Goal: Information Seeking & Learning: Learn about a topic

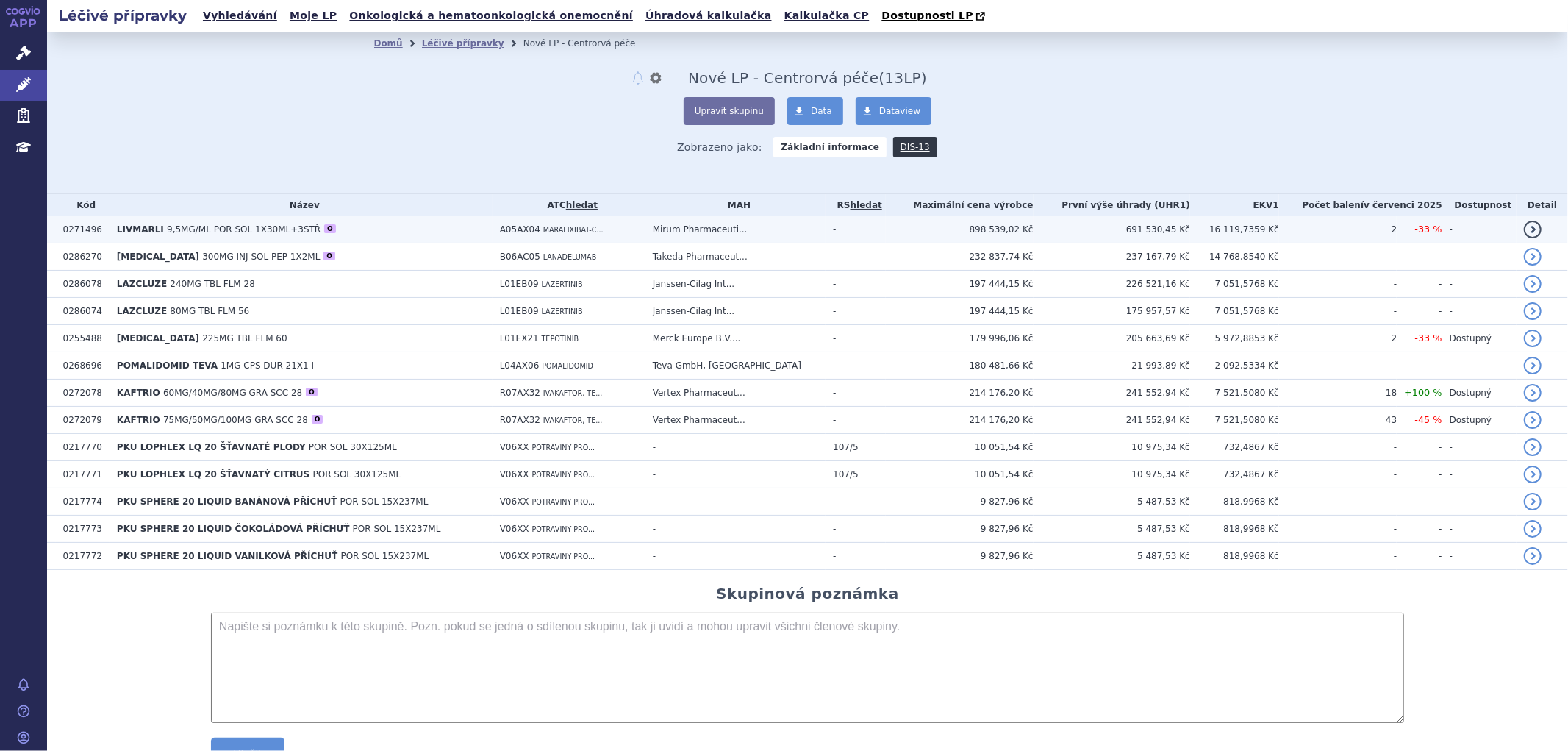
click at [167, 232] on span "9,5MG/ML POR SOL 1X30ML+3STŘ" at bounding box center [244, 230] width 154 height 10
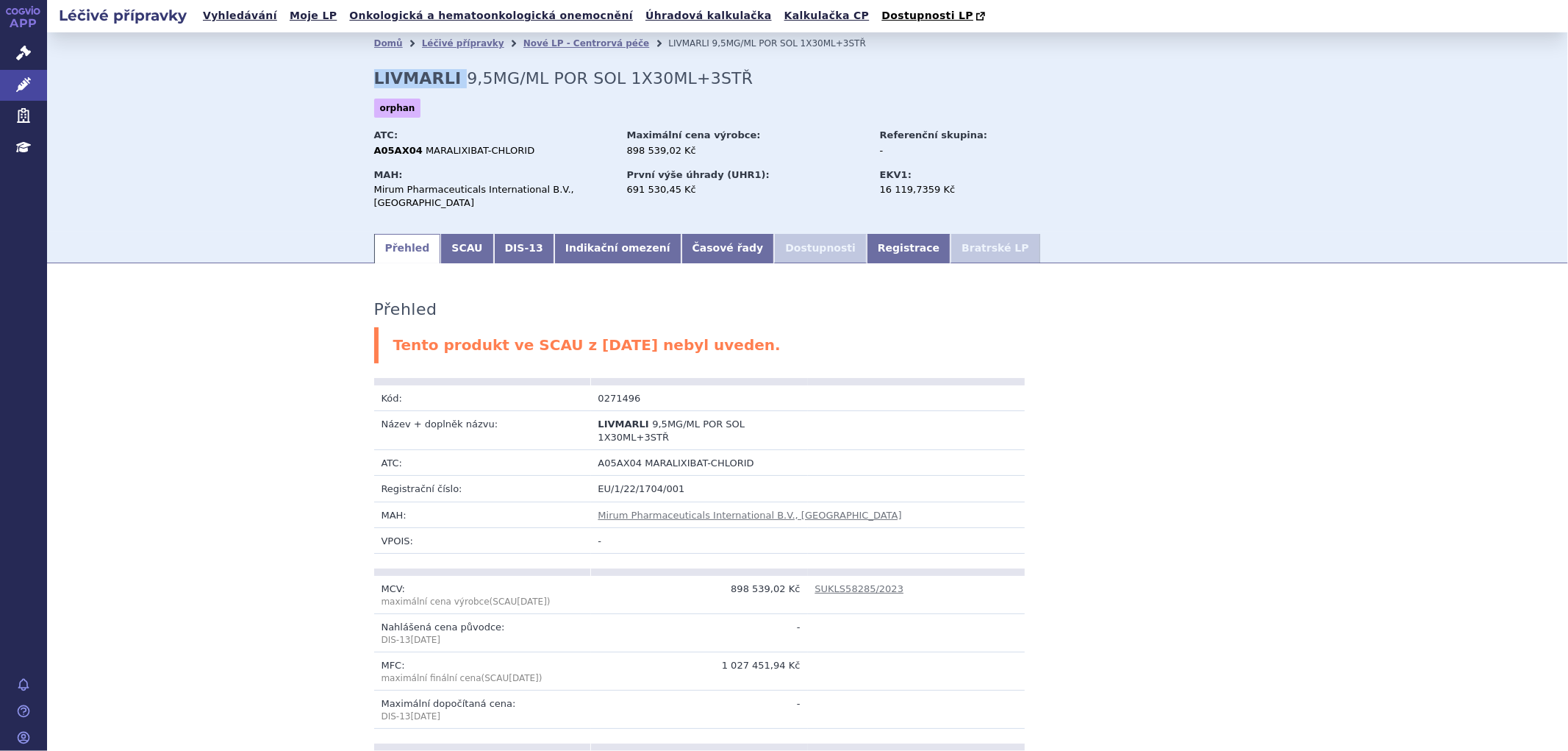
drag, startPoint x: 362, startPoint y: 76, endPoint x: 447, endPoint y: 76, distance: 85.0
click at [447, 76] on div "Domů Léčivé přípravky Nové LP - Centrorvá péče LIVMARLI 9,5MG/ML POR SOL 1X30ML…" at bounding box center [808, 143] width 926 height 177
copy h2 "LIVMARLI"
click at [427, 106] on div "orphan" at bounding box center [808, 112] width 868 height 27
drag, startPoint x: 412, startPoint y: 152, endPoint x: 514, endPoint y: 150, distance: 102.0
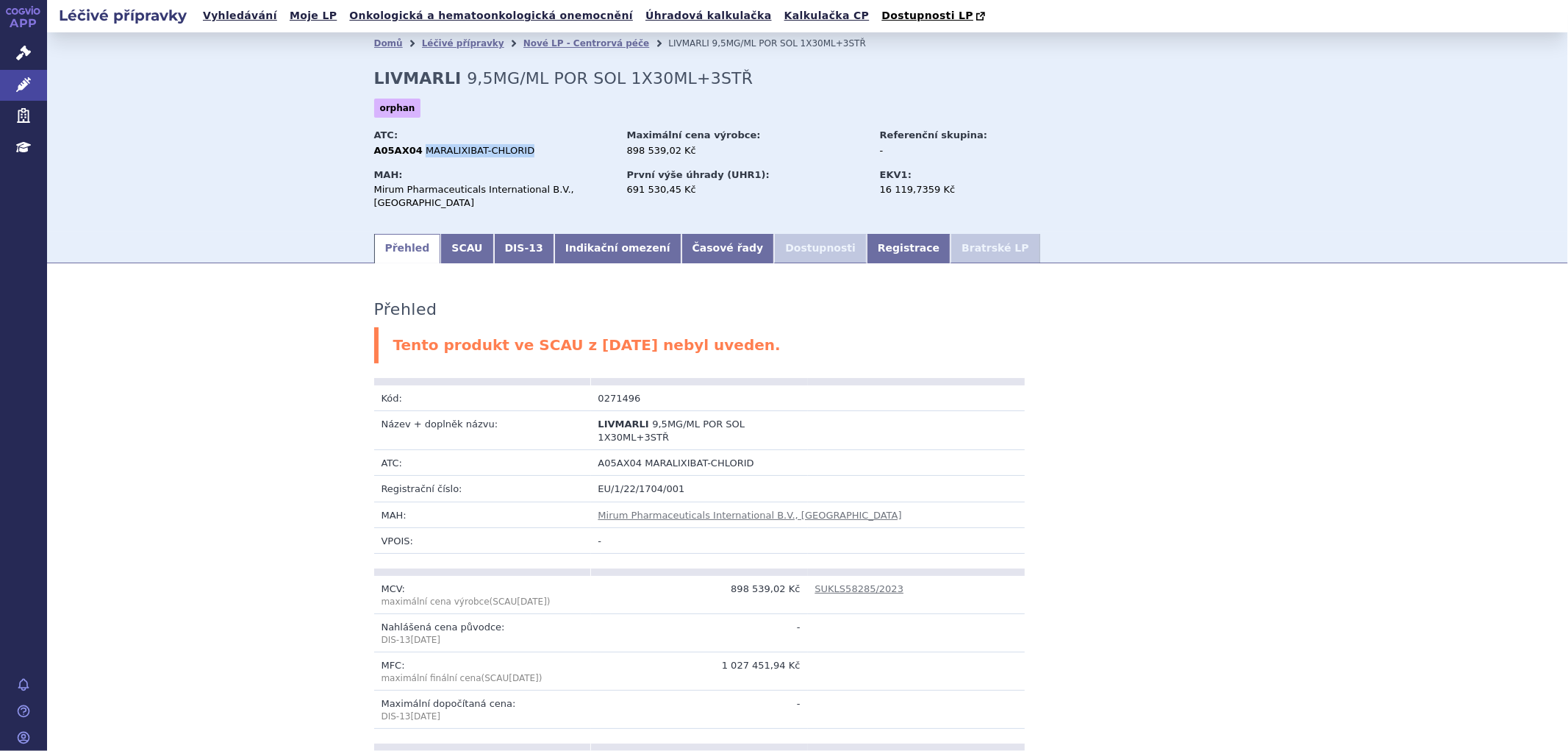
click at [514, 150] on div "A05AX04 MARALIXIBAT-CHLORID" at bounding box center [494, 151] width 239 height 13
copy span "MARALIXIBAT-CHLORID"
drag, startPoint x: 368, startPoint y: 191, endPoint x: 594, endPoint y: 191, distance: 226.0
click at [594, 191] on div "Mirum Pharmaceuticals International B.V., Amsterdam" at bounding box center [494, 197] width 239 height 27
copy div "Mirum Pharmaceuticals International B.V., Amsterdam"
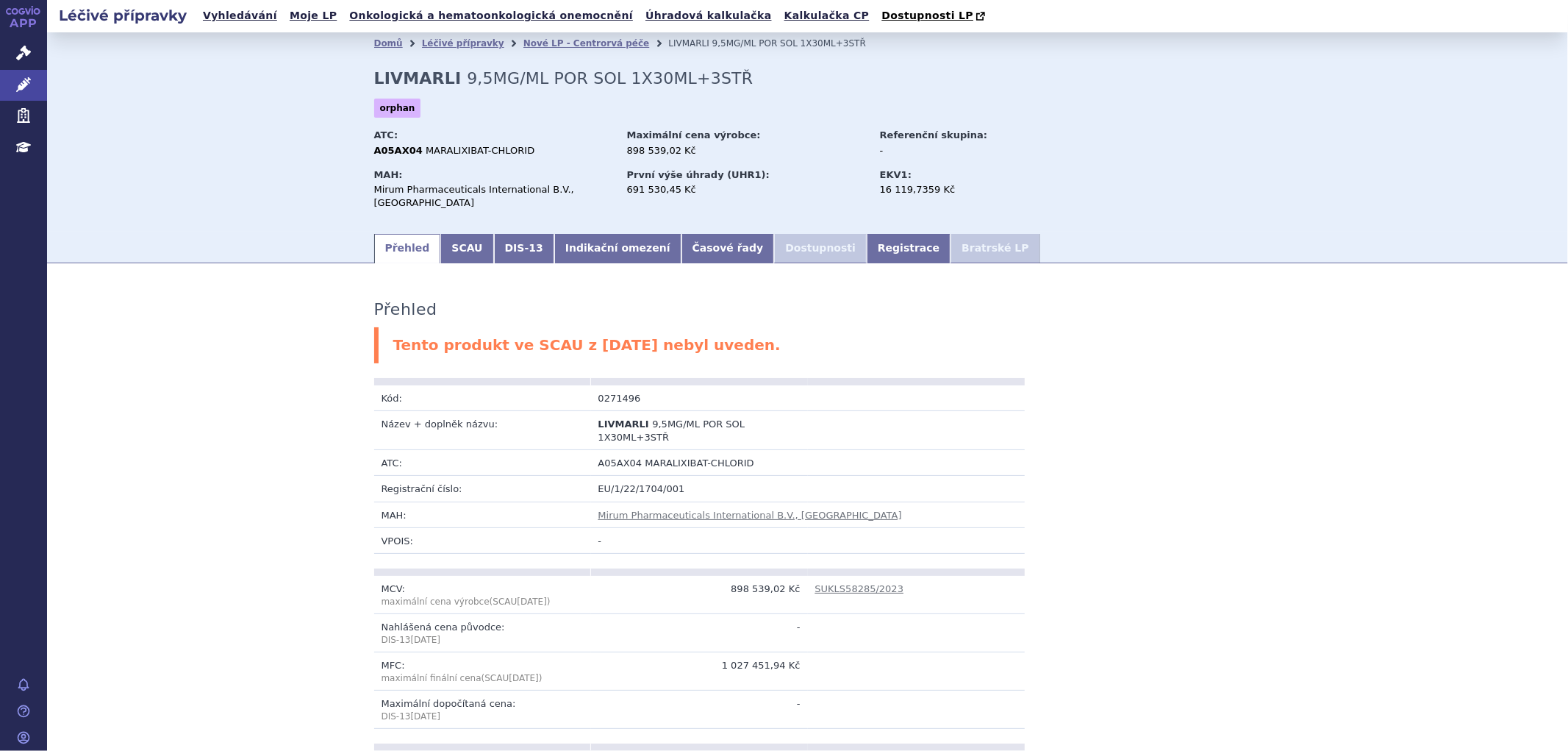
drag, startPoint x: 515, startPoint y: 167, endPoint x: 511, endPoint y: 149, distance: 18.4
click at [515, 166] on div "MAH: Mirum Pharmaceuticals International B.V., Amsterdam" at bounding box center [500, 191] width 250 height 53
drag, startPoint x: 508, startPoint y: 148, endPoint x: 451, endPoint y: 152, distance: 57.1
click at [451, 152] on span "MARALIXIBAT-CHLORID" at bounding box center [480, 150] width 109 height 11
click at [513, 149] on div "A05AX04 MARALIXIBAT-CHLORID" at bounding box center [494, 151] width 239 height 13
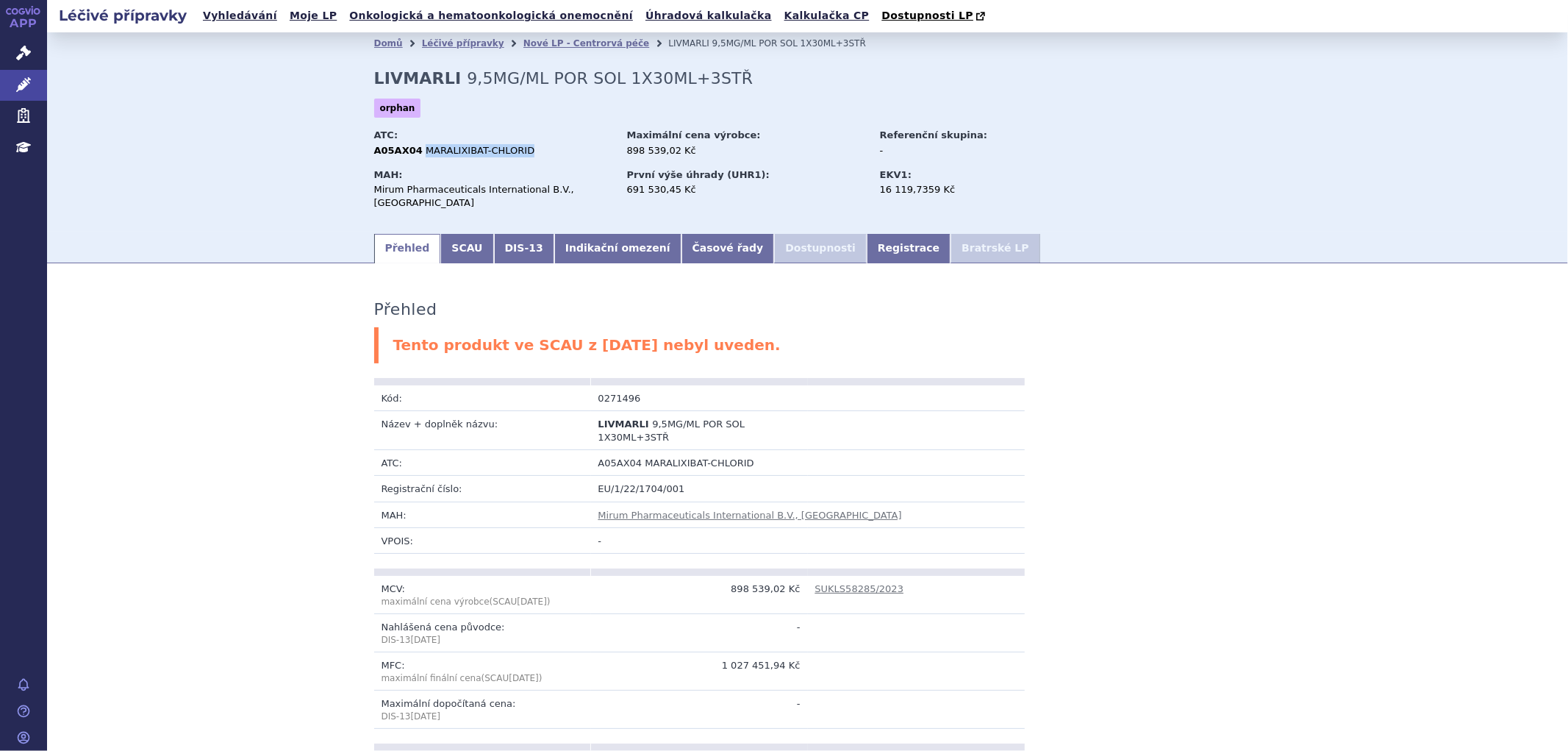
drag, startPoint x: 497, startPoint y: 152, endPoint x: 415, endPoint y: 152, distance: 82.0
click at [426, 152] on span "MARALIXIBAT-CHLORID" at bounding box center [480, 150] width 109 height 11
copy span "MARALIXIBAT-CHLORID"
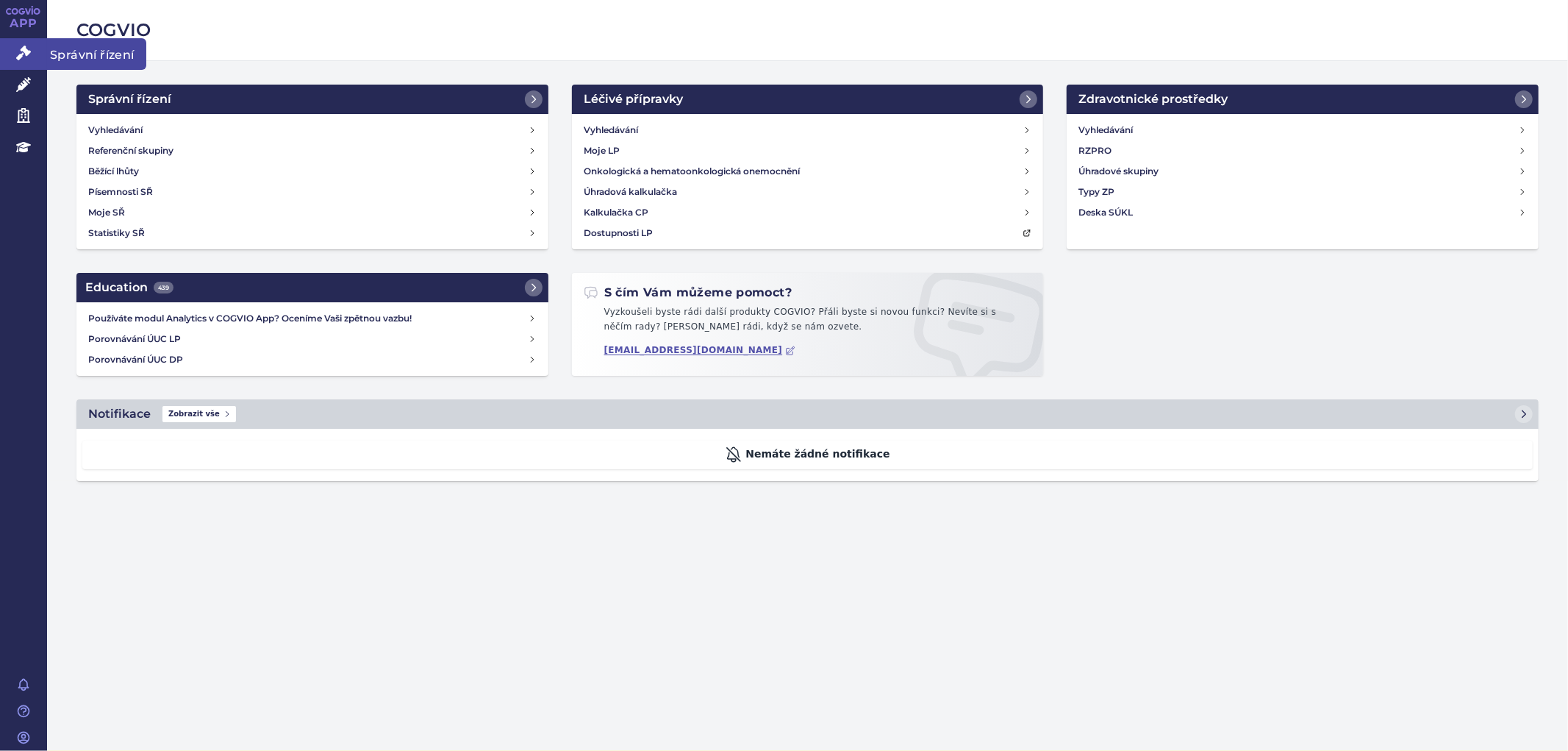
click at [38, 50] on link "Správní řízení" at bounding box center [24, 54] width 47 height 31
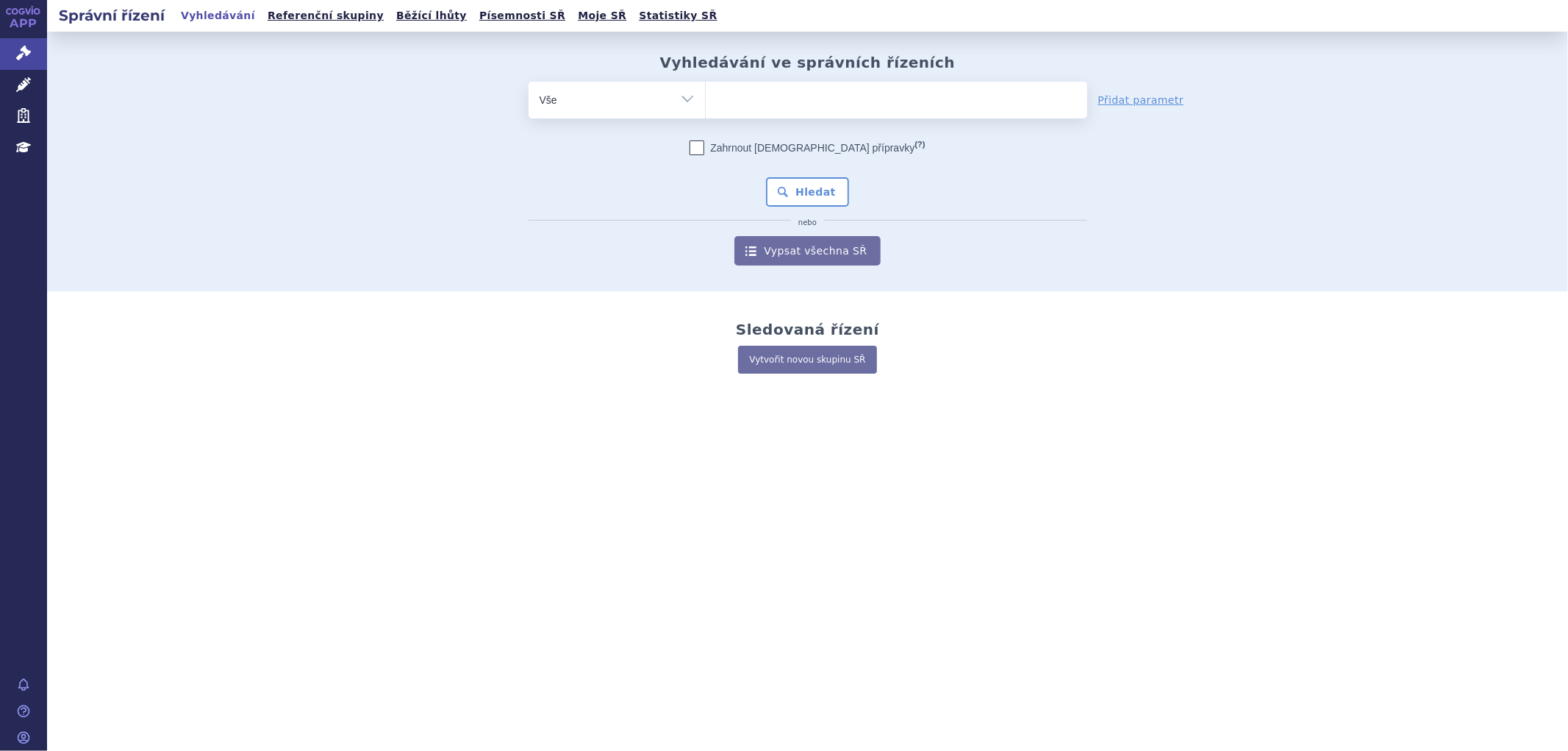
click at [814, 106] on ul at bounding box center [896, 97] width 382 height 31
click at [706, 106] on select at bounding box center [705, 99] width 1 height 37
click at [774, 113] on span at bounding box center [896, 100] width 382 height 37
click at [706, 113] on select at bounding box center [705, 99] width 1 height 37
paste input "LIVMARLI"
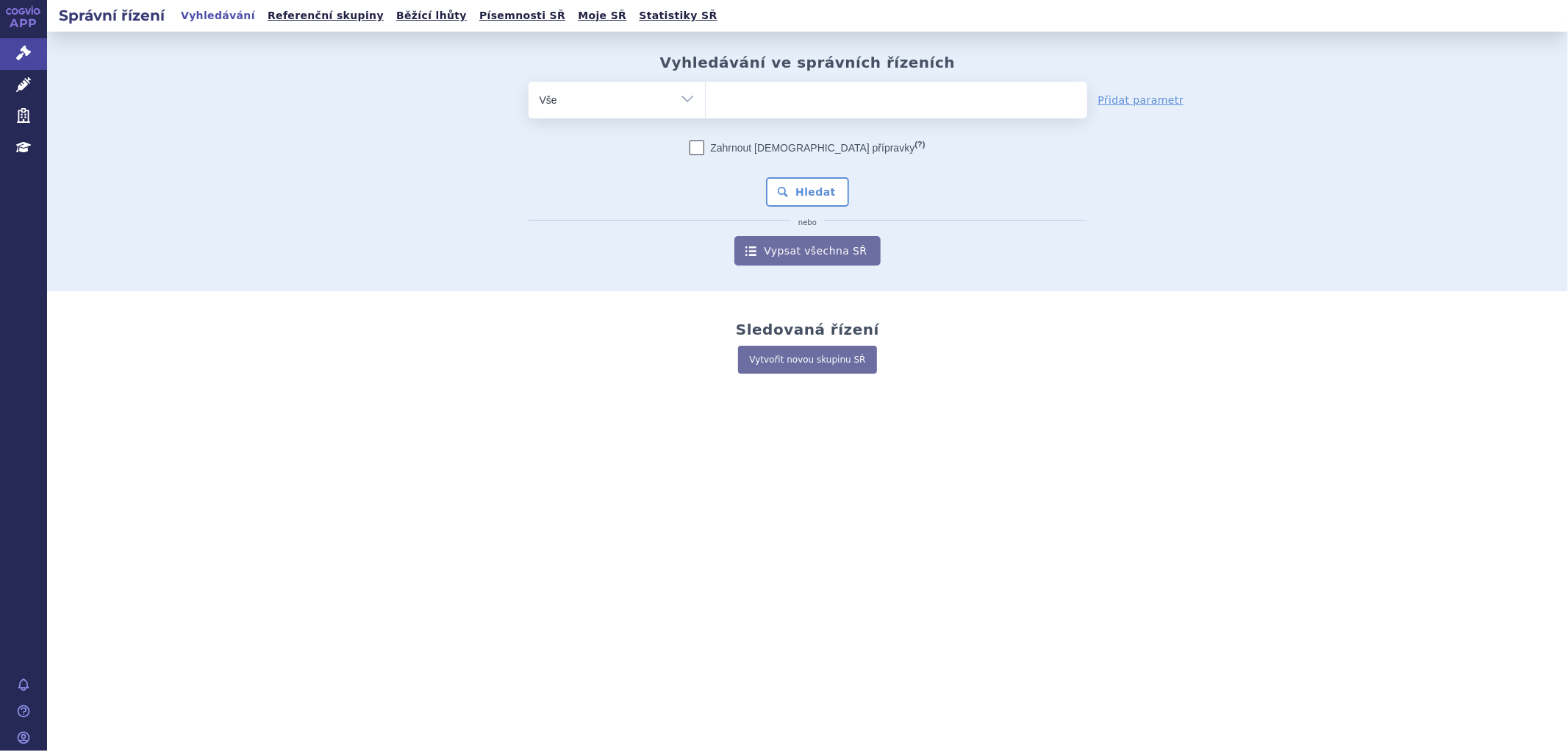
type input "LIVMARLI"
select select "LIVMARLI"
click at [810, 179] on button "Hledat" at bounding box center [807, 192] width 83 height 29
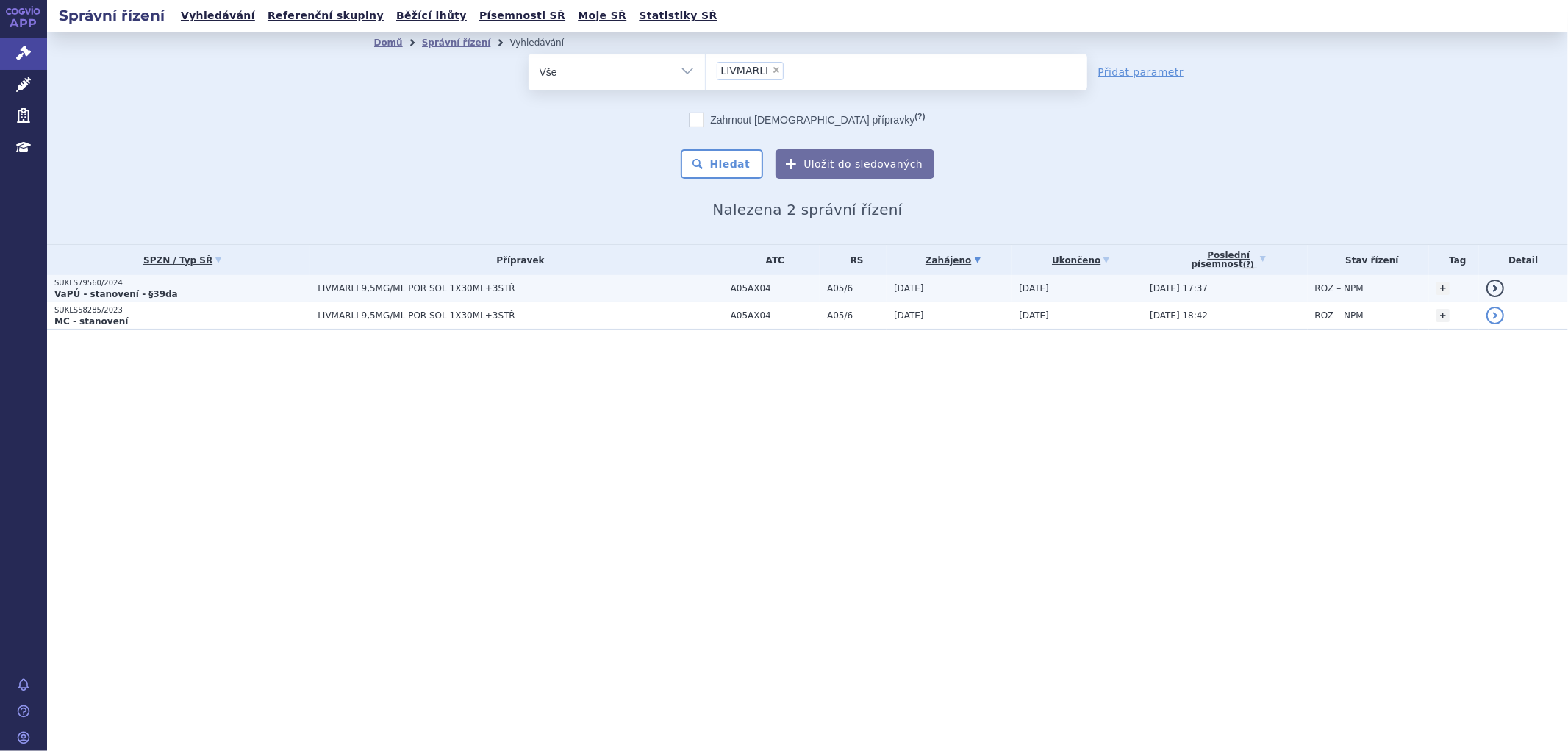
click at [546, 289] on span "LIVMARLI 9,5MG/ML POR SOL 1X30ML+3STŘ" at bounding box center [502, 289] width 368 height 10
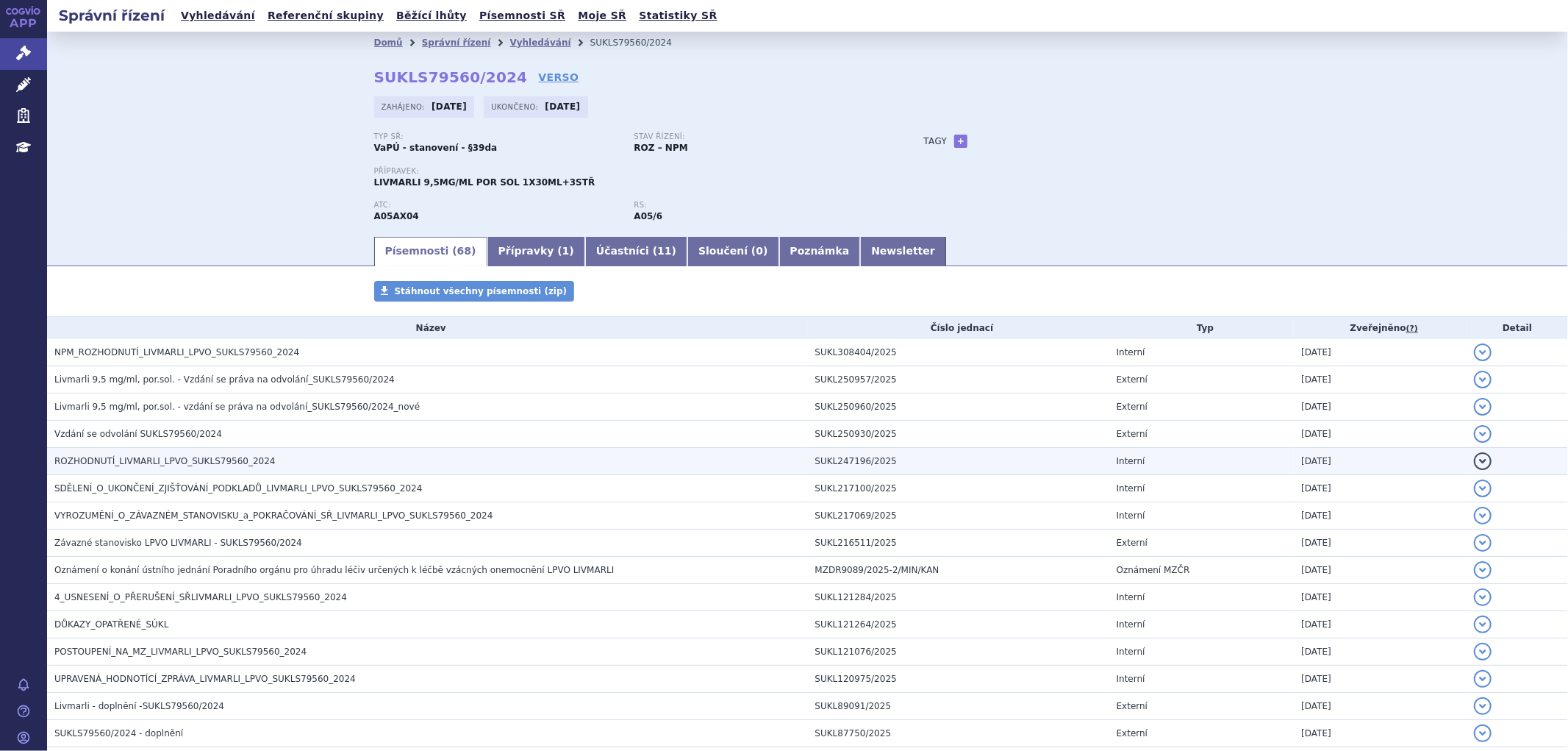
click at [136, 464] on span "ROZHODNUTÍ_LIVMARLI_LPVO_SUKLS79560_2024" at bounding box center [165, 462] width 221 height 10
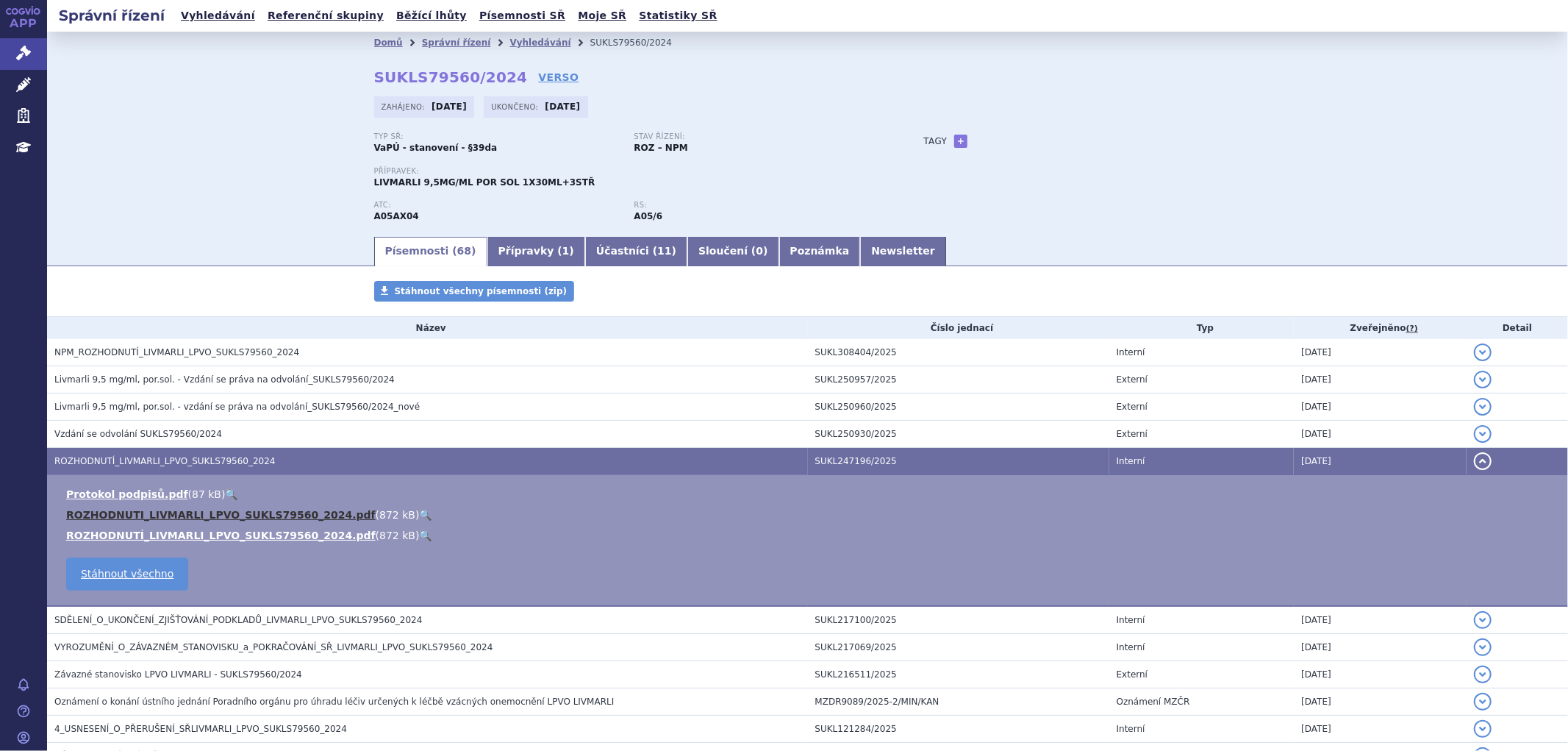
click at [283, 516] on link "ROZHODNUTI_LIVMARLI_LPVO_SUKLS79560_2024.pdf" at bounding box center [221, 515] width 310 height 12
click at [444, 158] on div "Typ SŘ: VaPÚ - stanovení - §39da Stav řízení: ROZ – NPM" at bounding box center [634, 149] width 520 height 34
drag, startPoint x: 533, startPoint y: 125, endPoint x: 538, endPoint y: 133, distance: 9.4
click at [538, 133] on div "Domů Správní řízení Vyhledávání SUKLS79560/2024 SUKLS79560/2024 VERSO Zahájeno:…" at bounding box center [808, 144] width 926 height 181
click at [434, 179] on span "LIVMARLI 9,5MG/ML POR SOL 1X30ML+3STŘ" at bounding box center [485, 183] width 221 height 10
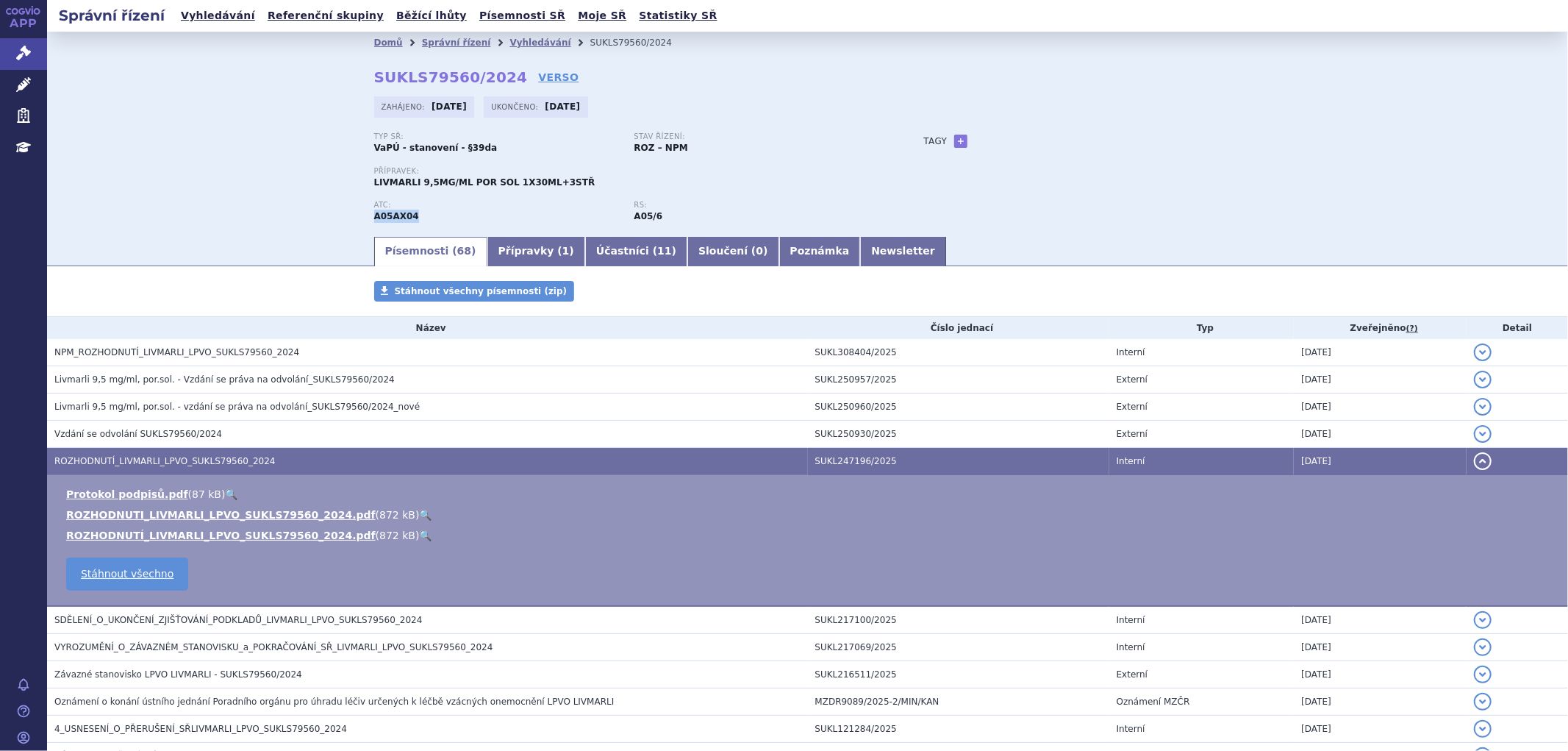
drag, startPoint x: 406, startPoint y: 216, endPoint x: 372, endPoint y: 214, distance: 34.1
click at [364, 216] on div "Domů Správní řízení Vyhledávání SUKLS79560/2024 SUKLS79560/2024 VERSO Zahájeno:…" at bounding box center [808, 144] width 926 height 181
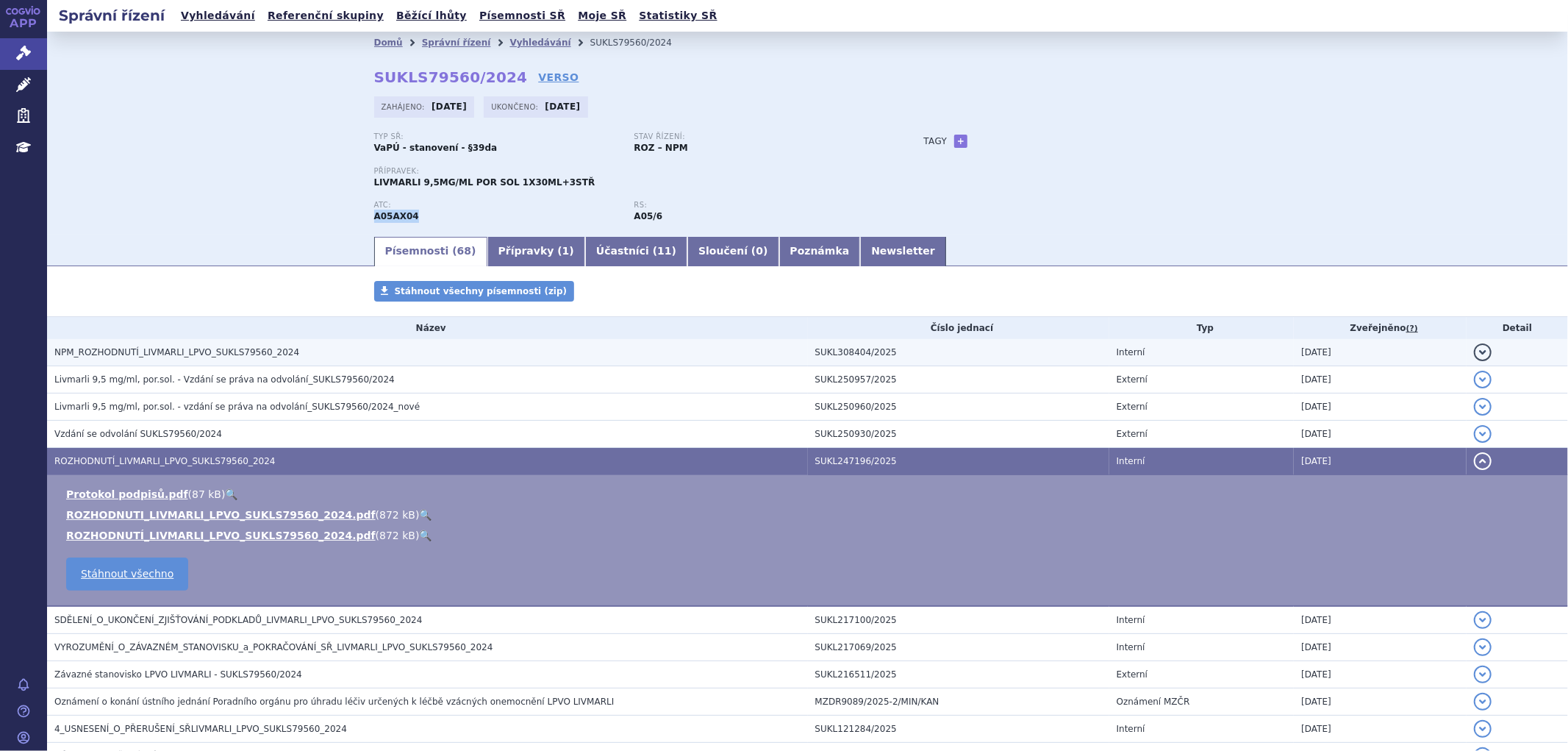
copy strong "A05AX04"
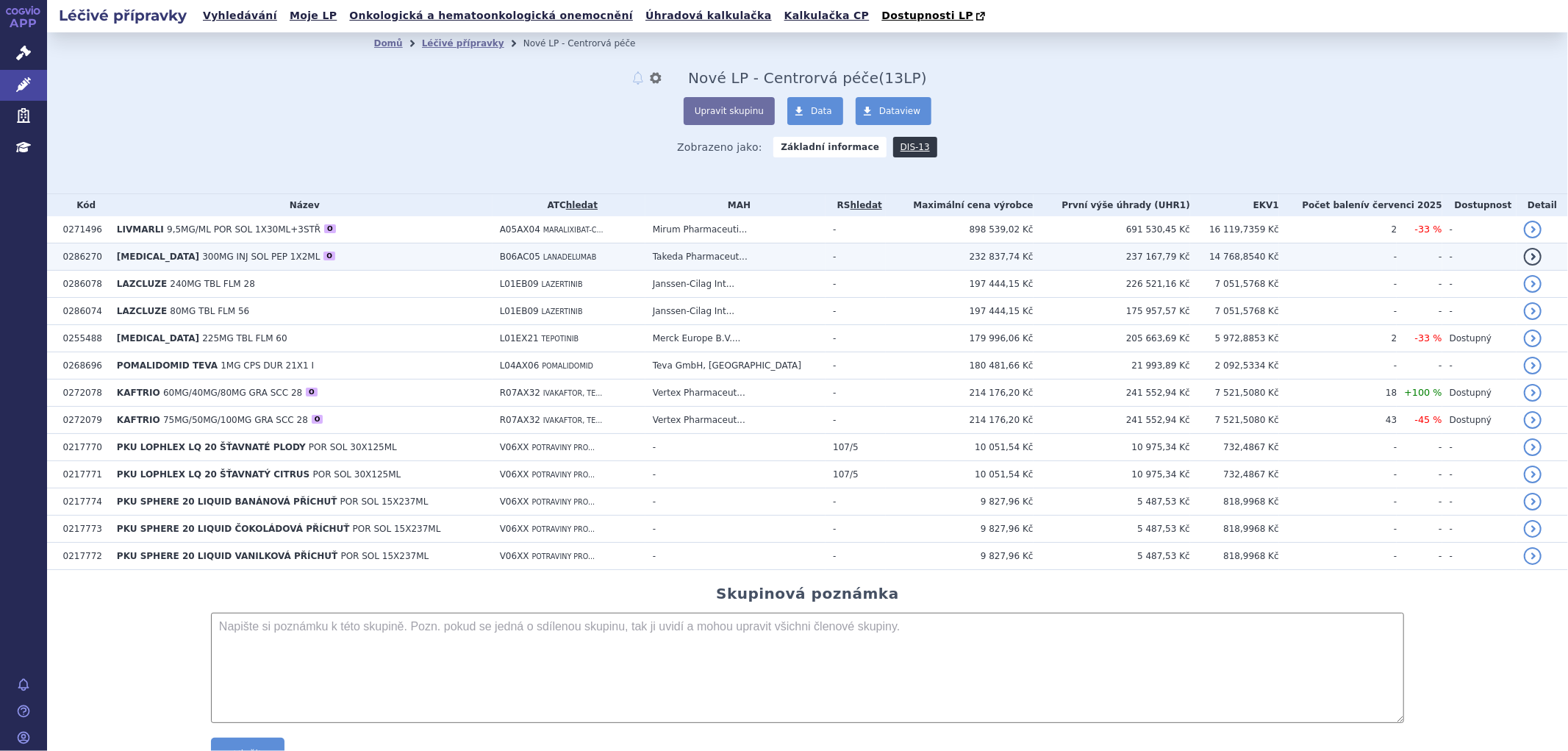
click at [202, 258] on span "300MG INJ SOL PEP 1X2ML" at bounding box center [261, 257] width 118 height 10
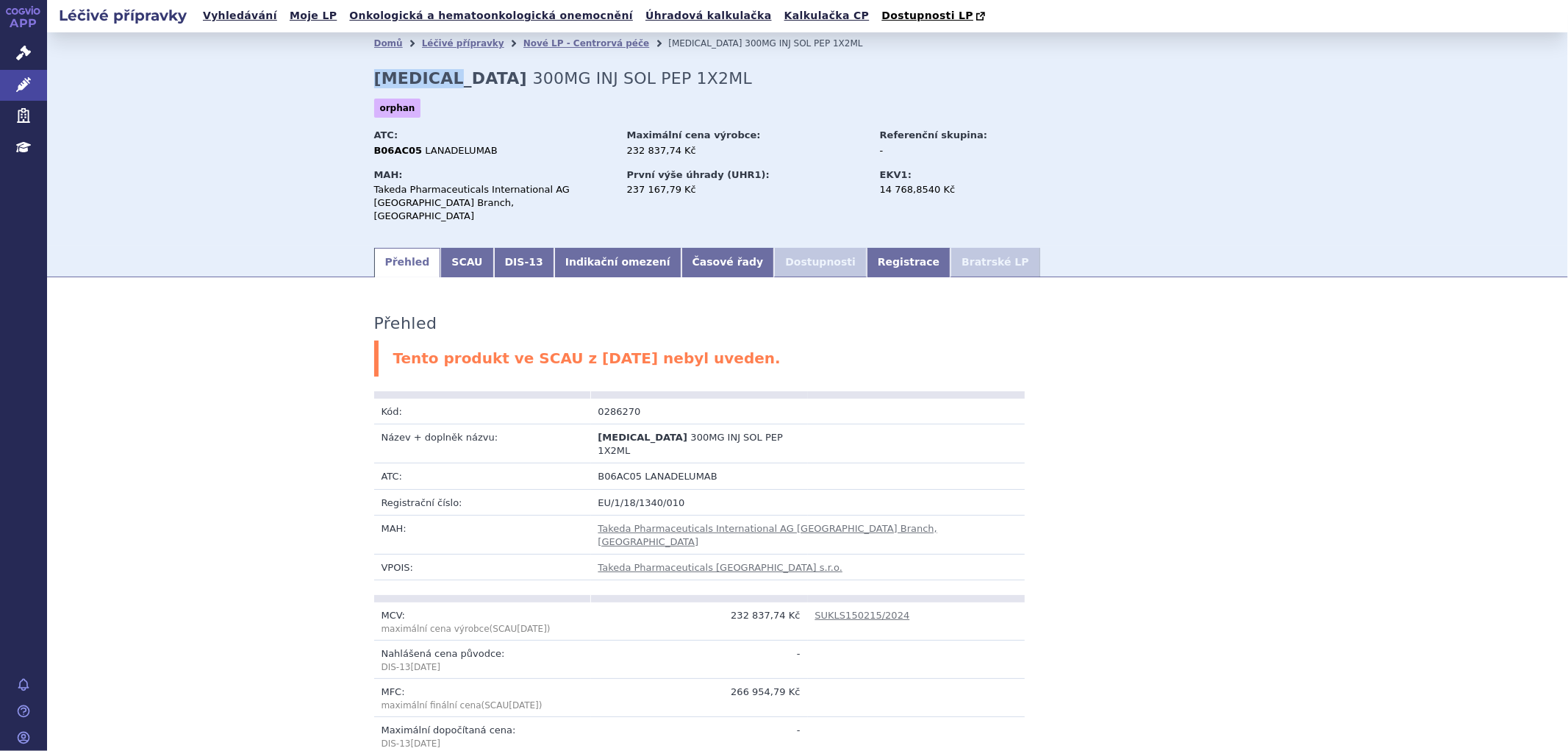
click at [375, 76] on h2 "TAKHZYRO 300MG INJ SOL PEP 1X2ML" at bounding box center [564, 79] width 379 height 19
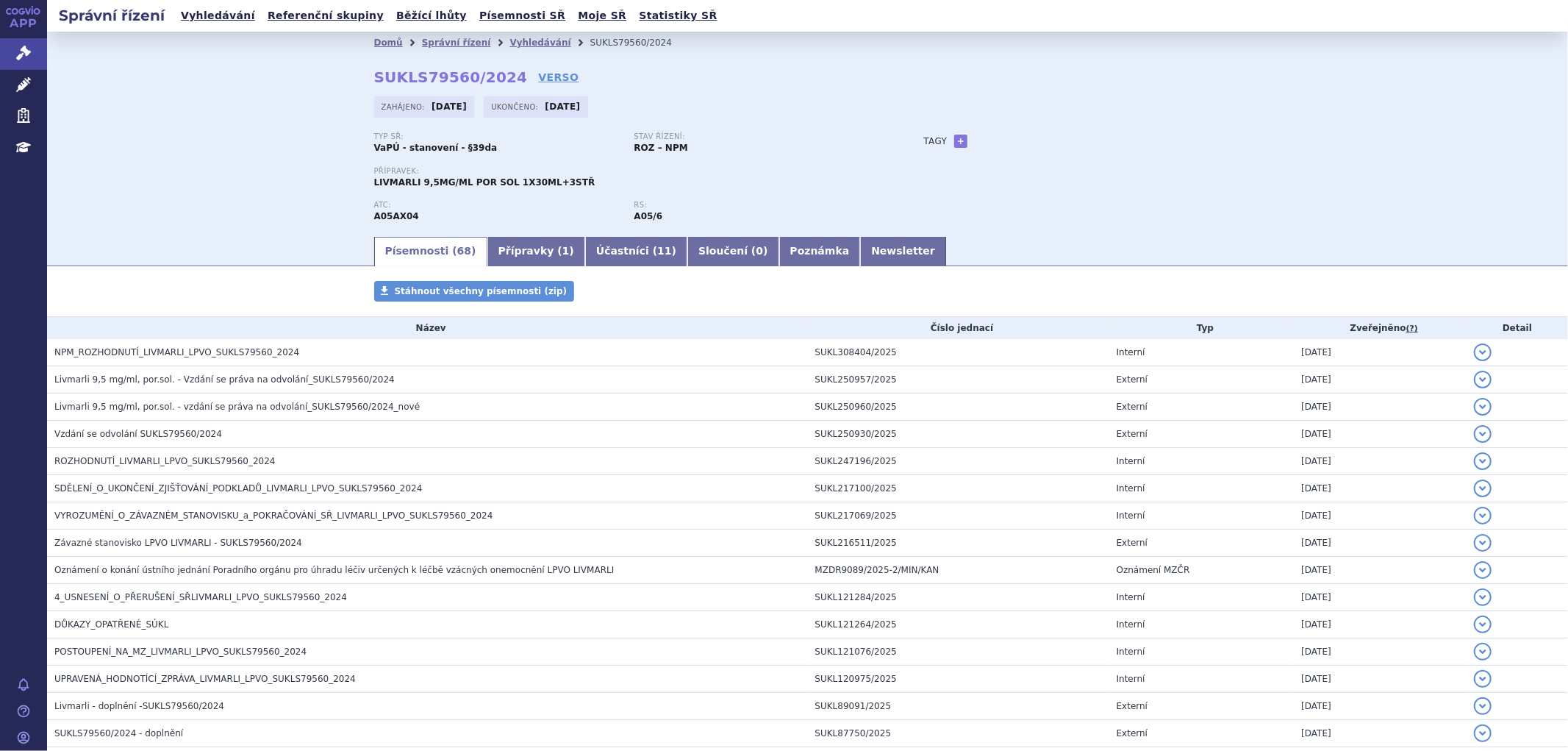
click at [516, 40] on link "Vyhledávání" at bounding box center [540, 43] width 61 height 10
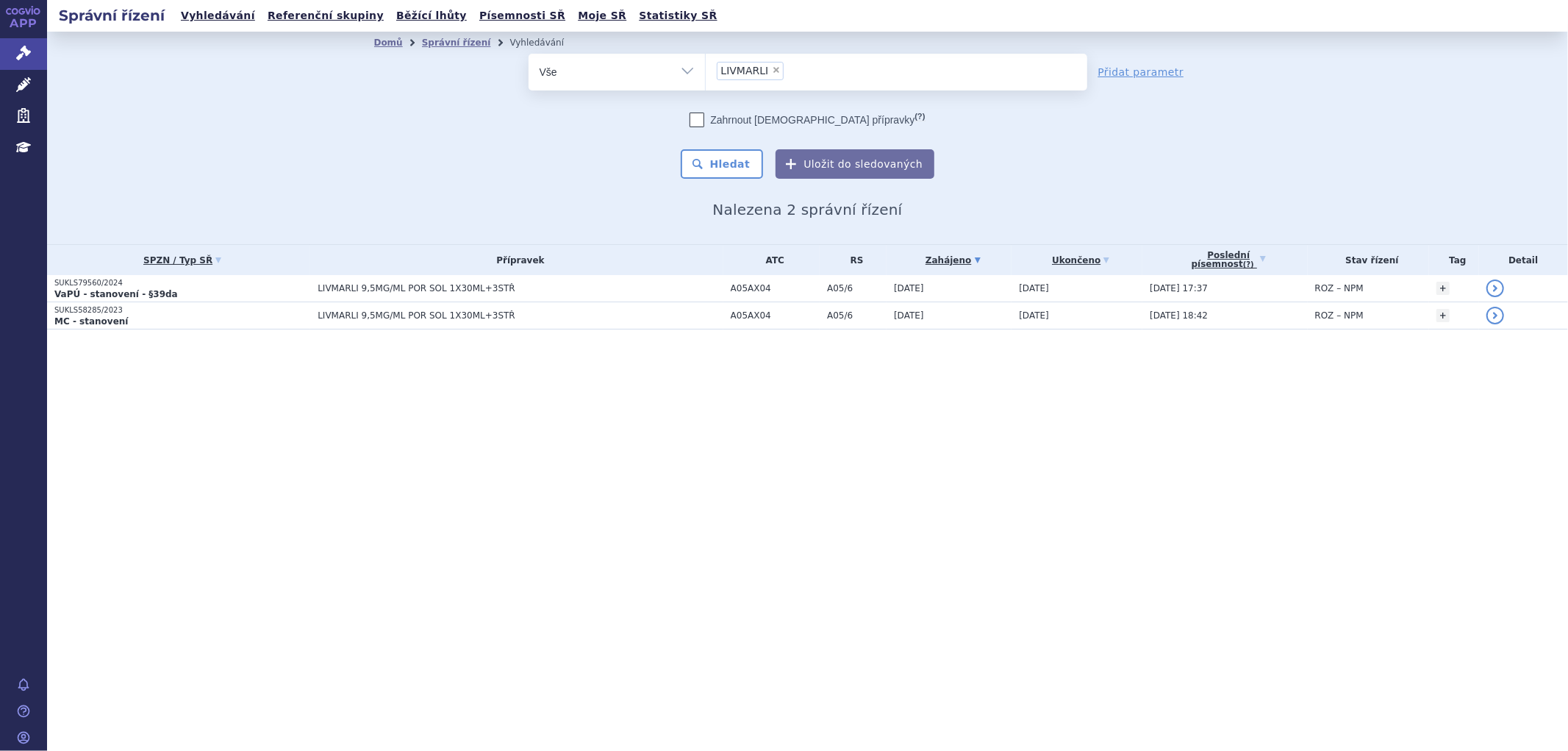
click at [772, 68] on span "×" at bounding box center [776, 70] width 9 height 9
click at [706, 68] on select "LIVMARLI" at bounding box center [705, 71] width 1 height 37
select select
type input "TAKHZYRO"
select select "[MEDICAL_DATA]"
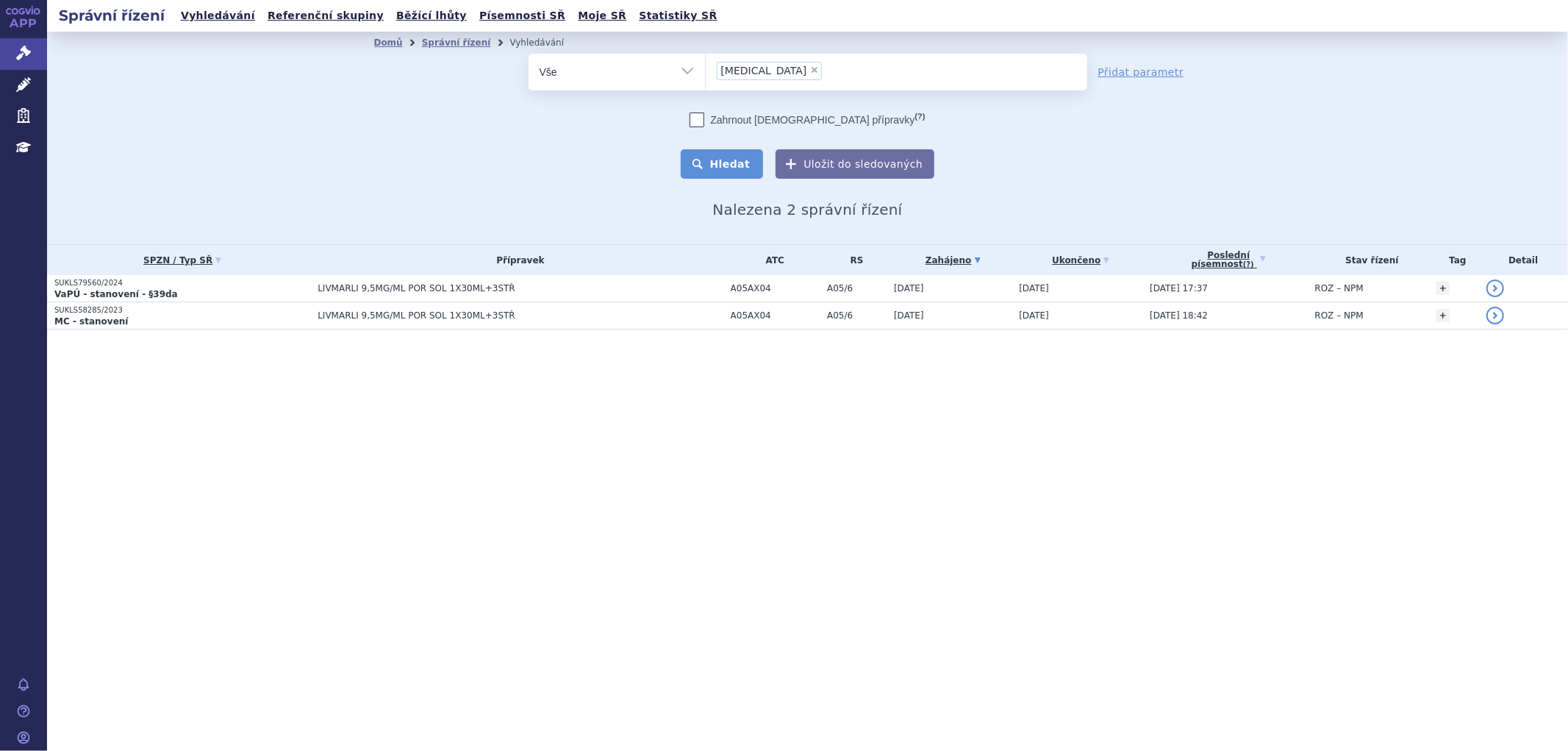
click at [748, 168] on button "Hledat" at bounding box center [722, 164] width 83 height 29
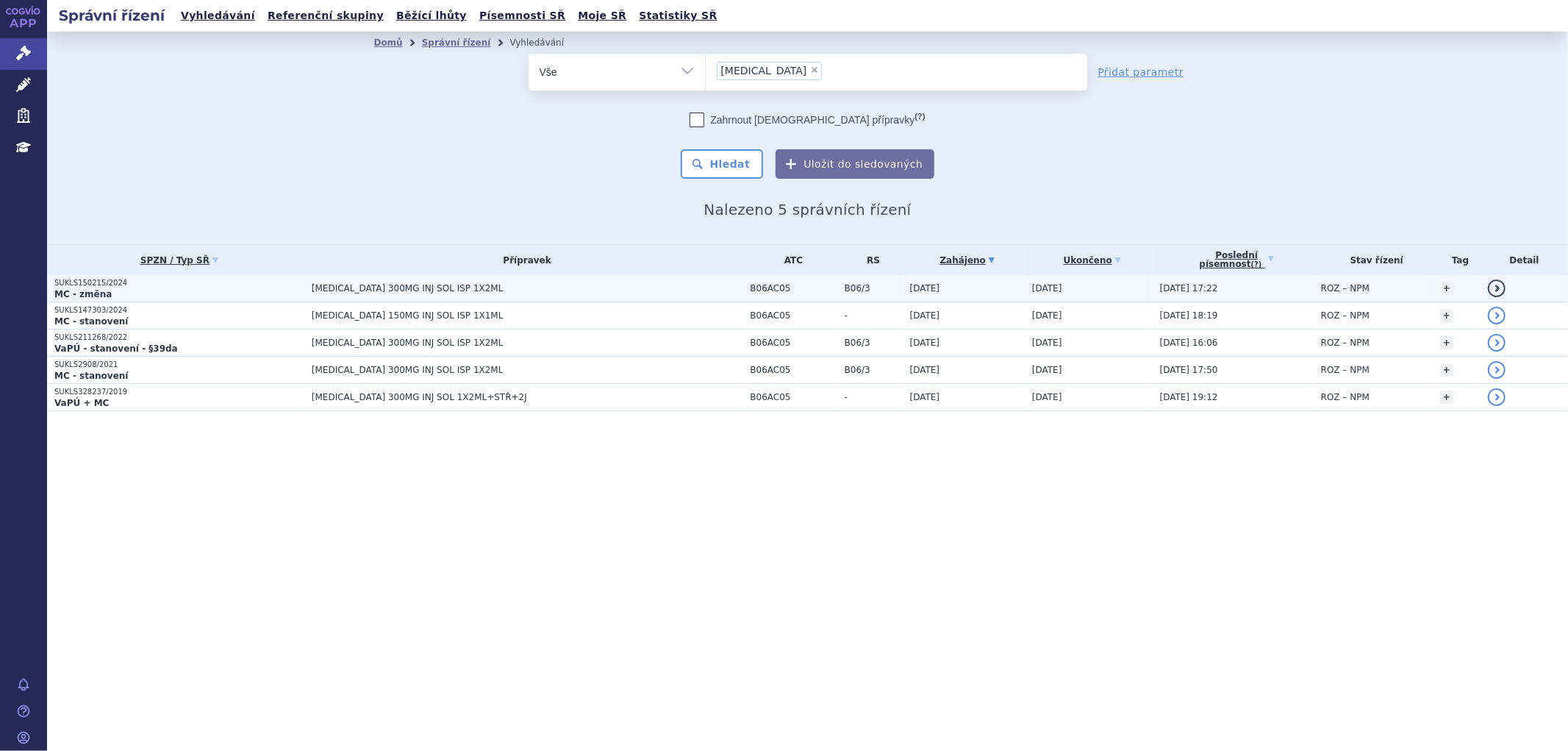
click at [550, 292] on span "[MEDICAL_DATA] 300MG INJ SOL ISP 1X2ML" at bounding box center [496, 289] width 368 height 10
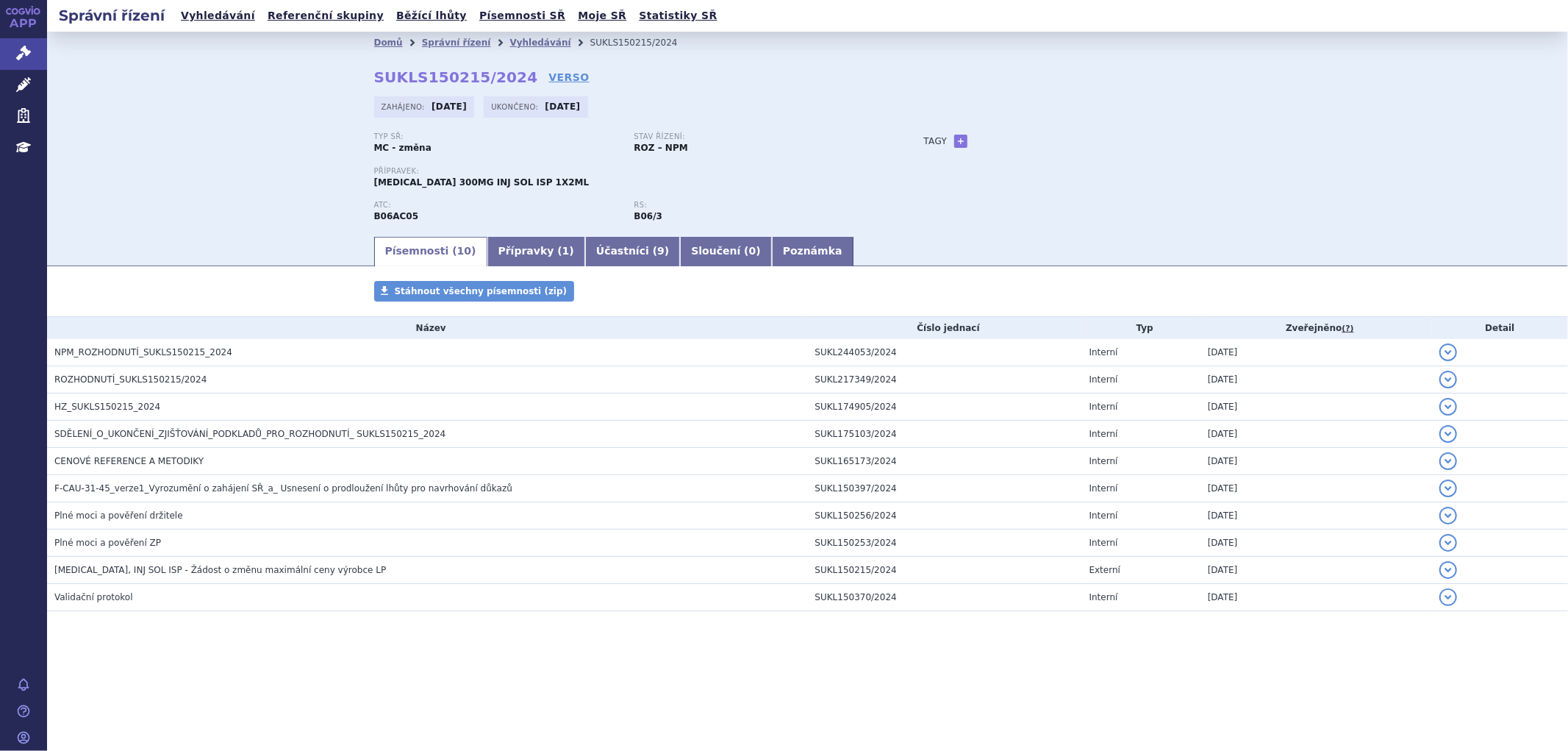
click at [318, 356] on h3 "NPM_ROZHODNUTÍ_SUKLS150215_2024" at bounding box center [431, 353] width 753 height 15
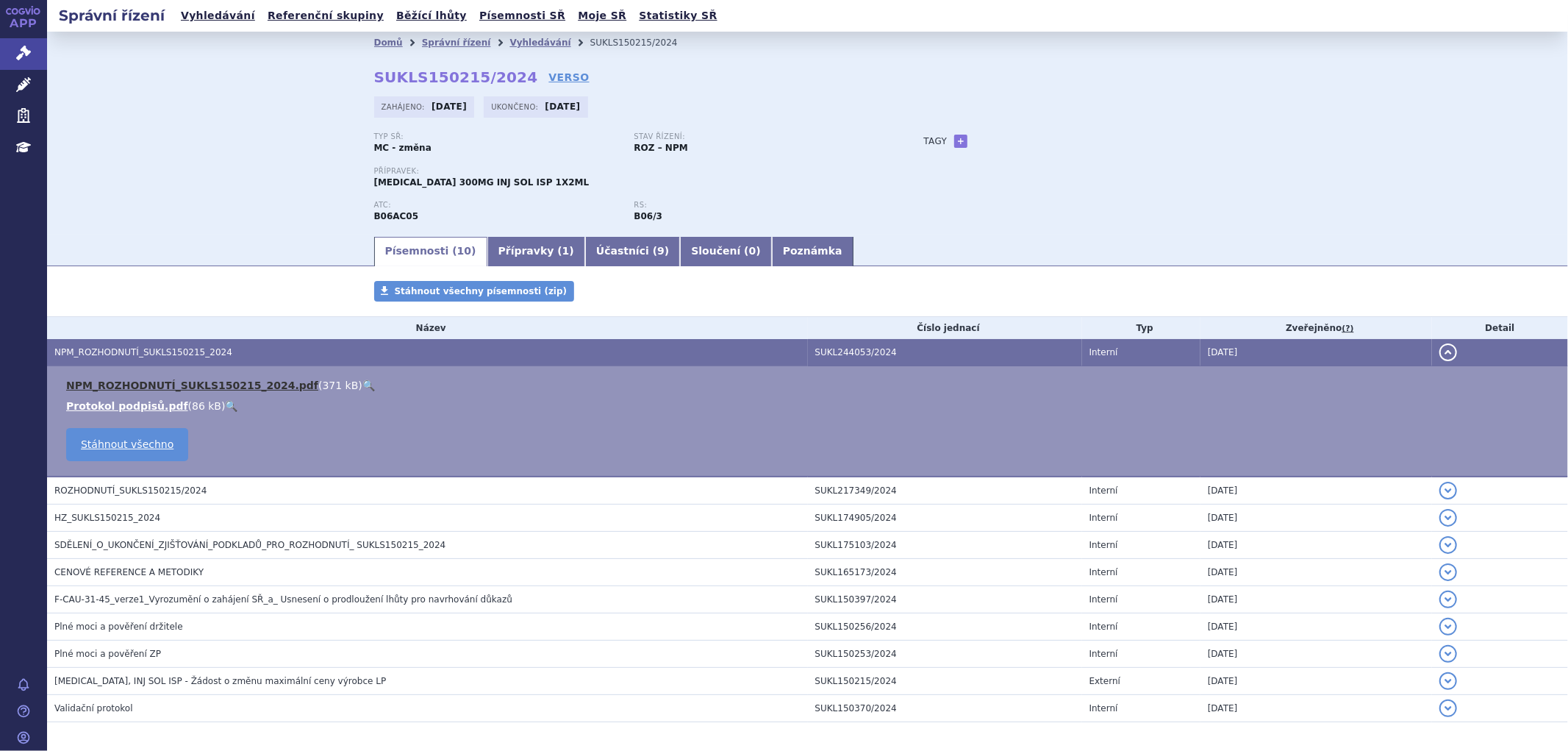
click at [244, 383] on link "NPM_ROZHODNUTÍ_SUKLS150215_2024.pdf" at bounding box center [192, 386] width 252 height 12
click at [1440, 353] on button "detail" at bounding box center [1449, 353] width 18 height 18
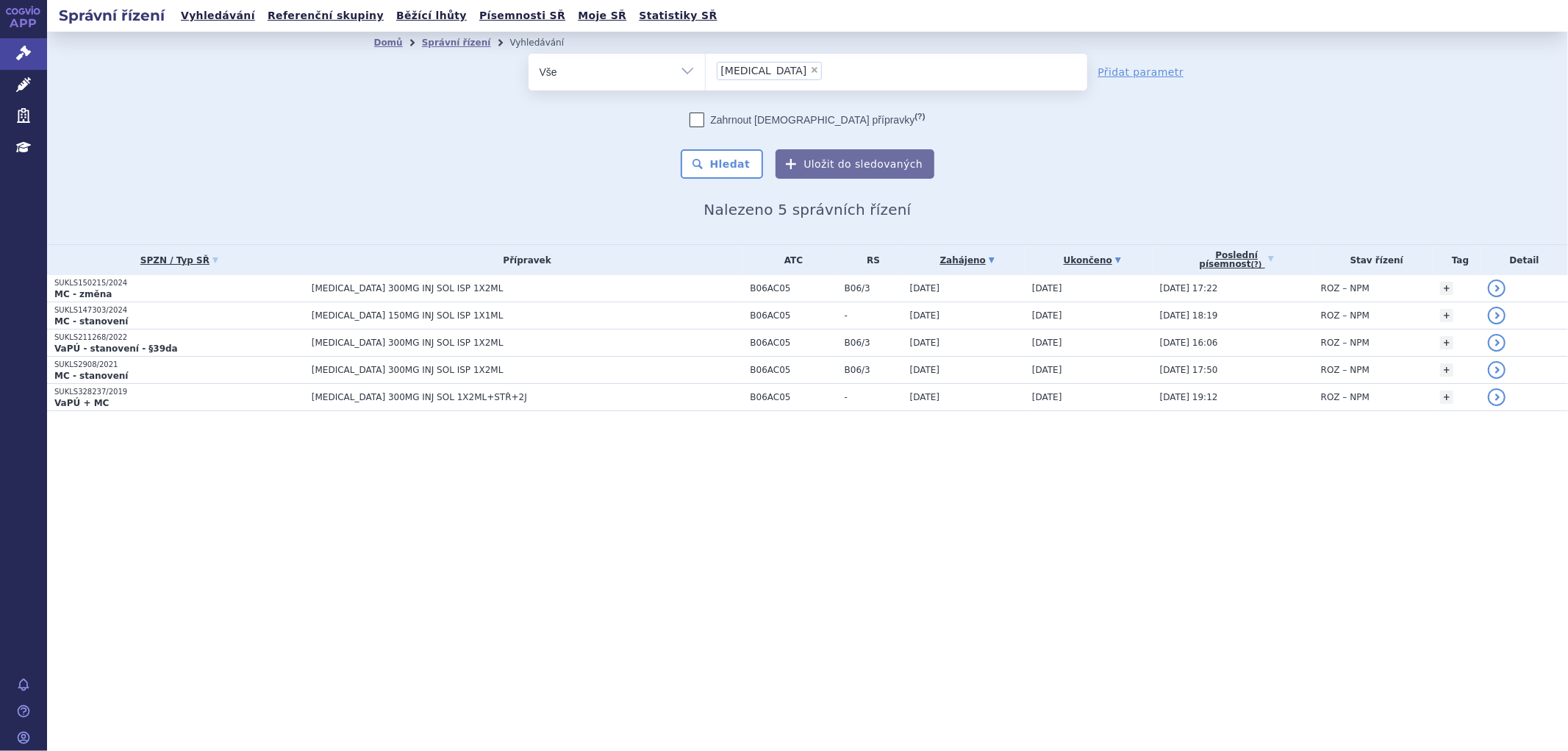
click at [1085, 259] on link "Ukončeno" at bounding box center [1093, 261] width 121 height 21
click at [810, 72] on span "×" at bounding box center [815, 70] width 9 height 9
click at [706, 72] on select "TAKHZYRO" at bounding box center [705, 71] width 1 height 37
select select
type input "LAZCLUZE"
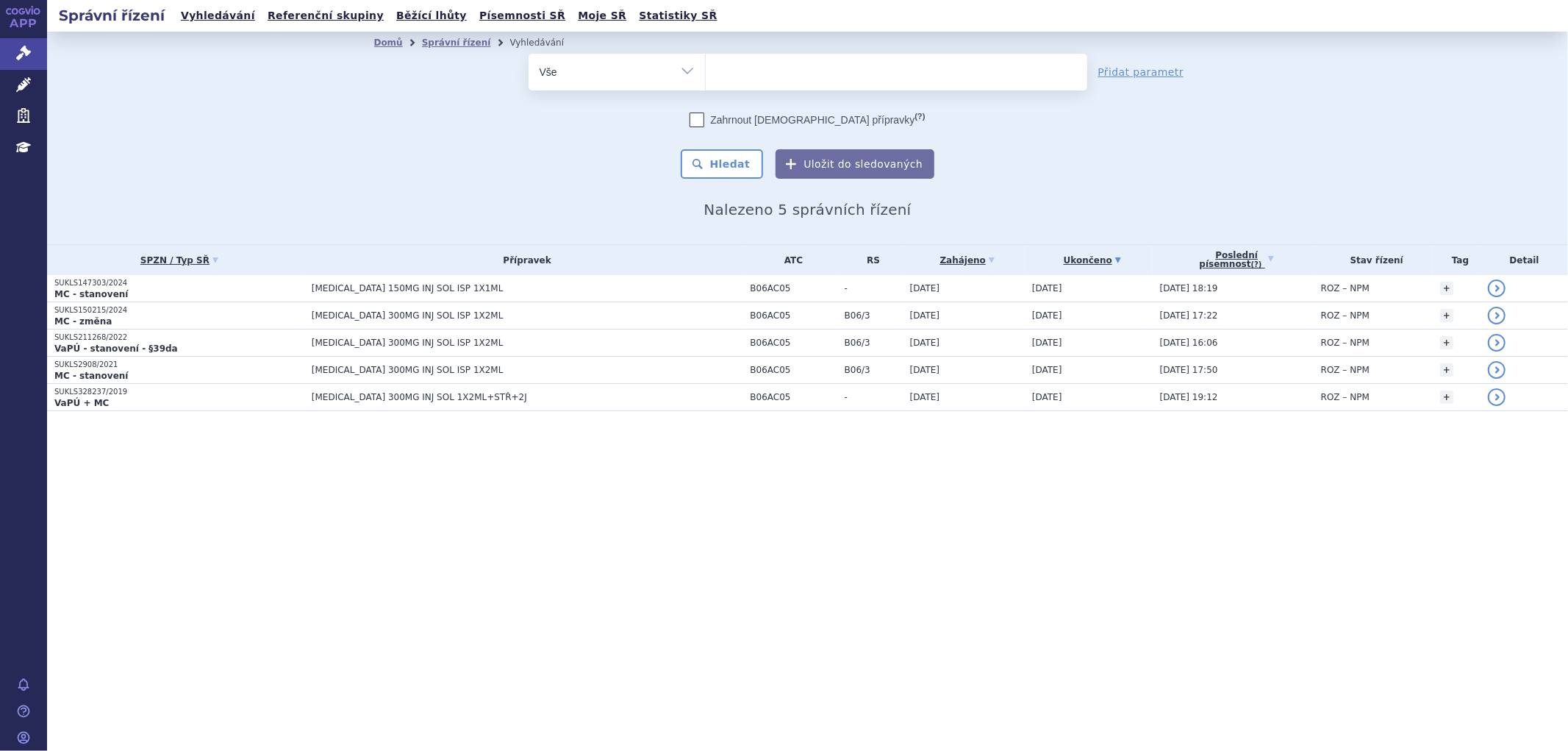
select select "LAZCLUZE"
click at [731, 180] on div "Domů Správní řízení Vyhledávání Vyhledávání ve správních řízeních odstranit Vše…" at bounding box center [808, 136] width 926 height 165
click at [739, 168] on button "Hledat" at bounding box center [722, 164] width 83 height 29
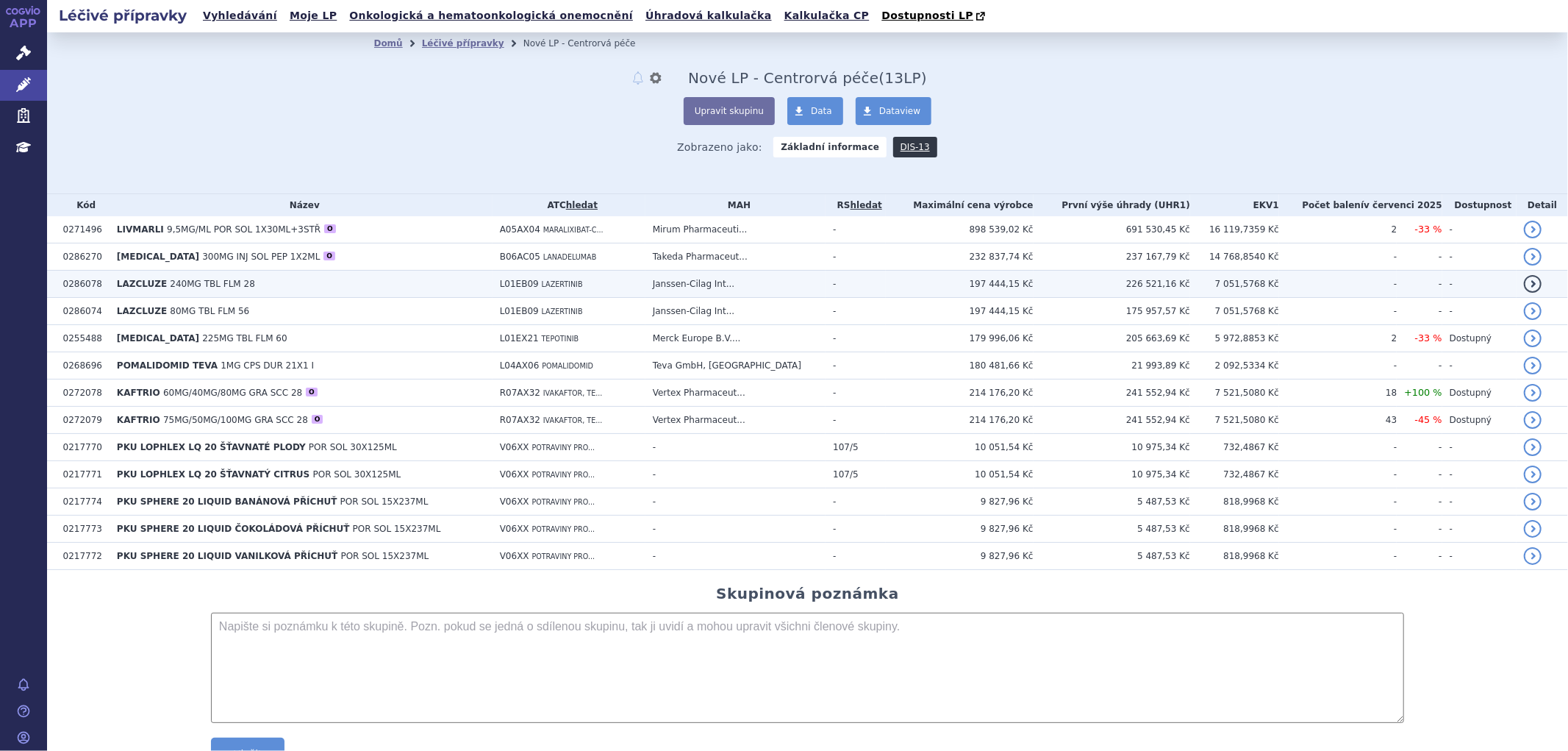
click at [174, 292] on td "LAZCLUZE 240MG TBL FLM 28" at bounding box center [301, 284] width 383 height 27
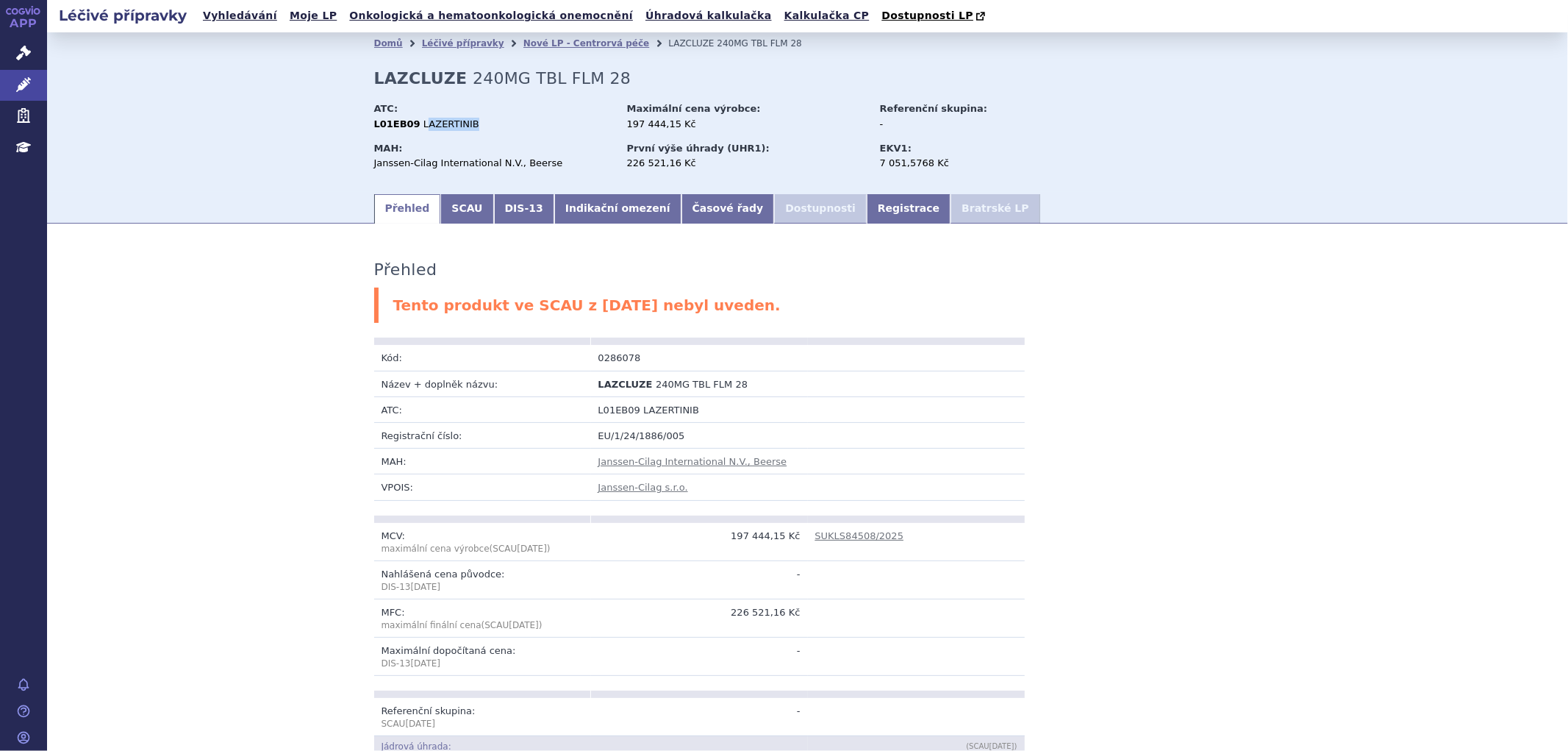
drag, startPoint x: 412, startPoint y: 124, endPoint x: 467, endPoint y: 125, distance: 55.0
click at [467, 125] on div "L01EB09 LAZERTINIB" at bounding box center [494, 124] width 239 height 13
click at [457, 122] on span "LAZERTINIB" at bounding box center [452, 124] width 56 height 11
drag, startPoint x: 457, startPoint y: 122, endPoint x: 425, endPoint y: 122, distance: 32.0
click at [425, 122] on span "LAZERTINIB" at bounding box center [452, 124] width 56 height 11
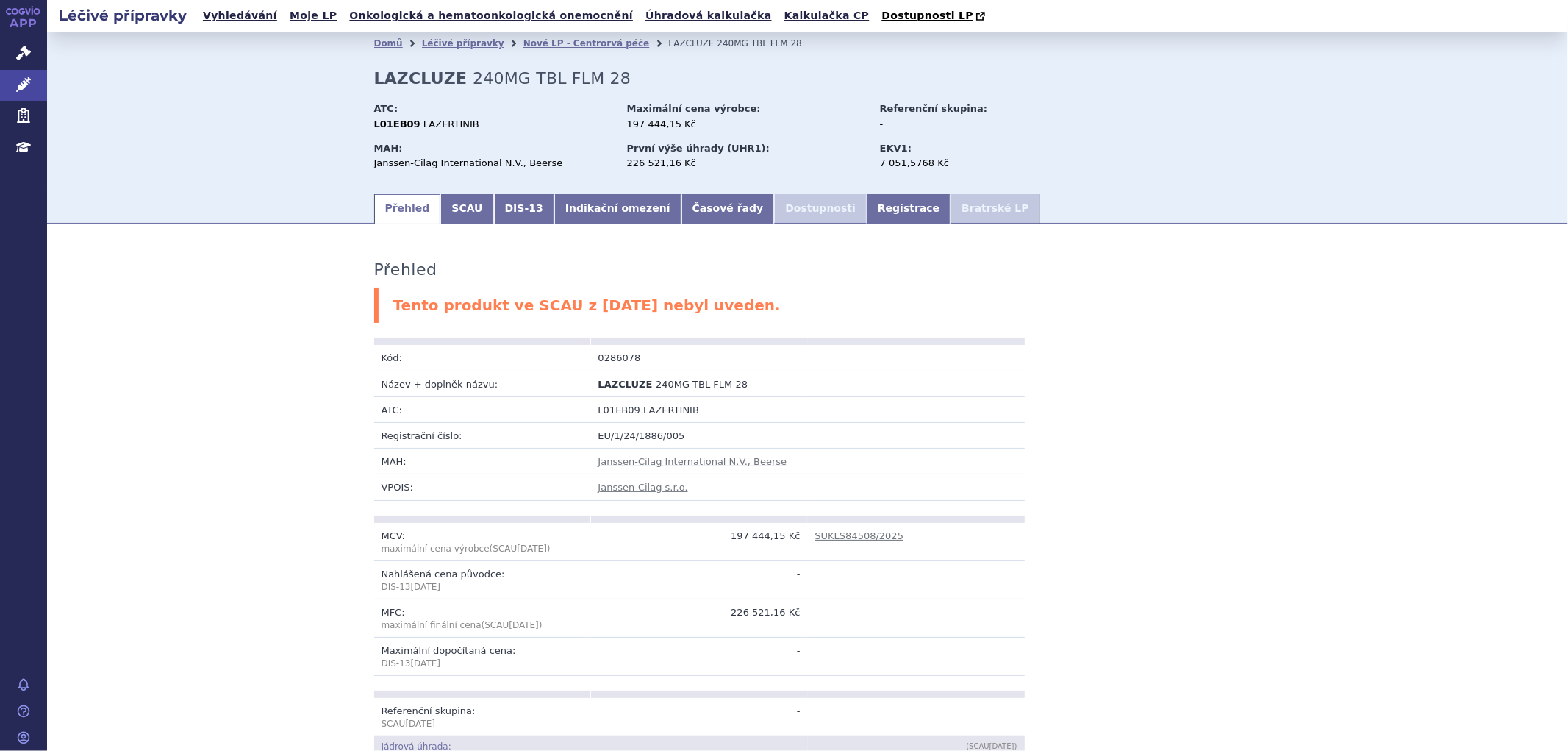
drag, startPoint x: 447, startPoint y: 168, endPoint x: 422, endPoint y: 166, distance: 25.1
click at [446, 169] on div "Janssen-Cilag International N.V., Beerse" at bounding box center [494, 163] width 239 height 13
drag, startPoint x: 447, startPoint y: 74, endPoint x: 373, endPoint y: 82, distance: 74.4
click at [375, 82] on h2 "LAZCLUZE 240MG TBL FLM 28" at bounding box center [503, 79] width 258 height 19
drag, startPoint x: 369, startPoint y: 80, endPoint x: 444, endPoint y: 80, distance: 75.0
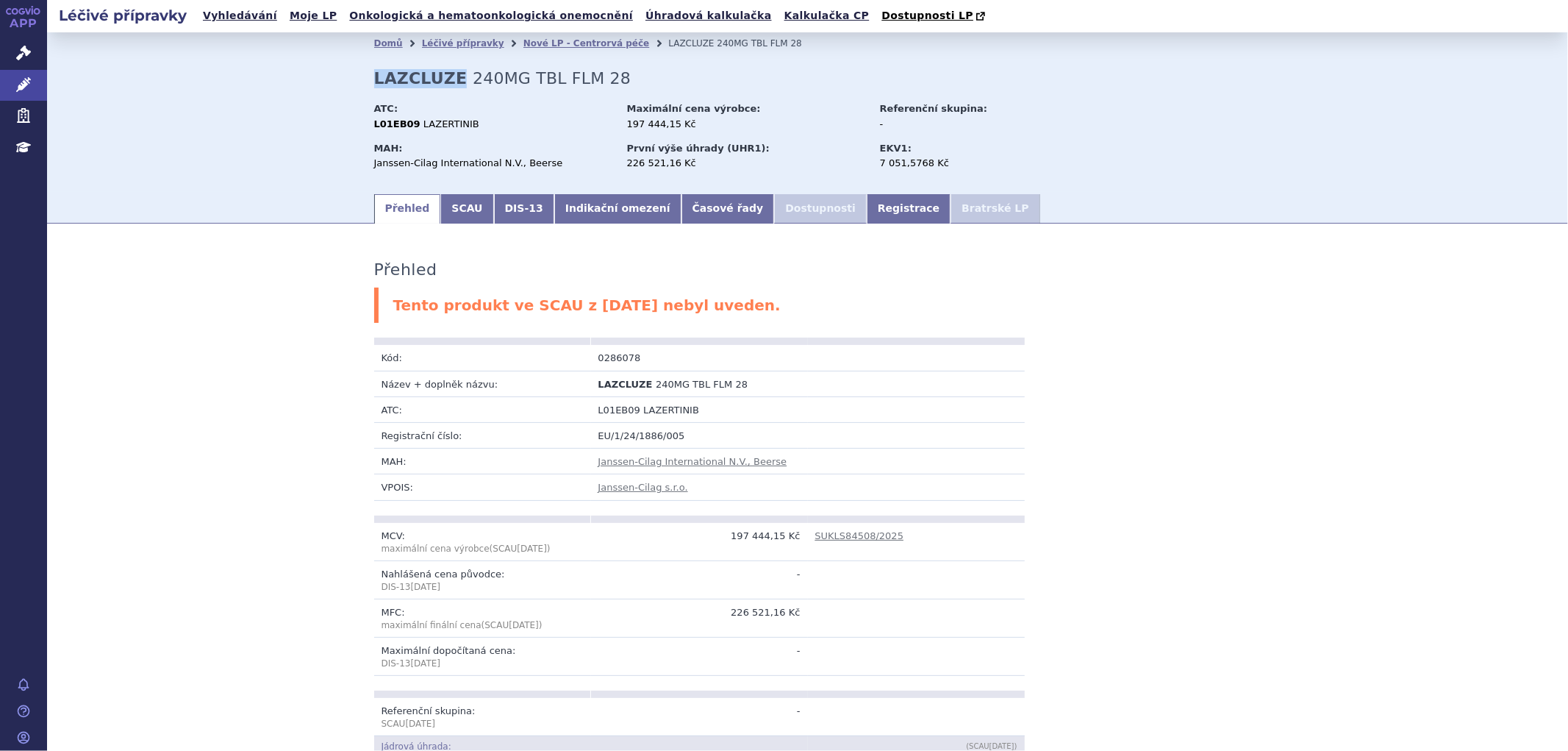
click at [444, 80] on strong "LAZCLUZE" at bounding box center [421, 78] width 93 height 18
copy strong "LAZCLUZE"
click at [375, 172] on div "MAH: Janssen-Cilag International N.V., Beerse" at bounding box center [500, 158] width 250 height 39
drag, startPoint x: 370, startPoint y: 165, endPoint x: 517, endPoint y: 165, distance: 147.0
click at [517, 165] on div "Janssen-Cilag International N.V., Beerse" at bounding box center [494, 163] width 239 height 13
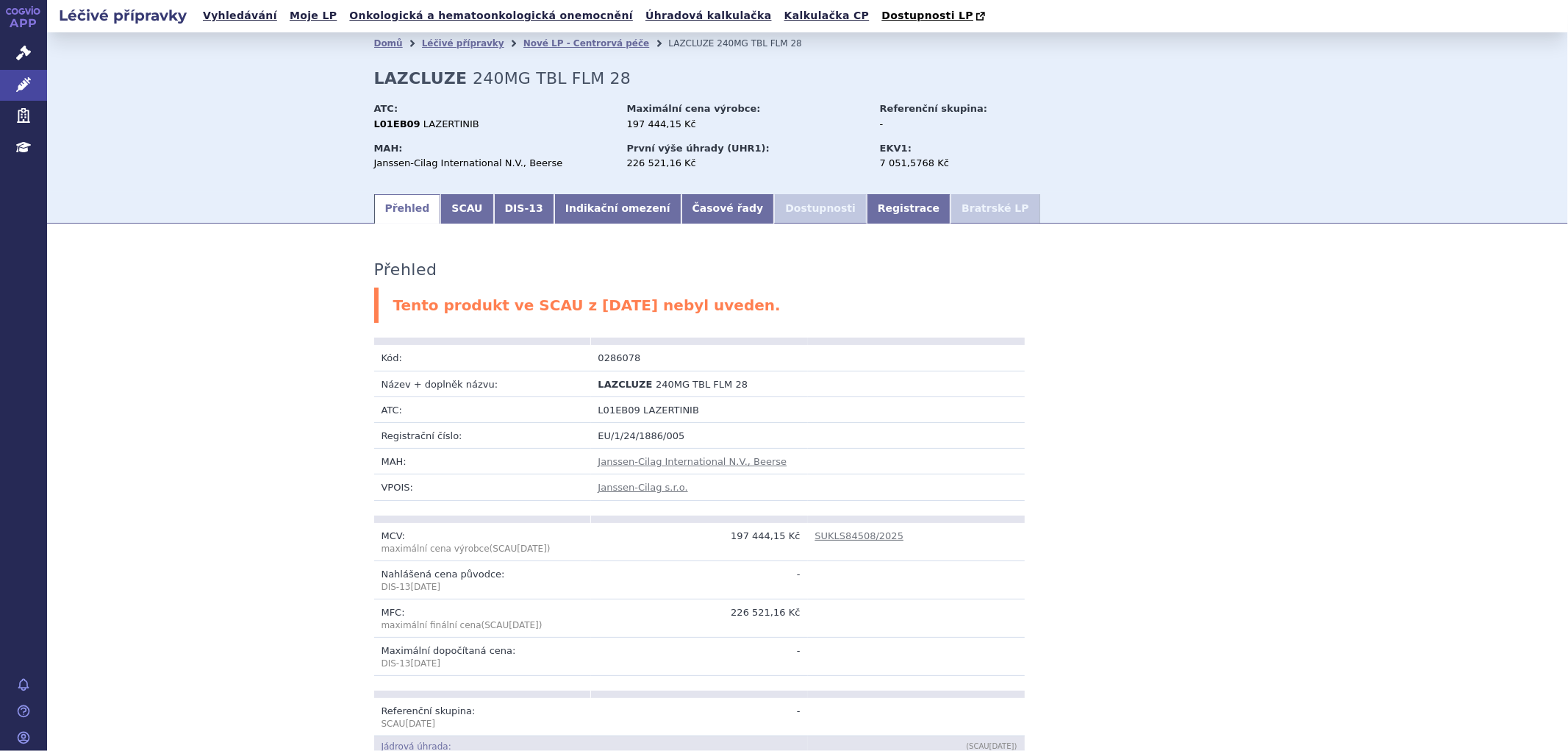
click at [537, 166] on div "Janssen-Cilag International N.V., Beerse" at bounding box center [494, 163] width 239 height 13
drag, startPoint x: 533, startPoint y: 165, endPoint x: 369, endPoint y: 168, distance: 164.0
click at [375, 168] on div "Janssen-Cilag International N.V., Beerse" at bounding box center [494, 163] width 239 height 13
copy div "Janssen-Cilag International N.V., Beerse"
click at [466, 125] on div "L01EB09 LAZERTINIB" at bounding box center [494, 124] width 239 height 13
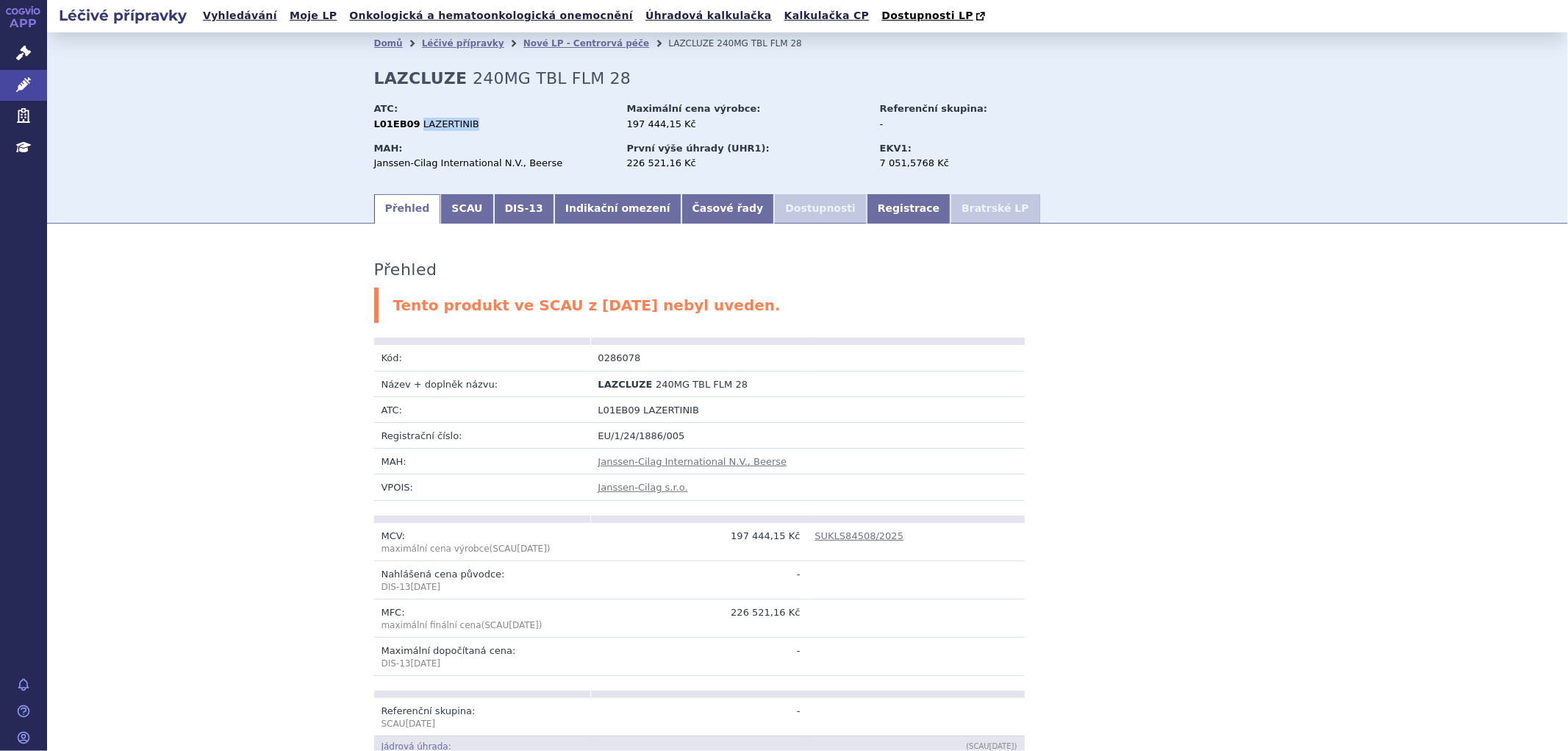
drag, startPoint x: 459, startPoint y: 125, endPoint x: 411, endPoint y: 120, distance: 48.3
click at [411, 120] on div "L01EB09 LAZERTINIB" at bounding box center [494, 124] width 239 height 13
copy span "LAZERTINIB"
click at [465, 130] on div "L01EB09 LAZERTINIB" at bounding box center [494, 124] width 239 height 13
drag, startPoint x: 405, startPoint y: 125, endPoint x: 369, endPoint y: 127, distance: 36.1
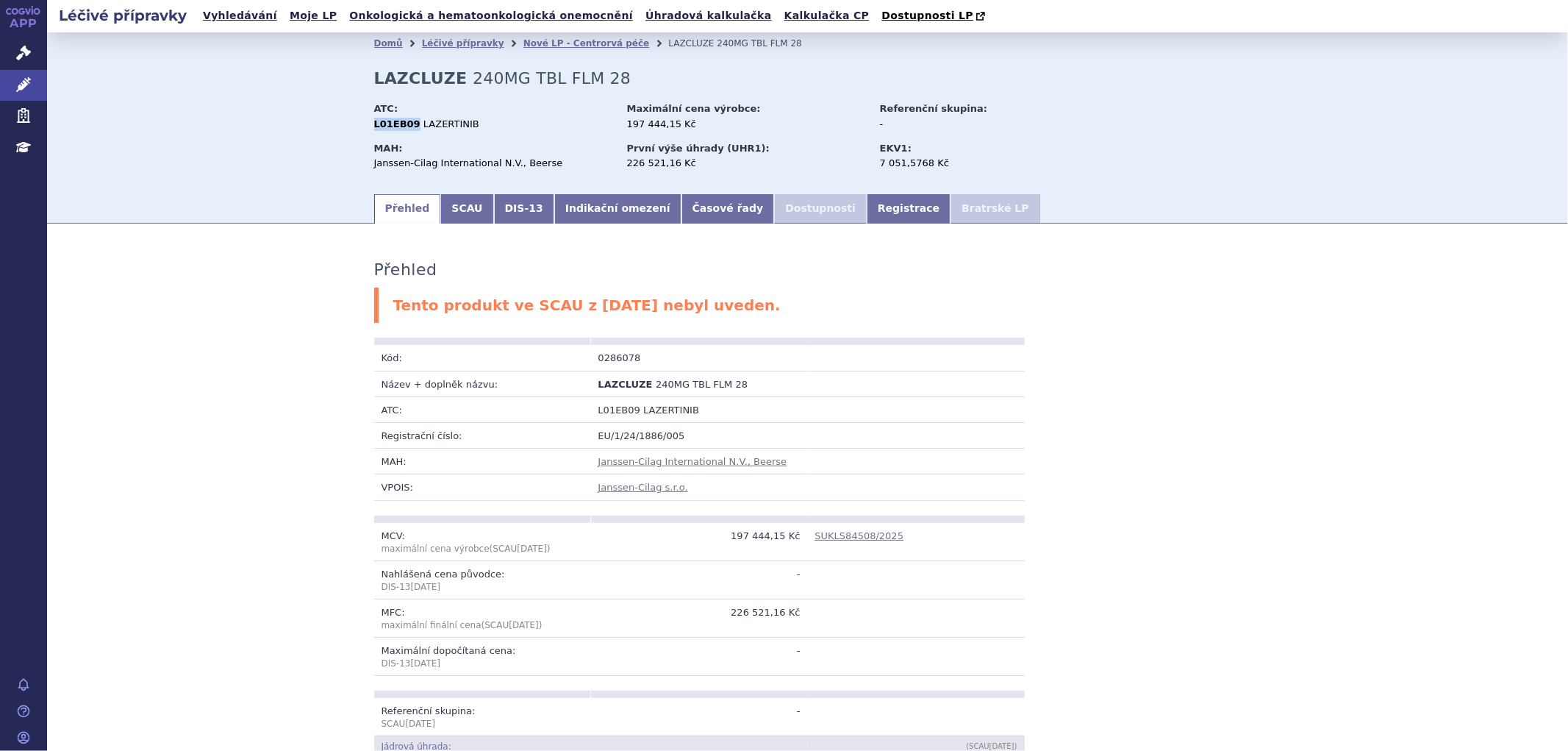
click at [375, 127] on strong "L01EB09" at bounding box center [397, 124] width 46 height 11
copy strong "L01EB09"
click at [578, 208] on link "Indikační omezení" at bounding box center [617, 209] width 127 height 29
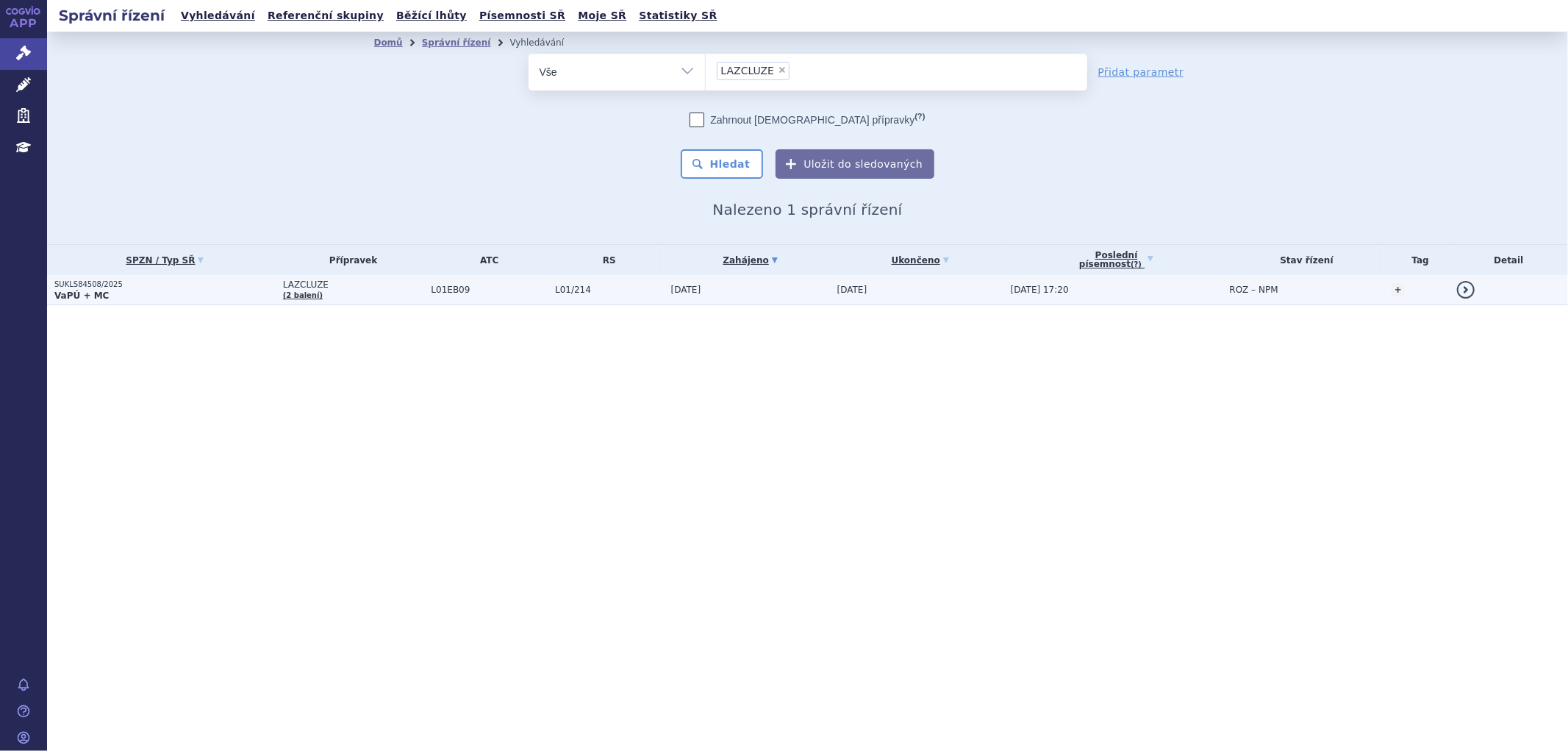
click at [498, 291] on span "L01EB09" at bounding box center [489, 290] width 117 height 10
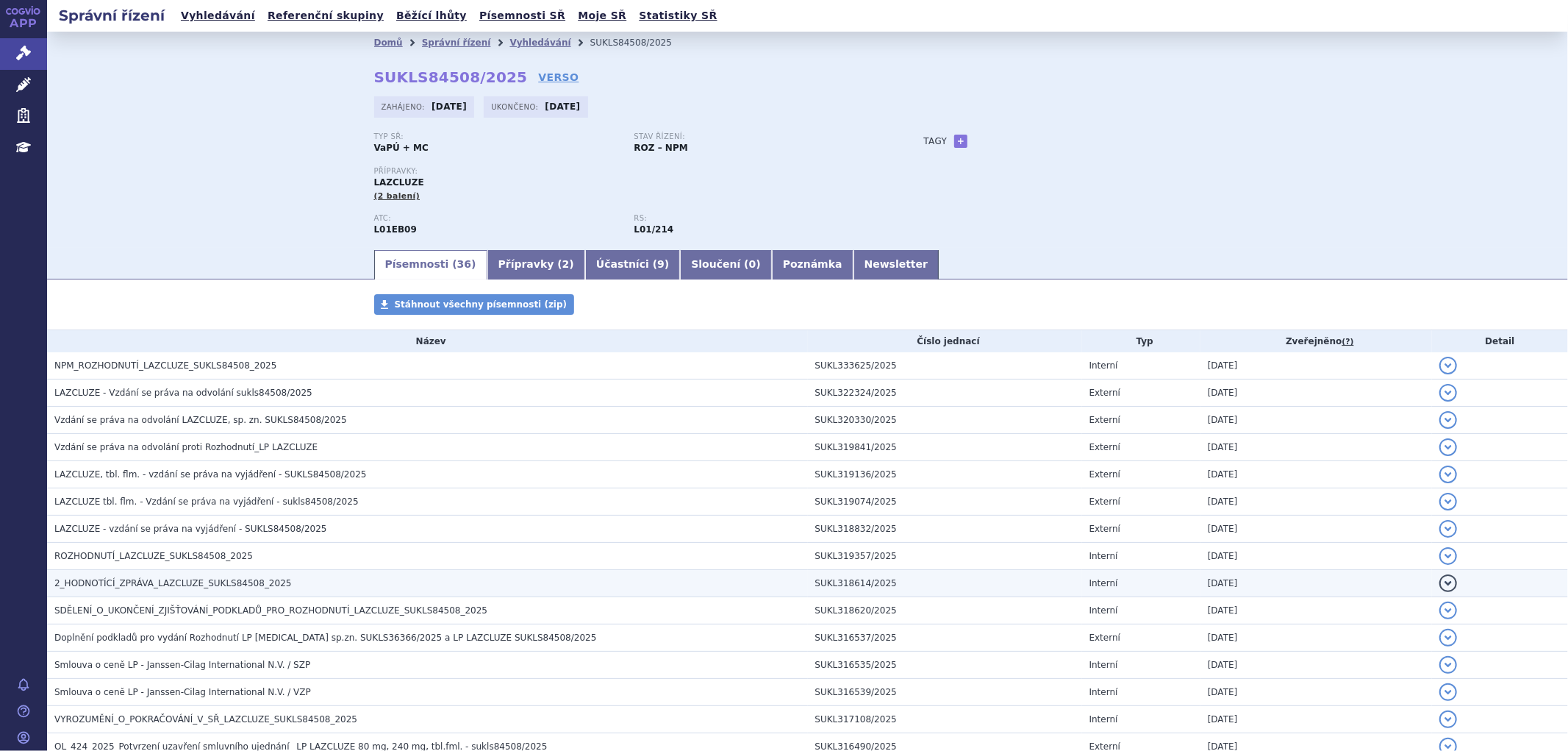
click at [196, 588] on span "2_HODNOTÍCÍ_ZPRÁVA_LAZCLUZE_SUKLS84508_2025" at bounding box center [173, 583] width 237 height 10
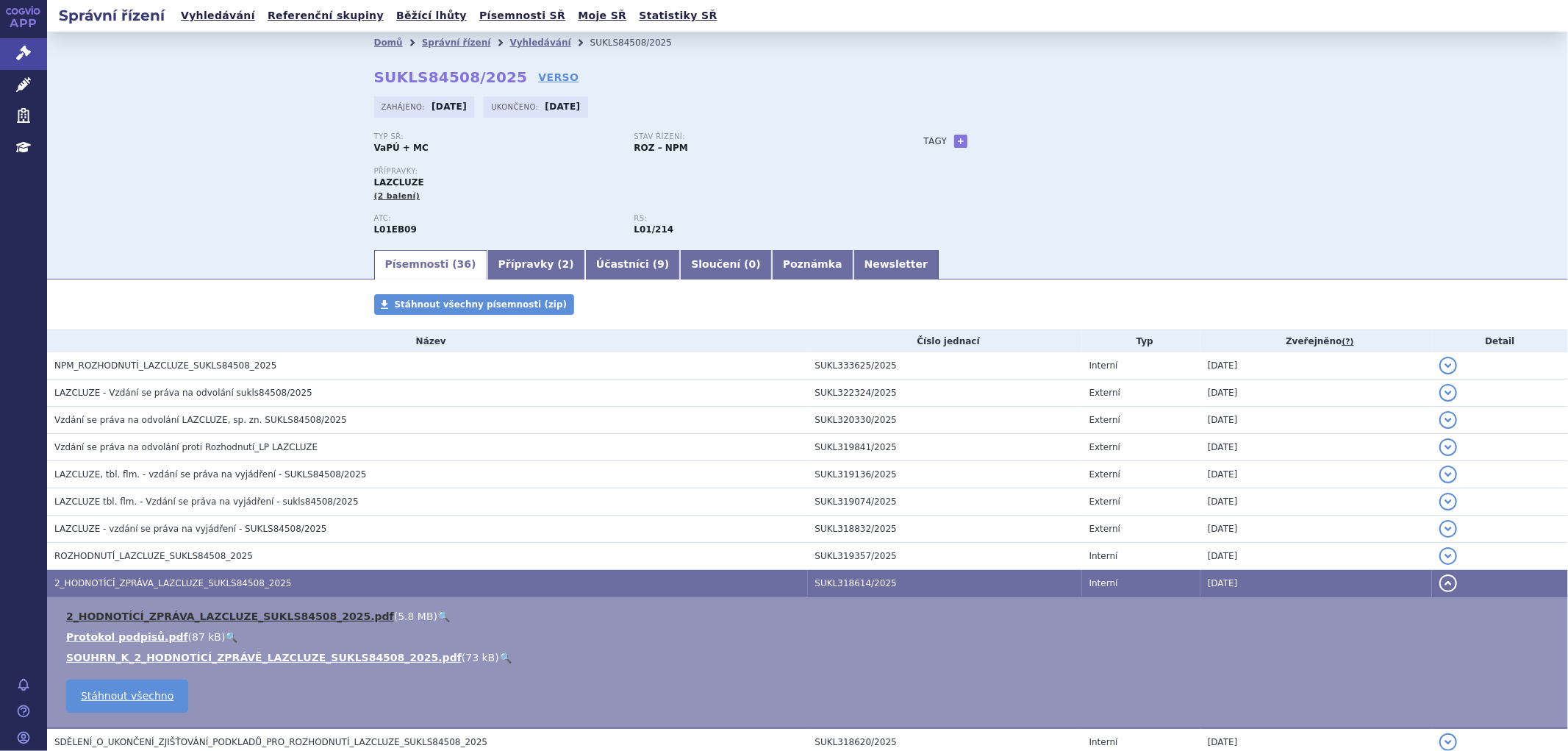
click at [218, 620] on link "2_HODNOTÍCÍ_ZPRÁVA_LAZCLUZE_SUKLS84508_2025.pdf" at bounding box center [230, 616] width 328 height 12
click at [406, 212] on div "Přípravky: LAZCLUZE (2 balení)" at bounding box center [634, 191] width 520 height 47
click at [510, 38] on link "Vyhledávání" at bounding box center [540, 43] width 61 height 10
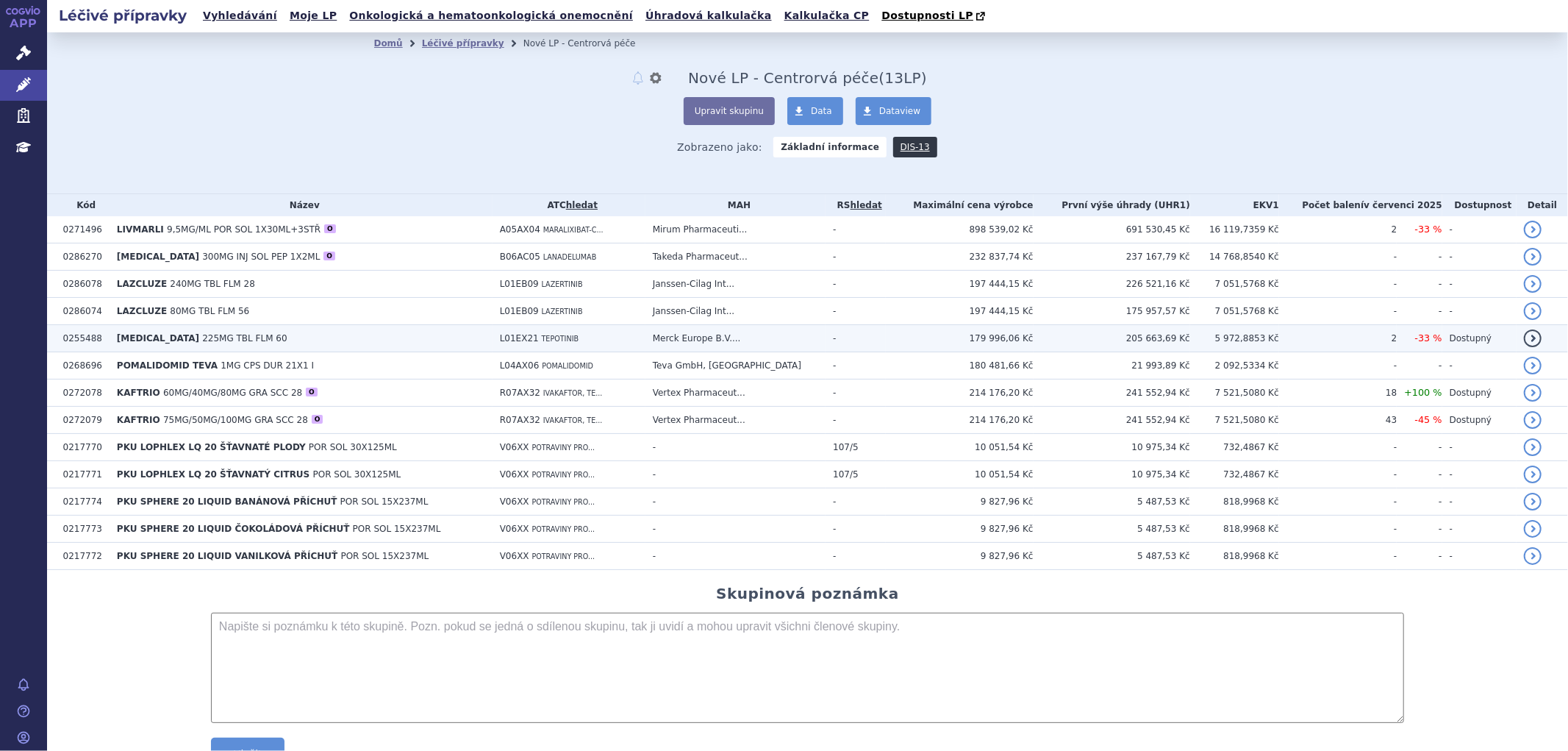
click at [202, 340] on span "225MG TBL FLM 60" at bounding box center [244, 339] width 85 height 10
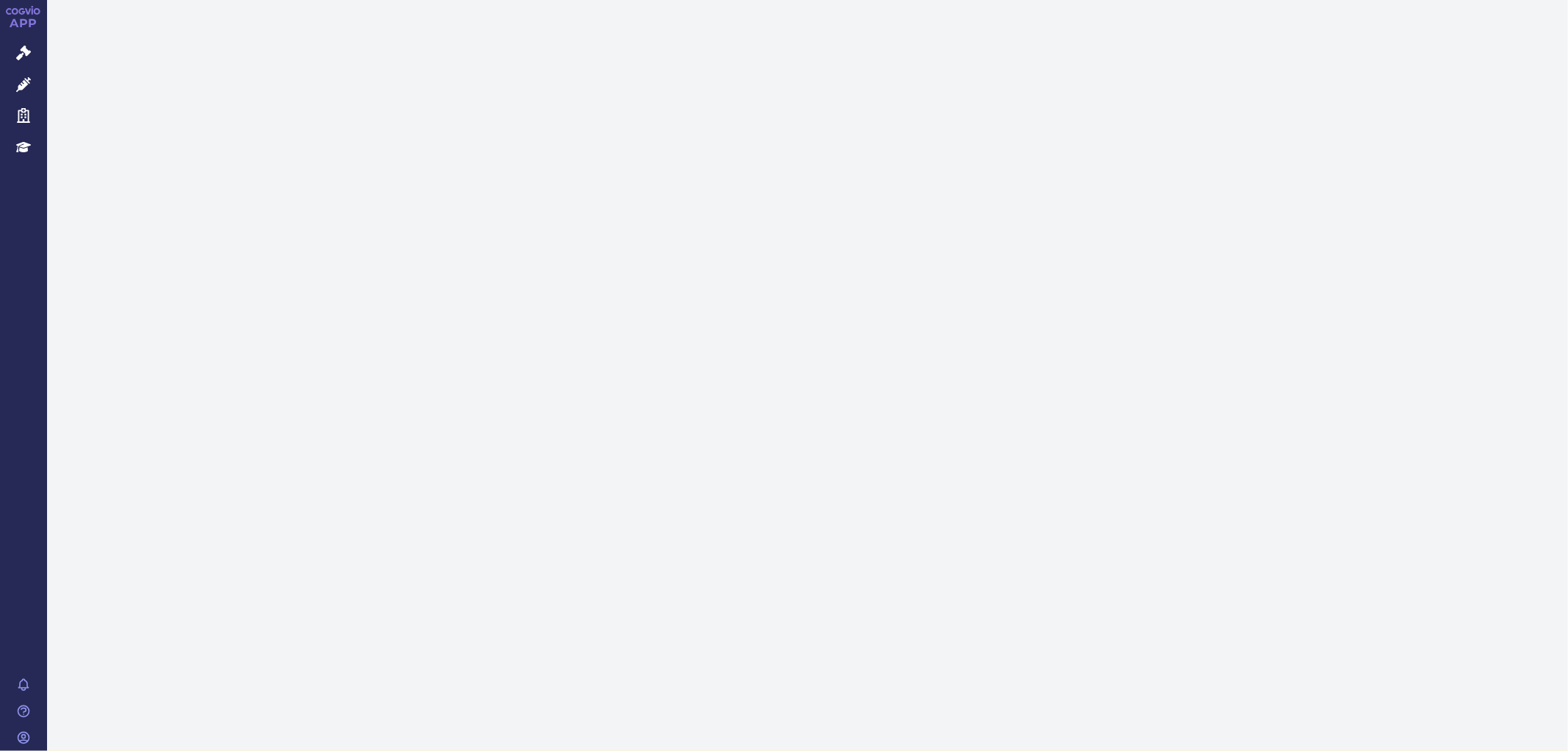
click at [17, 41] on link "Správní řízení" at bounding box center [24, 54] width 47 height 31
click at [23, 54] on icon at bounding box center [24, 53] width 15 height 15
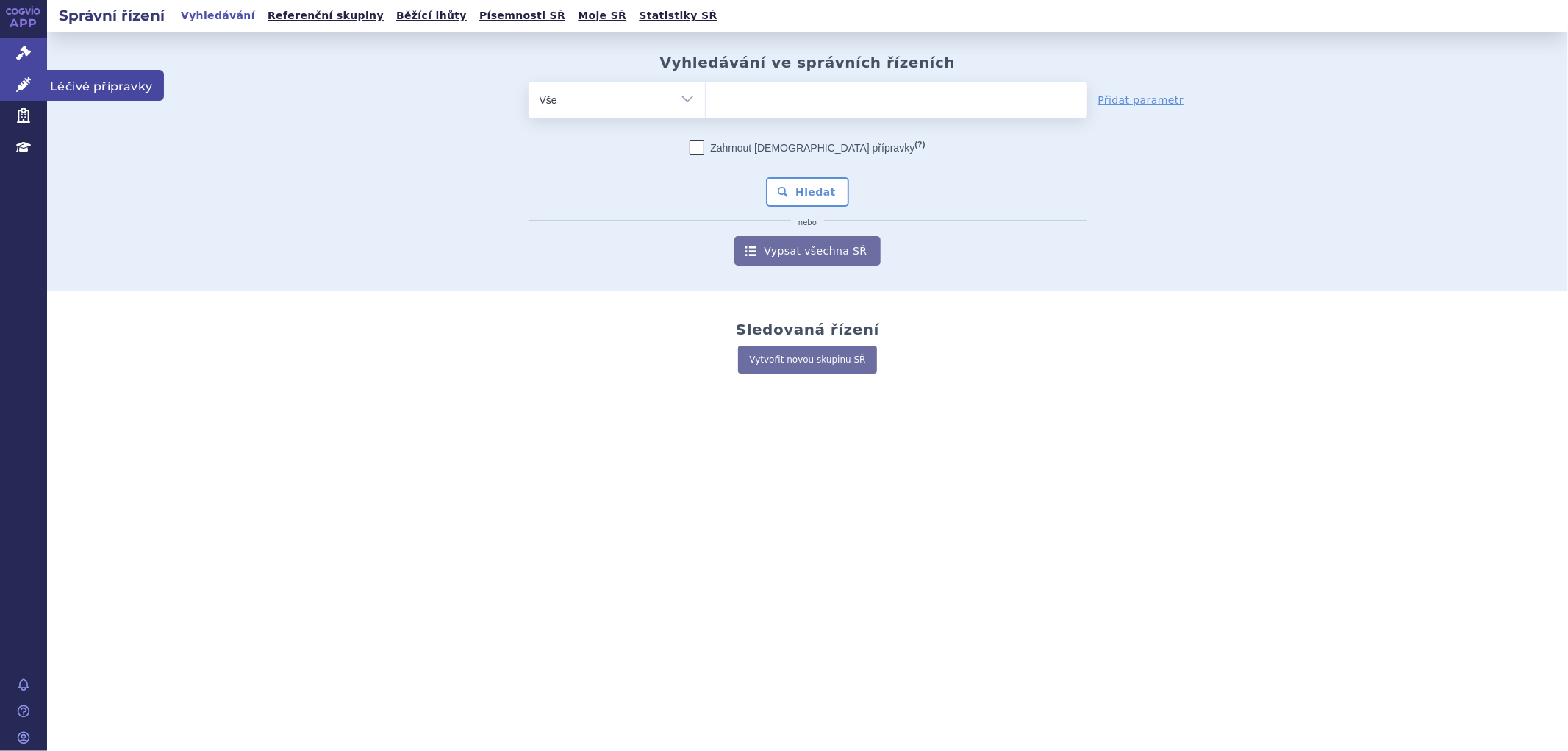
click at [26, 81] on icon at bounding box center [24, 85] width 15 height 15
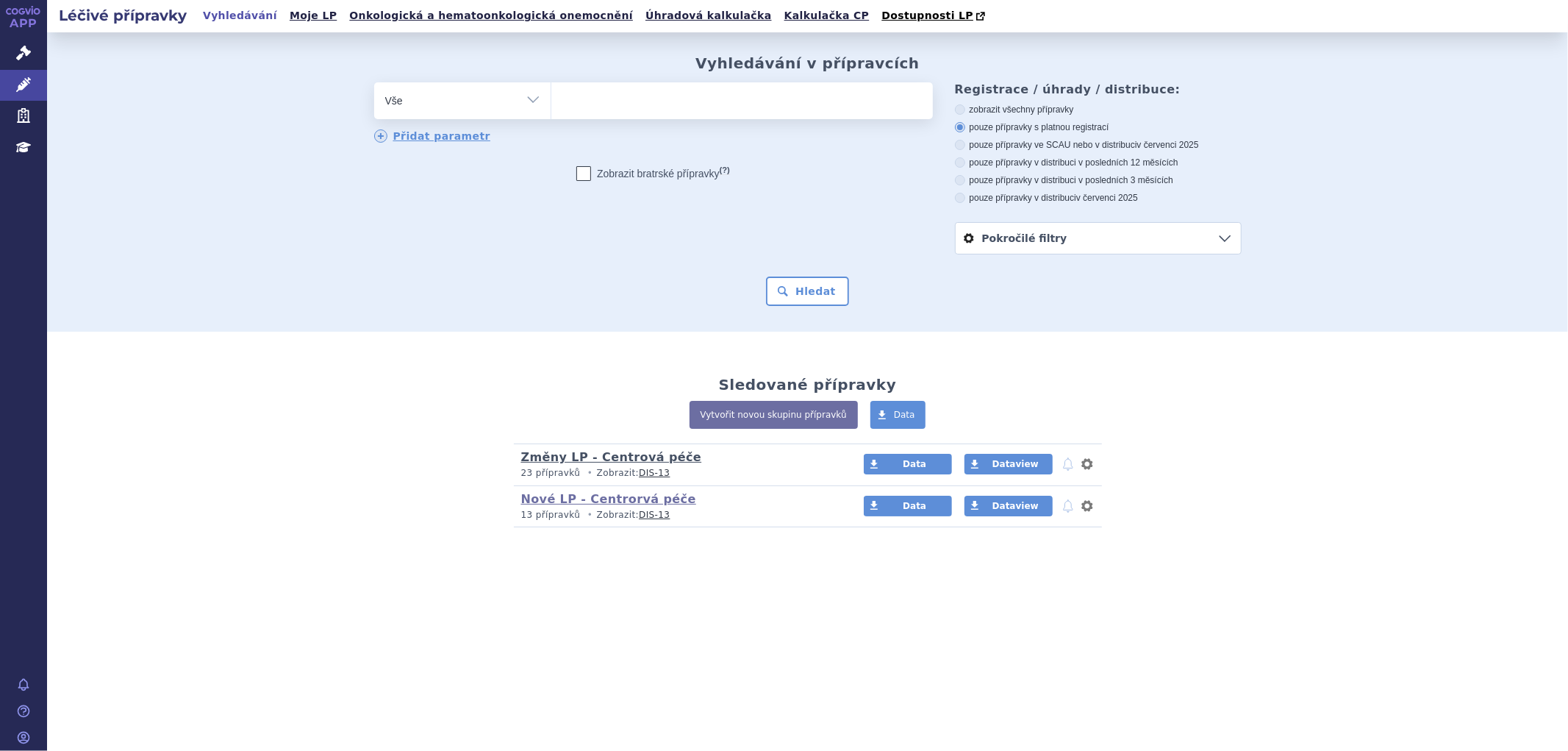
click at [588, 462] on link "Změny LP - Centrová péče" at bounding box center [611, 457] width 181 height 14
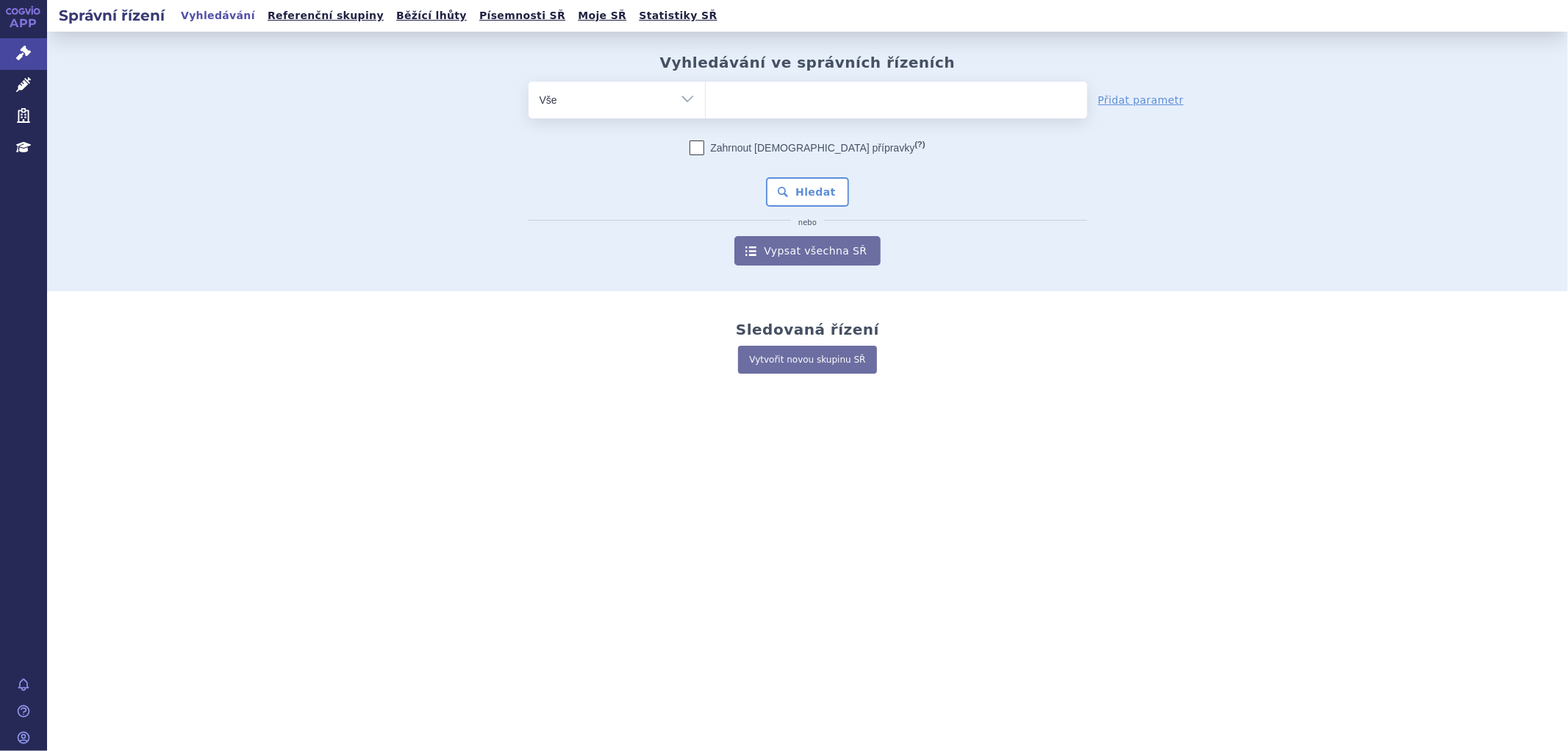
click at [760, 102] on ul at bounding box center [896, 97] width 382 height 31
click at [706, 102] on select at bounding box center [705, 99] width 1 height 37
type input "ry"
type input "ryb"
type input "rybr"
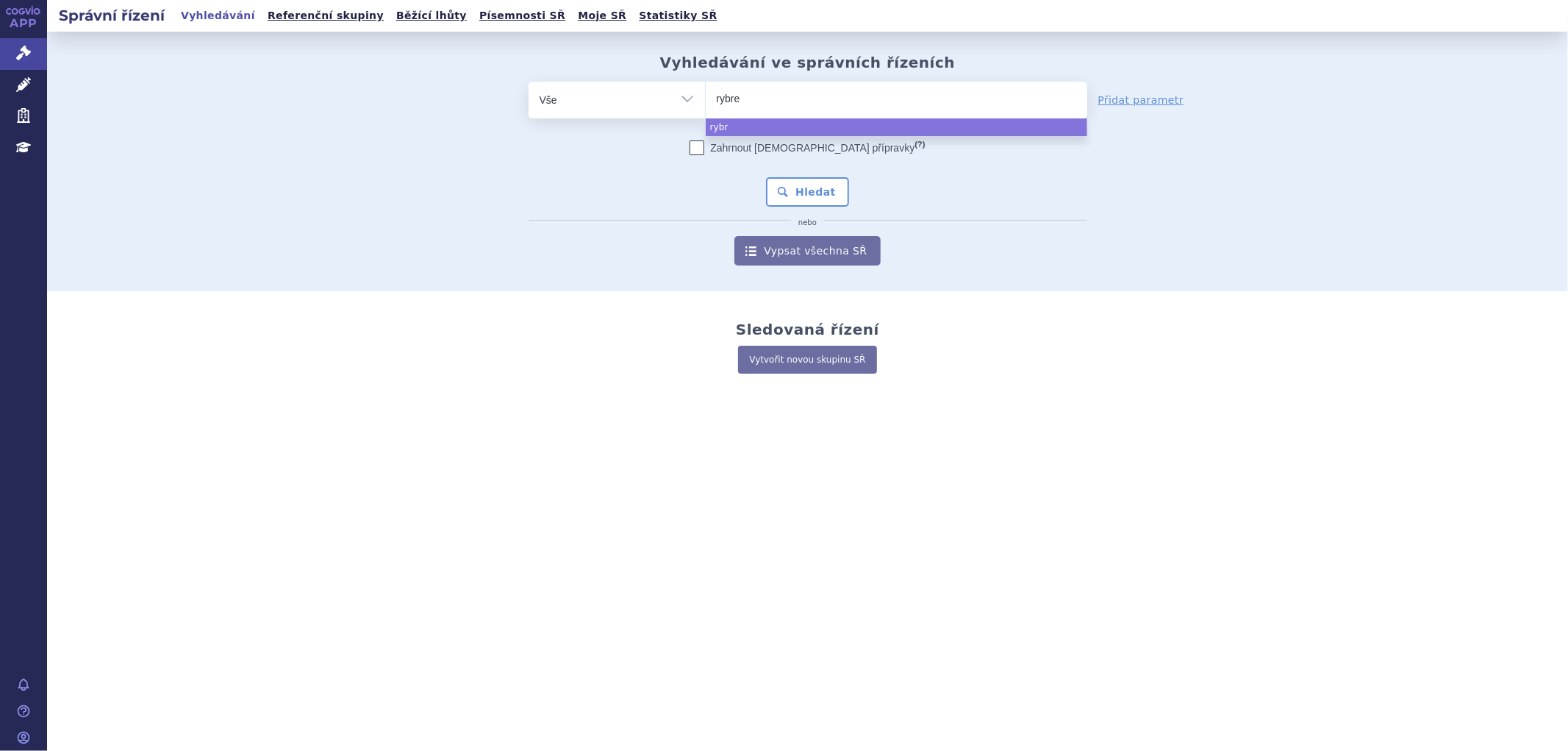
type input "rybrev"
type input "rybreva"
type input "rybrevan"
type input "rybrevant"
select select "rybrevant"
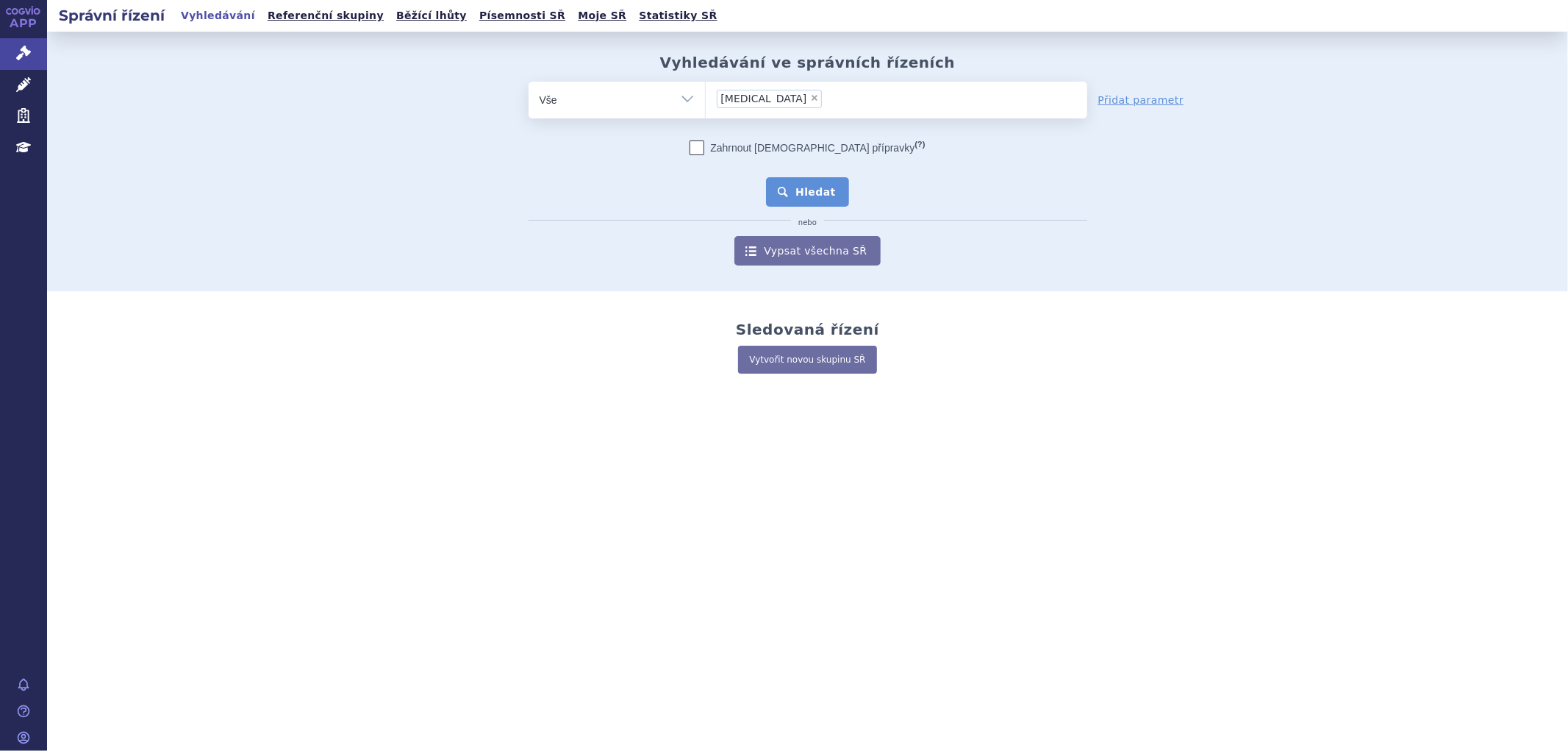
click at [819, 184] on button "Hledat" at bounding box center [807, 192] width 83 height 29
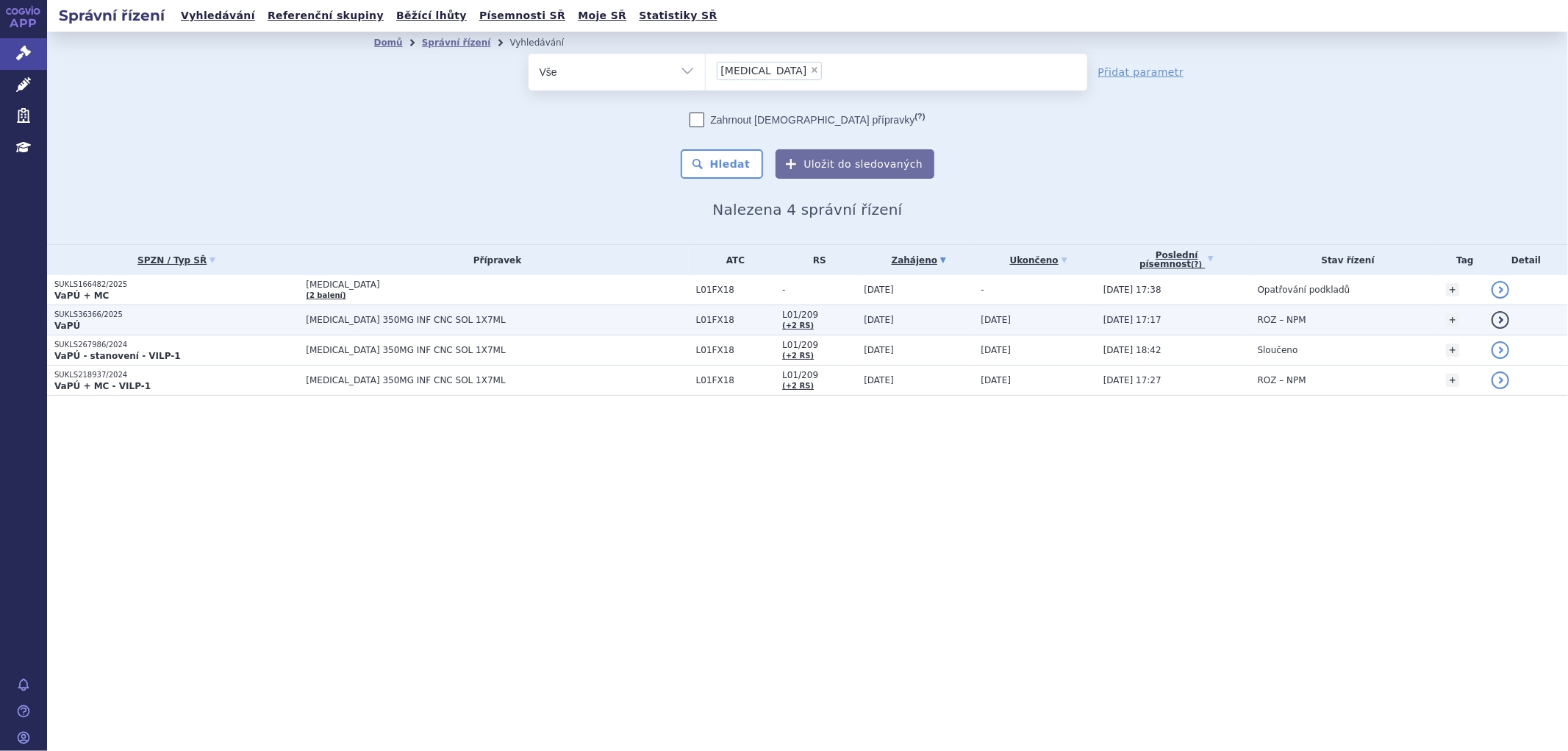
click at [601, 317] on span "[MEDICAL_DATA] 350MG INF CNC SOL 1X7ML" at bounding box center [490, 320] width 368 height 10
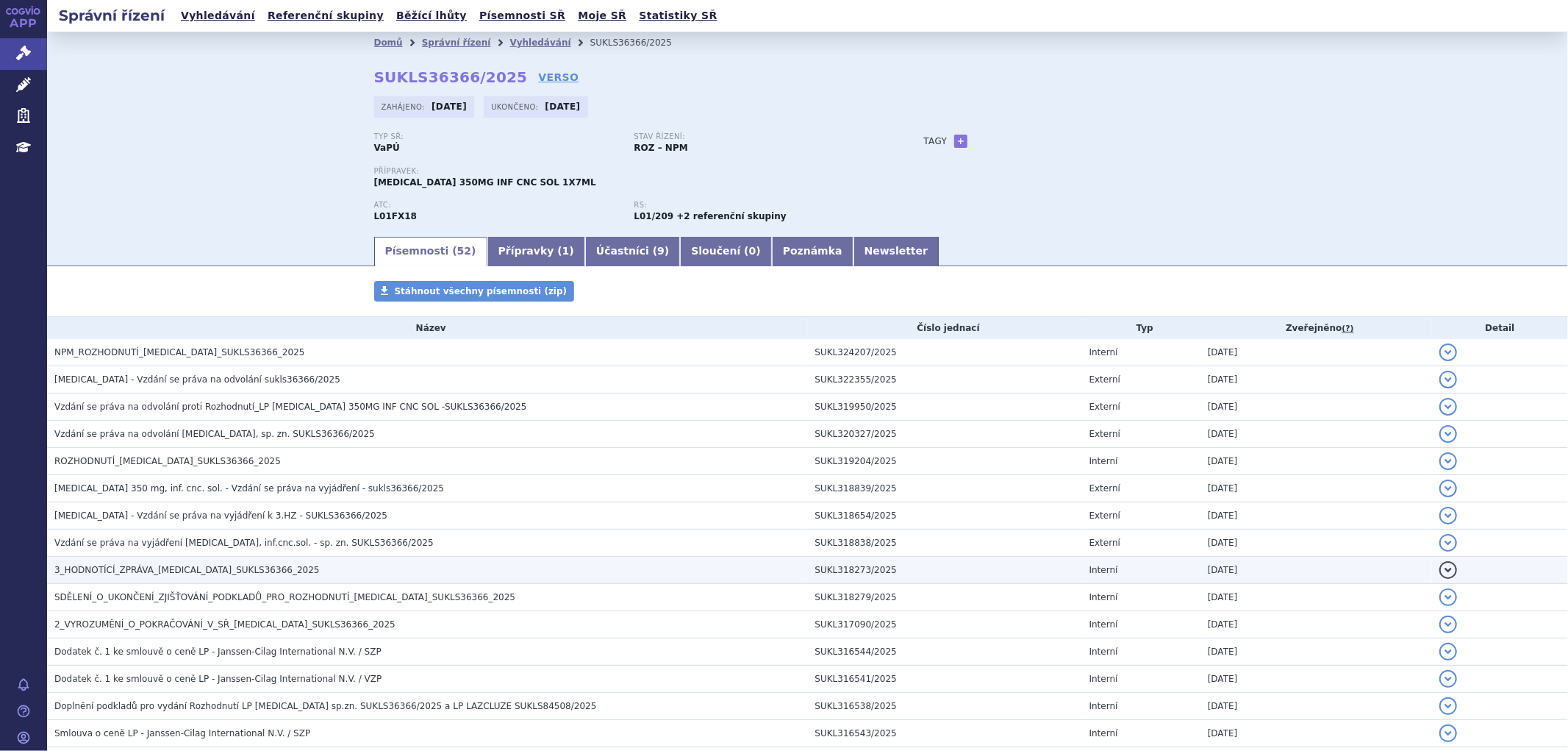
click at [300, 571] on h3 "3_HODNOTÍCÍ_ZPRÁVA_[MEDICAL_DATA]_SUKLS36366_2025" at bounding box center [431, 570] width 753 height 15
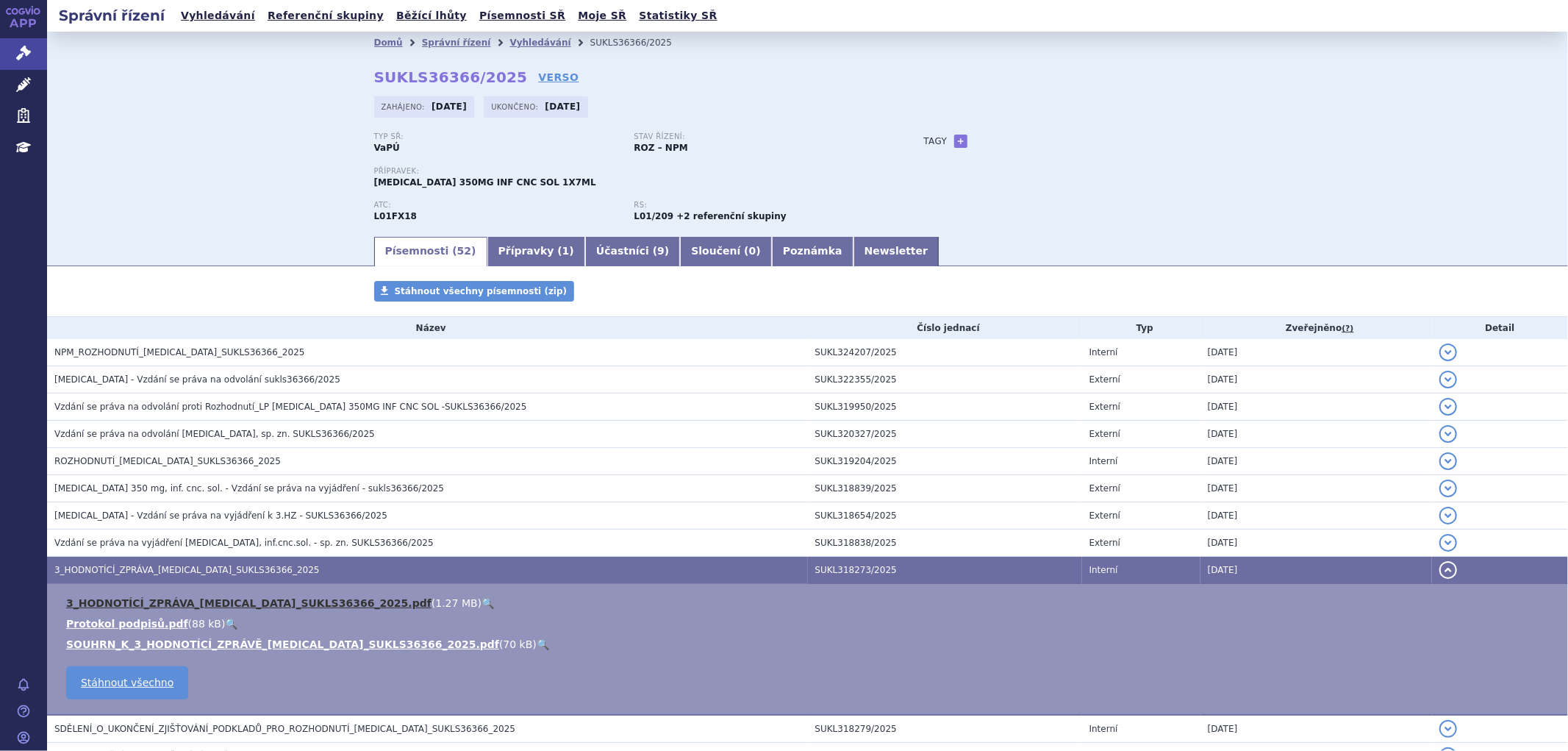
click at [276, 603] on link "3_HODNOTÍCÍ_ZPRÁVA_RYBREVANT_SUKLS36366_2025.pdf" at bounding box center [249, 603] width 366 height 12
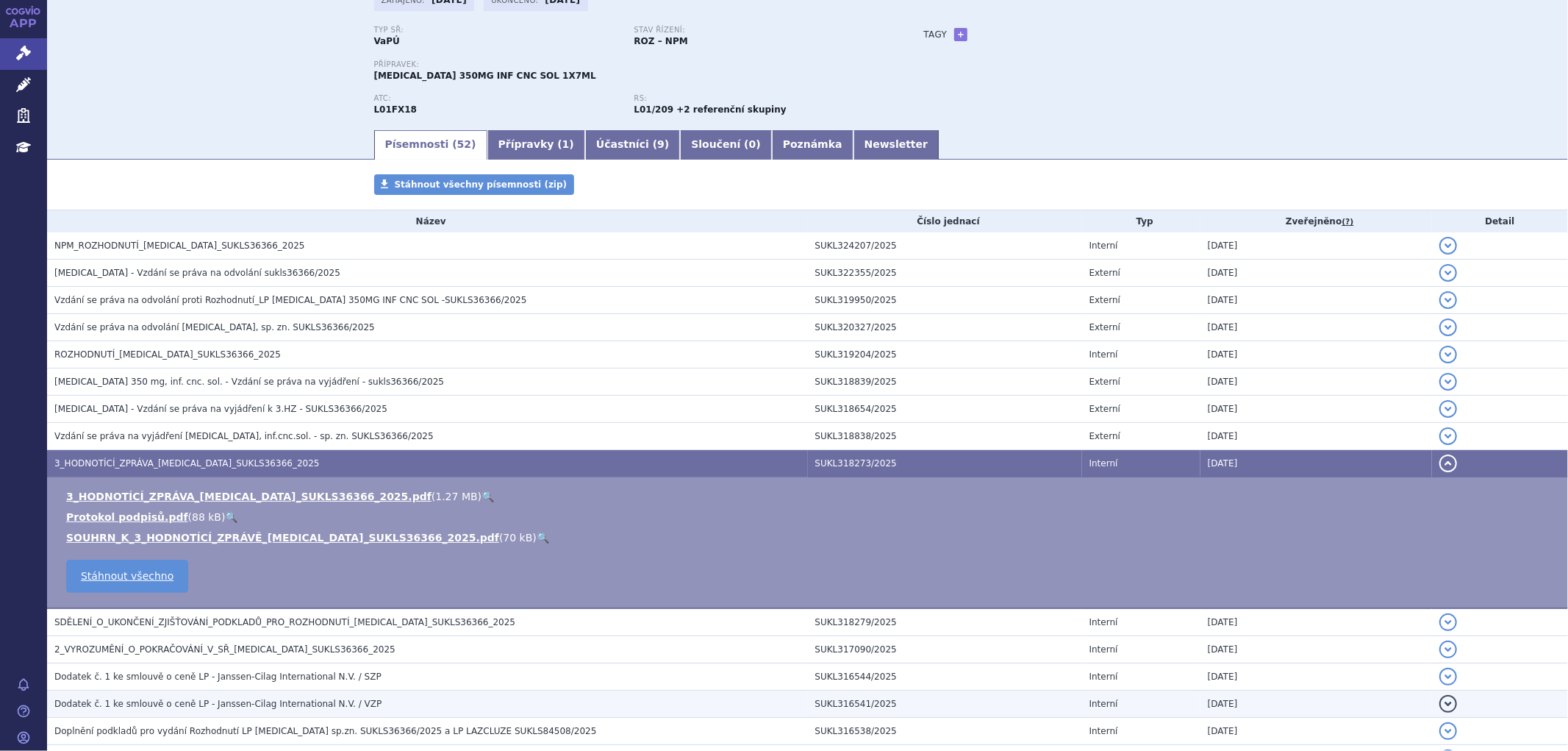
scroll to position [82, 0]
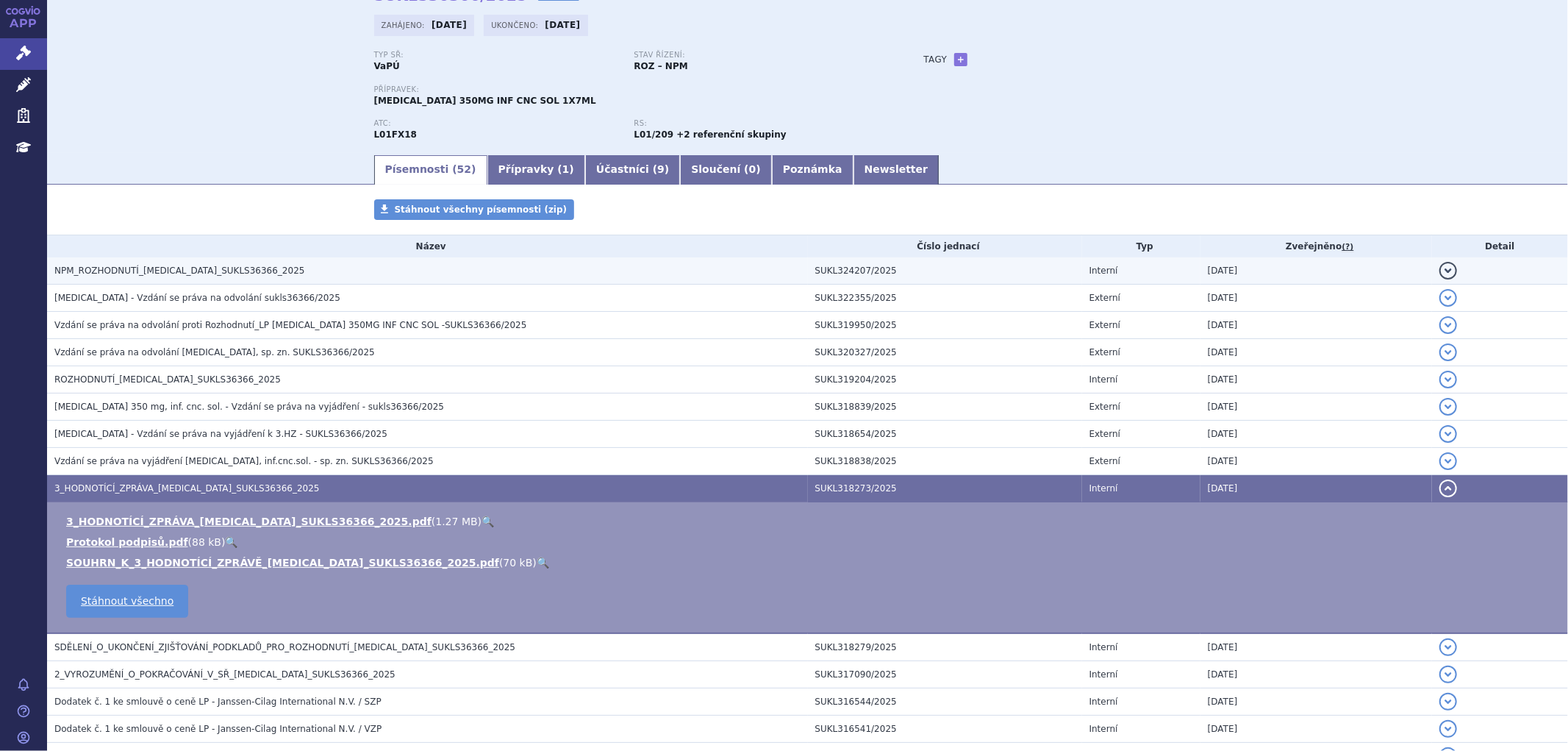
click at [178, 276] on span "NPM_ROZHODNUTÍ_RYBREVANT_SUKLS36366_2025" at bounding box center [180, 271] width 250 height 10
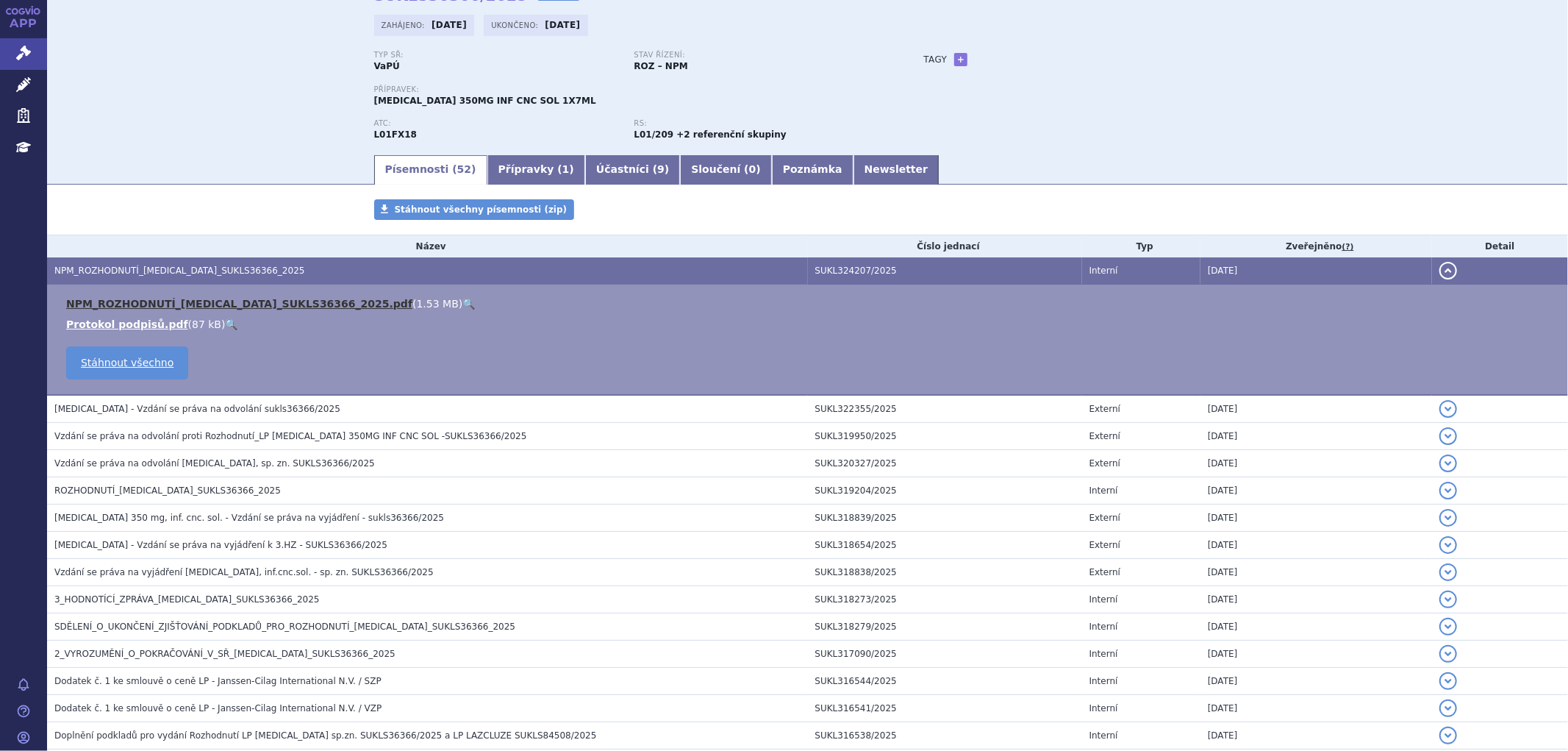
click at [248, 307] on link "NPM_ROZHODNUTÍ_RYBREVANT_SUKLS36366_2025.pdf" at bounding box center [239, 304] width 347 height 12
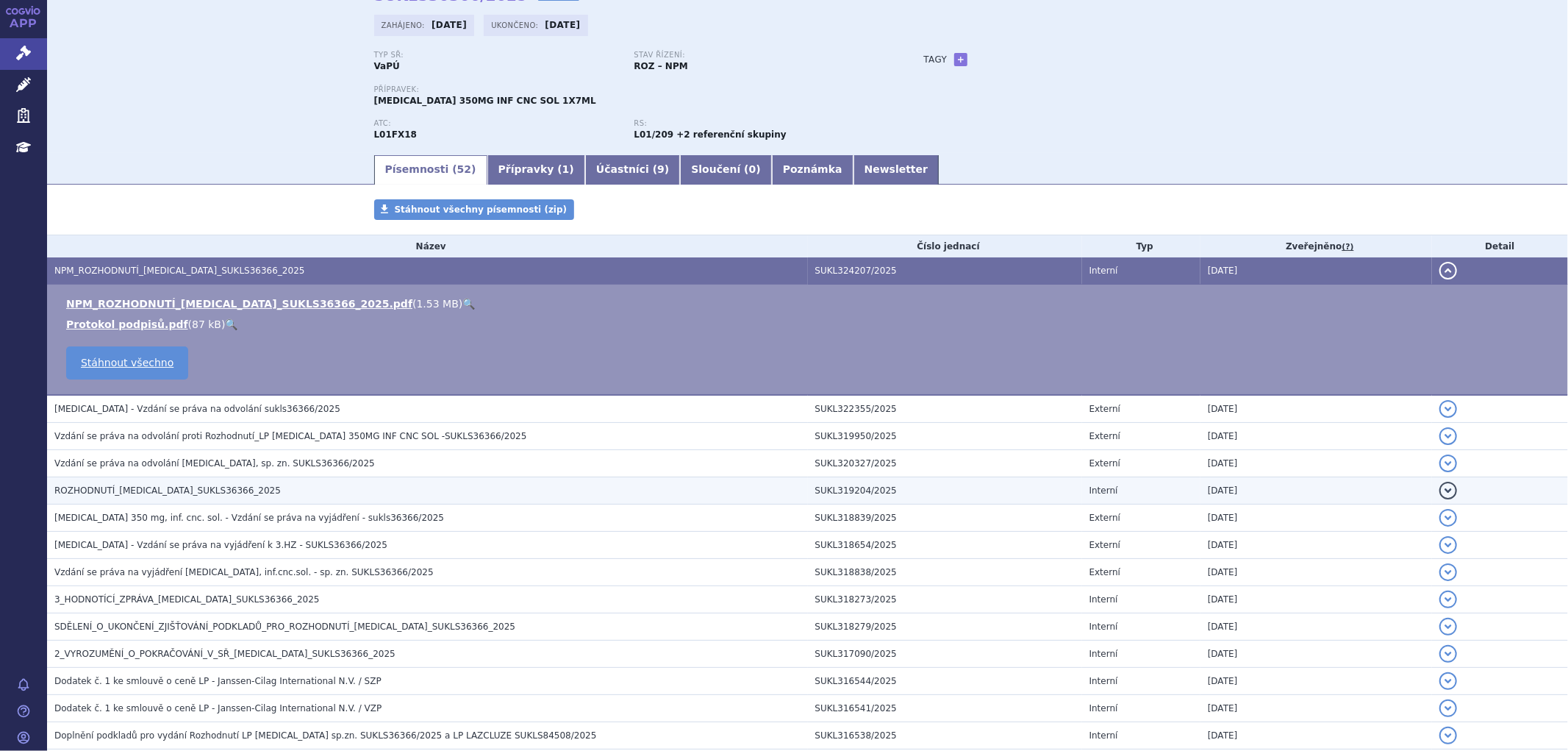
click at [156, 492] on span "ROZHODNUTÍ_RYBREVANT_SUKLS36366_2025" at bounding box center [168, 491] width 227 height 10
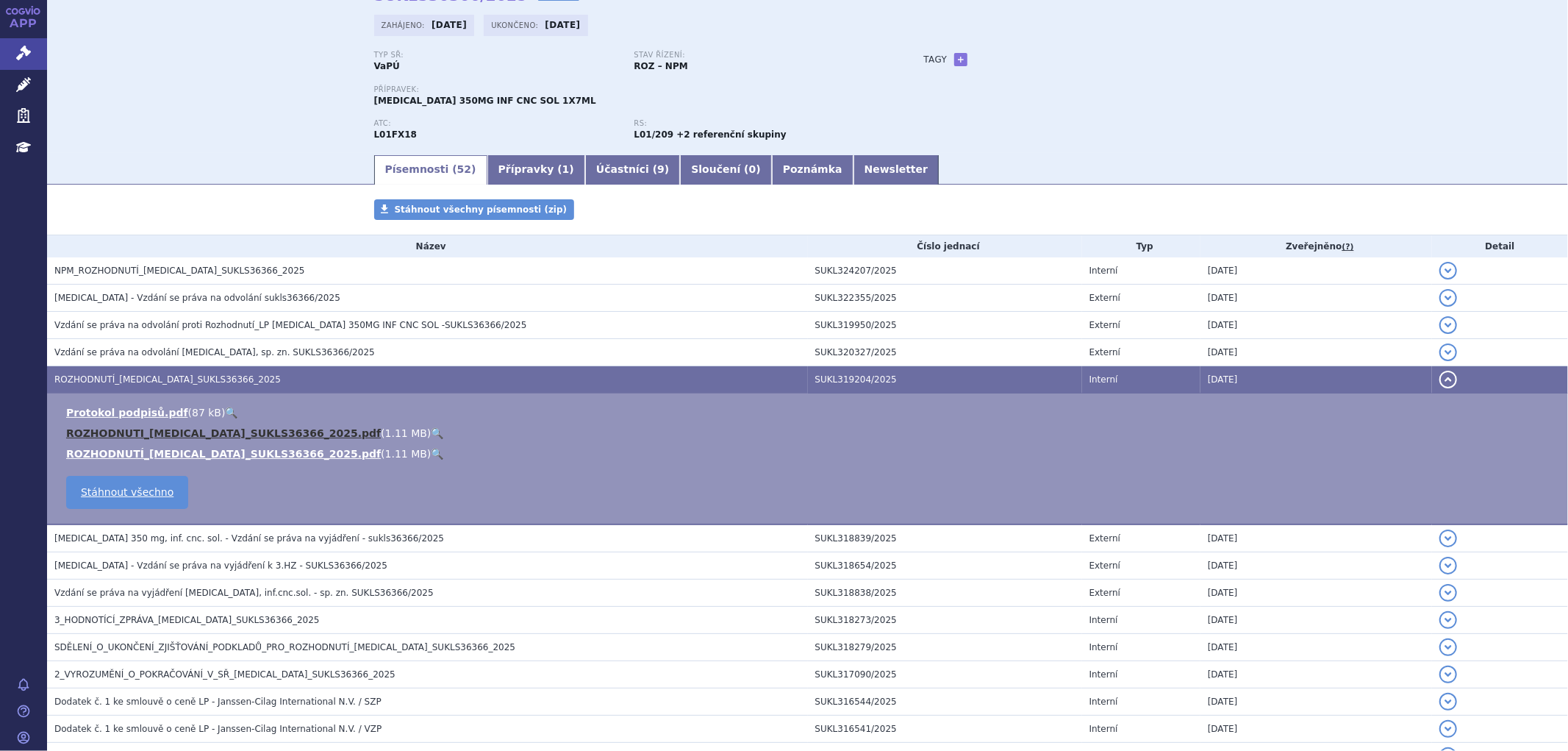
click at [216, 432] on link "ROZHODNUTI_RYBREVANT_SUKLS36366_2025.pdf" at bounding box center [224, 434] width 315 height 12
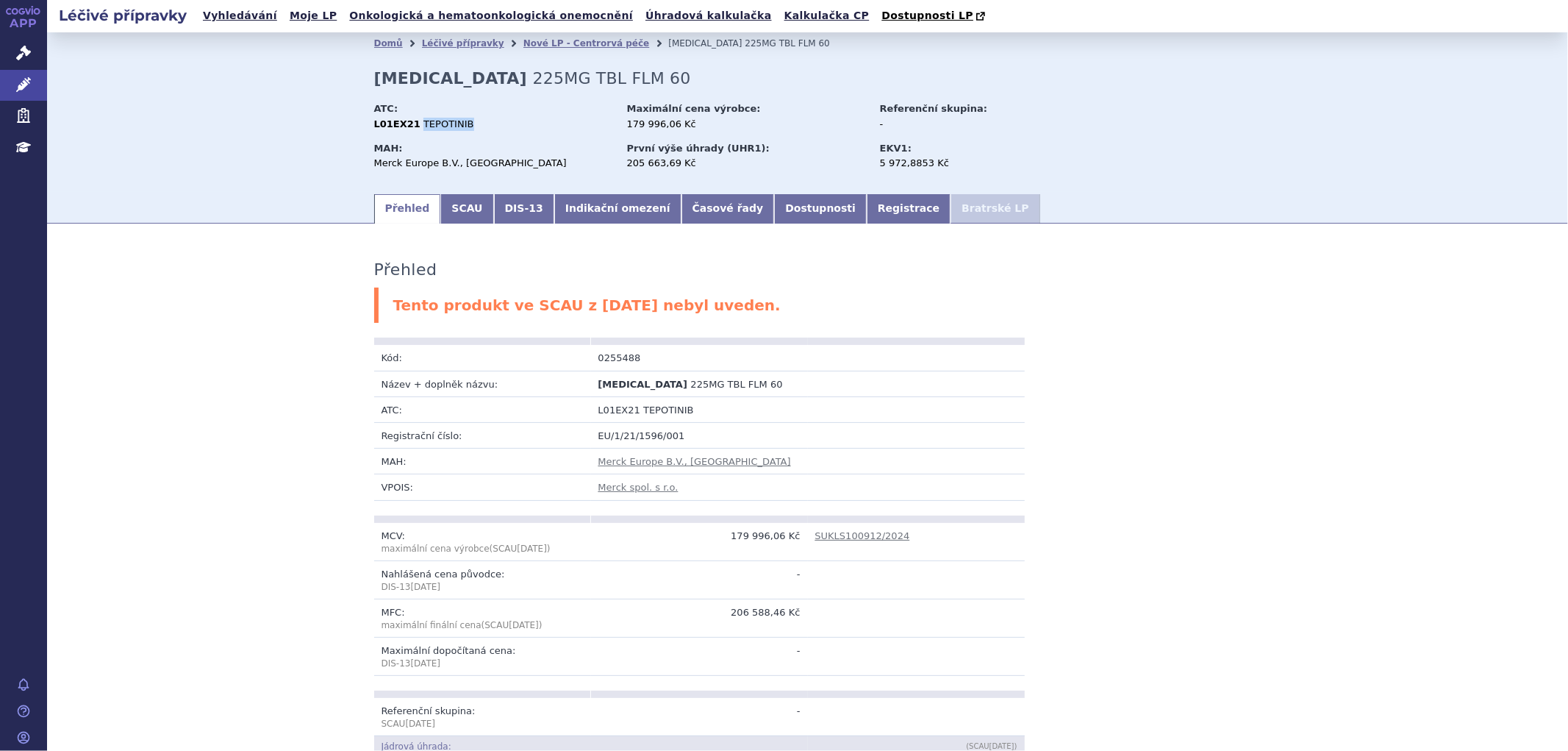
drag, startPoint x: 454, startPoint y: 124, endPoint x: 410, endPoint y: 128, distance: 44.2
click at [410, 128] on div "L01EX21 TEPOTINIB" at bounding box center [494, 124] width 239 height 13
copy span "TEPOTINIB"
drag, startPoint x: 449, startPoint y: 77, endPoint x: 371, endPoint y: 81, distance: 78.1
click at [375, 81] on strong "[MEDICAL_DATA]" at bounding box center [451, 78] width 153 height 18
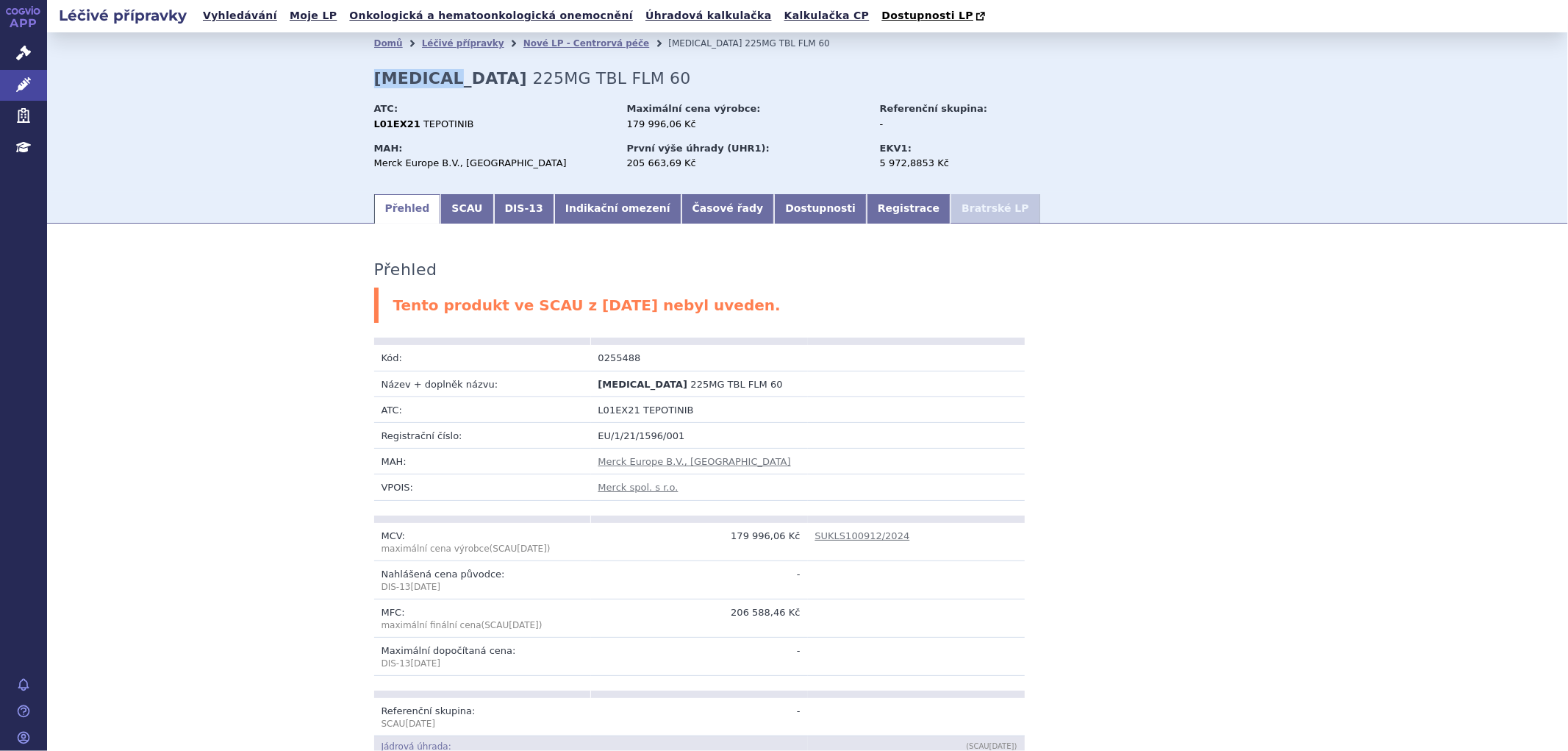
copy strong "[MEDICAL_DATA]"
drag, startPoint x: 406, startPoint y: 122, endPoint x: 362, endPoint y: 125, distance: 44.1
click at [362, 125] on div "Domů Léčivé přípravky Nové LP - Centrorvá péče TEPMETKO 225MG TBL FLM 60 TEPMET…" at bounding box center [808, 123] width 926 height 138
drag, startPoint x: 377, startPoint y: 126, endPoint x: 384, endPoint y: 129, distance: 7.6
click at [377, 127] on strong "L01EX21" at bounding box center [397, 124] width 46 height 11
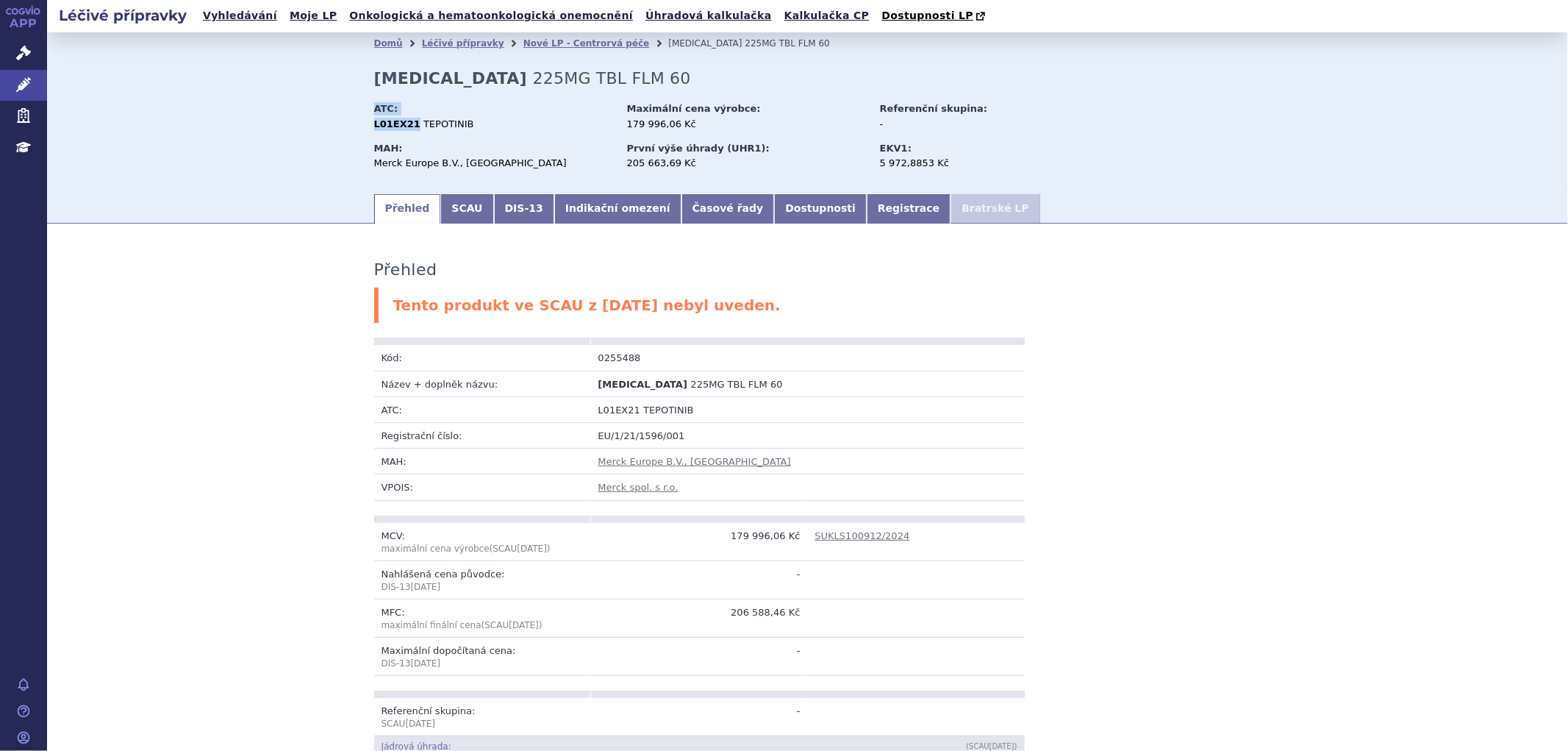
click at [405, 126] on strong "L01EX21" at bounding box center [397, 124] width 46 height 11
drag, startPoint x: 405, startPoint y: 124, endPoint x: 373, endPoint y: 124, distance: 32.0
click at [375, 124] on strong "L01EX21" at bounding box center [397, 124] width 46 height 11
click at [493, 162] on div "Merck Europe B.V., Amsterdam" at bounding box center [494, 163] width 239 height 13
drag, startPoint x: 503, startPoint y: 170, endPoint x: 358, endPoint y: 163, distance: 145.2
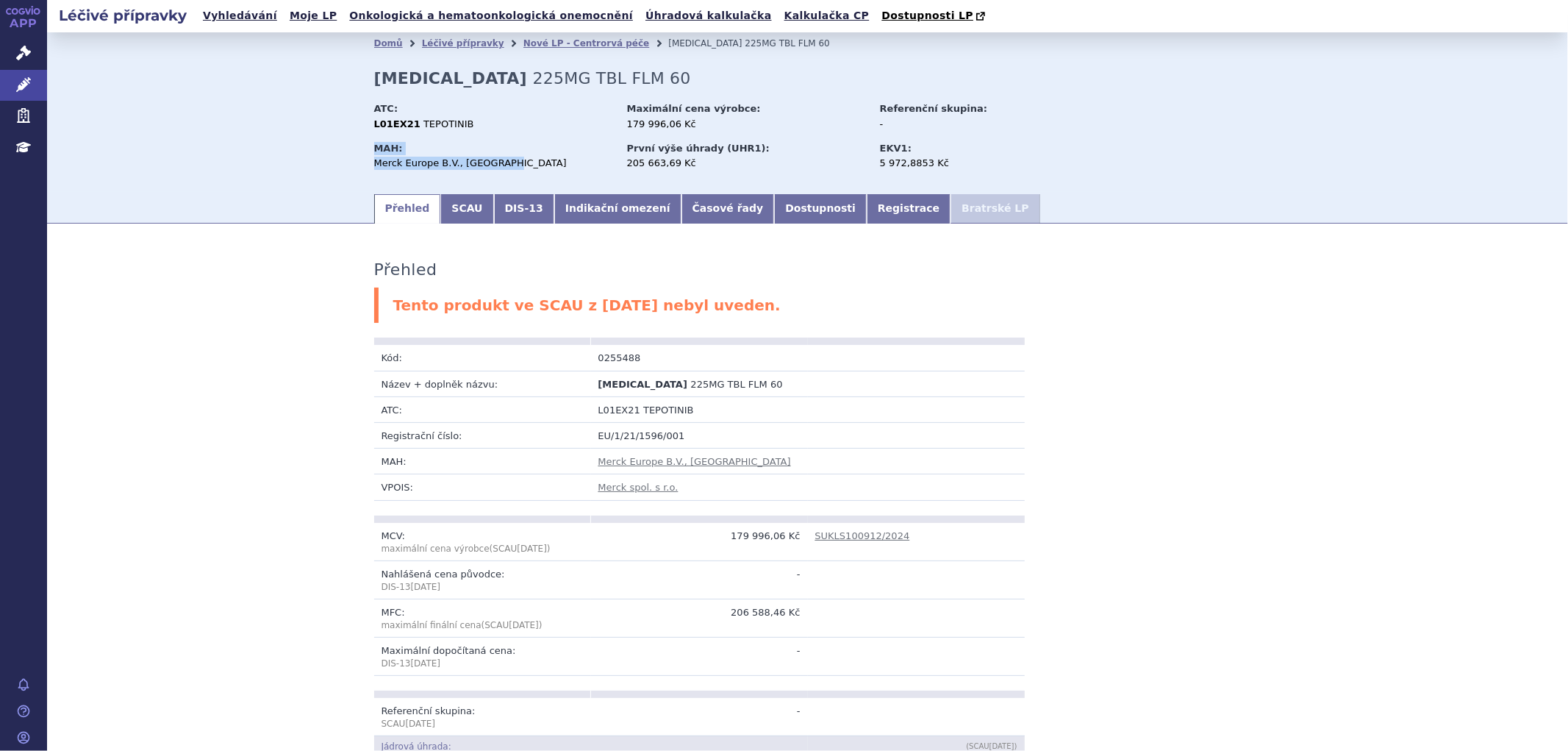
click at [358, 163] on div "Domů Léčivé přípravky Nové LP - Centrorvá péče TEPMETKO 225MG TBL FLM 60 TEPMET…" at bounding box center [808, 123] width 926 height 138
drag, startPoint x: 499, startPoint y: 165, endPoint x: 369, endPoint y: 166, distance: 130.0
click at [375, 166] on div "Merck Europe B.V., Amsterdam" at bounding box center [494, 163] width 239 height 13
copy div "Merck Europe B.V., Amsterdam"
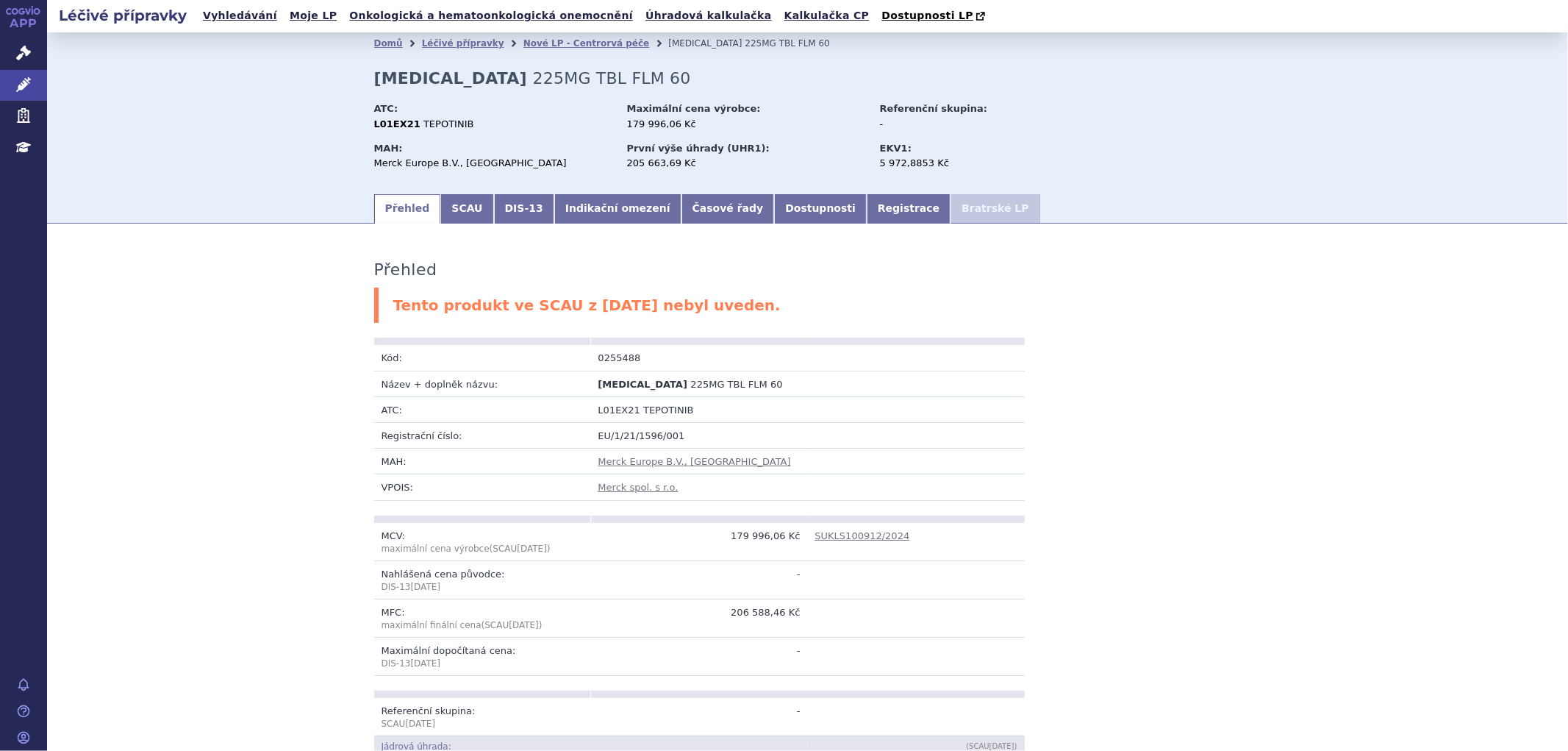
click at [458, 122] on div "L01EX21 TEPOTINIB" at bounding box center [494, 124] width 239 height 13
drag, startPoint x: 452, startPoint y: 121, endPoint x: 410, endPoint y: 126, distance: 42.3
click at [424, 126] on span "TEPOTINIB" at bounding box center [449, 124] width 50 height 11
copy span "TEPOTINIB"
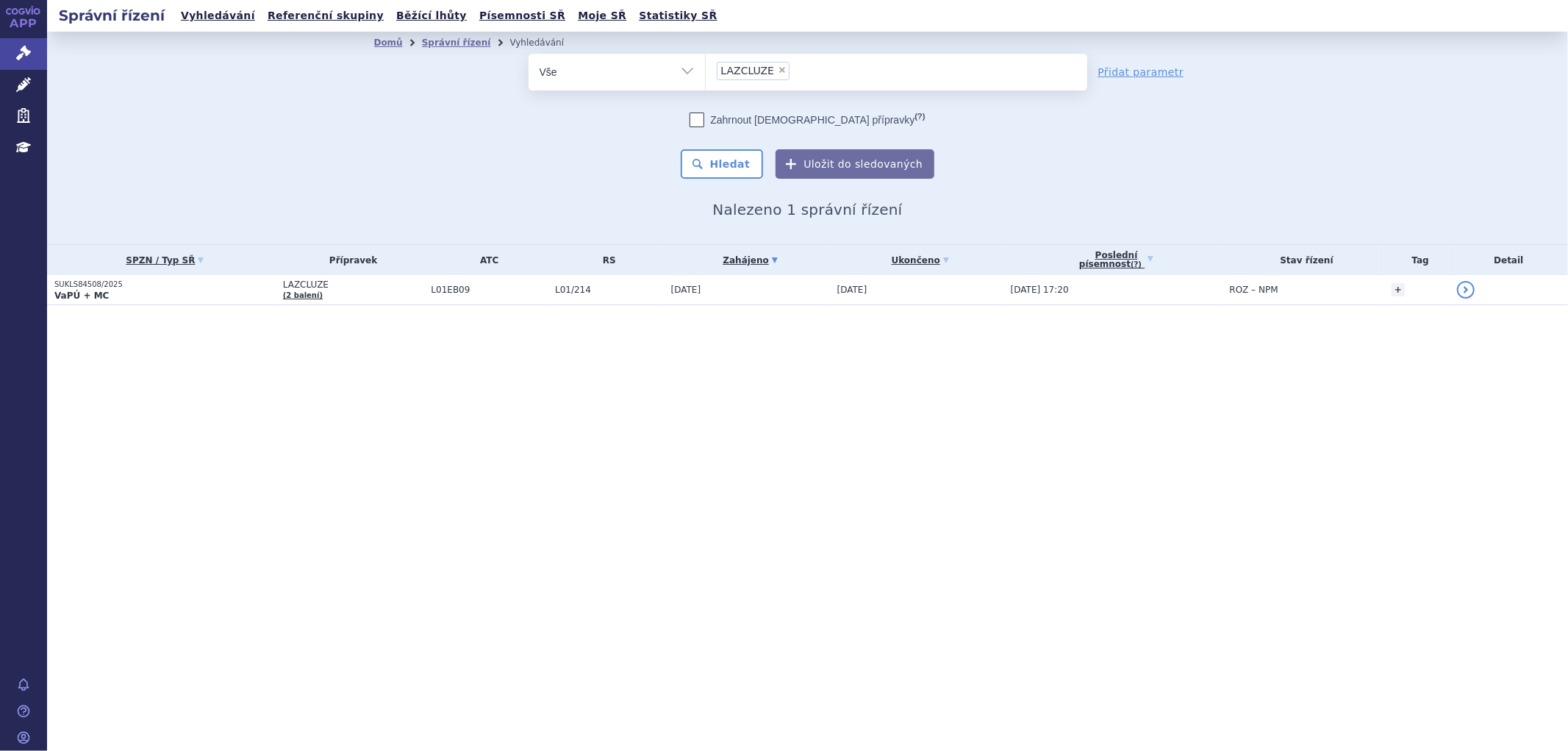
click at [778, 68] on span "×" at bounding box center [782, 70] width 9 height 9
click at [706, 68] on select "LAZCLUZE" at bounding box center [705, 71] width 1 height 37
click at [777, 68] on ul "× LAZCLUZE" at bounding box center [896, 70] width 382 height 32
click at [706, 68] on select "LAZCLUZE" at bounding box center [705, 71] width 1 height 37
select select
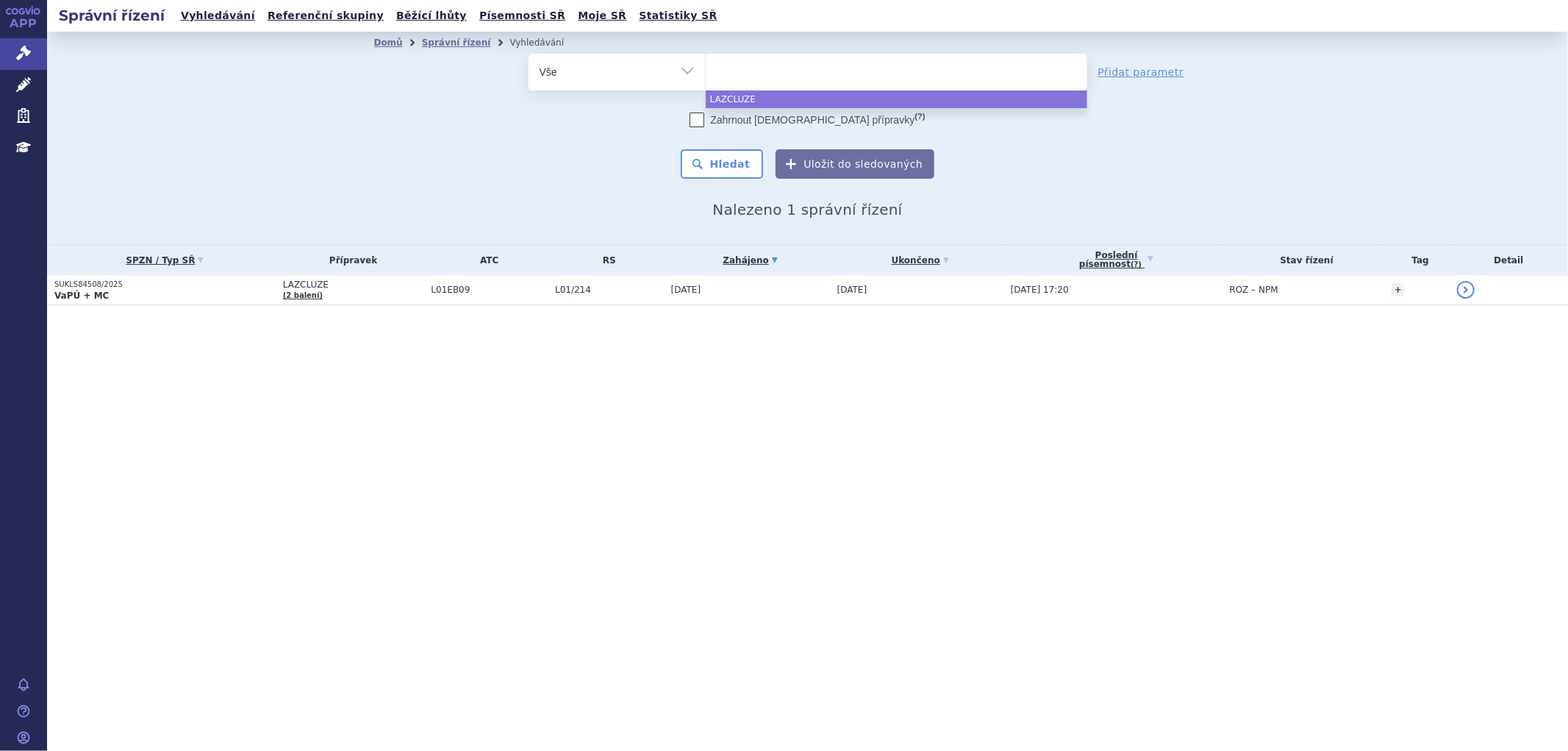
type input "TEPMETKO"
select select "TEPMETKO"
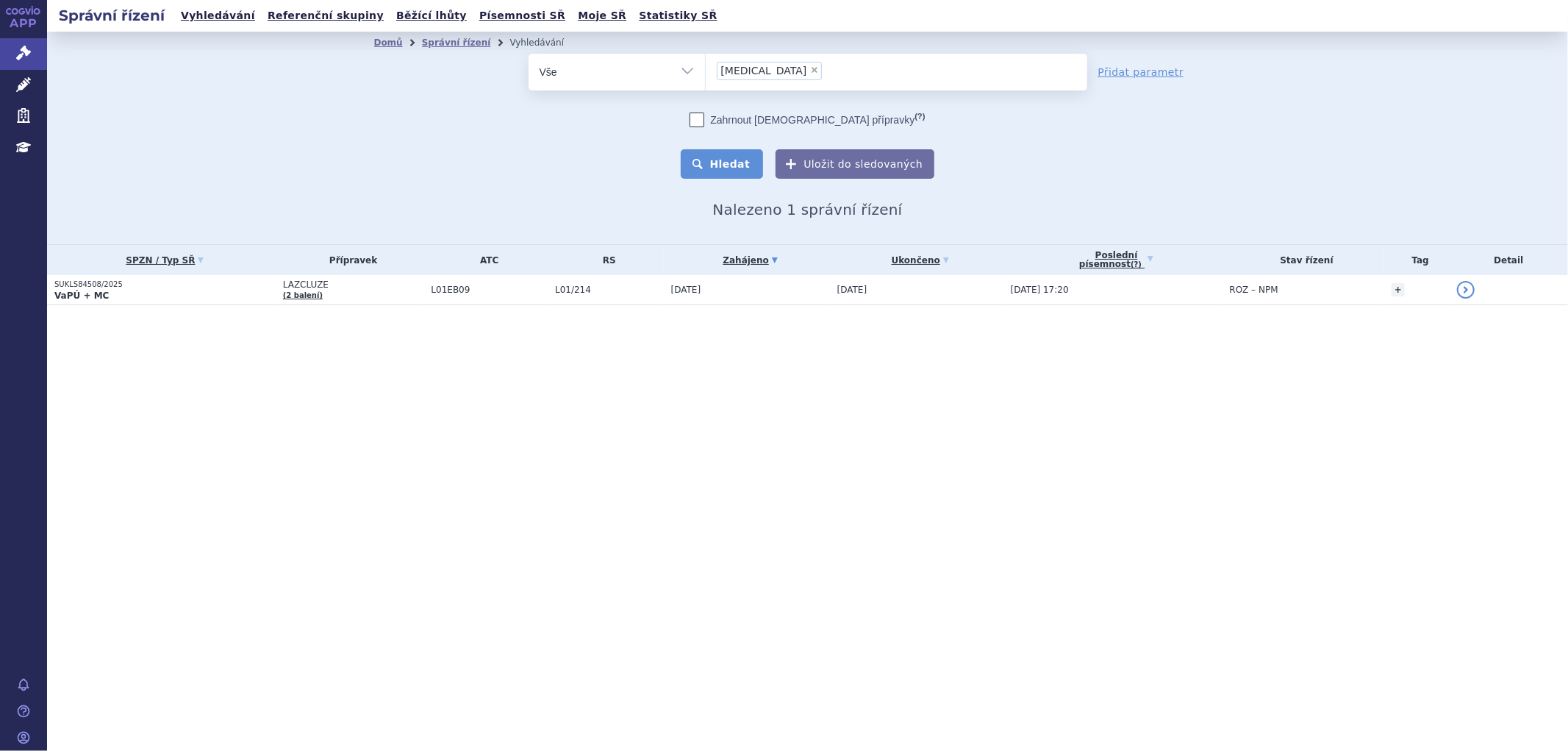
click at [732, 166] on button "Hledat" at bounding box center [722, 164] width 83 height 29
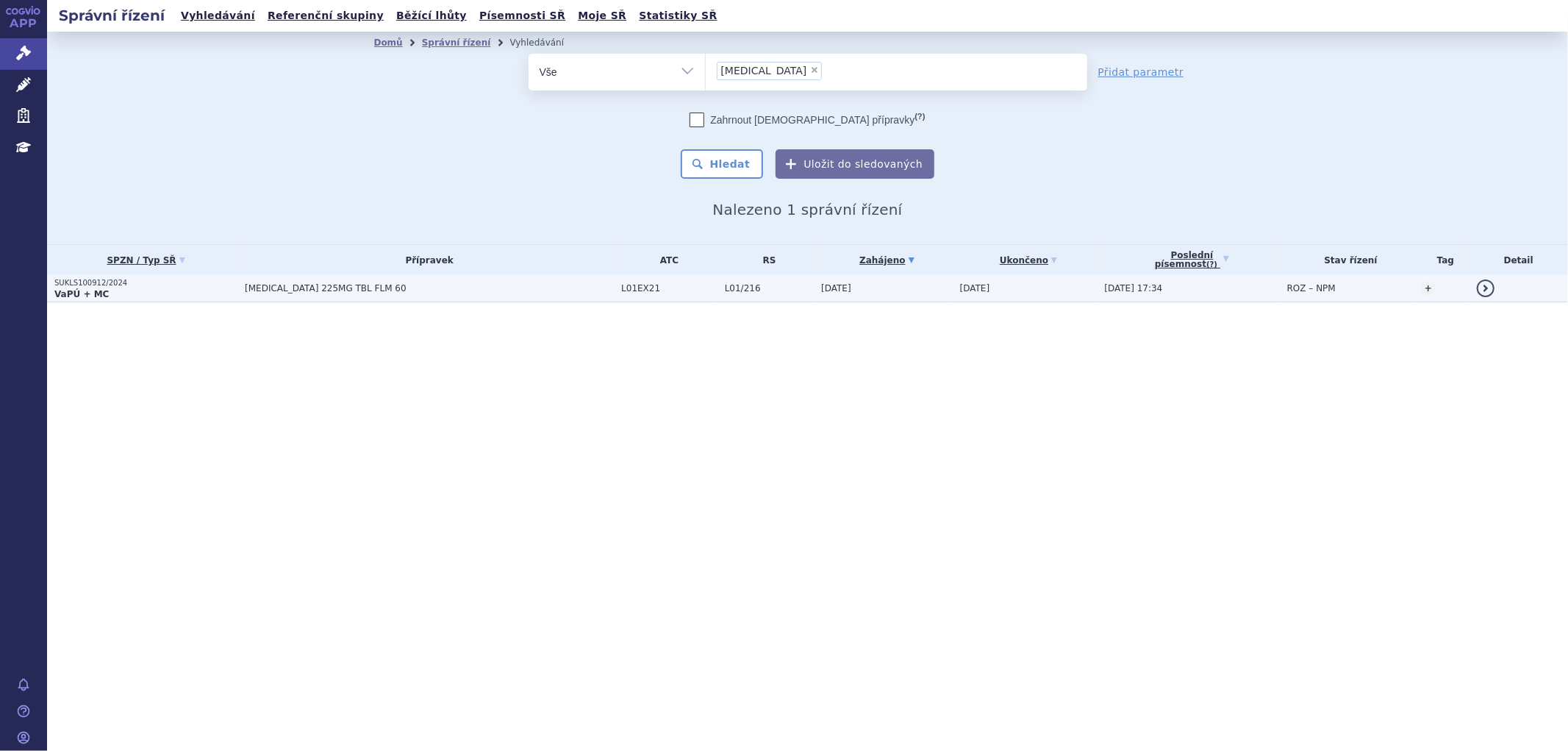
click at [551, 296] on td "[MEDICAL_DATA] 225MG TBL FLM 60" at bounding box center [426, 289] width 377 height 27
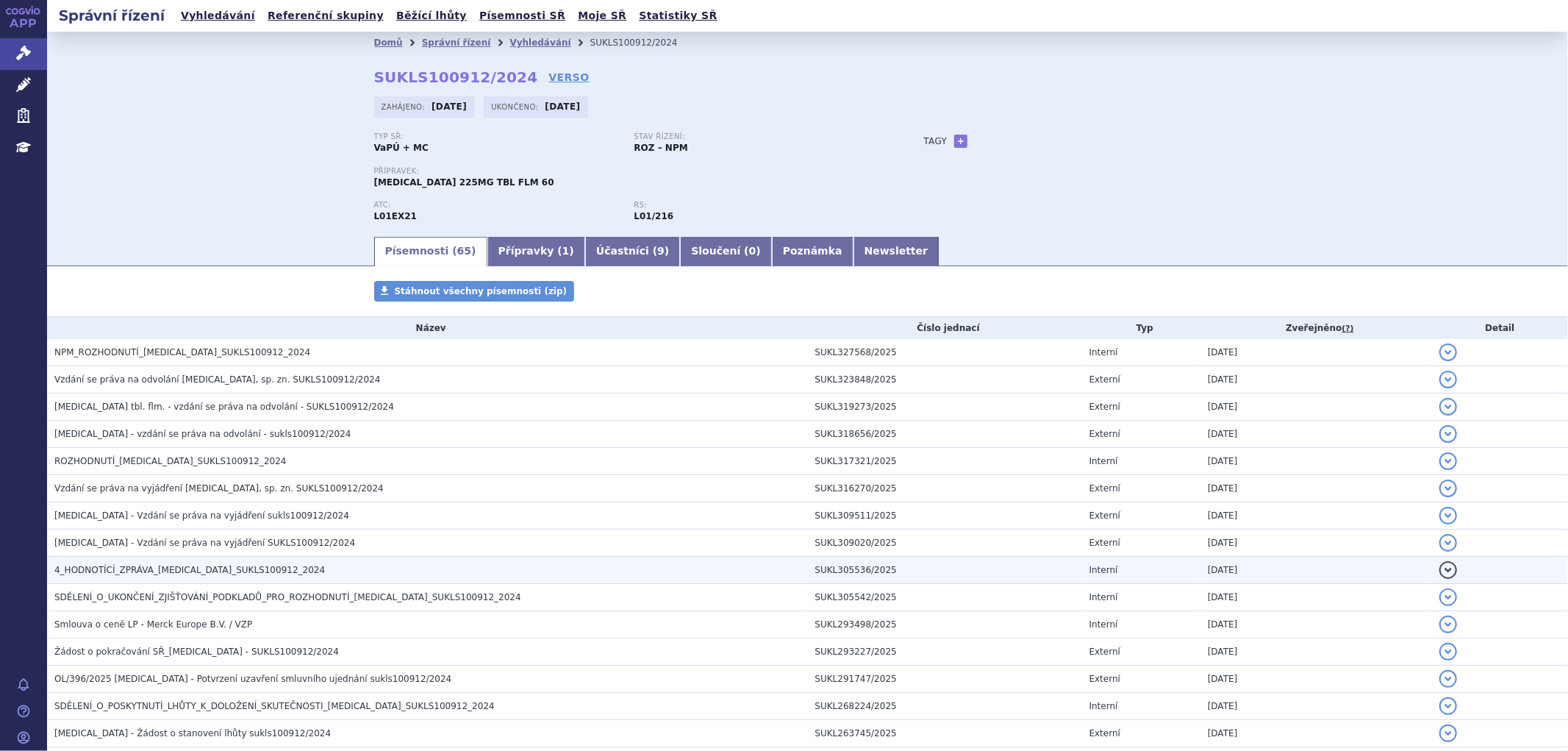
click at [133, 574] on span "4_HODNOTÍCÍ_ZPRÁVA_[MEDICAL_DATA]_SUKLS100912_2024" at bounding box center [190, 570] width 271 height 10
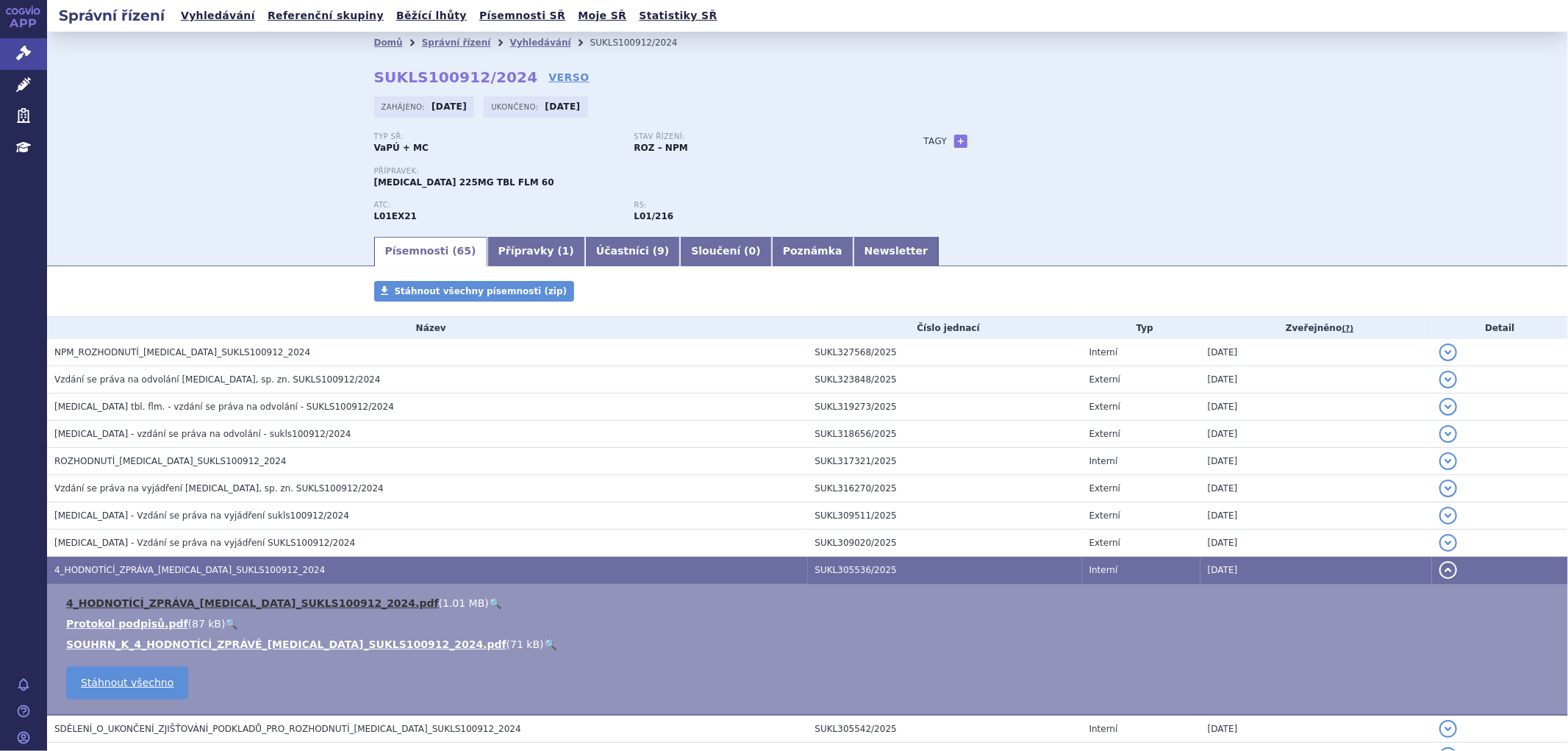
click at [171, 604] on link "4_HODNOTÍCÍ_ZPRÁVA_[MEDICAL_DATA]_SUKLS100912_2024.pdf" at bounding box center [252, 603] width 373 height 12
click at [455, 194] on div "Přípravek: TEPMETKO 225MG TBL FLM 60" at bounding box center [634, 184] width 520 height 34
click at [510, 38] on link "Vyhledávání" at bounding box center [540, 43] width 61 height 10
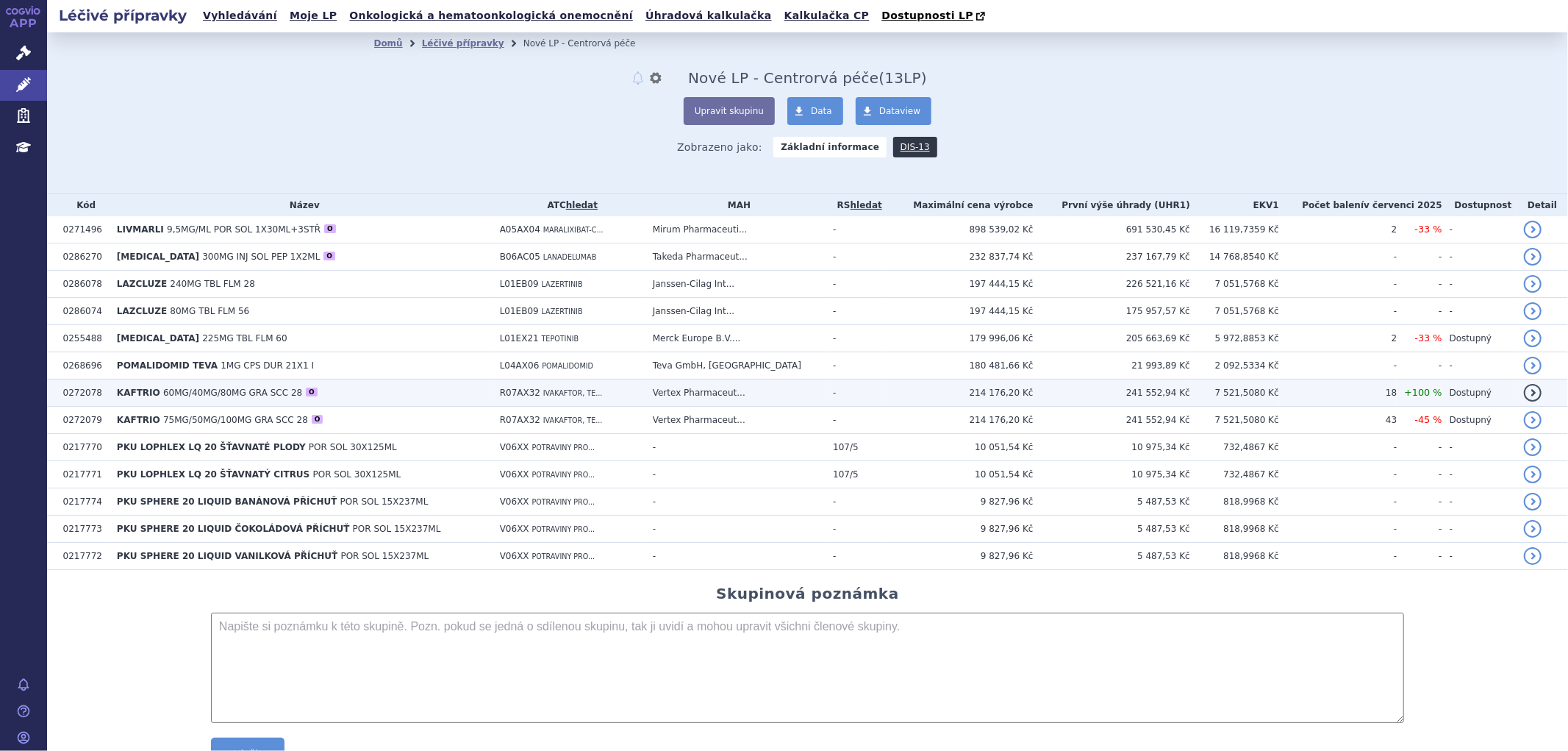
click at [166, 391] on span "60MG/40MG/80MG GRA SCC 28" at bounding box center [233, 393] width 139 height 10
click at [244, 391] on span "60MG/40MG/80MG GRA SCC 28" at bounding box center [233, 393] width 139 height 10
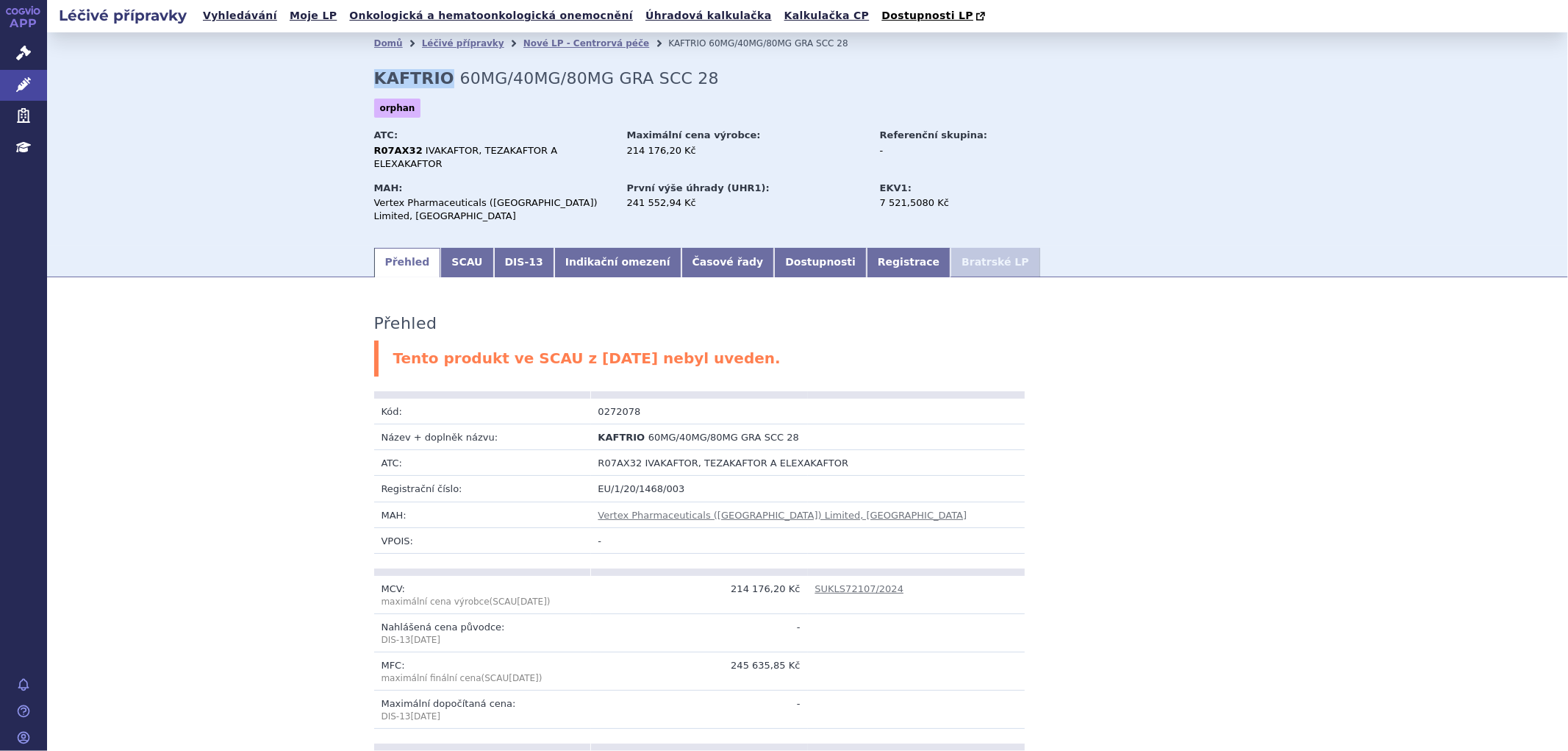
drag, startPoint x: 435, startPoint y: 82, endPoint x: 364, endPoint y: 83, distance: 71.0
click at [364, 83] on div "Domů Léčivé přípravky Nové LP - Centrorvá péče KAFTRIO 60MG/40MG/80MG GRA SCC 2…" at bounding box center [808, 150] width 926 height 191
copy strong "KAFTRIO"
click at [454, 152] on span "IVAKAFTOR, TEZAKAFTOR A ELEXAKAFTOR" at bounding box center [467, 157] width 184 height 24
drag, startPoint x: 411, startPoint y: 152, endPoint x: 590, endPoint y: 153, distance: 179.0
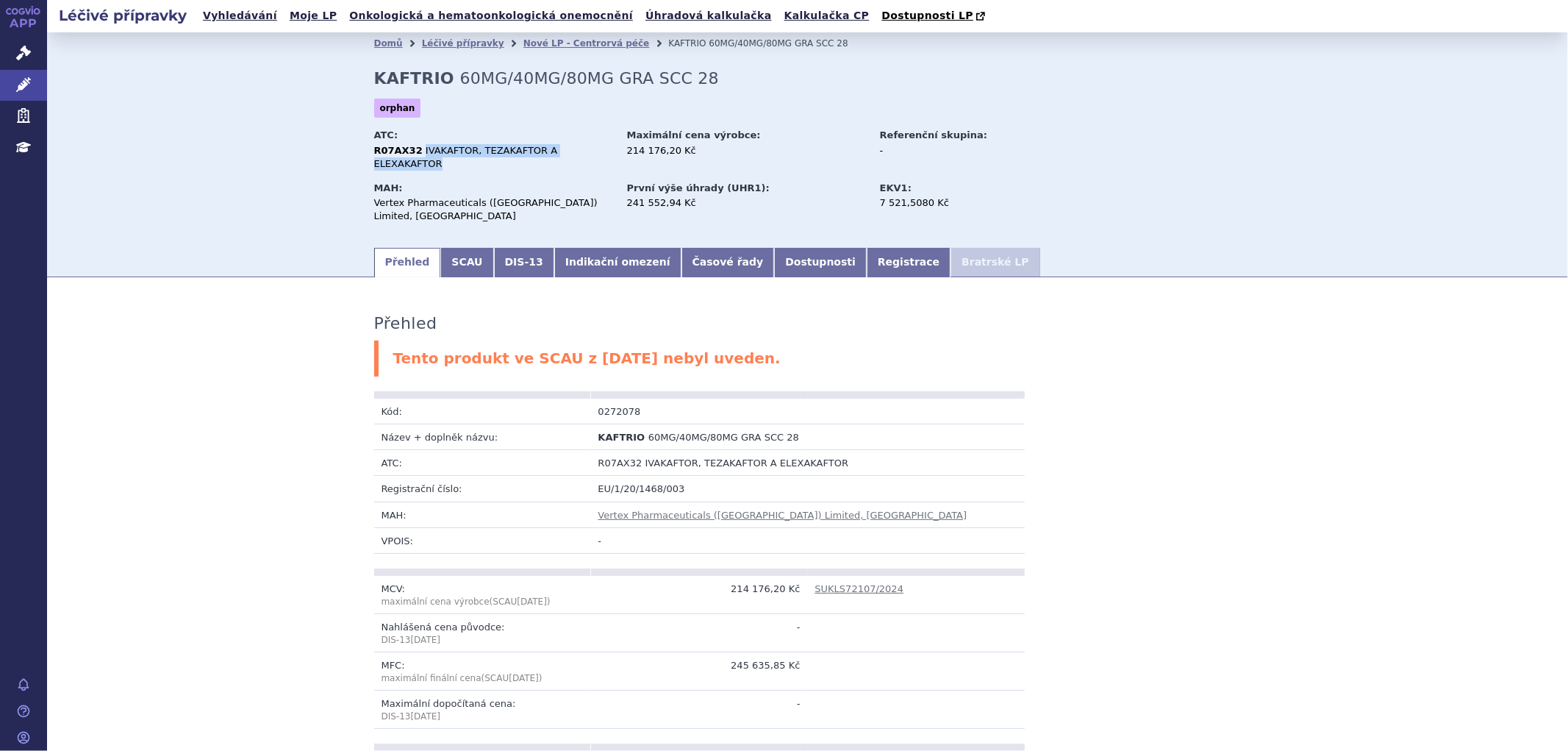
click at [558, 153] on span "IVAKAFTOR, TEZAKAFTOR A ELEXAKAFTOR" at bounding box center [467, 157] width 184 height 24
copy span "IVAKAFTOR, TEZAKAFTOR A ELEXAKAFTOR"
click at [591, 197] on div "Vertex Pharmaceuticals (Ireland) Limited, Dublin" at bounding box center [494, 210] width 239 height 27
click at [569, 197] on div "Vertex Pharmaceuticals (Ireland) Limited, Dublin" at bounding box center [494, 210] width 239 height 27
drag, startPoint x: 568, startPoint y: 196, endPoint x: 366, endPoint y: 184, distance: 202.4
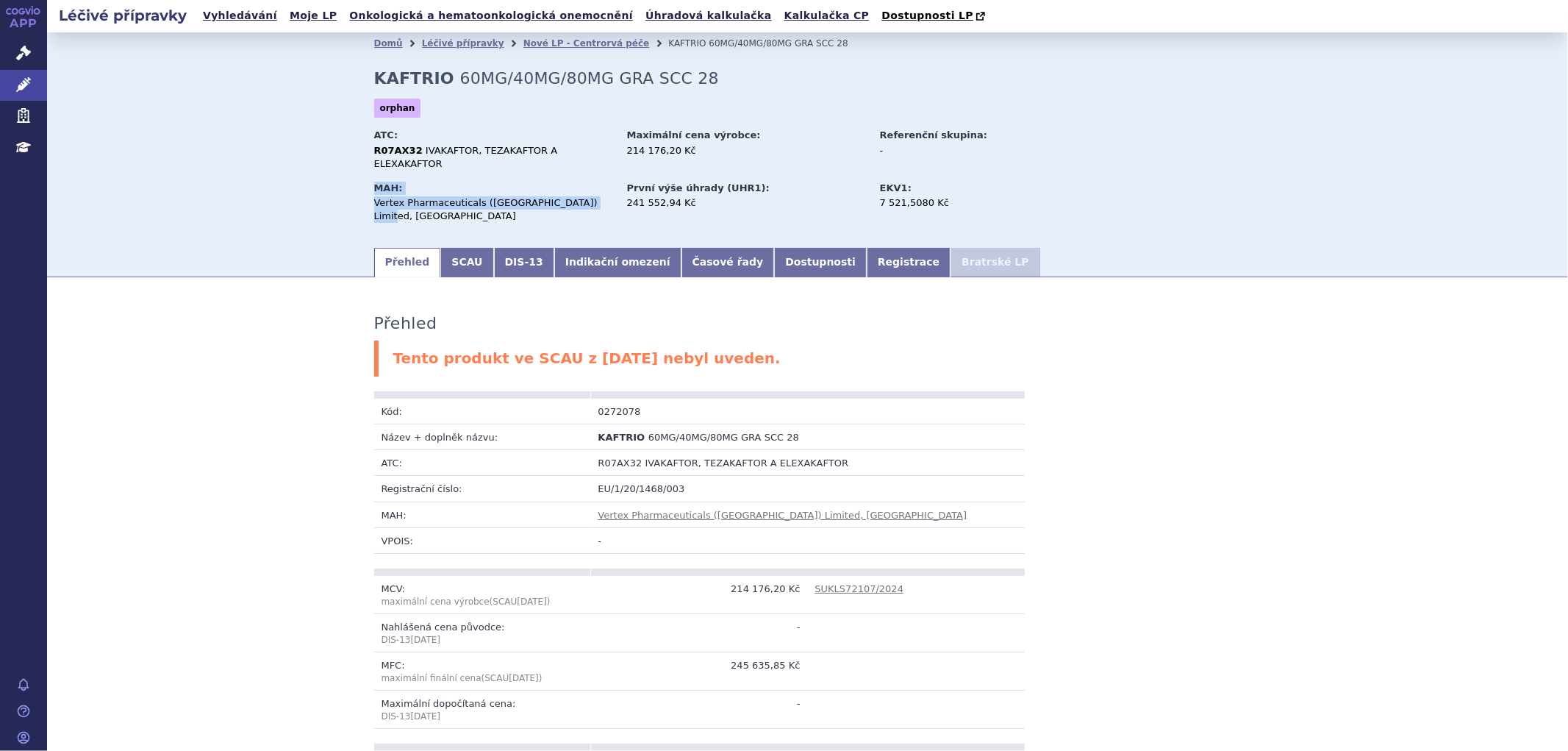
click at [366, 184] on div "Domů Léčivé přípravky Nové LP - Centrorvá péče KAFTRIO 60MG/40MG/80MG GRA SCC 2…" at bounding box center [808, 150] width 926 height 191
click at [377, 197] on div "Vertex Pharmaceuticals ([GEOGRAPHIC_DATA]) Limited, [GEOGRAPHIC_DATA]" at bounding box center [494, 210] width 239 height 27
click at [375, 197] on div "Vertex Pharmaceuticals ([GEOGRAPHIC_DATA]) Limited, [GEOGRAPHIC_DATA]" at bounding box center [494, 210] width 239 height 27
drag, startPoint x: 369, startPoint y: 192, endPoint x: 567, endPoint y: 189, distance: 198.0
click at [567, 197] on div "Vertex Pharmaceuticals (Ireland) Limited, Dublin" at bounding box center [494, 210] width 239 height 27
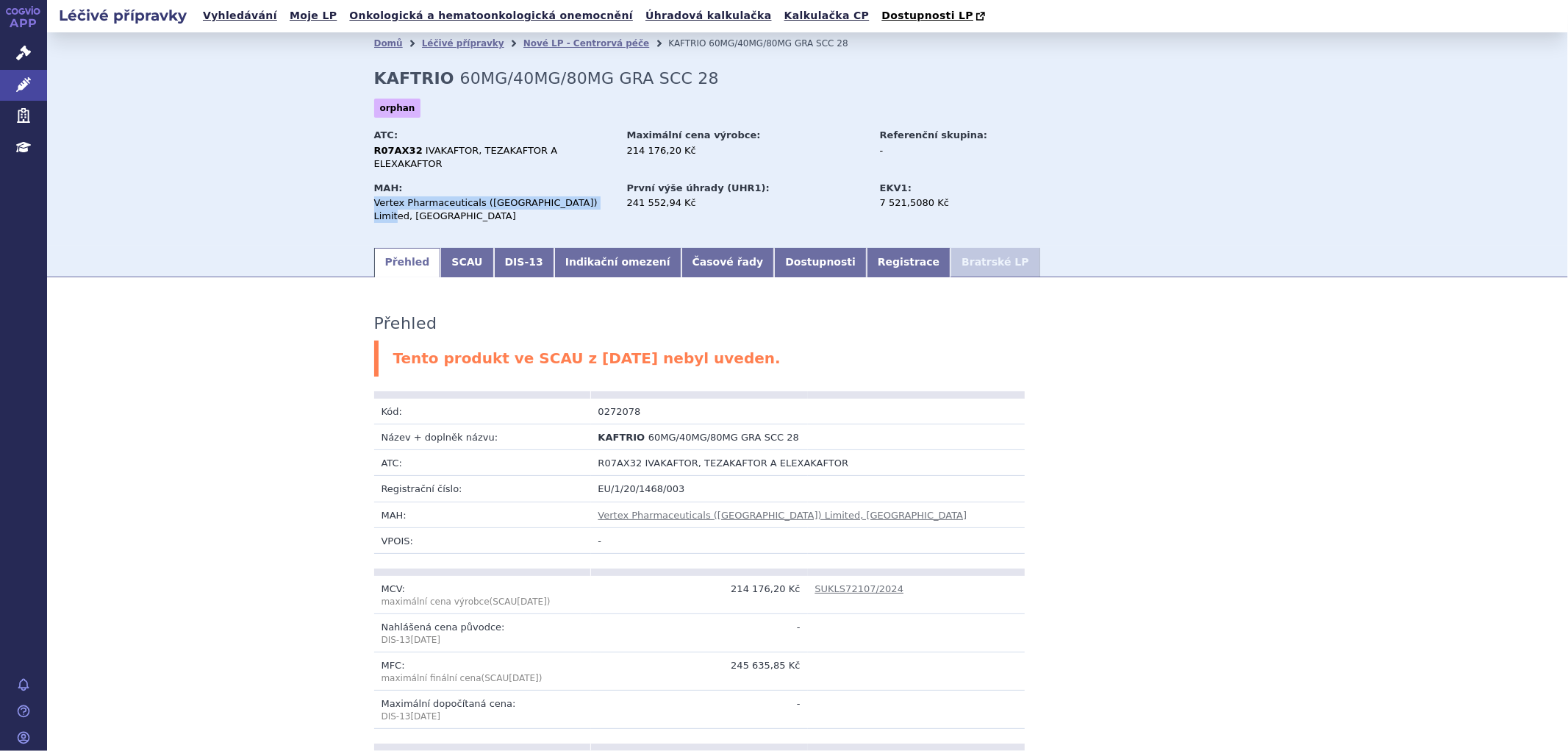
copy div "Vertex Pharmaceuticals (Ireland) Limited, Dublin"
click at [418, 157] on span "IVAKAFTOR, TEZAKAFTOR A ELEXAKAFTOR" at bounding box center [467, 157] width 184 height 24
drag, startPoint x: 406, startPoint y: 152, endPoint x: 383, endPoint y: 148, distance: 23.3
click at [375, 151] on strong "R07AX32" at bounding box center [399, 150] width 49 height 11
click at [409, 153] on div "R07AX32 IVAKAFTOR, TEZAKAFTOR A ELEXAKAFTOR" at bounding box center [494, 158] width 239 height 27
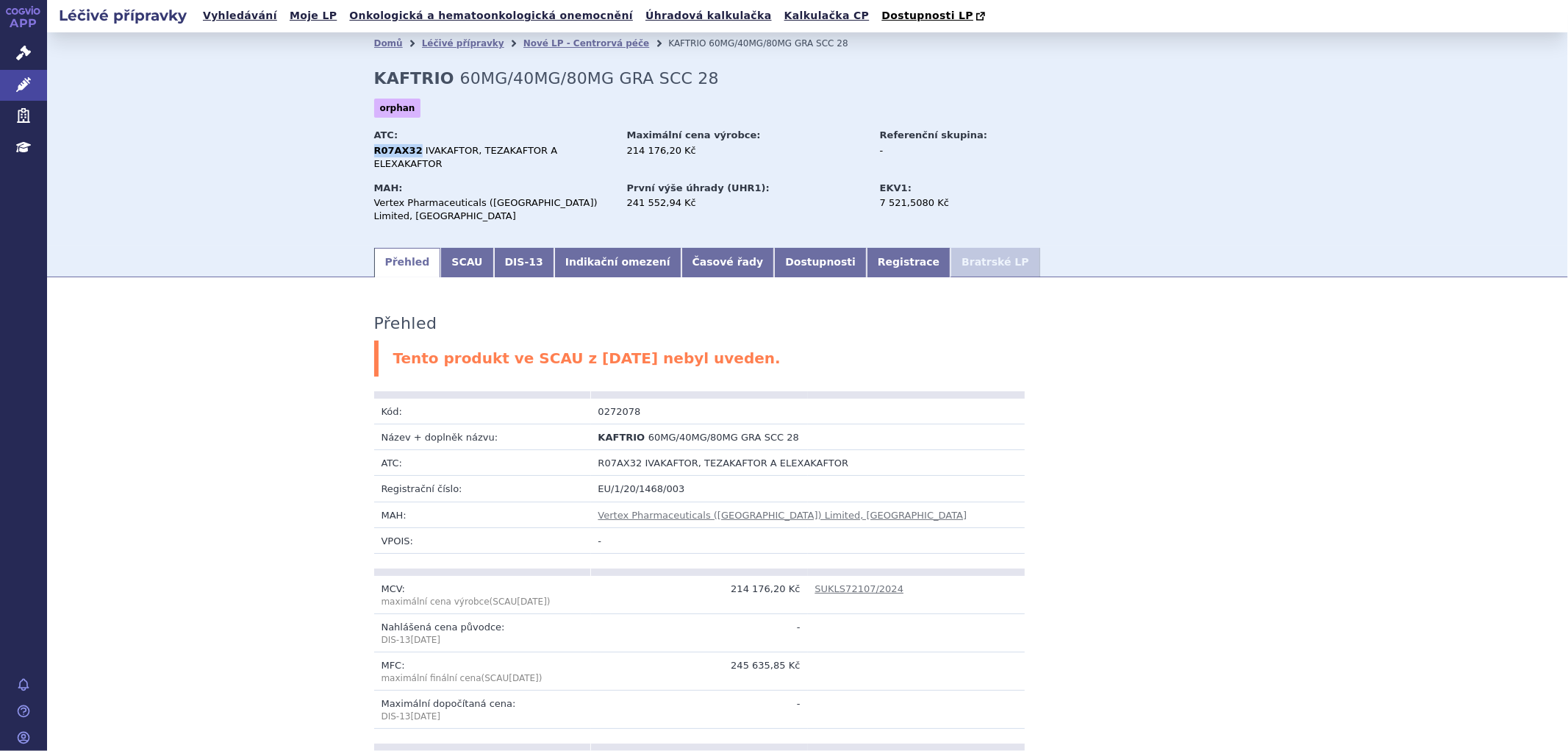
drag, startPoint x: 408, startPoint y: 152, endPoint x: 369, endPoint y: 152, distance: 39.0
click at [375, 152] on strong "R07AX32" at bounding box center [399, 150] width 49 height 11
copy strong "R07AX32"
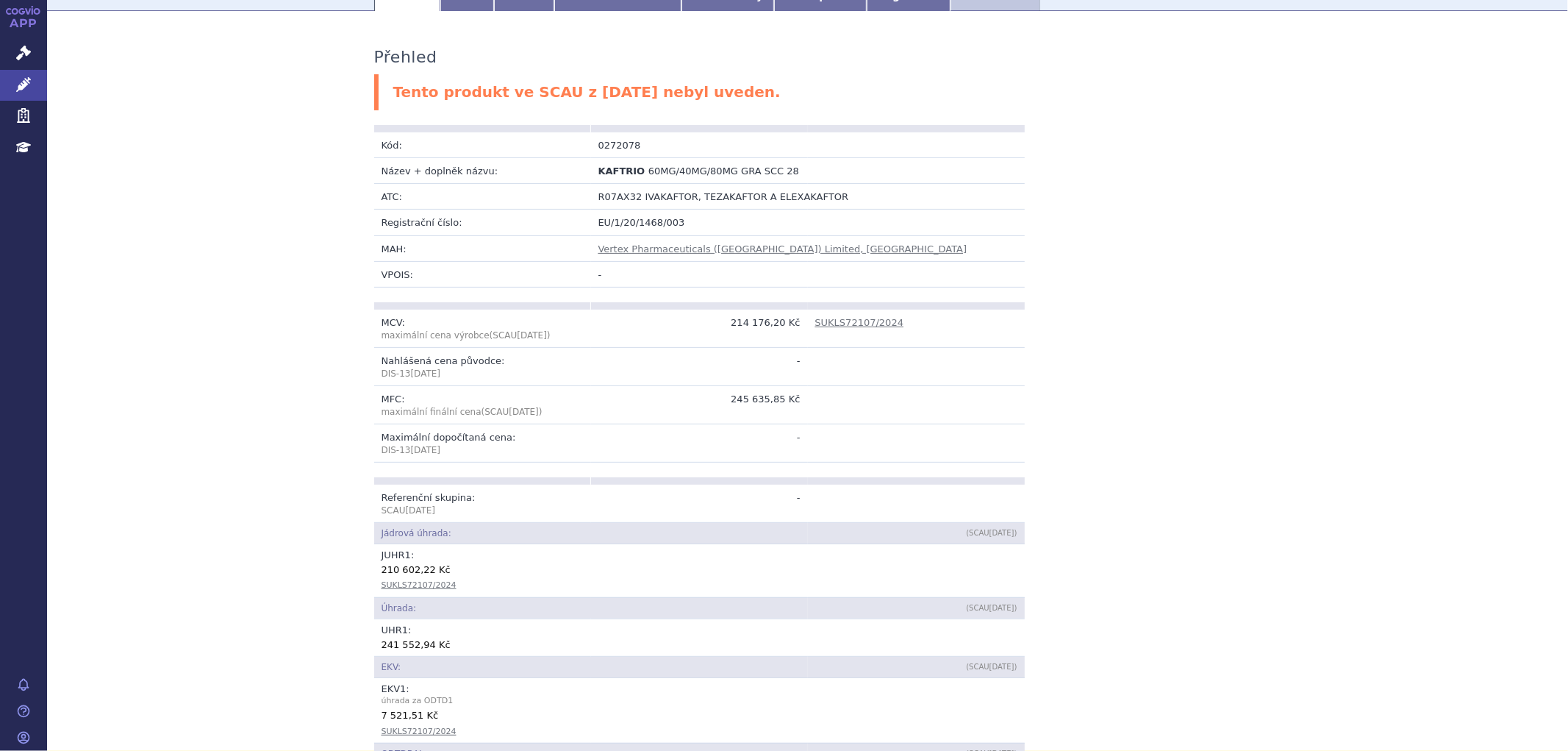
scroll to position [245, 0]
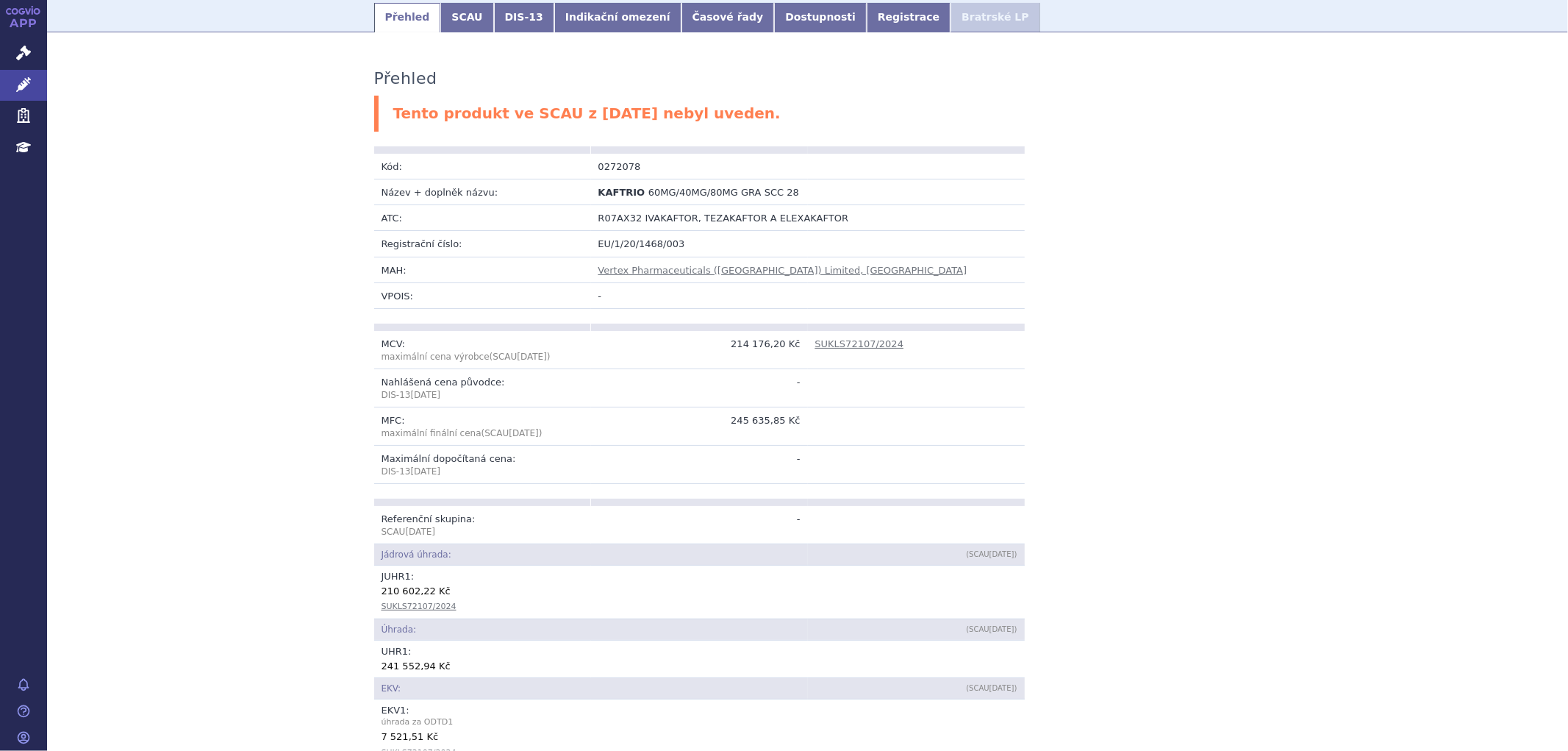
drag, startPoint x: 1156, startPoint y: 224, endPoint x: 1157, endPoint y: 214, distance: 10.0
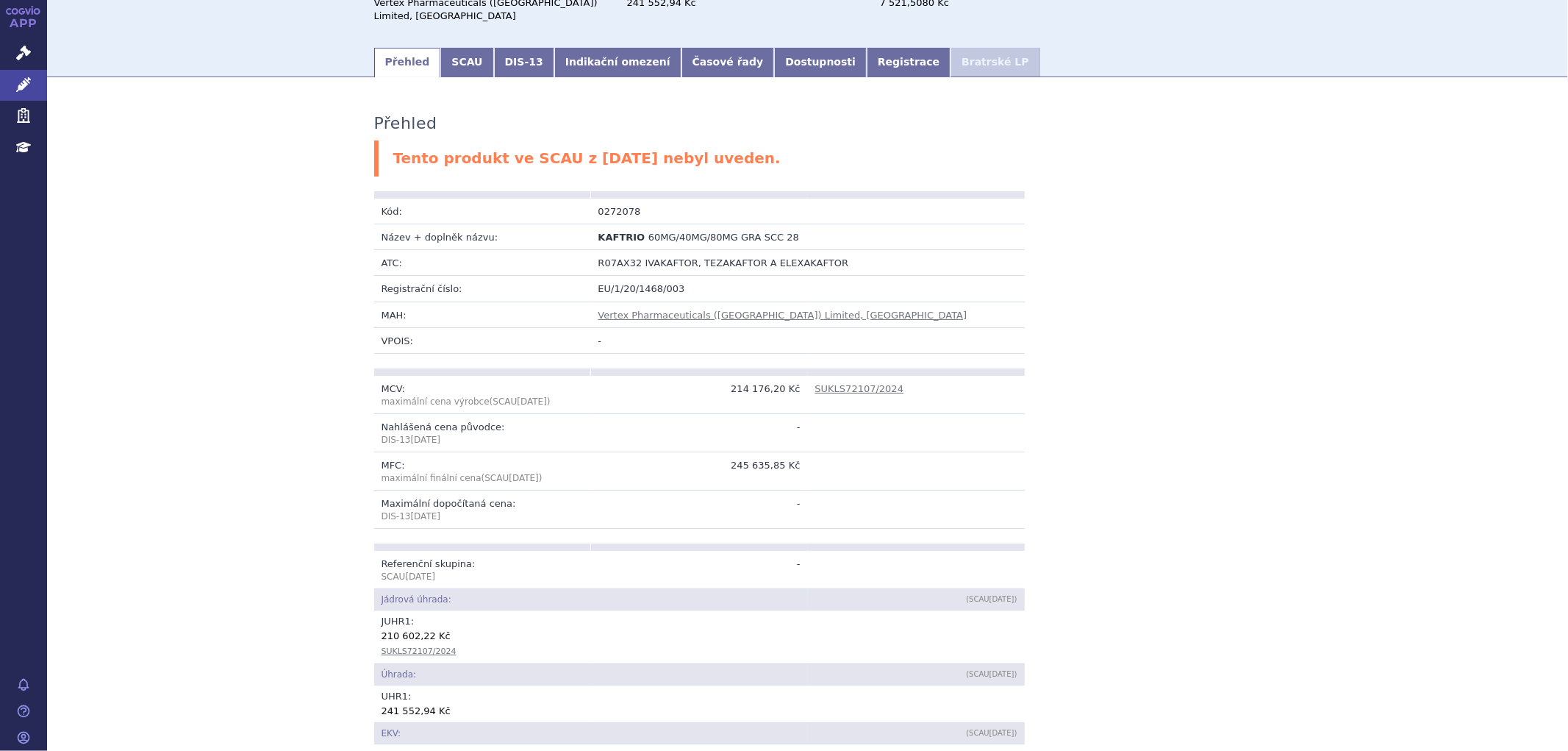
scroll to position [163, 0]
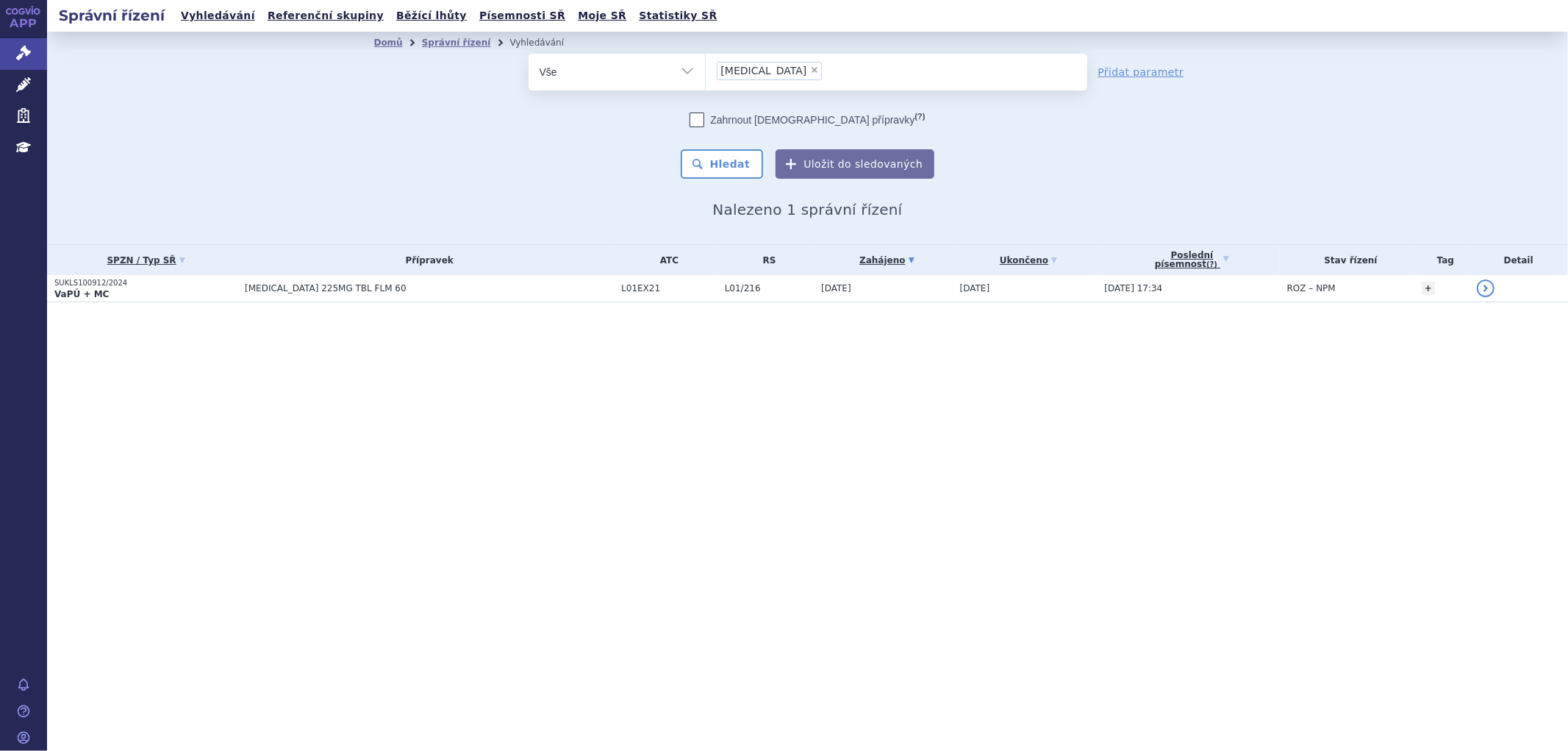
click at [767, 70] on span "TEPMETKO" at bounding box center [764, 71] width 86 height 10
click at [706, 70] on select "TEPMETKO" at bounding box center [705, 71] width 1 height 37
click at [810, 70] on span "×" at bounding box center [815, 70] width 9 height 9
click at [706, 70] on select "TEPMETKO" at bounding box center [705, 71] width 1 height 37
select select
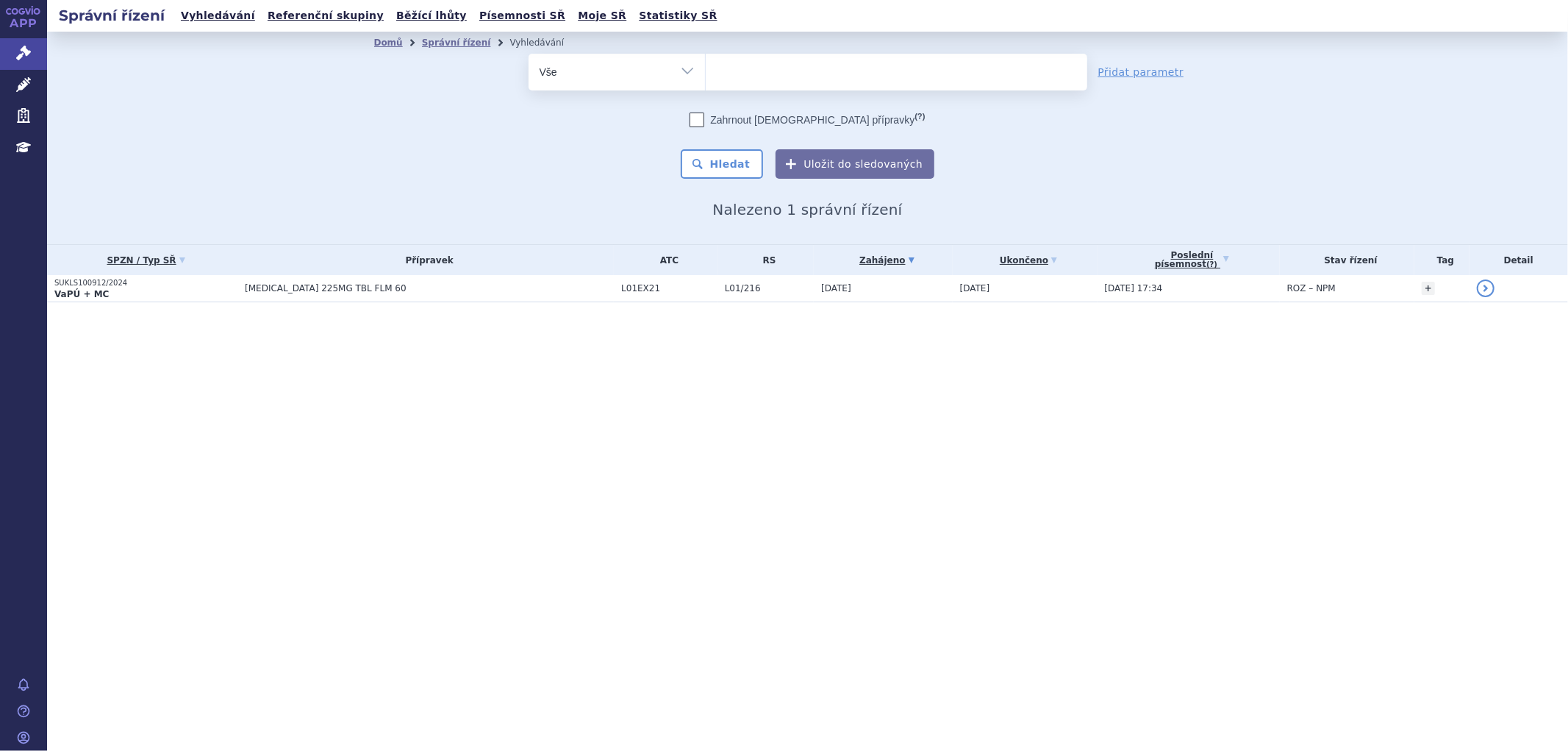
type input "KAFTRIO"
select select "KAFTRIO"
click at [731, 169] on button "Hledat" at bounding box center [722, 164] width 83 height 29
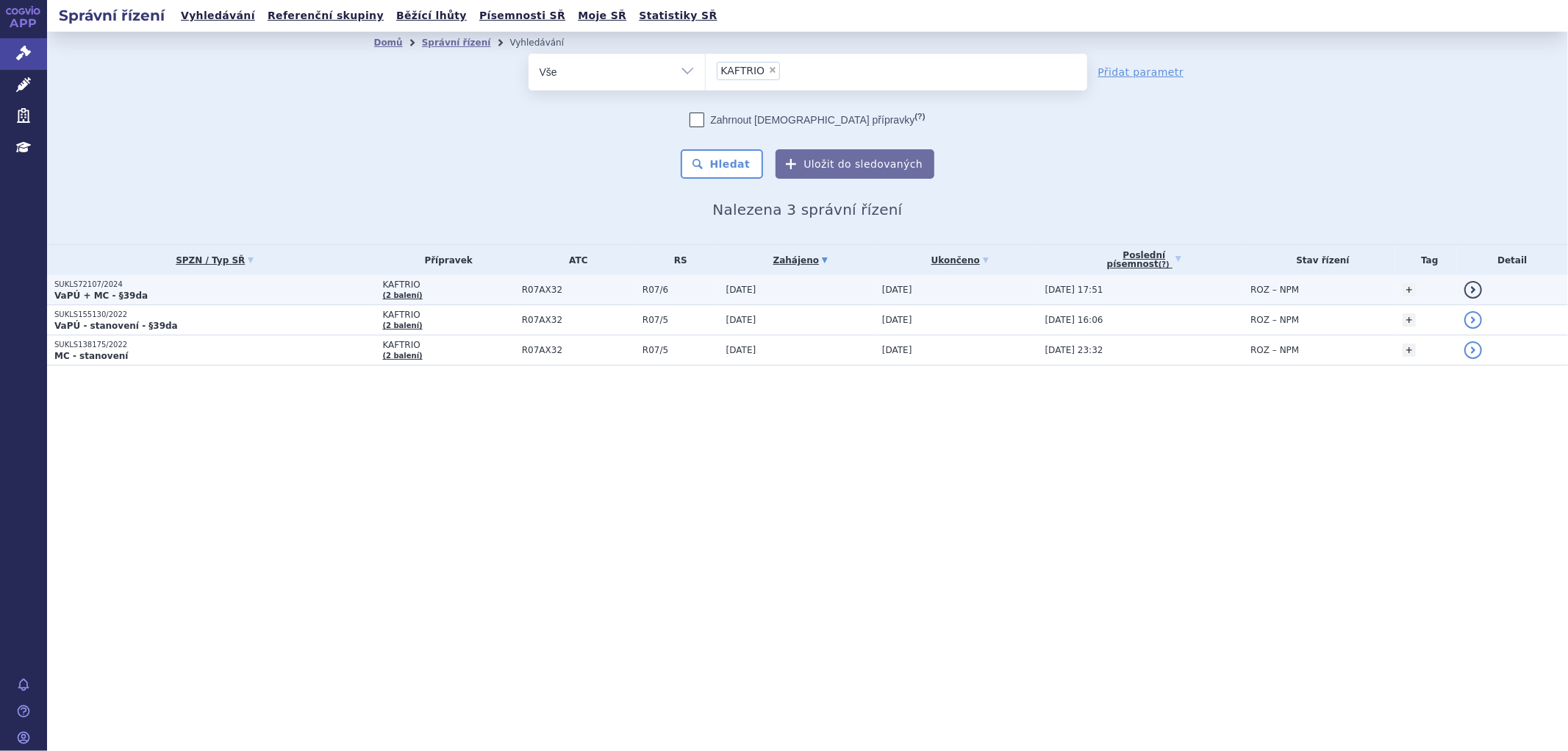
click at [598, 287] on span "R07AX32" at bounding box center [578, 290] width 113 height 10
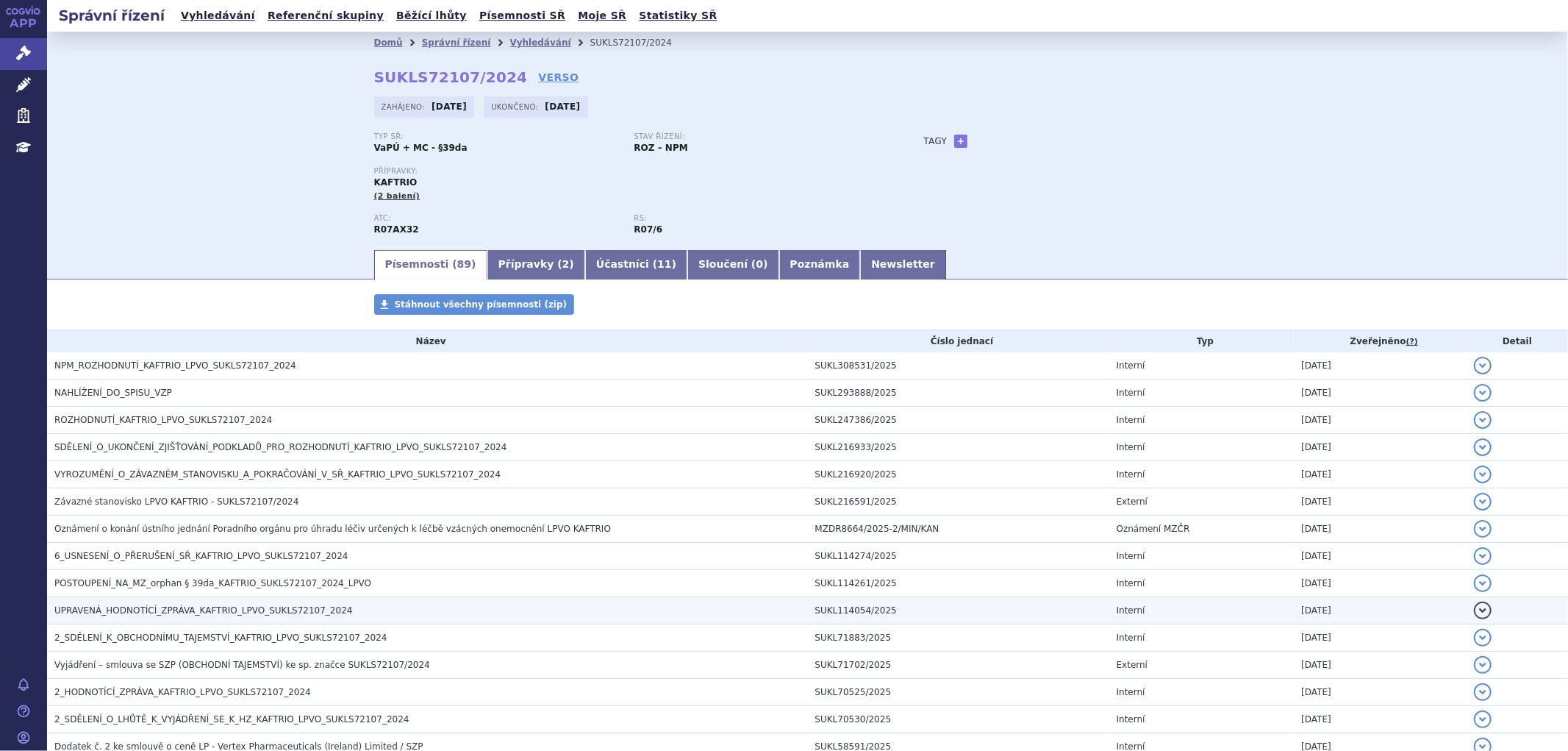
click at [189, 616] on span "UPRAVENÁ_HODNOTÍCÍ_ZPRÁVA_KAFTRIO_LPVO_SUKLS72107_2024" at bounding box center [203, 610] width 298 height 10
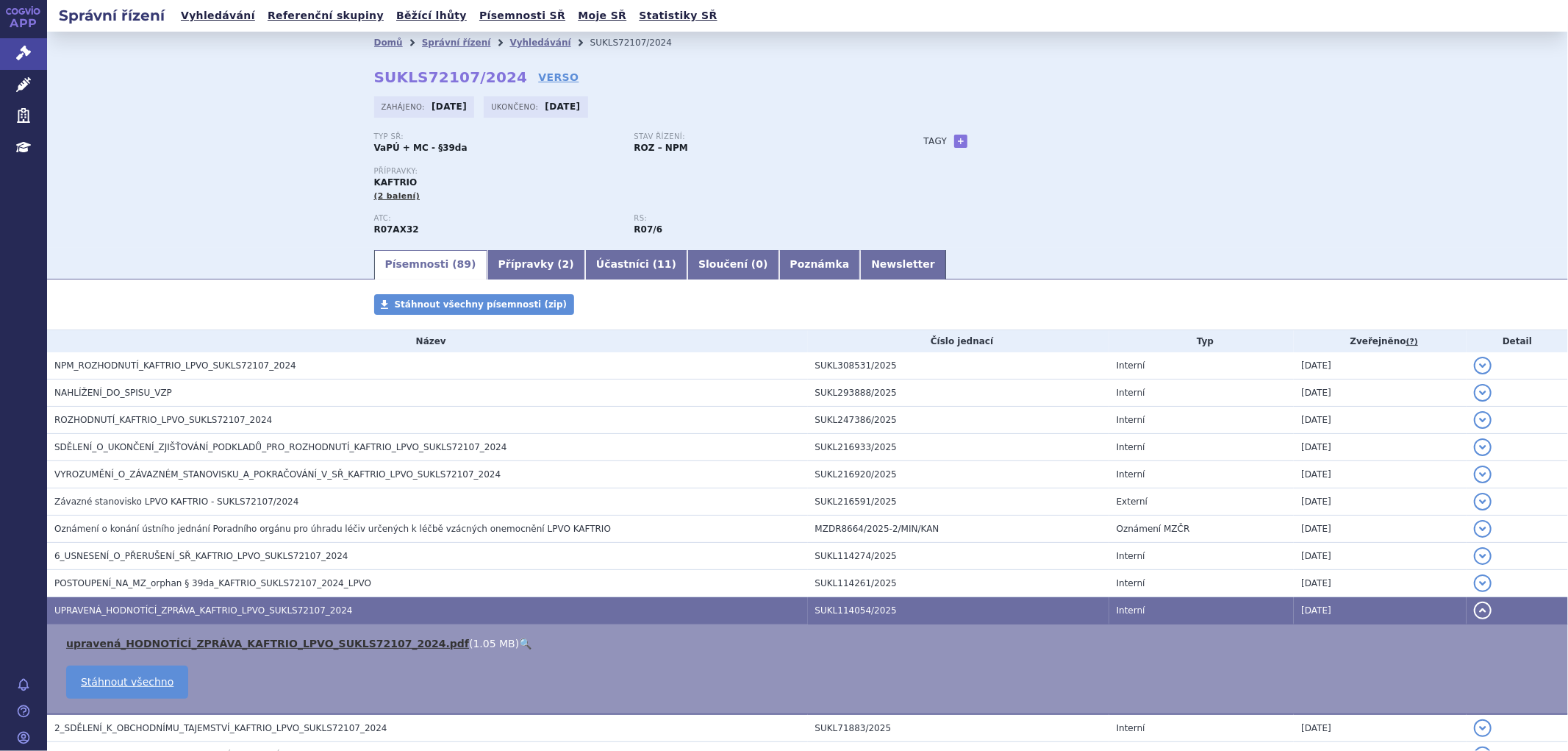
click at [189, 644] on link "upravená_HODNOTÍCÍ_ZPRÁVA_KAFTRIO_LPVO_SUKLS72107_2024.pdf" at bounding box center [268, 644] width 403 height 12
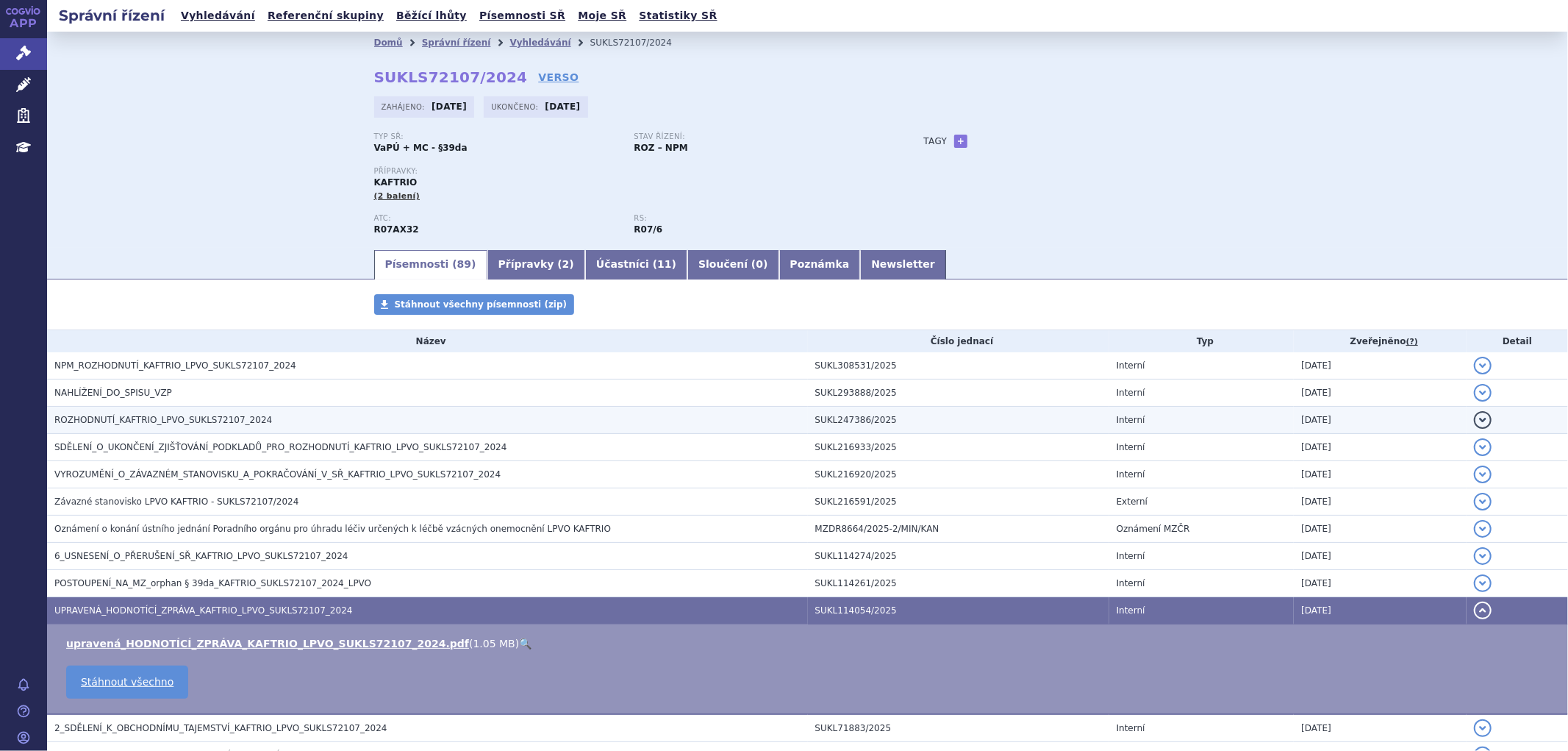
drag, startPoint x: 165, startPoint y: 418, endPoint x: 181, endPoint y: 414, distance: 16.5
click at [166, 418] on span "ROZHODNUTÍ_KAFTRIO_LPVO_SUKLS72107_2024" at bounding box center [163, 420] width 218 height 10
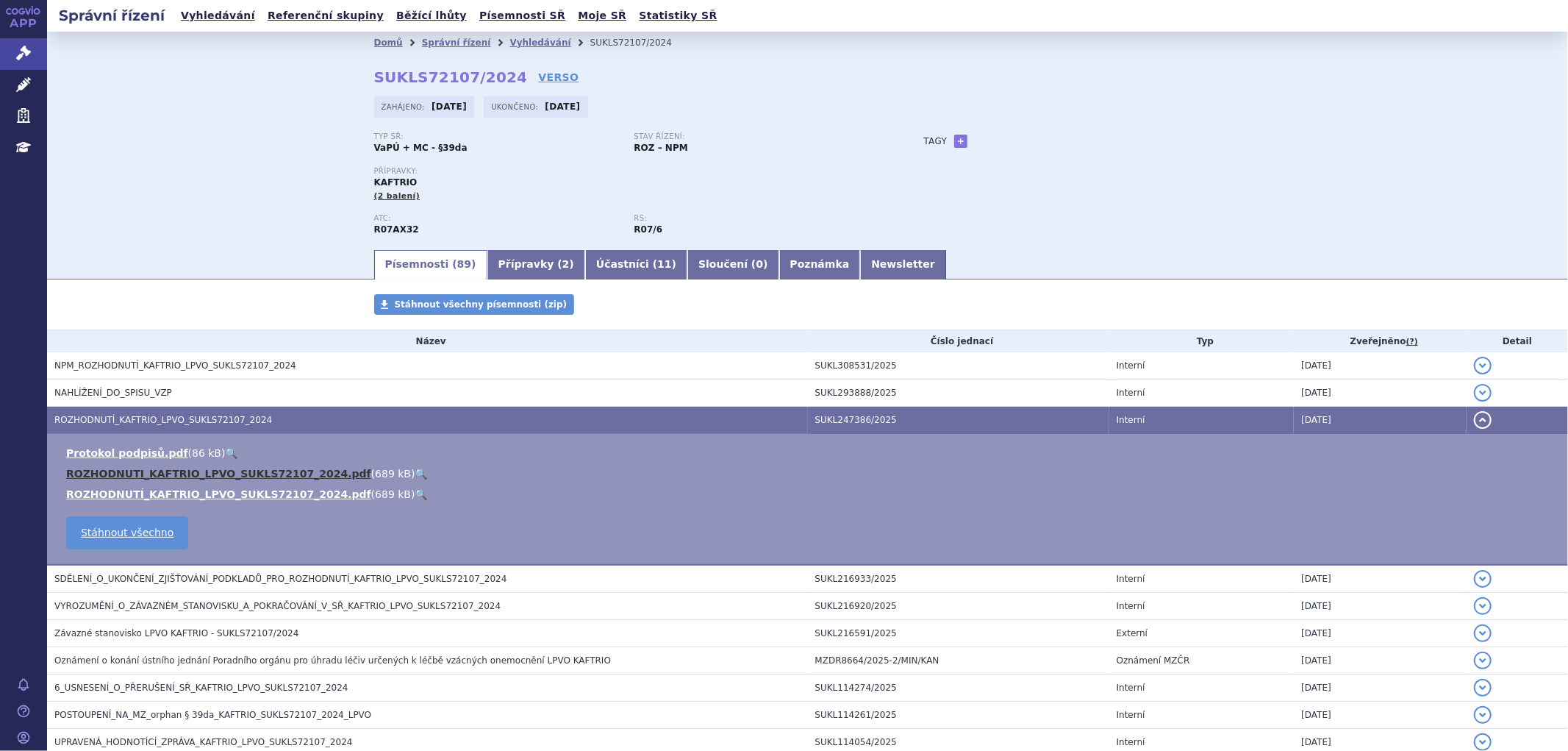
click at [263, 471] on link "ROZHODNUTI_KAFTRIO_LPVO_SUKLS72107_2024.pdf" at bounding box center [219, 474] width 305 height 12
click at [522, 44] on link "Vyhledávání" at bounding box center [540, 43] width 61 height 10
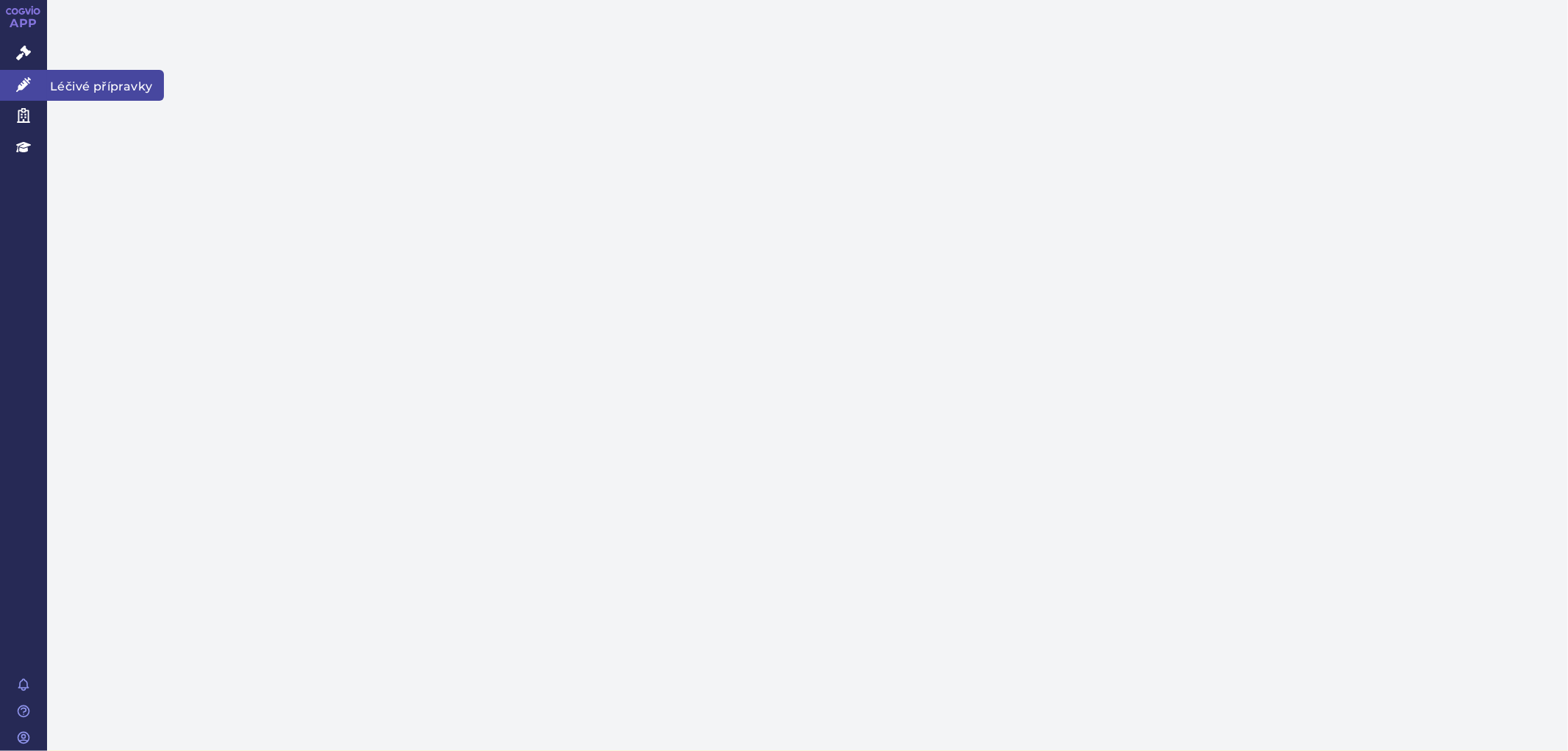
click at [30, 86] on icon at bounding box center [24, 85] width 15 height 15
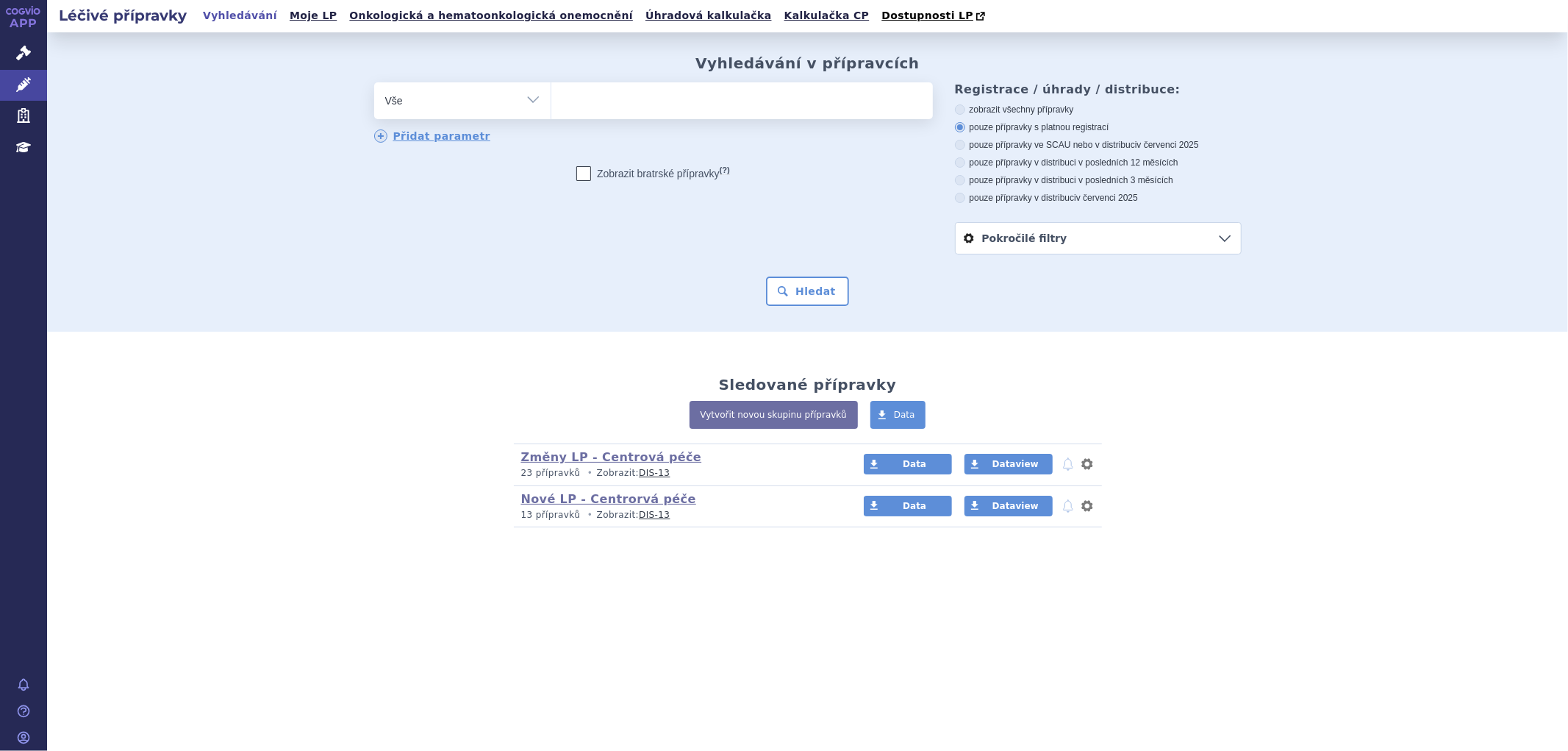
click at [654, 111] on ul at bounding box center [742, 98] width 382 height 31
click at [551, 111] on select at bounding box center [550, 100] width 1 height 37
click at [617, 107] on ul at bounding box center [742, 98] width 382 height 31
click at [551, 107] on select at bounding box center [550, 100] width 1 height 37
click at [578, 108] on ul at bounding box center [742, 98] width 382 height 31
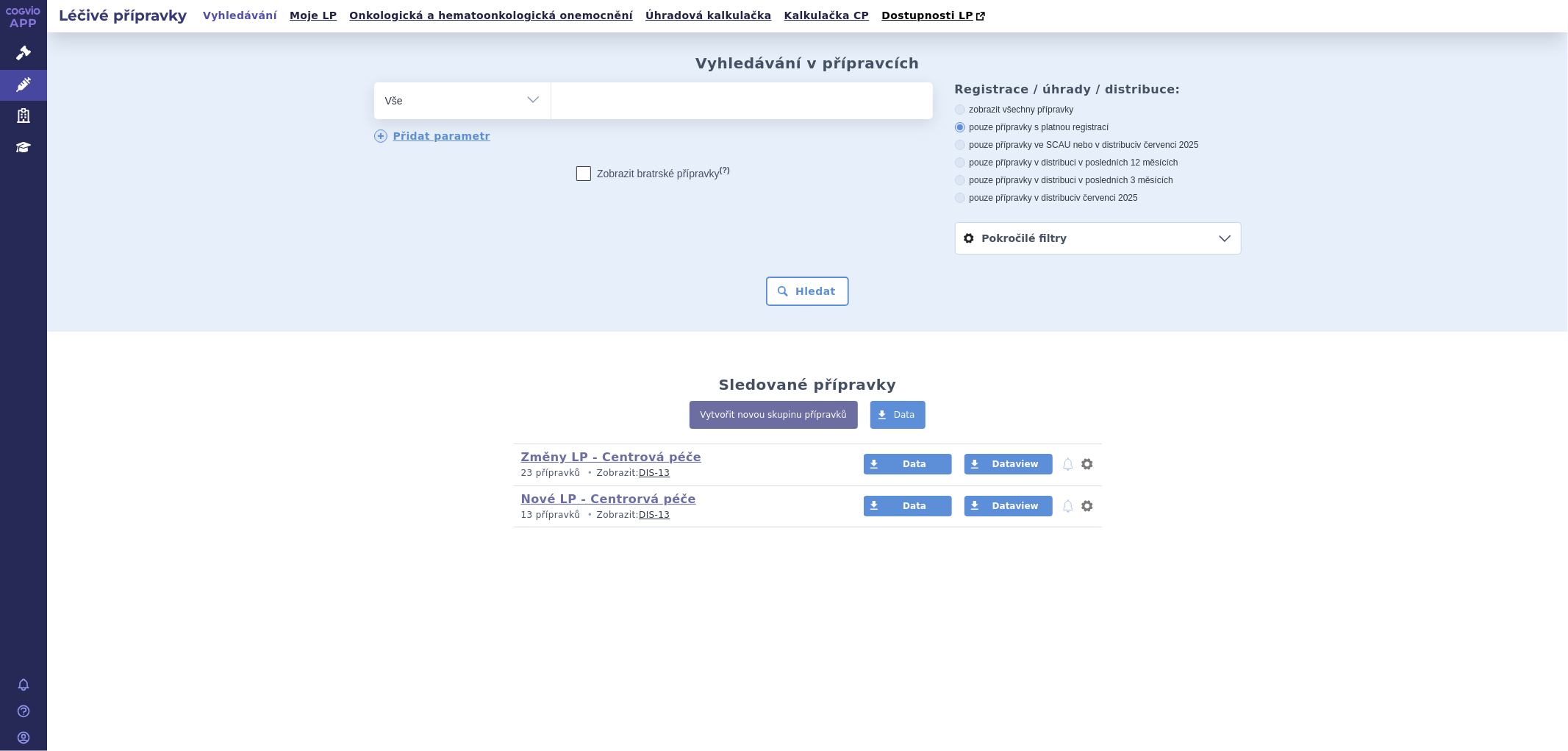
click at [551, 108] on select at bounding box center [550, 100] width 1 height 37
drag, startPoint x: 564, startPoint y: 103, endPoint x: 560, endPoint y: 96, distance: 8.1
click at [563, 101] on input "search" at bounding box center [566, 99] width 8 height 18
click at [557, 96] on ul at bounding box center [742, 98] width 382 height 31
click at [551, 96] on select at bounding box center [550, 100] width 1 height 37
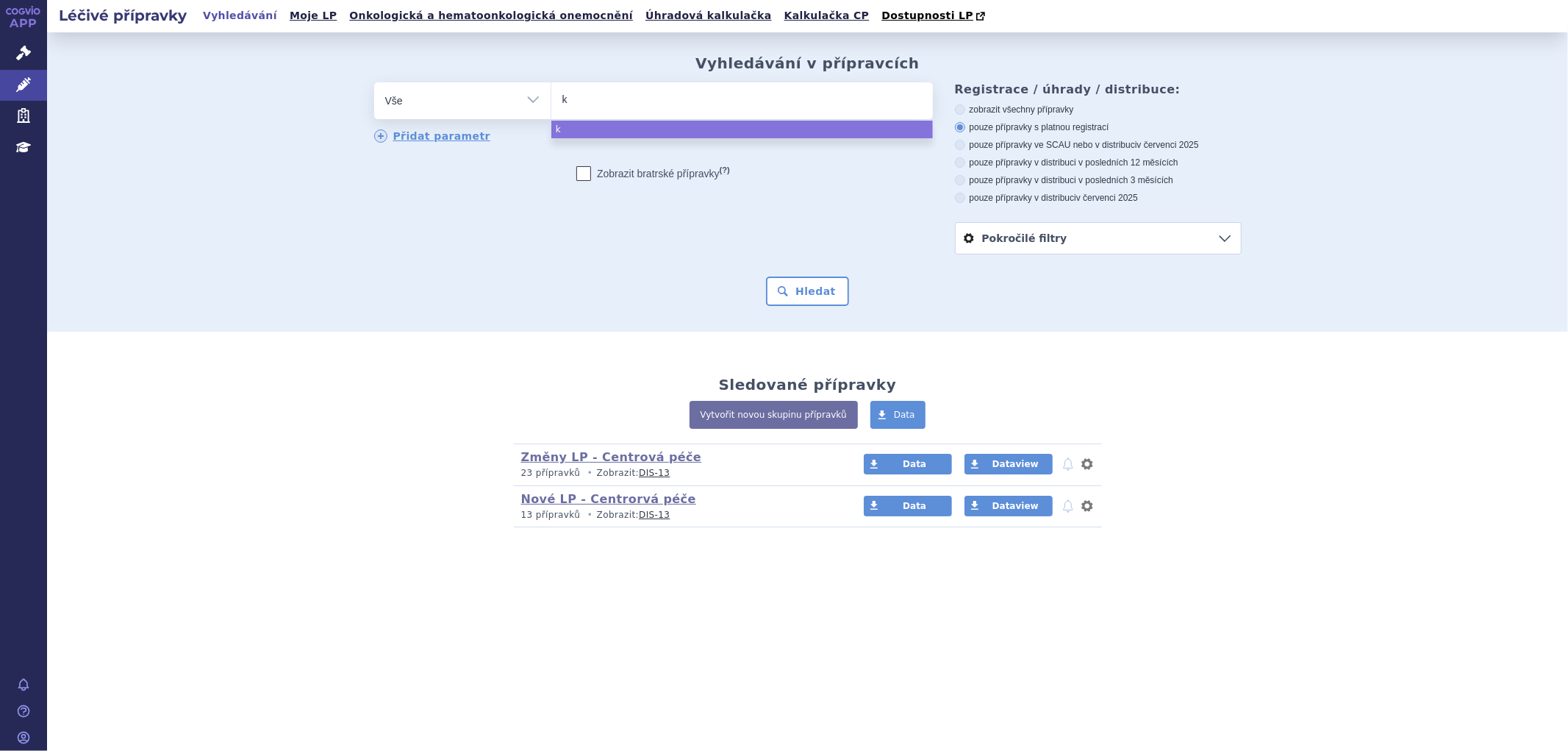
type input "ka"
type input "kaly"
type input "kalyd"
type input "kalyde"
type input "kalydec"
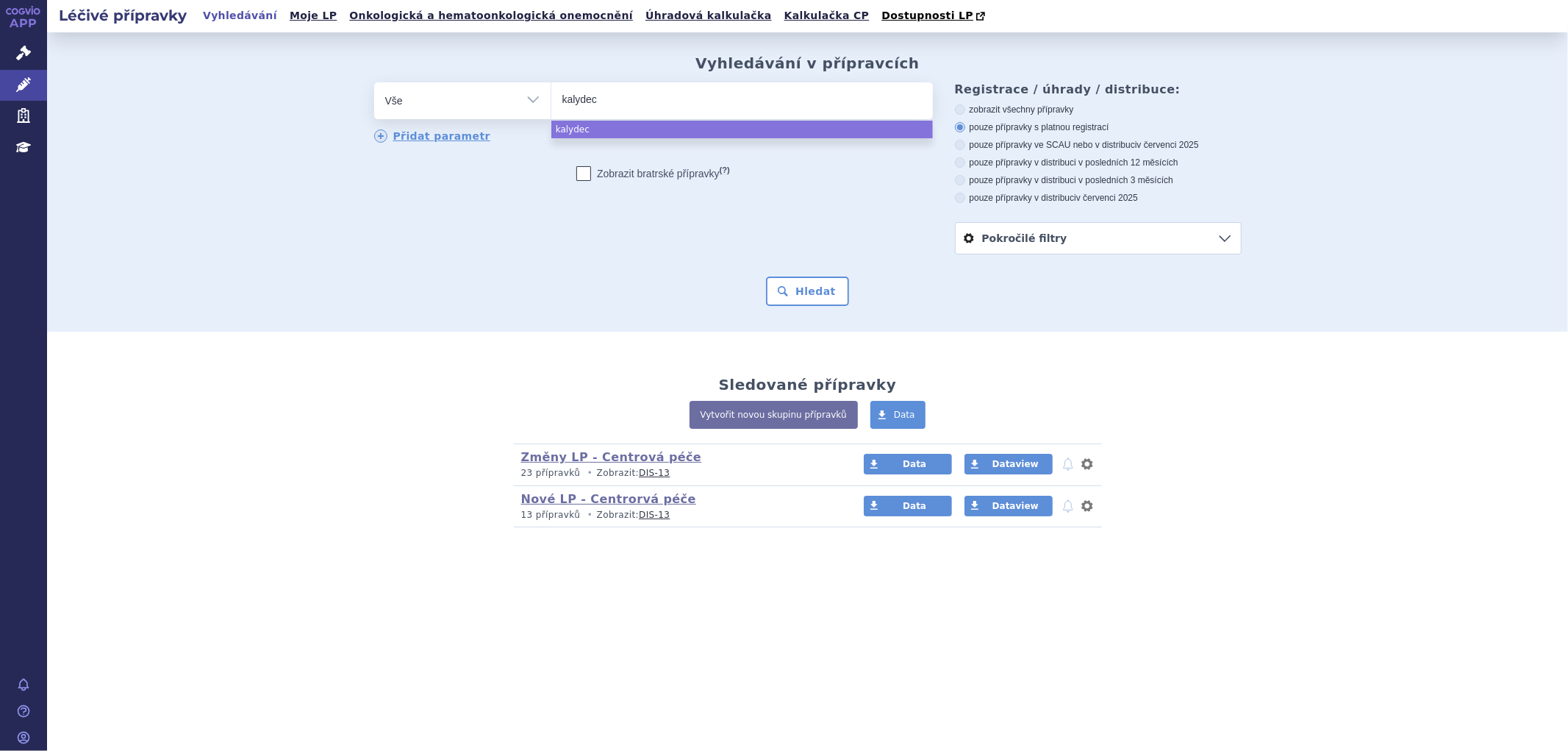
type input "kalydeco"
select select "kalydeco"
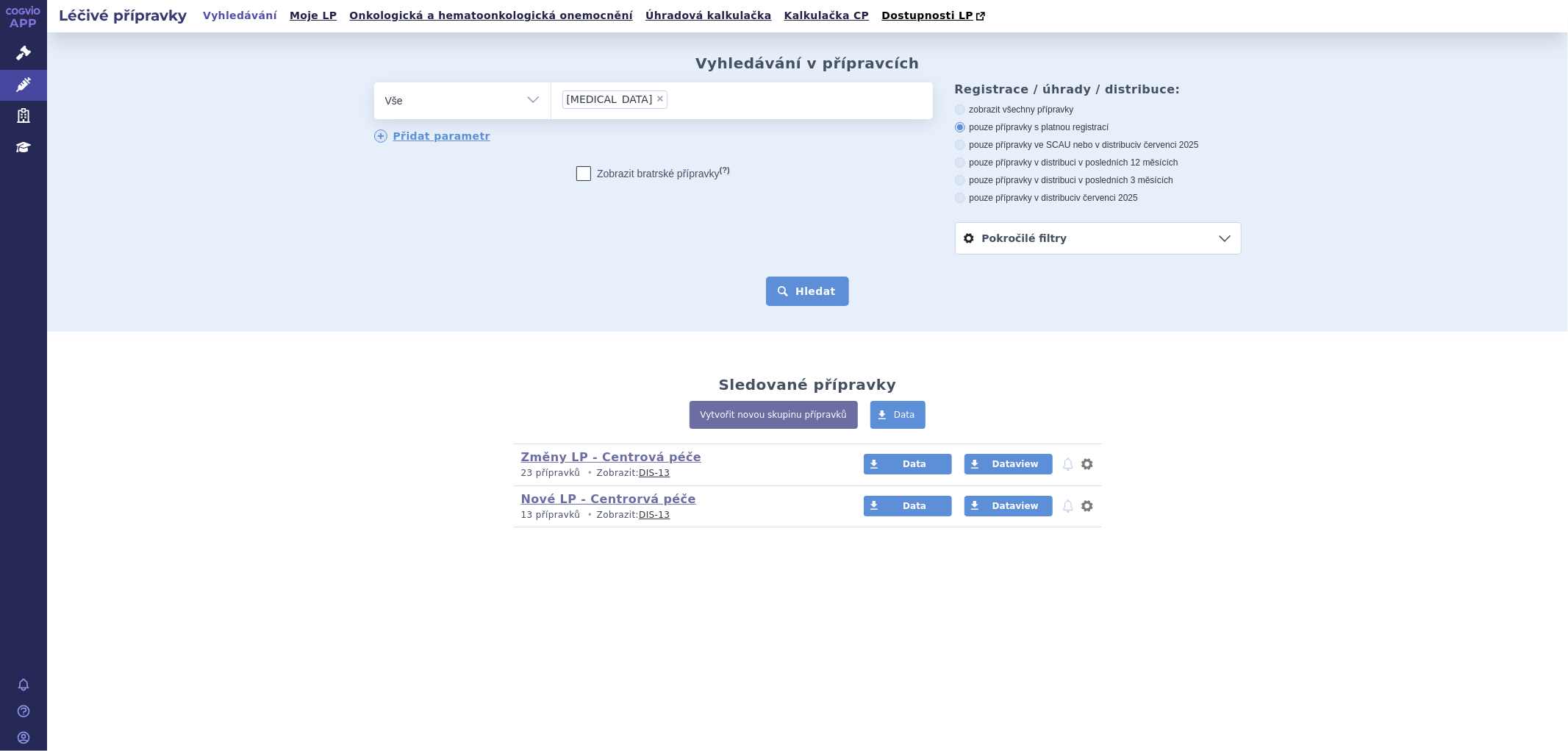
click at [800, 292] on button "Hledat" at bounding box center [807, 292] width 83 height 29
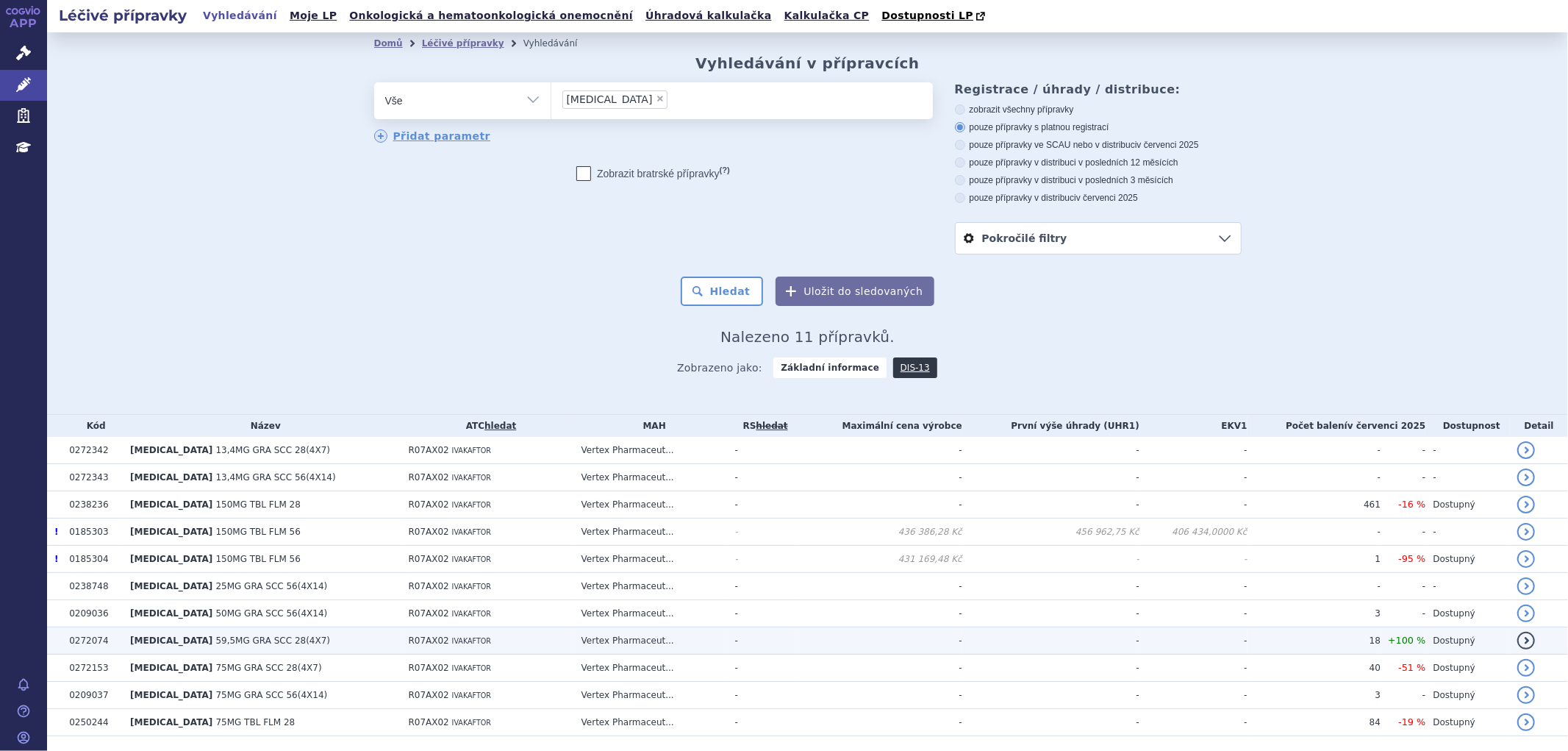
click at [514, 640] on td "R07AX02 IVAKAFTOR" at bounding box center [488, 641] width 173 height 27
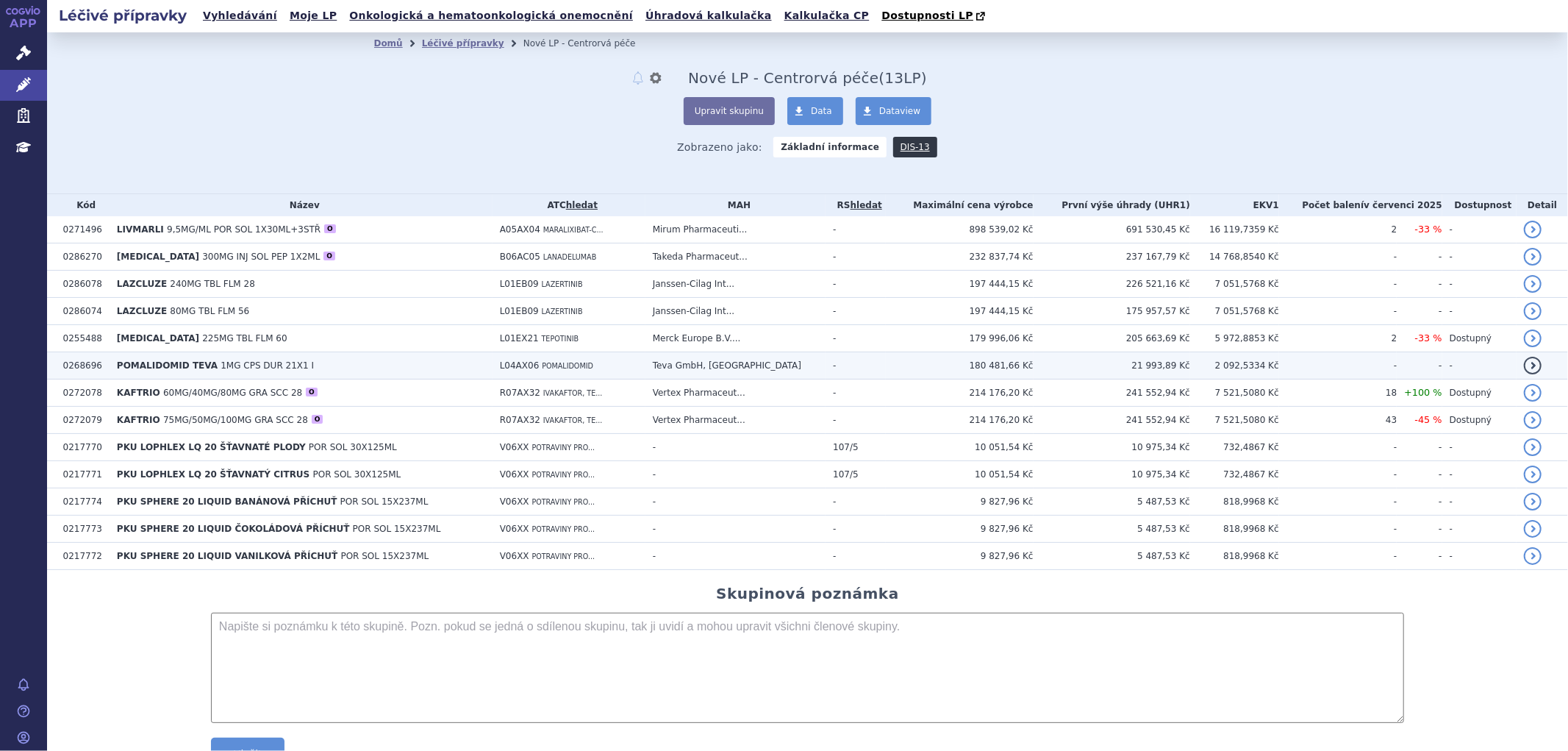
click at [177, 368] on span "POMALIDOMID TEVA" at bounding box center [167, 366] width 101 height 10
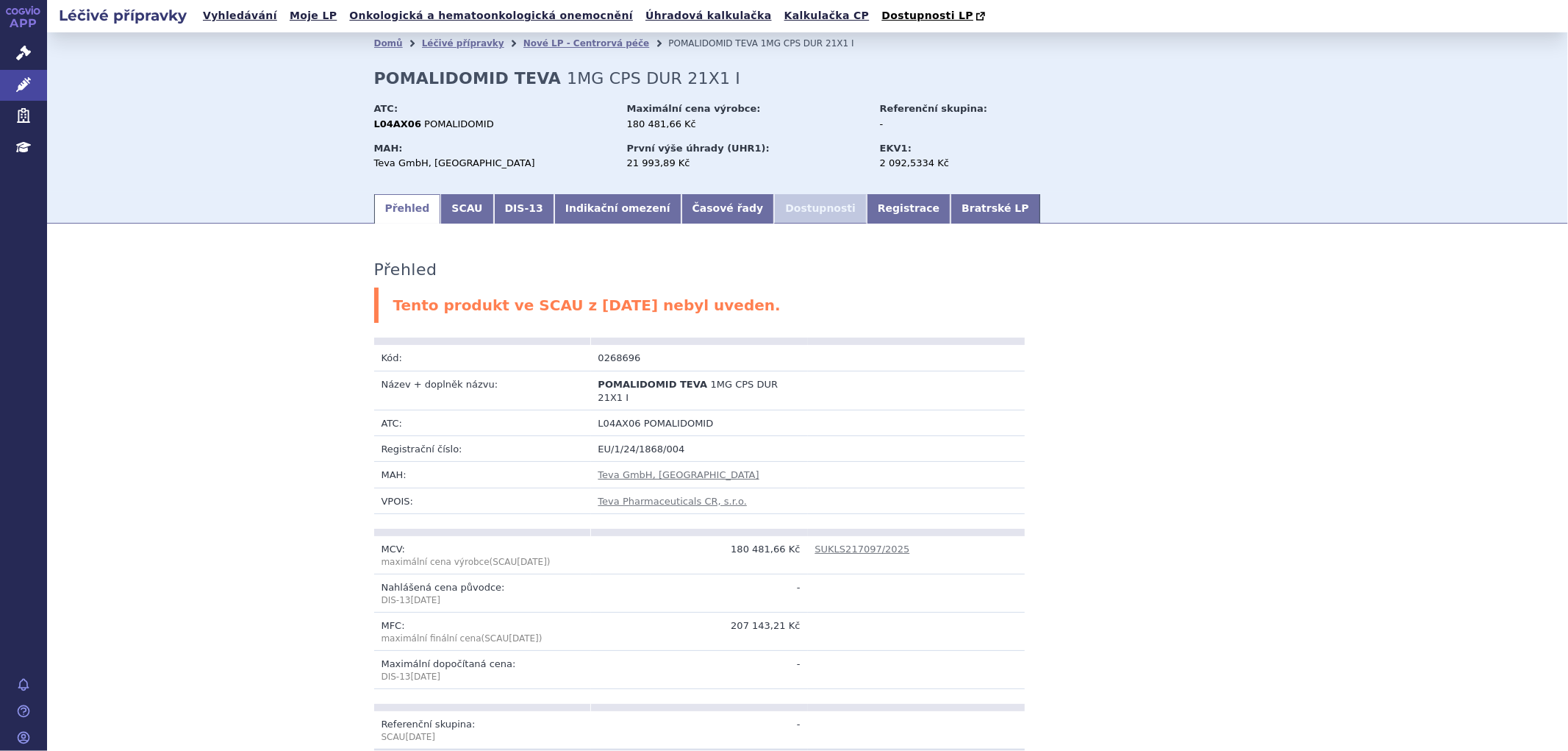
click at [533, 80] on h2 "POMALIDOMID TEVA 1MG CPS DUR 21X1 I" at bounding box center [558, 79] width 367 height 19
drag, startPoint x: 531, startPoint y: 81, endPoint x: 369, endPoint y: 76, distance: 162.1
click at [375, 76] on strong "POMALIDOMID TEVA" at bounding box center [468, 78] width 188 height 18
copy strong "POMALIDOMID TEVA"
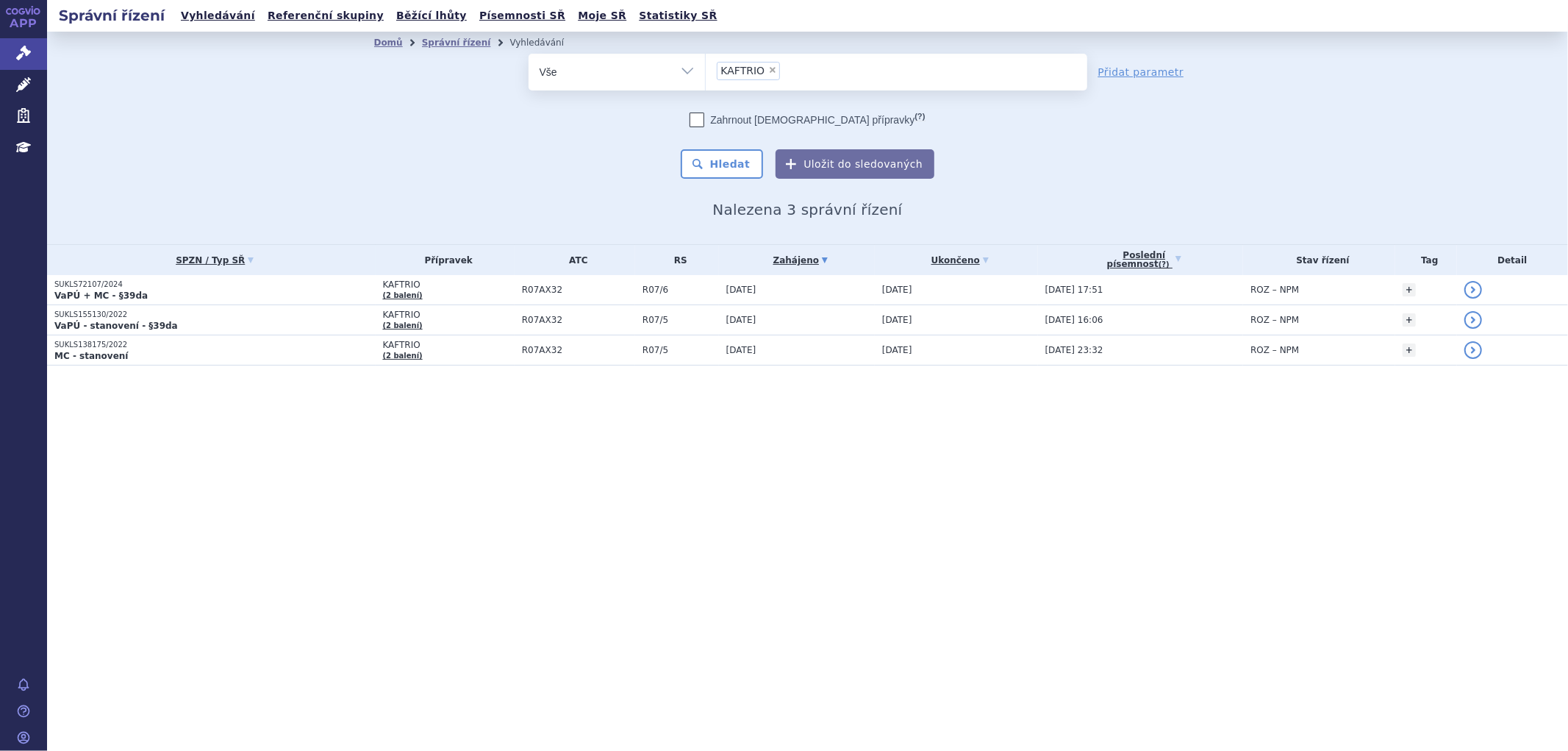
click at [767, 75] on li "× KAFTRIO" at bounding box center [748, 71] width 64 height 18
click at [706, 75] on select "KAFTRIO" at bounding box center [705, 71] width 1 height 37
click at [769, 69] on span "×" at bounding box center [773, 70] width 9 height 9
click at [706, 69] on select "KAFTRIO" at bounding box center [705, 71] width 1 height 37
select select
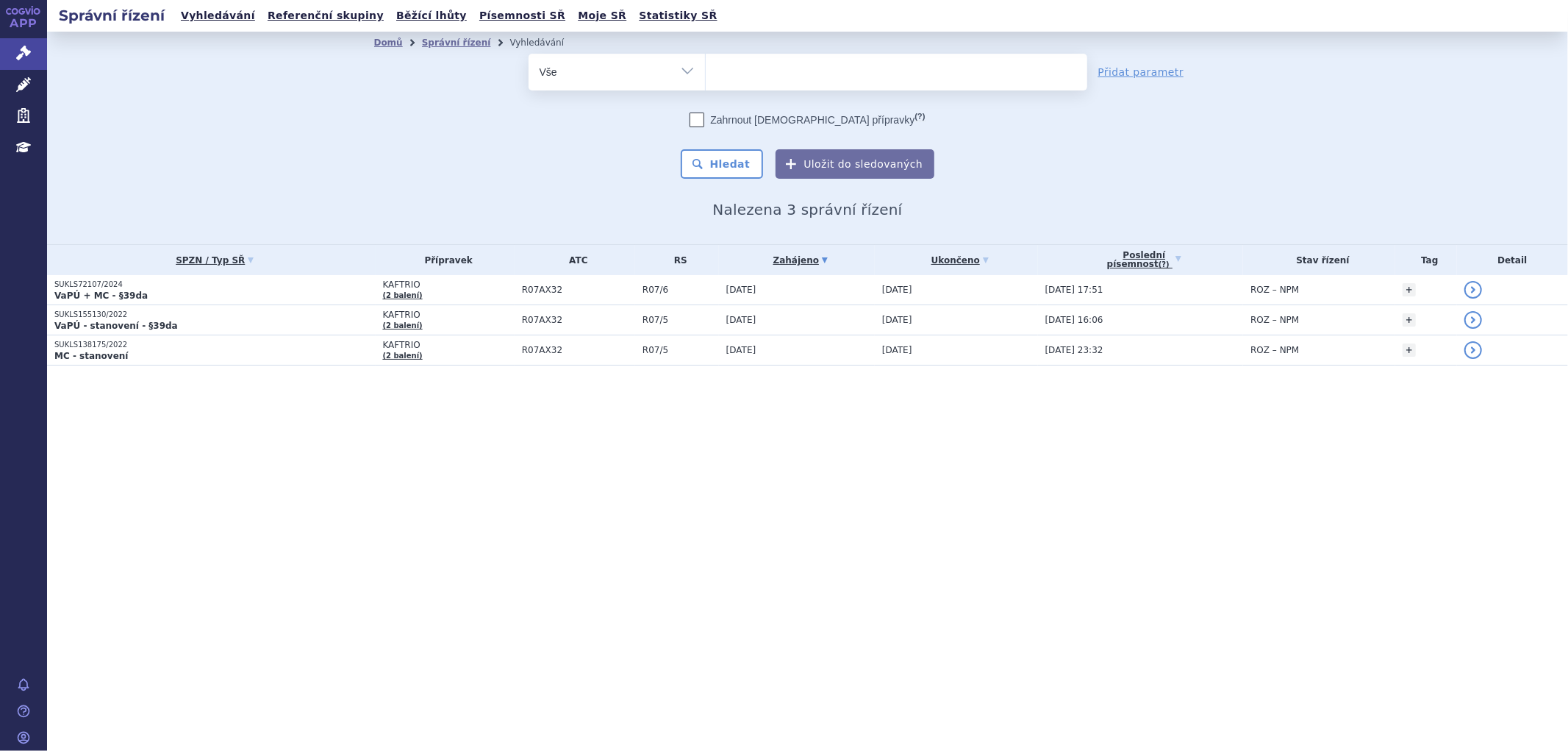
type input "POMALIDOMID TEVA"
select select "POMALIDOMID TEVA"
click at [737, 163] on button "Hledat" at bounding box center [722, 164] width 83 height 29
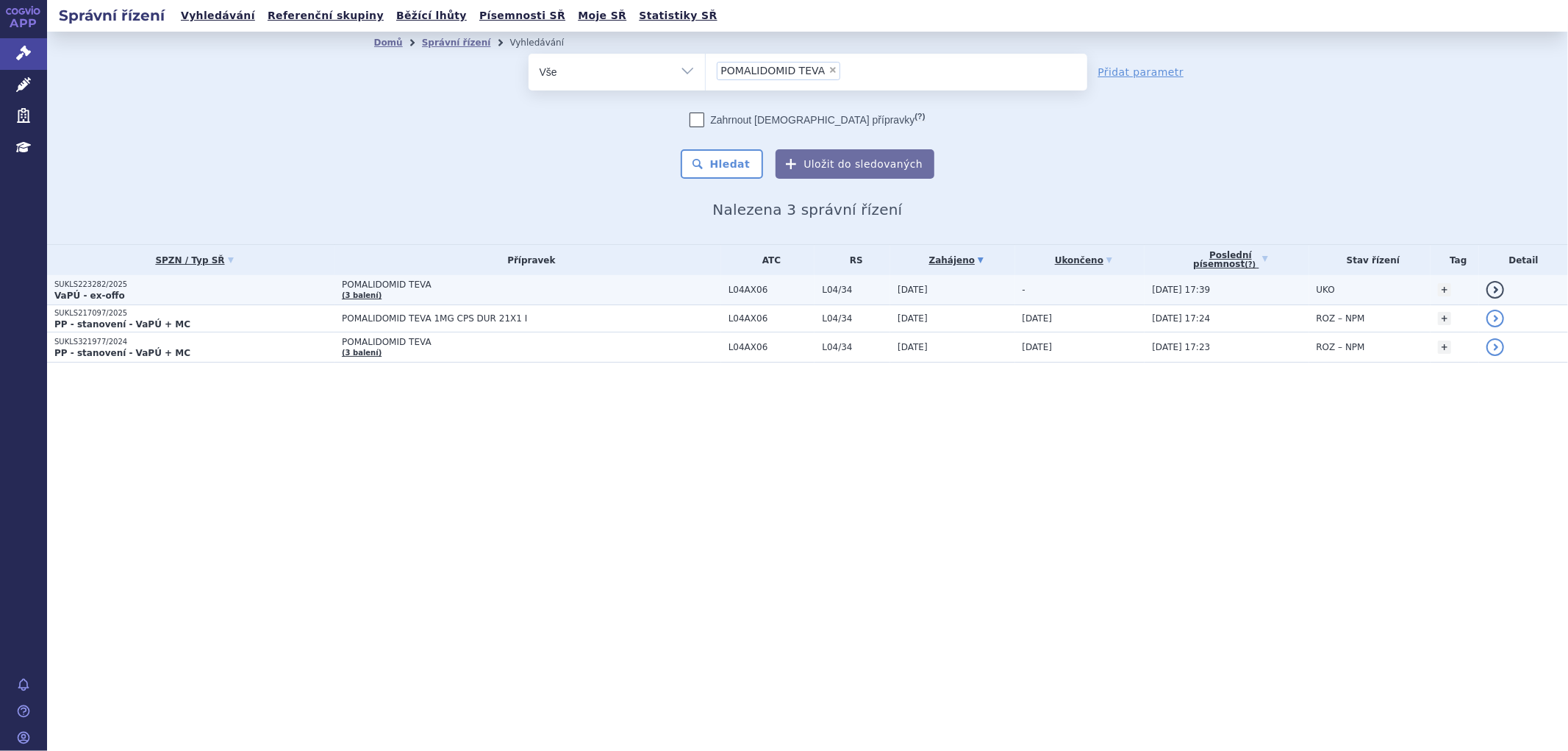
click at [486, 290] on td "POMALIDOMID TEVA (3 balení)" at bounding box center [528, 290] width 387 height 30
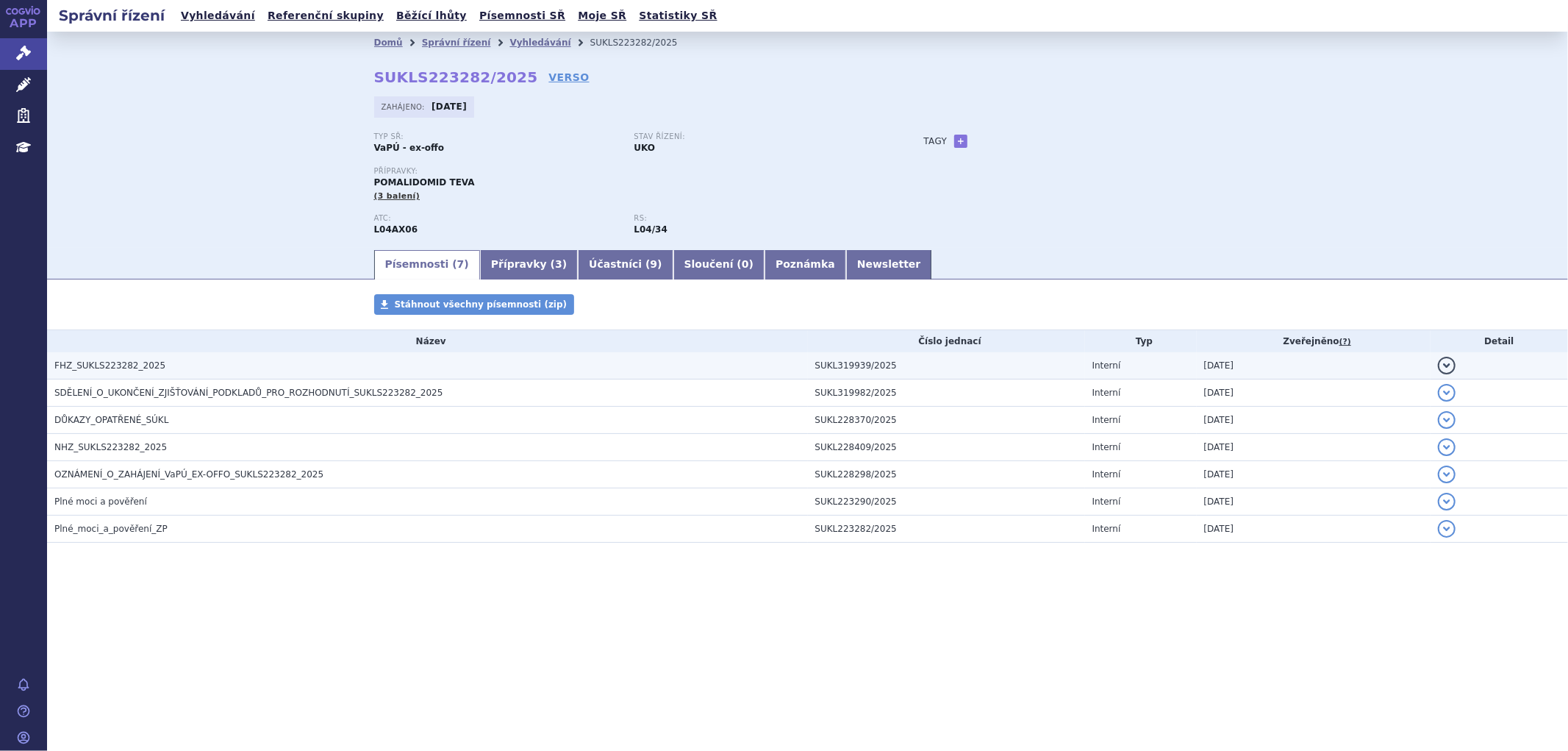
click at [489, 373] on h3 "FHZ_SUKLS223282_2025" at bounding box center [431, 366] width 753 height 15
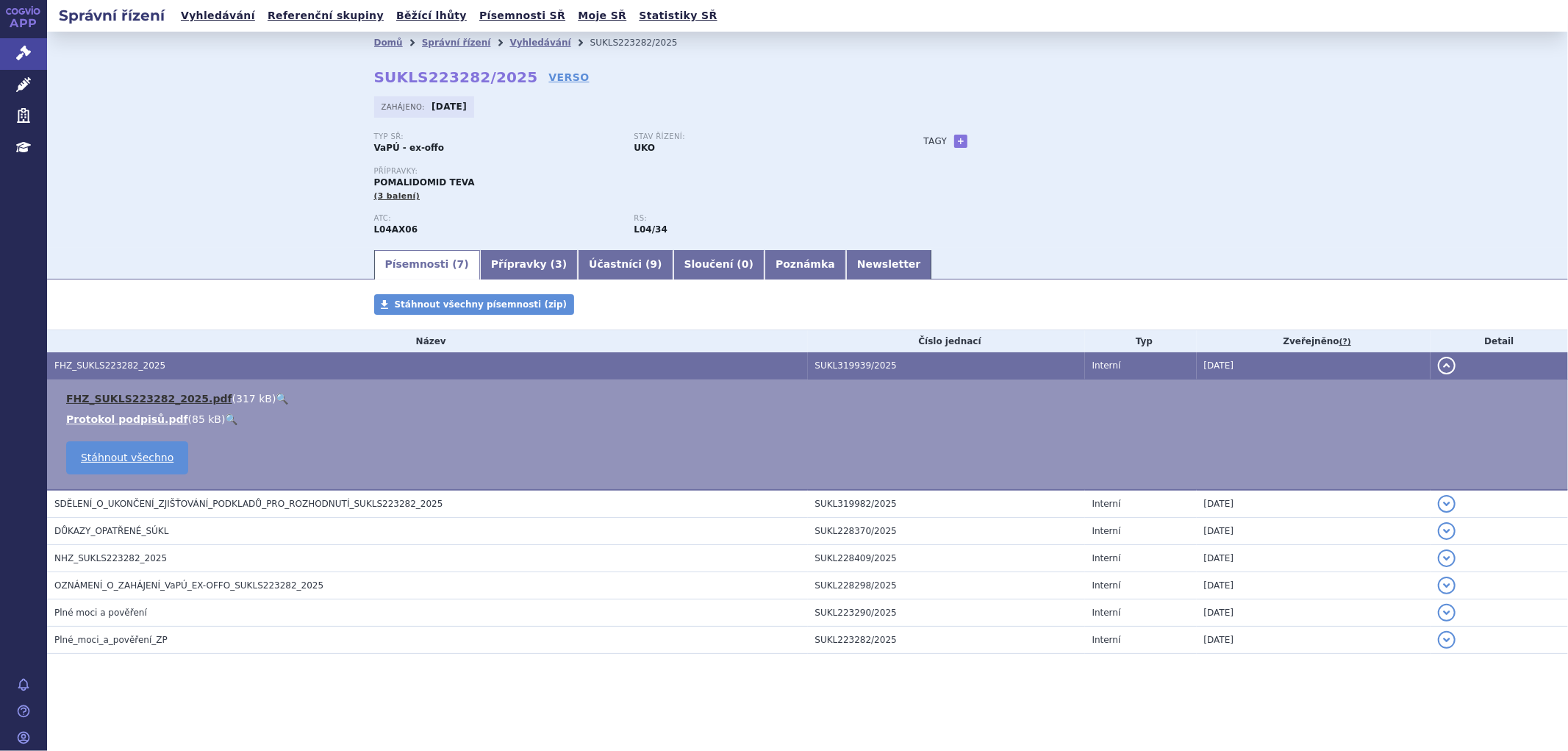
click at [136, 399] on link "FHZ_SUKLS223282_2025.pdf" at bounding box center [149, 399] width 166 height 12
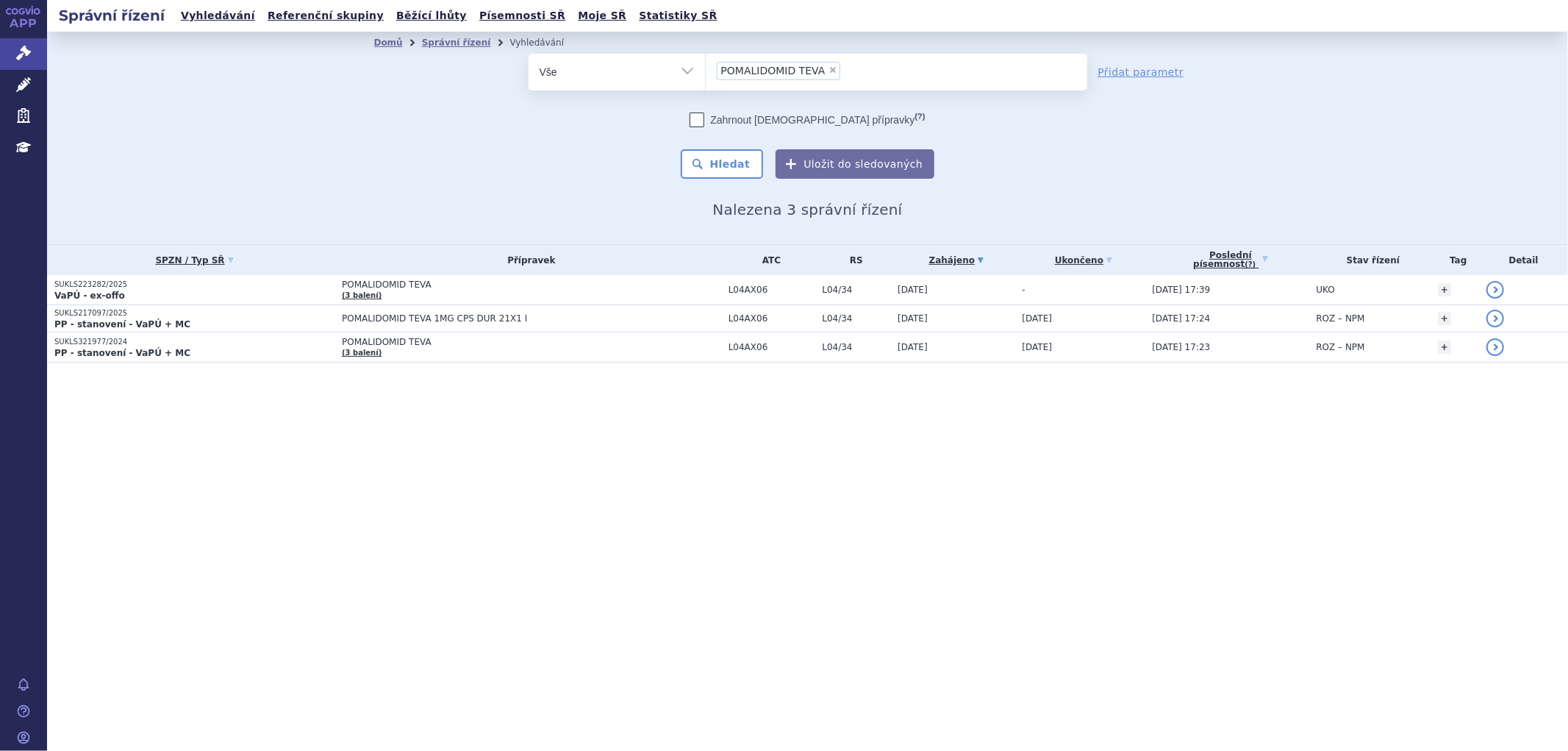
click at [572, 314] on span "POMALIDOMID TEVA 1MG CPS DUR 21X1 I" at bounding box center [526, 319] width 368 height 10
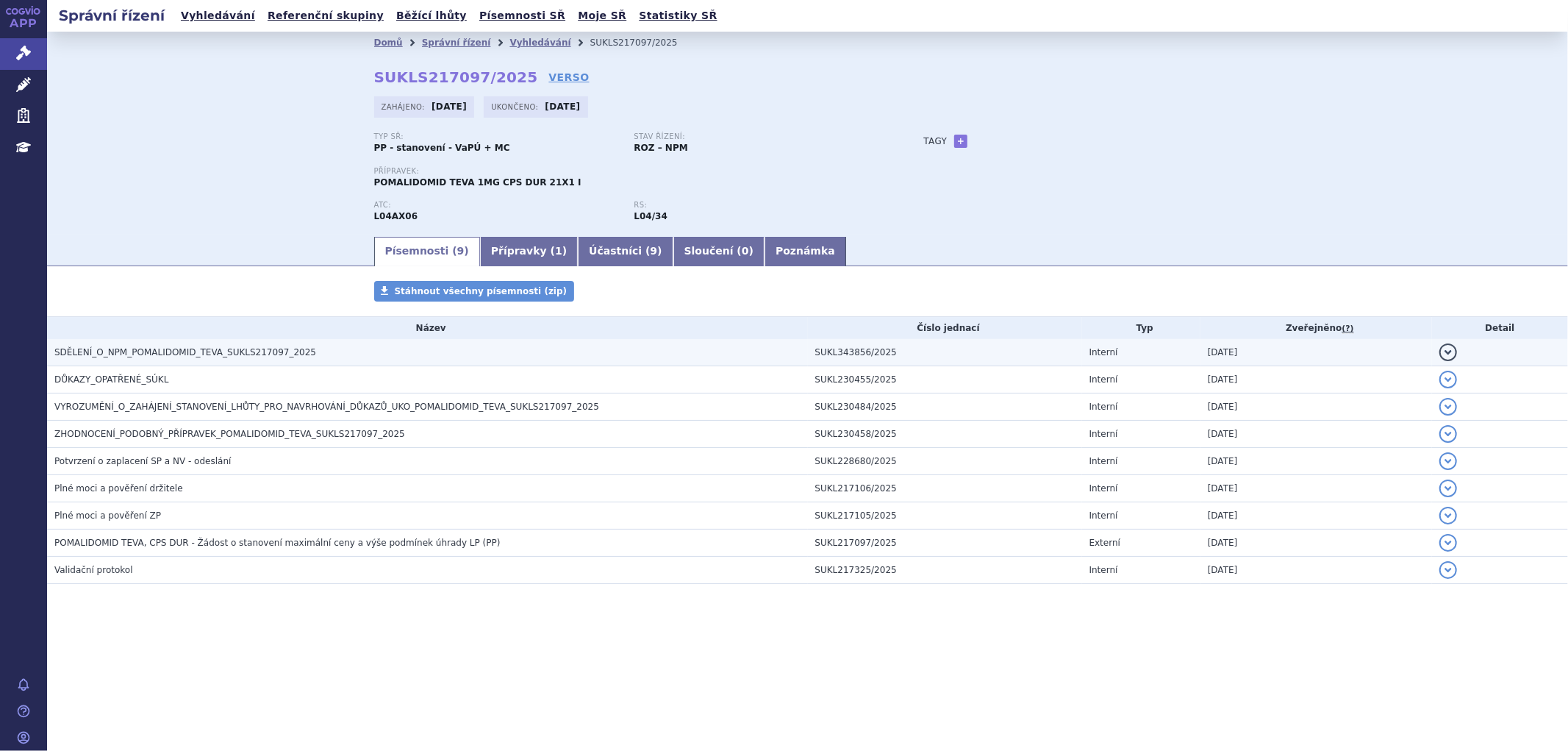
click at [383, 356] on h3 "SDĚLENÍ_O_NPM_POMALIDOMID_TEVA_SUKLS217097_2025" at bounding box center [431, 353] width 753 height 15
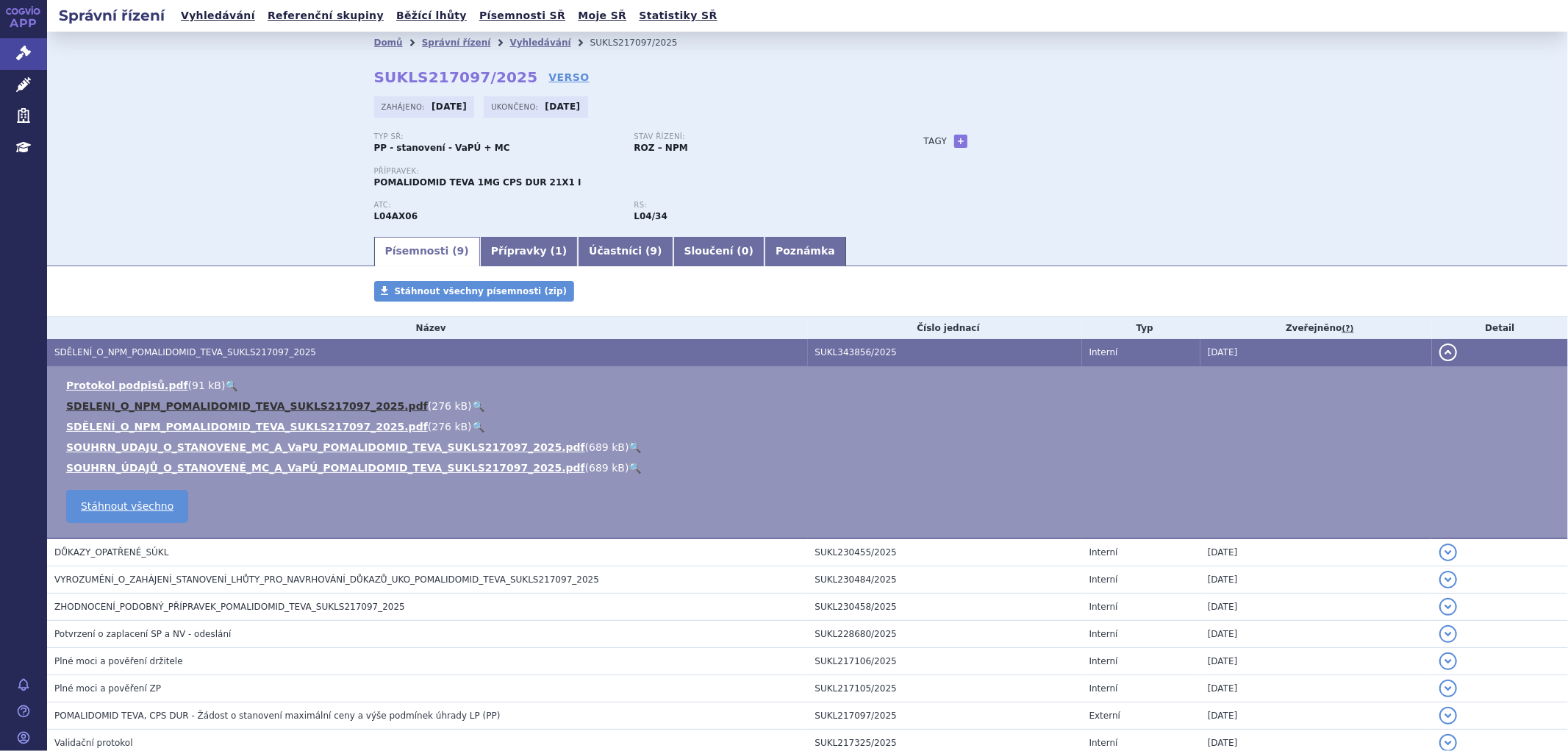
click at [267, 403] on link "SDELENI_O_NPM_POMALIDOMID_TEVA_SUKLS217097_2025.pdf" at bounding box center [247, 406] width 362 height 12
drag, startPoint x: 1429, startPoint y: 355, endPoint x: 1425, endPoint y: 348, distance: 8.1
click at [1440, 355] on button "detail" at bounding box center [1449, 353] width 18 height 18
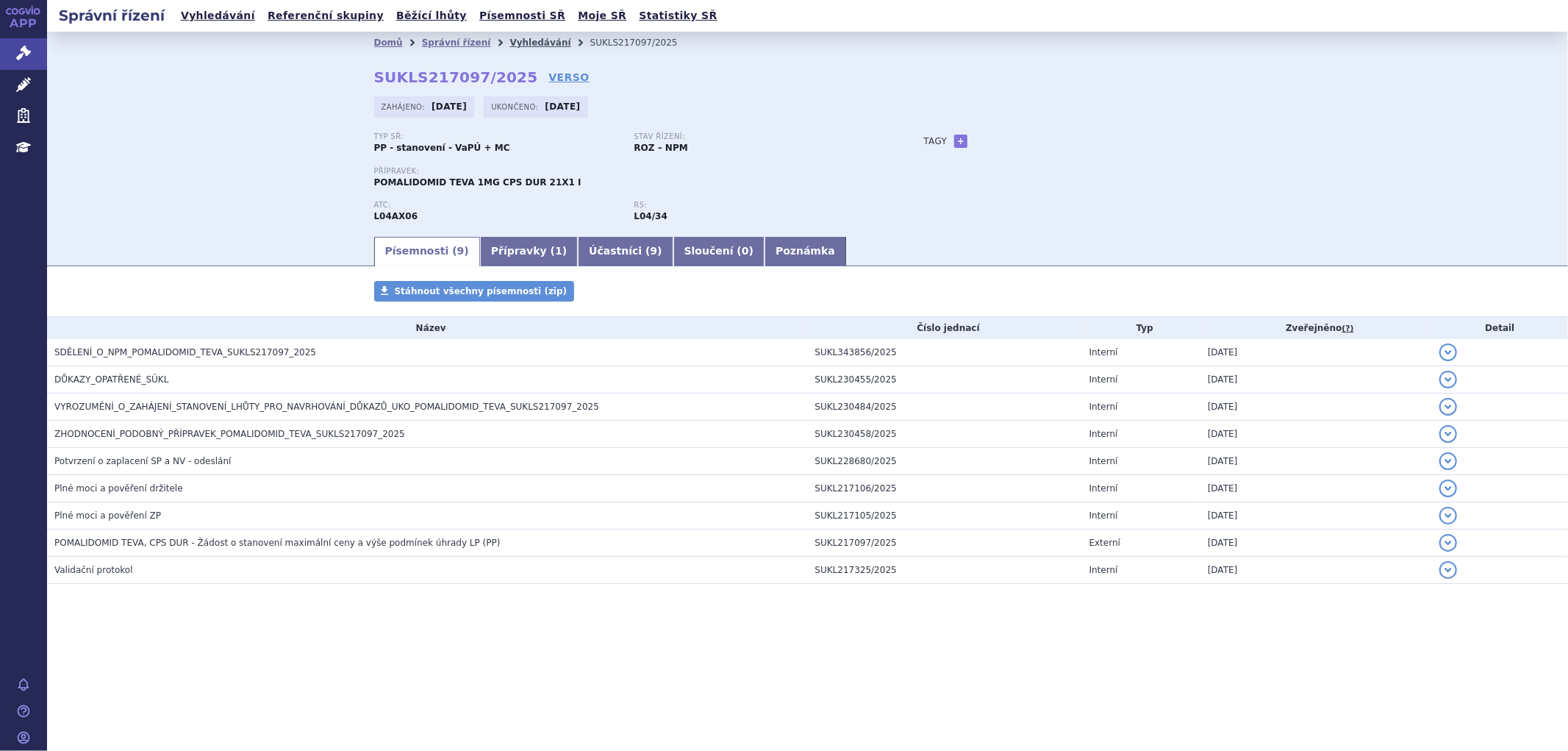
click at [510, 46] on link "Vyhledávání" at bounding box center [540, 43] width 61 height 10
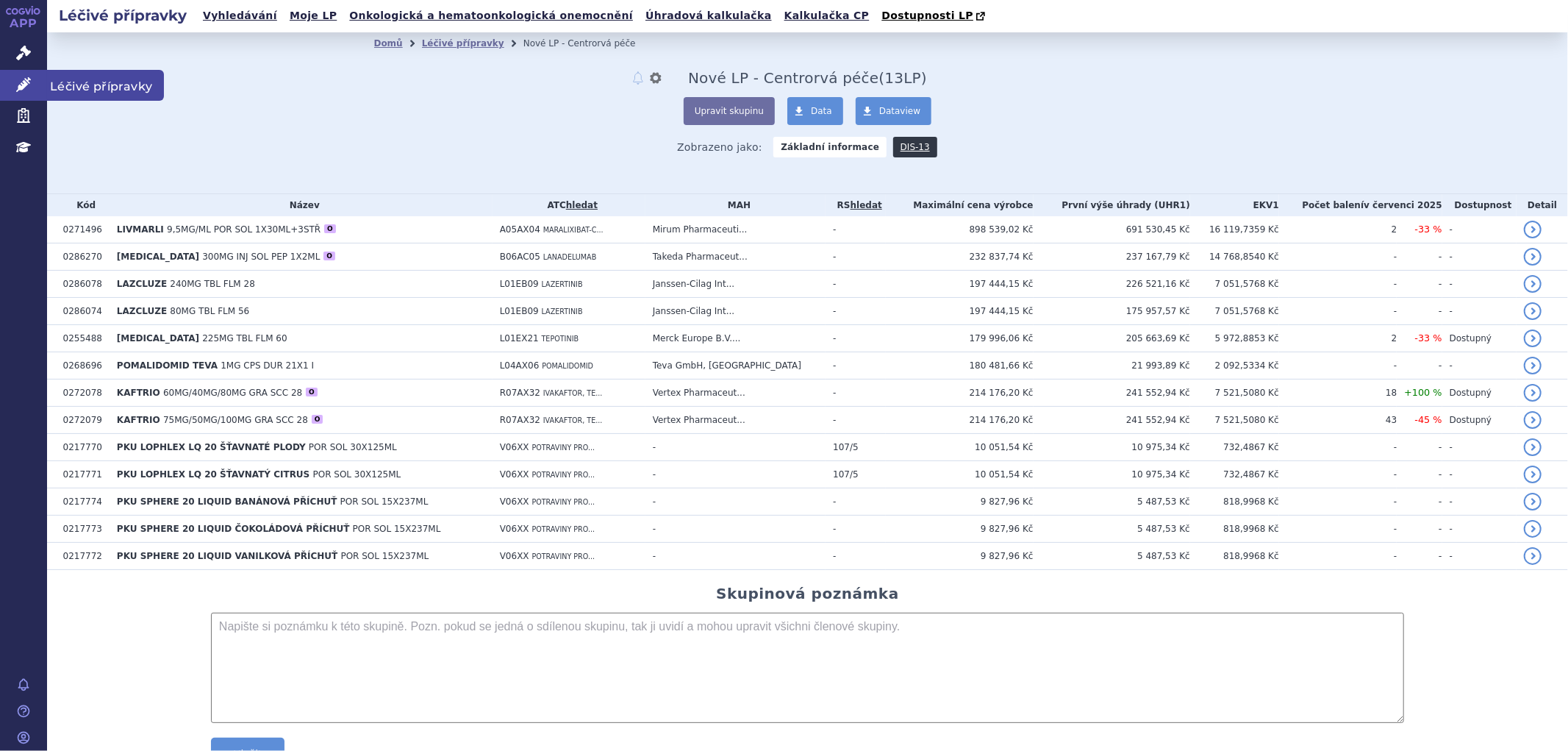
click at [18, 77] on icon at bounding box center [24, 85] width 15 height 15
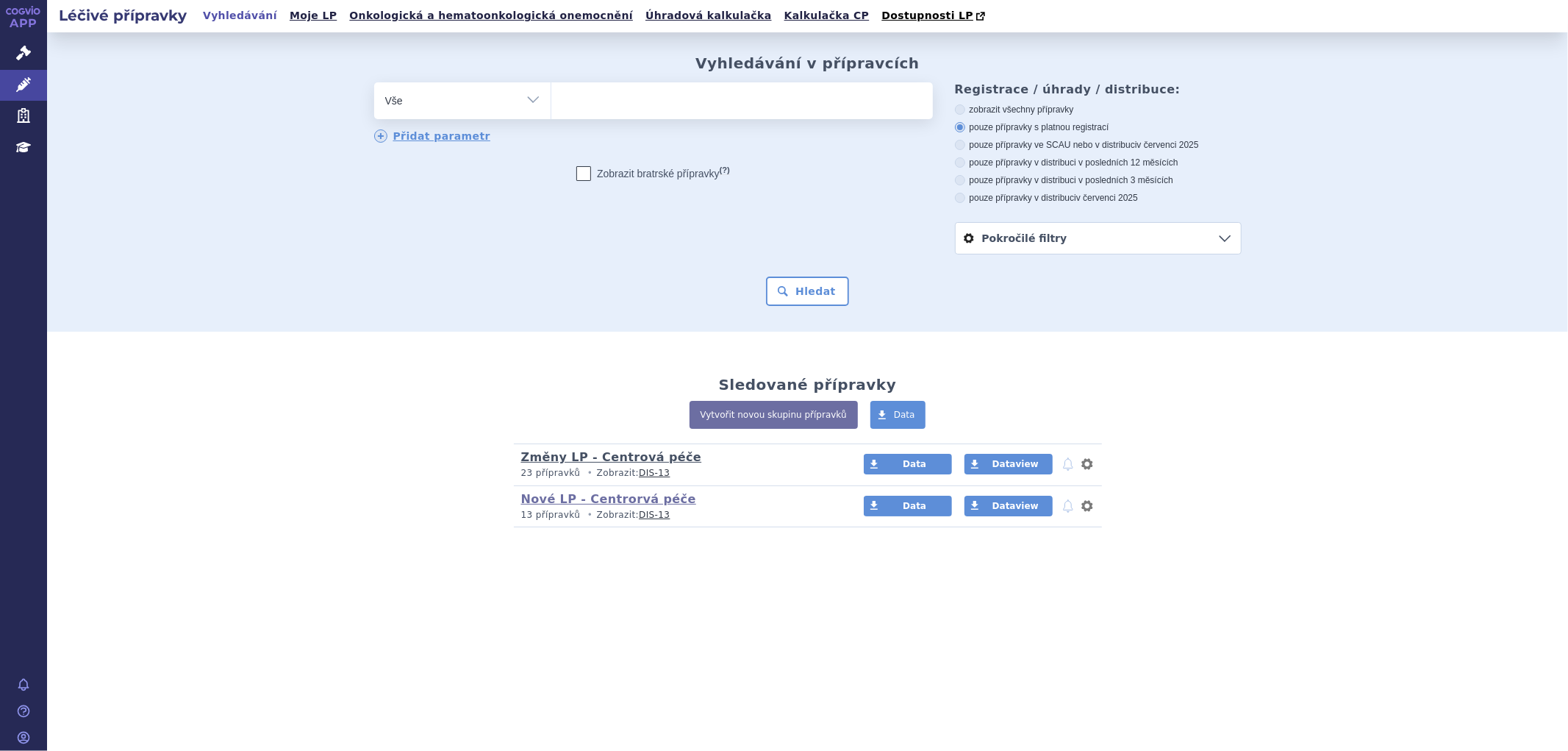
click at [594, 458] on link "Změny LP - Centrová péče" at bounding box center [611, 457] width 181 height 14
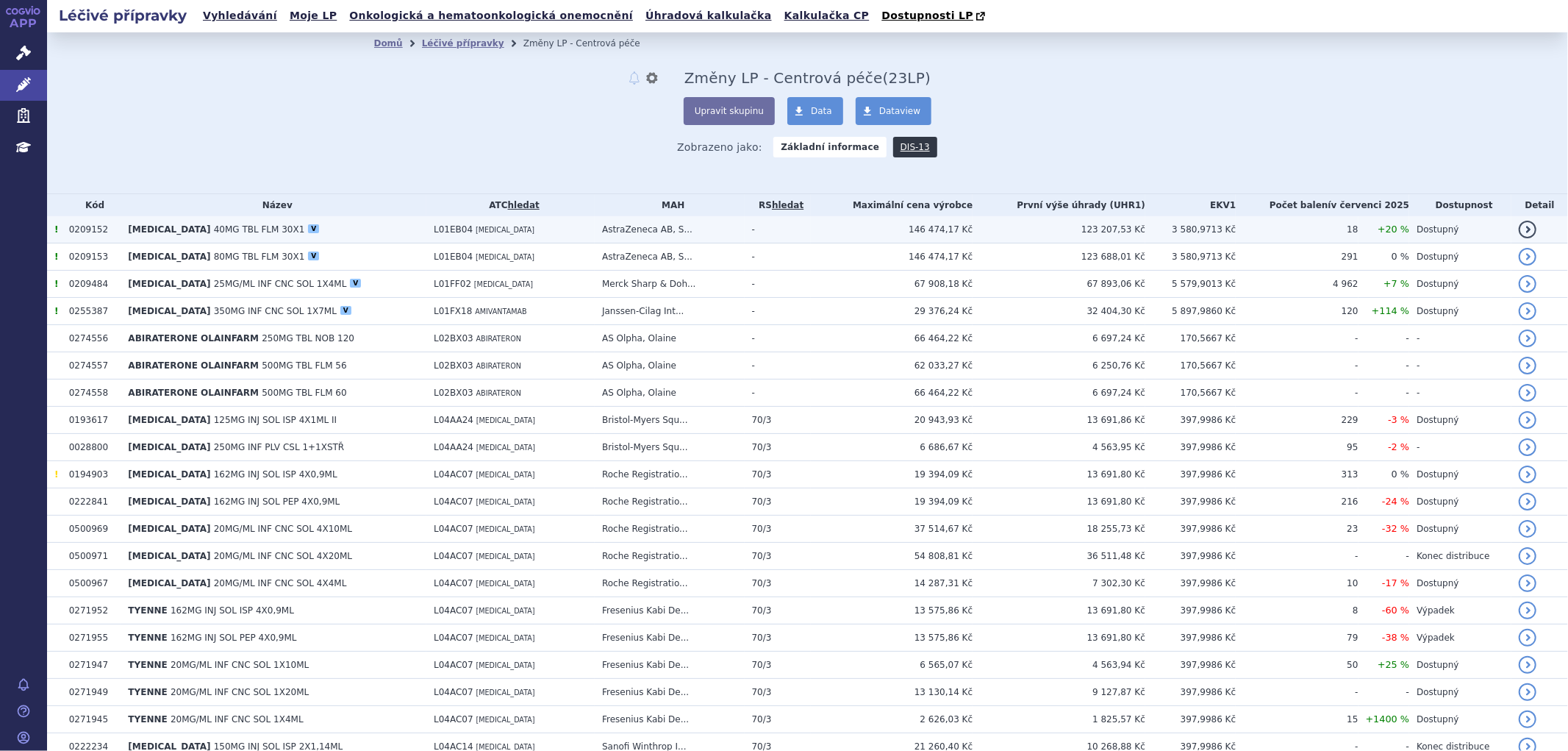
click at [291, 231] on td "TAGRISSO 40MG TBL FLM 30X1 V" at bounding box center [274, 230] width 306 height 27
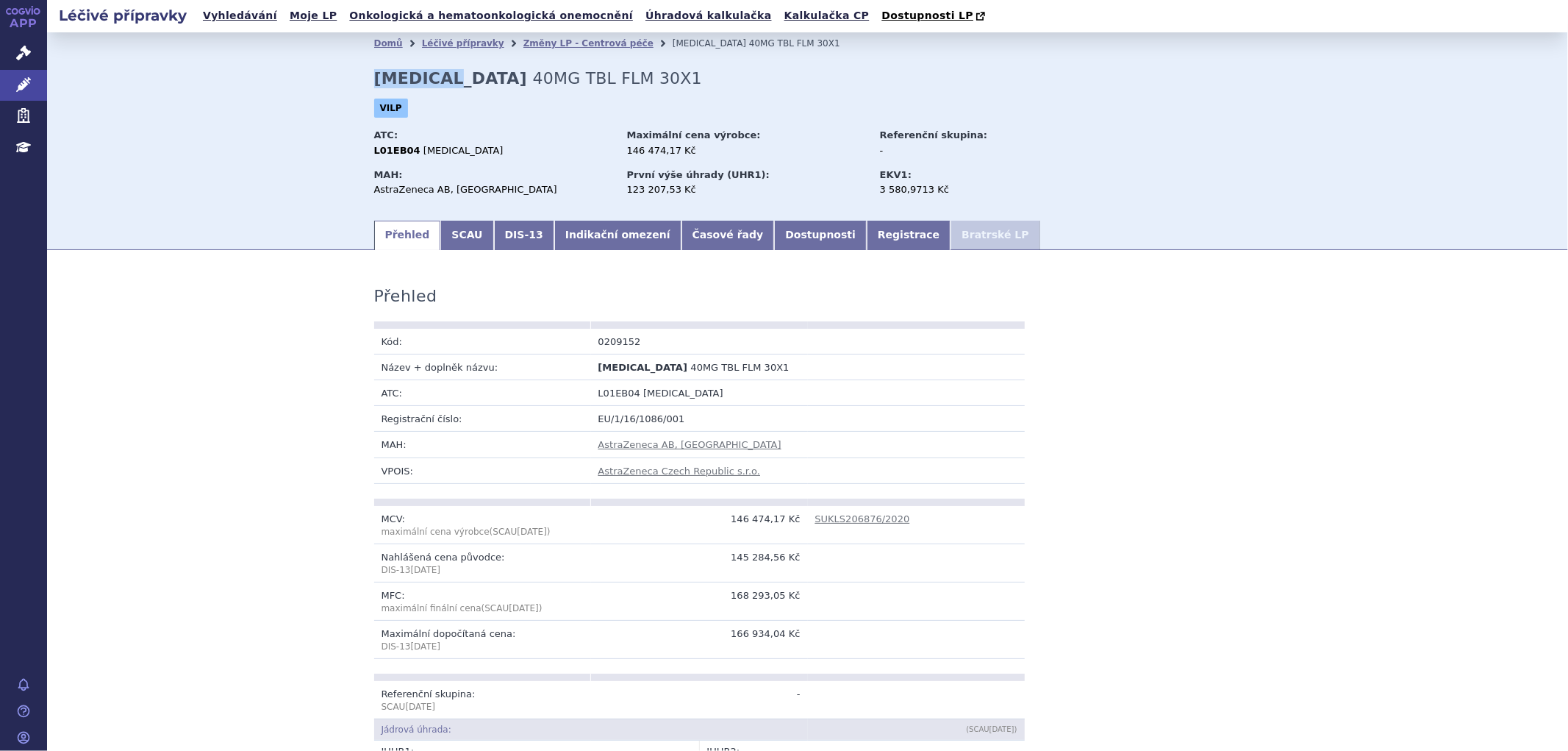
drag, startPoint x: 444, startPoint y: 80, endPoint x: 368, endPoint y: 74, distance: 76.2
click at [375, 74] on strong "[MEDICAL_DATA]" at bounding box center [451, 78] width 153 height 18
copy strong "[MEDICAL_DATA]"
drag, startPoint x: 432, startPoint y: 116, endPoint x: 442, endPoint y: 107, distance: 13.5
click at [434, 116] on div "VILP" at bounding box center [808, 112] width 868 height 27
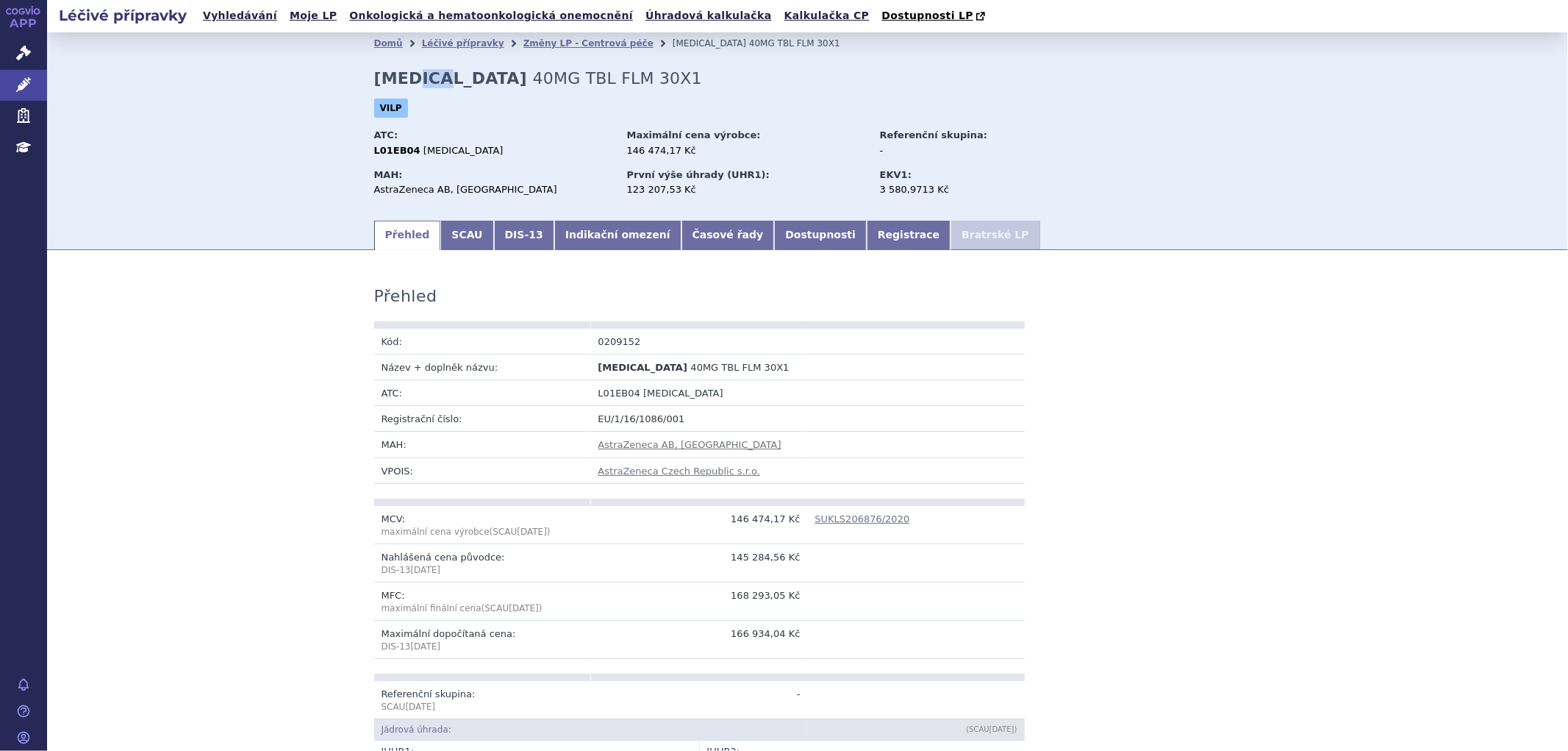
drag, startPoint x: 422, startPoint y: 79, endPoint x: 406, endPoint y: 83, distance: 16.5
click at [406, 82] on strong "TAGRISSO" at bounding box center [451, 78] width 153 height 18
click at [447, 83] on h2 "TAGRISSO 40MG TBL FLM 30X1" at bounding box center [539, 79] width 328 height 19
click at [497, 149] on div "L01EB04 OSIMERTINIB" at bounding box center [494, 151] width 239 height 13
drag, startPoint x: 469, startPoint y: 152, endPoint x: 412, endPoint y: 153, distance: 57.0
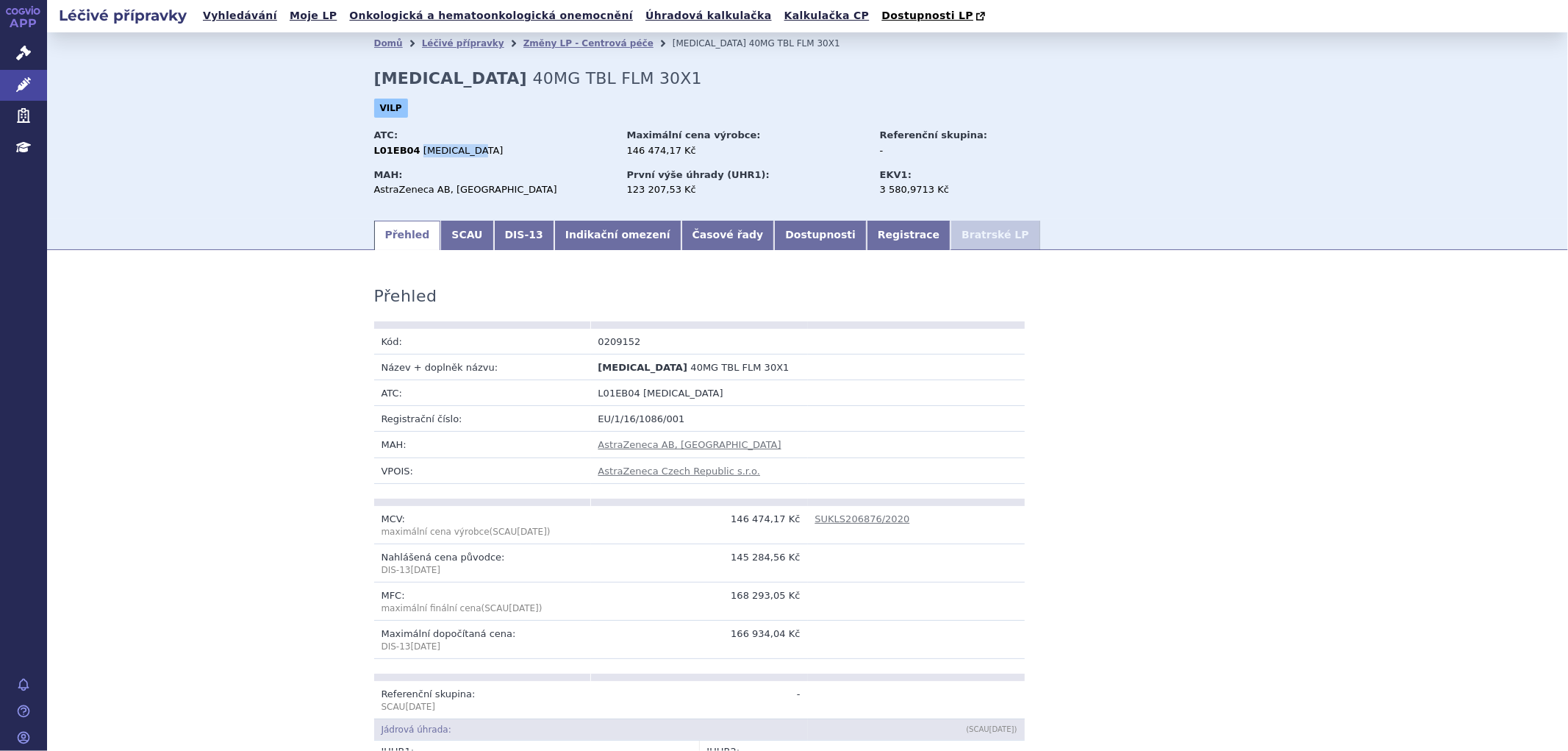
click at [412, 153] on div "L01EB04 OSIMERTINIB" at bounding box center [494, 151] width 239 height 13
copy span "OSIMERTINIB"
drag, startPoint x: 439, startPoint y: 144, endPoint x: 430, endPoint y: 145, distance: 9.1
click at [440, 145] on div "ATC: L01EB04 OSIMERTINIB" at bounding box center [500, 144] width 250 height 39
click at [406, 149] on div "L01EB04 OSIMERTINIB" at bounding box center [494, 151] width 239 height 13
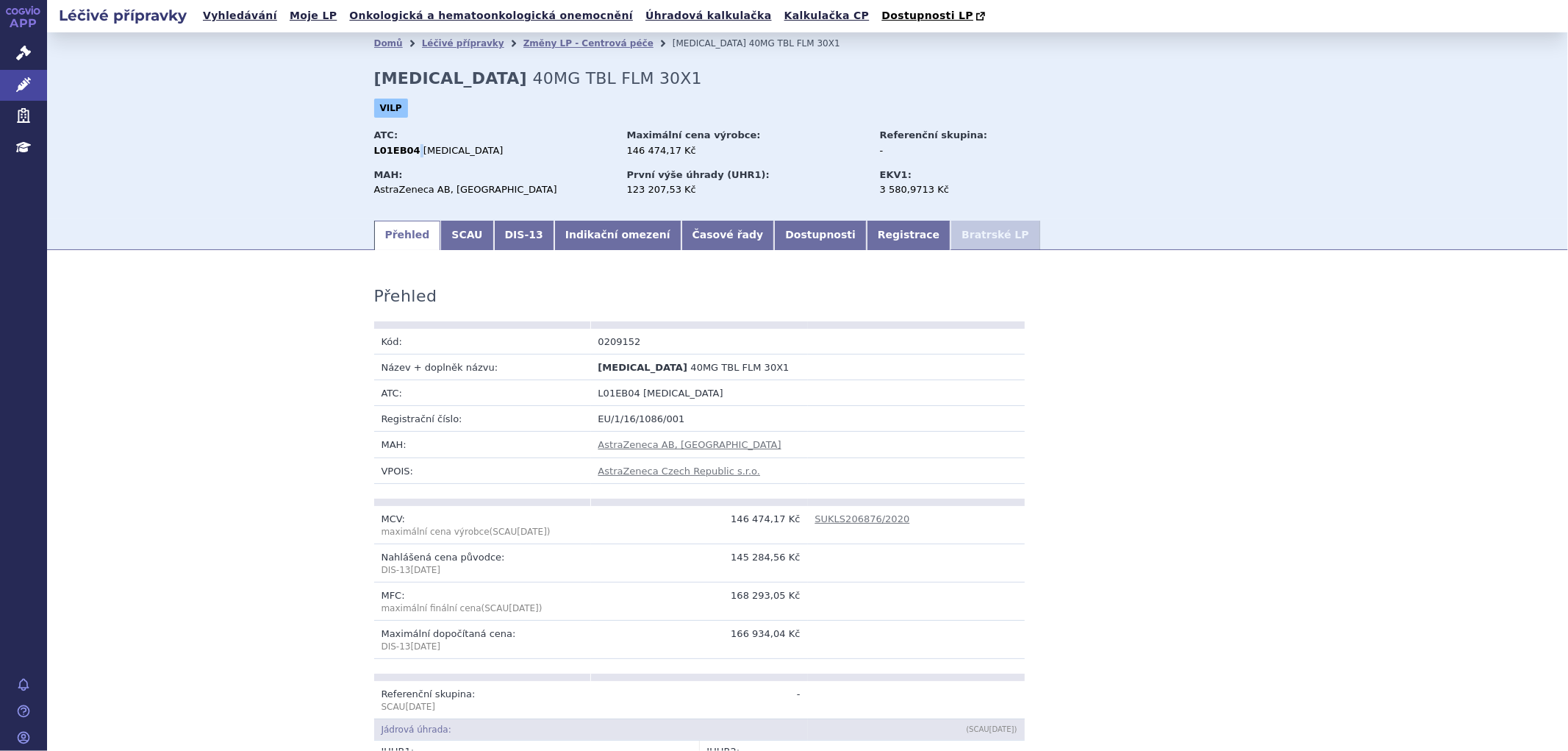
click at [405, 151] on strong "L01EB04" at bounding box center [397, 150] width 46 height 11
click at [447, 80] on h2 "TAGRISSO 40MG TBL FLM 30X1" at bounding box center [539, 79] width 328 height 19
drag, startPoint x: 444, startPoint y: 80, endPoint x: 370, endPoint y: 82, distance: 74.0
click at [375, 82] on strong "[MEDICAL_DATA]" at bounding box center [451, 78] width 153 height 18
copy strong "[MEDICAL_DATA]"
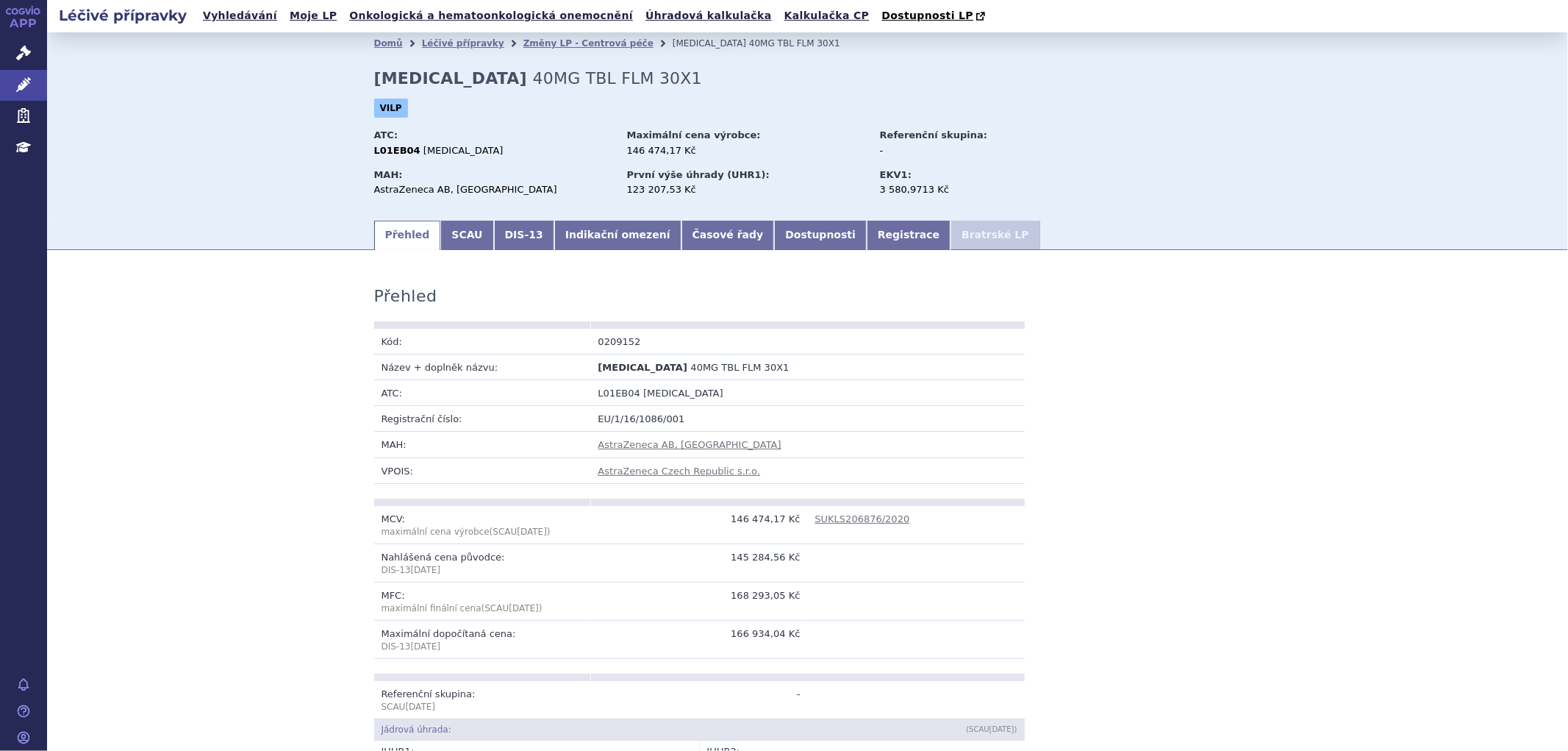
click at [487, 195] on div "AstraZeneca AB, Södertälje" at bounding box center [494, 190] width 239 height 13
drag, startPoint x: 486, startPoint y: 194, endPoint x: 383, endPoint y: 194, distance: 103.0
click at [383, 194] on div "AstraZeneca AB, Södertälje" at bounding box center [494, 190] width 239 height 13
copy div "AstraZeneca AB, Södertälje"
drag, startPoint x: 462, startPoint y: 200, endPoint x: 430, endPoint y: 180, distance: 37.7
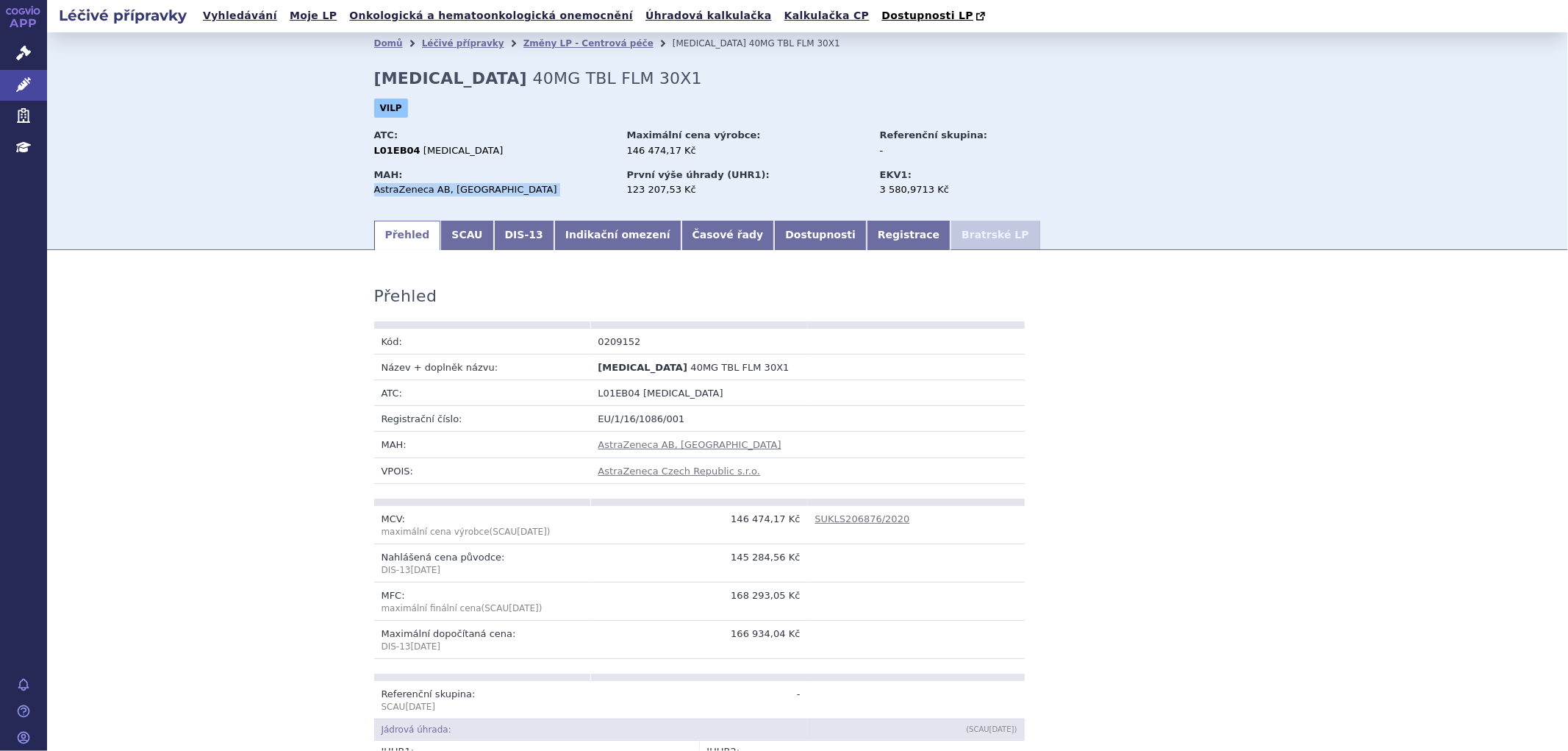
click at [461, 199] on div "MAH: AstraZeneca AB, Södertälje" at bounding box center [500, 184] width 250 height 39
drag, startPoint x: 406, startPoint y: 155, endPoint x: 364, endPoint y: 158, distance: 42.1
click at [364, 158] on div "Domů Léčivé přípravky Změny LP - Centrová péče TAGRISSO 40MG TBL FLM 30X1 TAGRI…" at bounding box center [808, 136] width 926 height 164
click at [453, 162] on div "ATC: L01EB04 OSIMERTINIB" at bounding box center [500, 144] width 250 height 39
drag, startPoint x: 406, startPoint y: 149, endPoint x: 366, endPoint y: 149, distance: 40.0
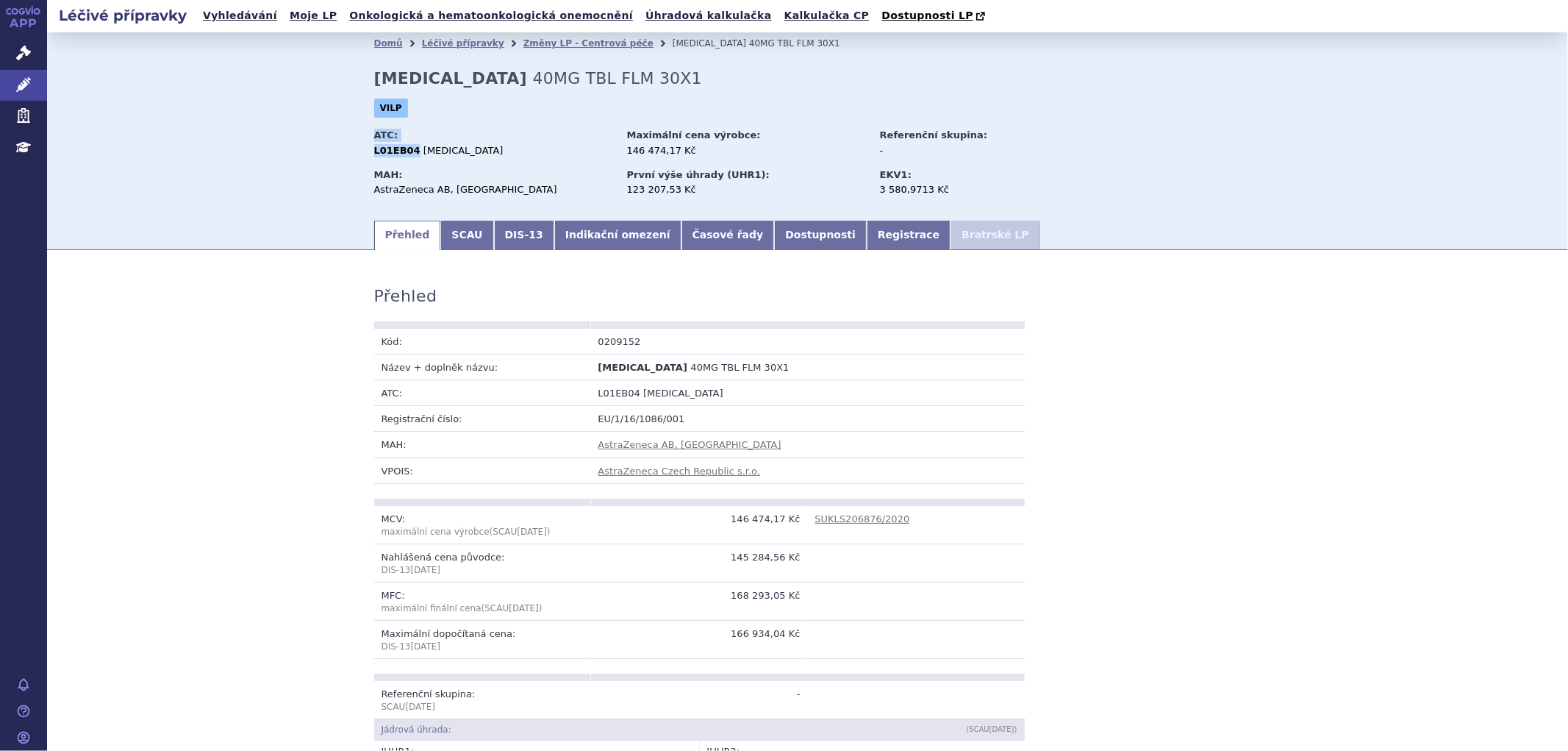
click at [366, 149] on div "Domů Léčivé přípravky Změny LP - Centrová péče TAGRISSO 40MG TBL FLM 30X1 TAGRI…" at bounding box center [808, 136] width 926 height 164
drag, startPoint x: 455, startPoint y: 158, endPoint x: 430, endPoint y: 155, distance: 25.2
click at [455, 156] on span "OSIMERTINIB" at bounding box center [464, 150] width 80 height 11
drag, startPoint x: 408, startPoint y: 152, endPoint x: 368, endPoint y: 157, distance: 40.3
click at [375, 157] on div "L01EB04 OSIMERTINIB" at bounding box center [494, 151] width 239 height 13
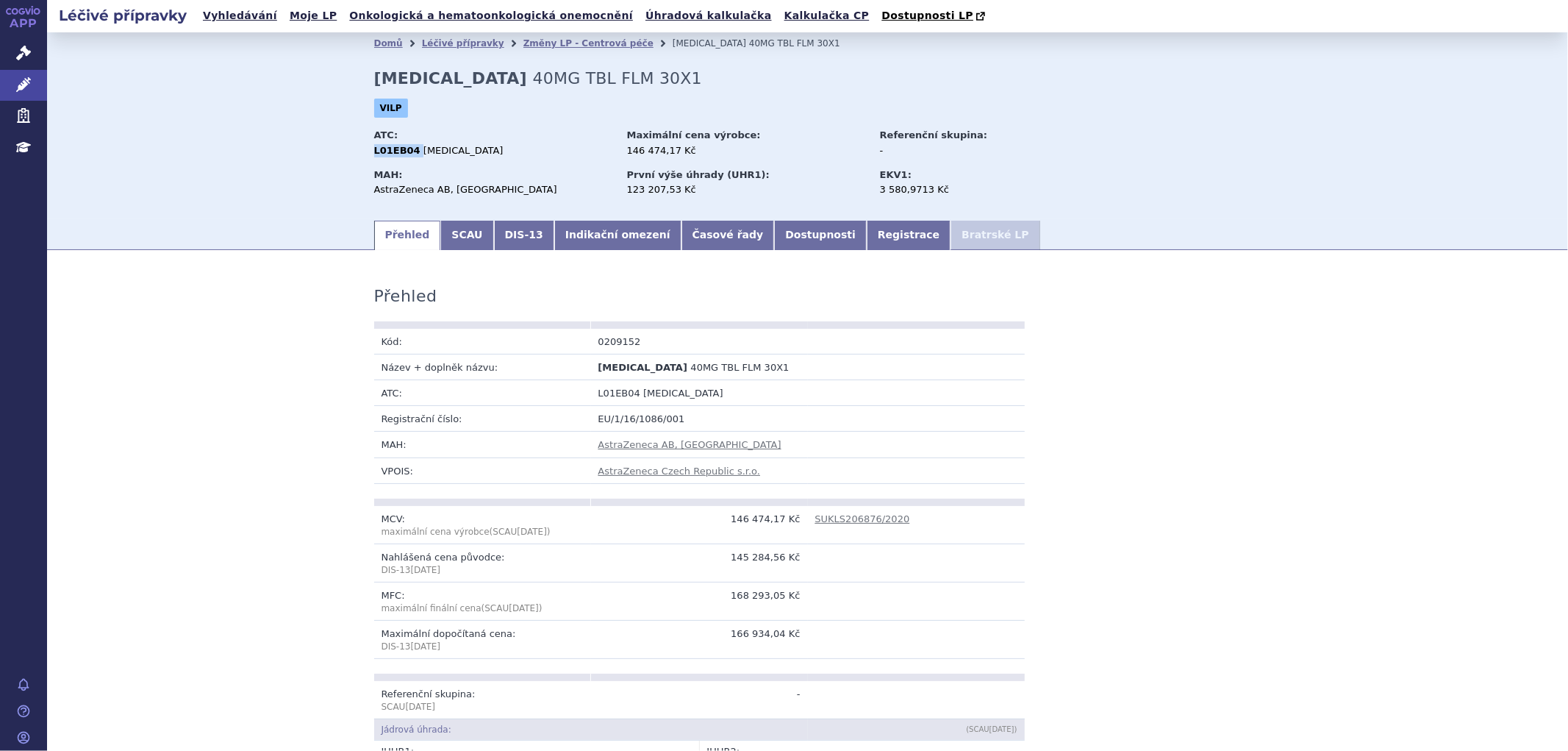
copy div "L01EB04"
click at [578, 239] on link "Indikační omezení" at bounding box center [617, 236] width 127 height 29
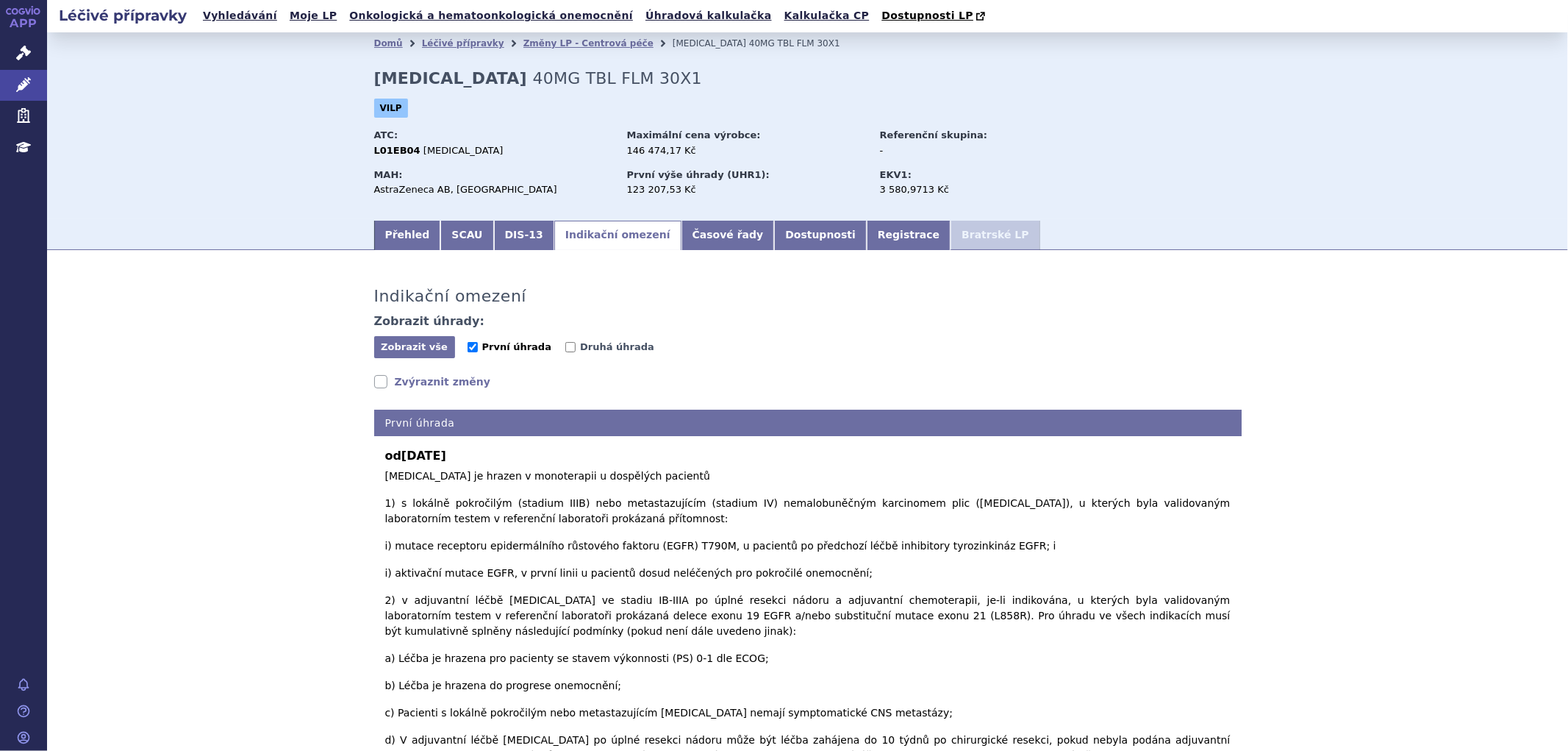
click at [502, 353] on span "První úhrada" at bounding box center [517, 347] width 69 height 11
click at [478, 353] on input "První úhrada" at bounding box center [473, 348] width 10 height 10
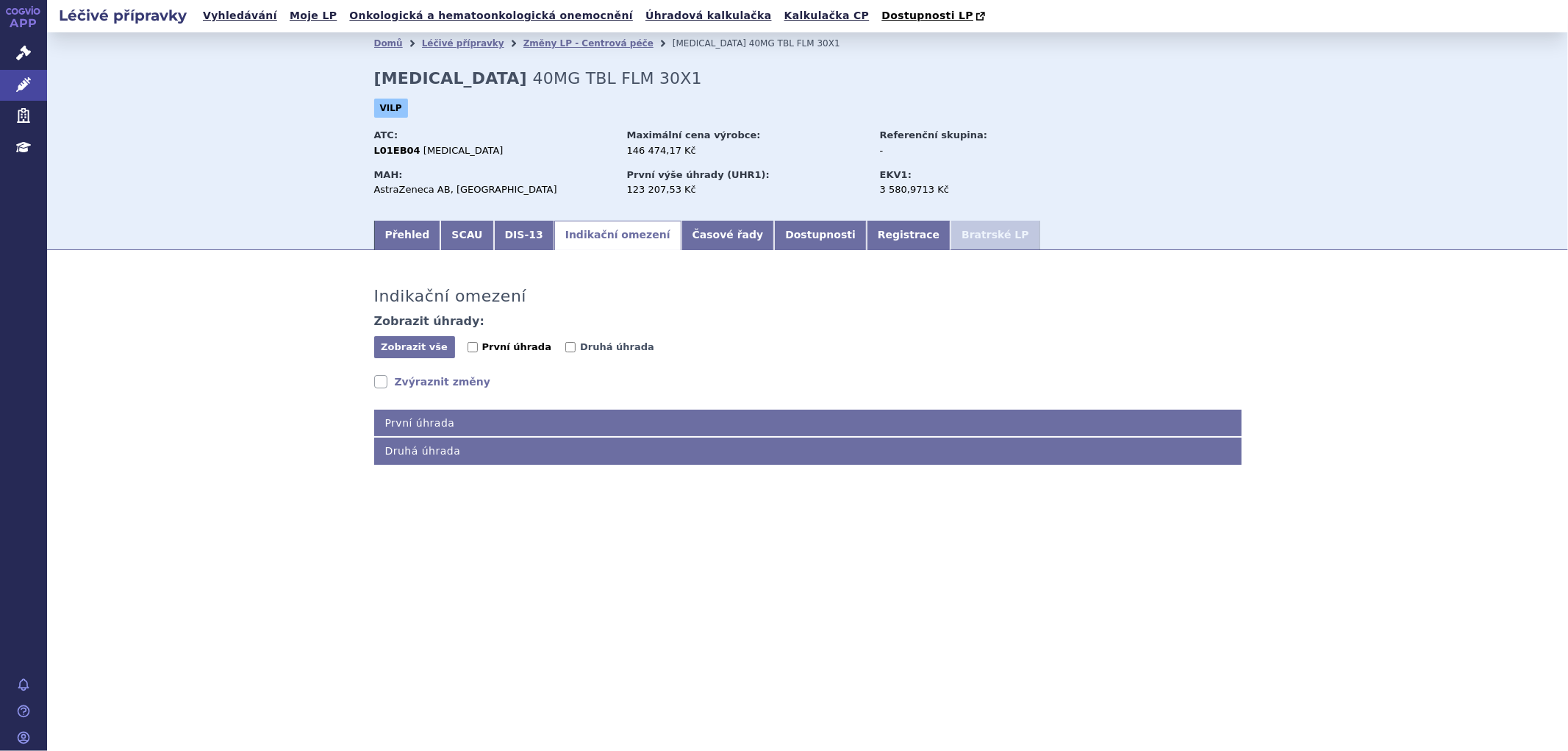
click at [501, 350] on span "První úhrada" at bounding box center [517, 347] width 69 height 11
click at [478, 350] on input "První úhrada" at bounding box center [473, 348] width 10 height 10
checkbox input "true"
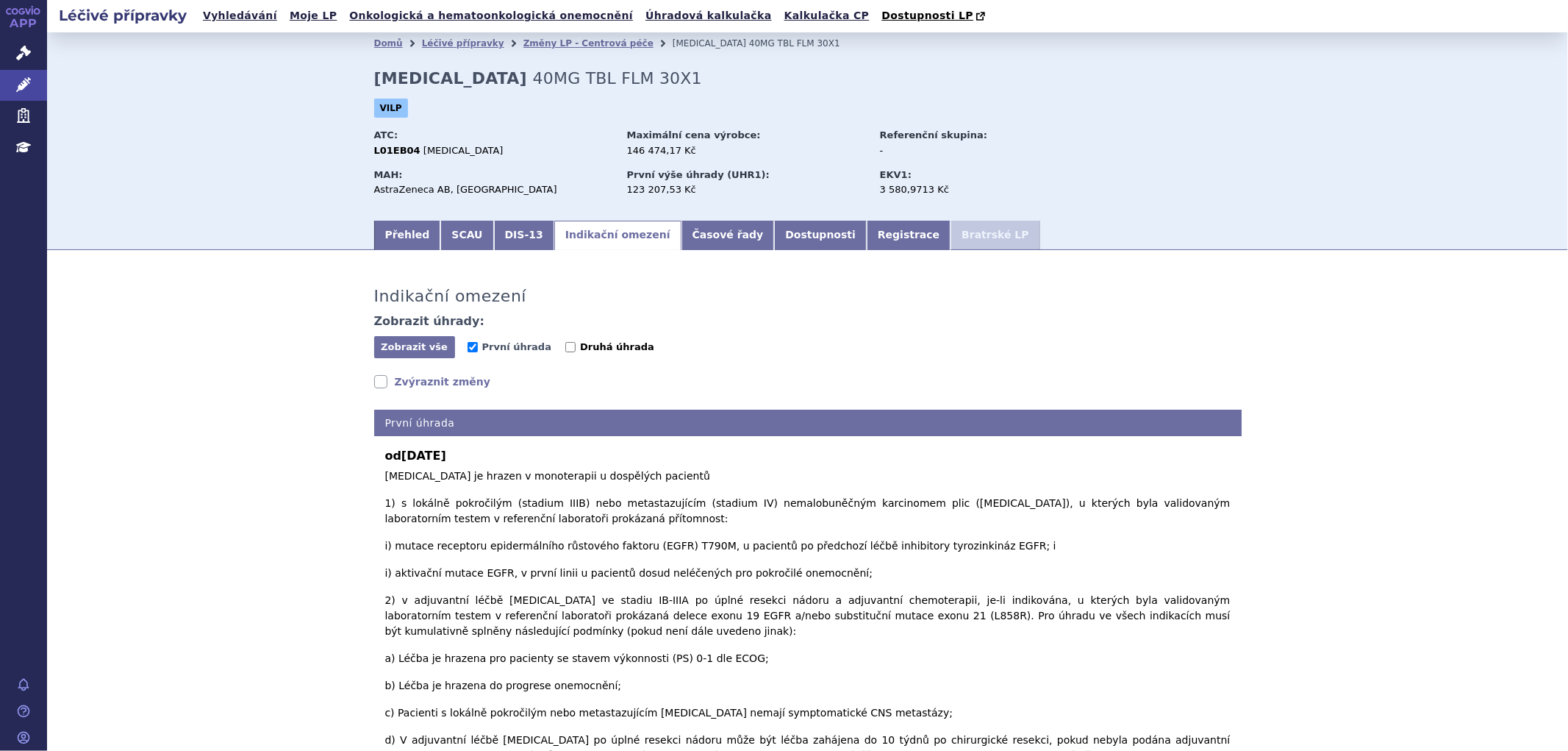
click at [565, 349] on input "Druhá úhrada" at bounding box center [570, 348] width 10 height 10
checkbox input "true"
click at [503, 350] on span "První úhrada" at bounding box center [517, 347] width 69 height 11
click at [478, 350] on input "První úhrada" at bounding box center [473, 348] width 10 height 10
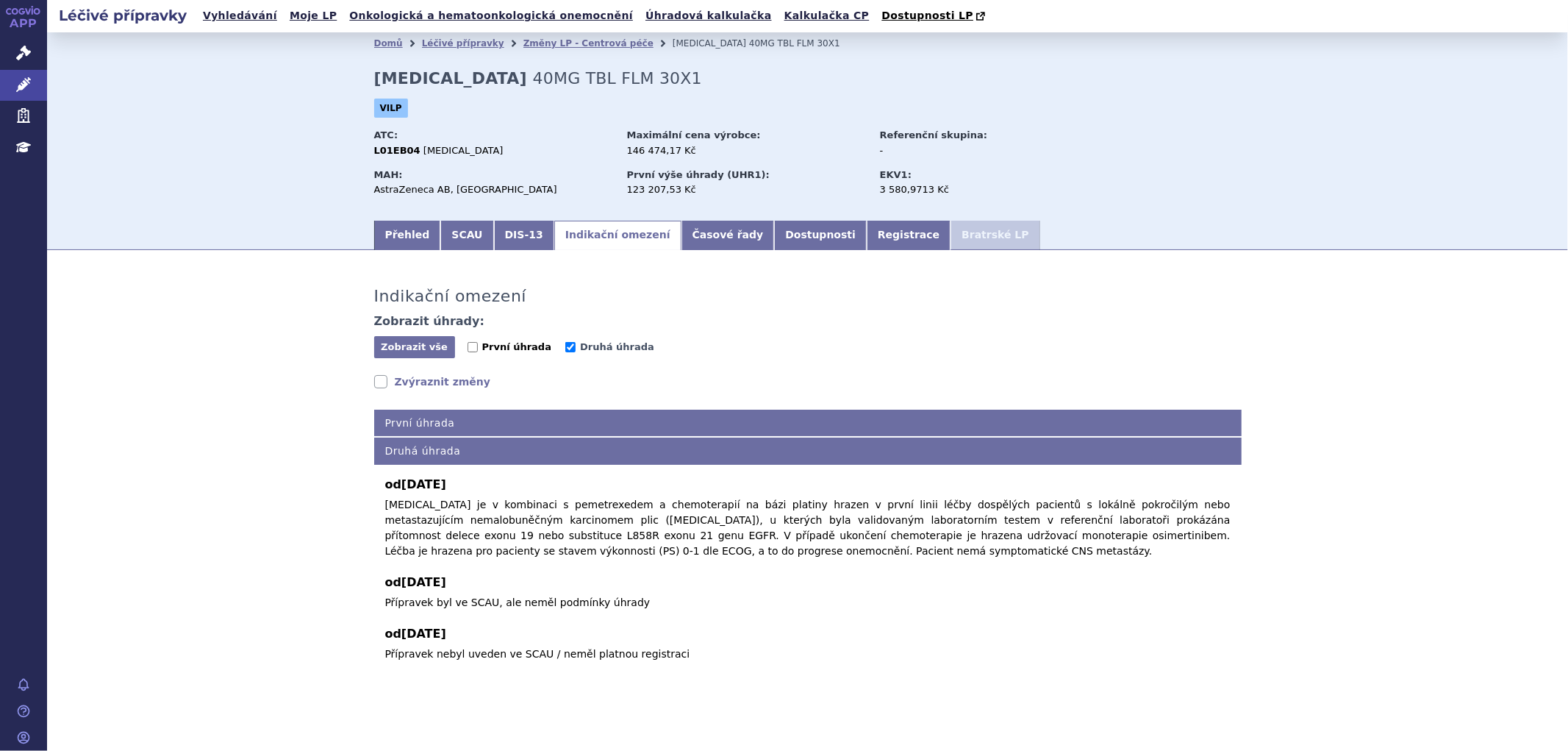
click at [501, 351] on span "První úhrada" at bounding box center [517, 347] width 69 height 11
click at [478, 351] on input "První úhrada" at bounding box center [473, 348] width 10 height 10
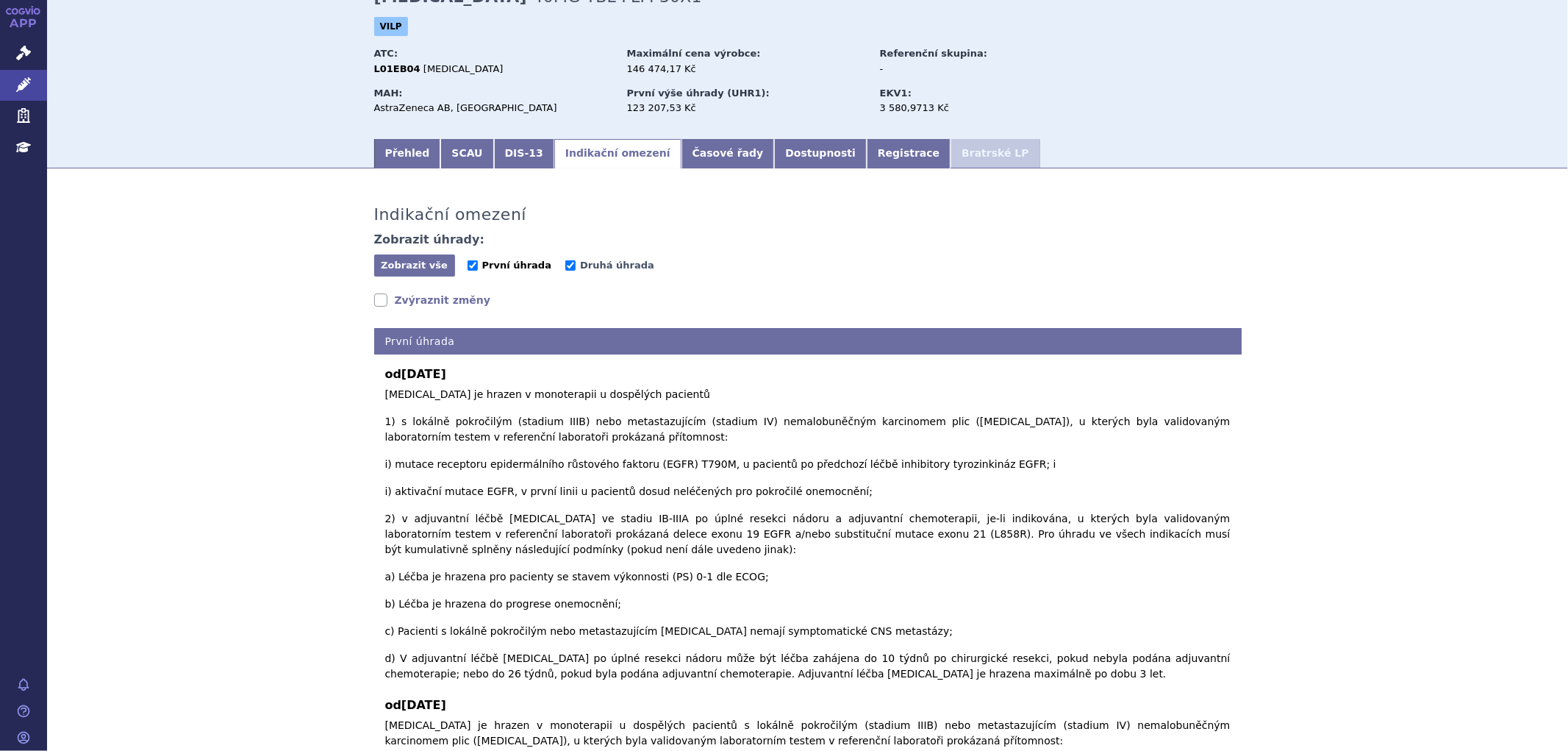
click at [497, 271] on span "První úhrada" at bounding box center [517, 265] width 69 height 11
click at [478, 271] on input "První úhrada" at bounding box center [473, 266] width 10 height 10
checkbox input "false"
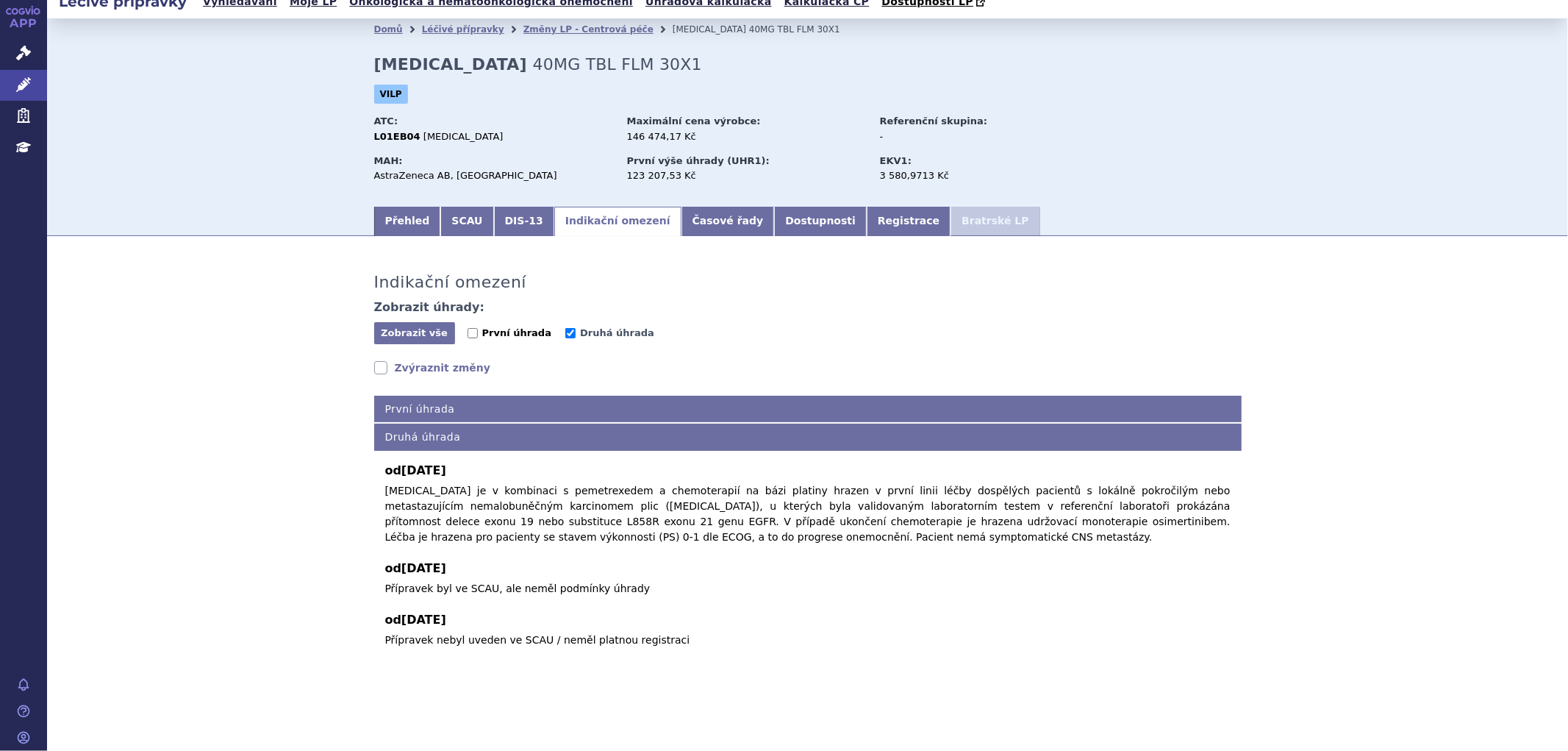
scroll to position [16, 0]
click at [580, 331] on span "Druhá úhrada" at bounding box center [617, 333] width 74 height 11
click at [575, 331] on input "Druhá úhrada" at bounding box center [570, 334] width 10 height 10
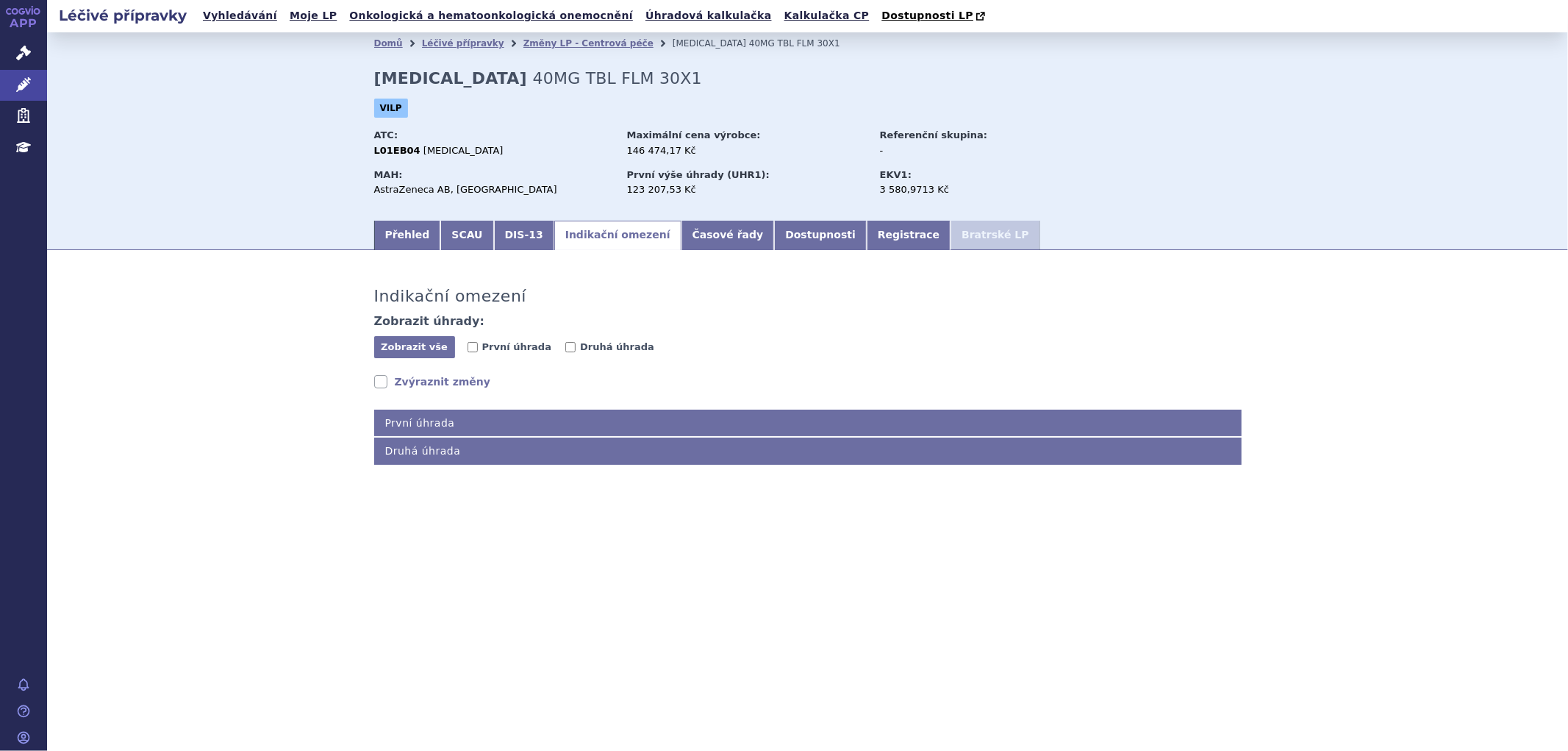
click at [578, 356] on span "Druhá úhrada" at bounding box center [614, 348] width 99 height 14
click at [583, 350] on span "Druhá úhrada" at bounding box center [617, 347] width 74 height 11
click at [575, 350] on input "Druhá úhrada" at bounding box center [570, 348] width 10 height 10
checkbox input "true"
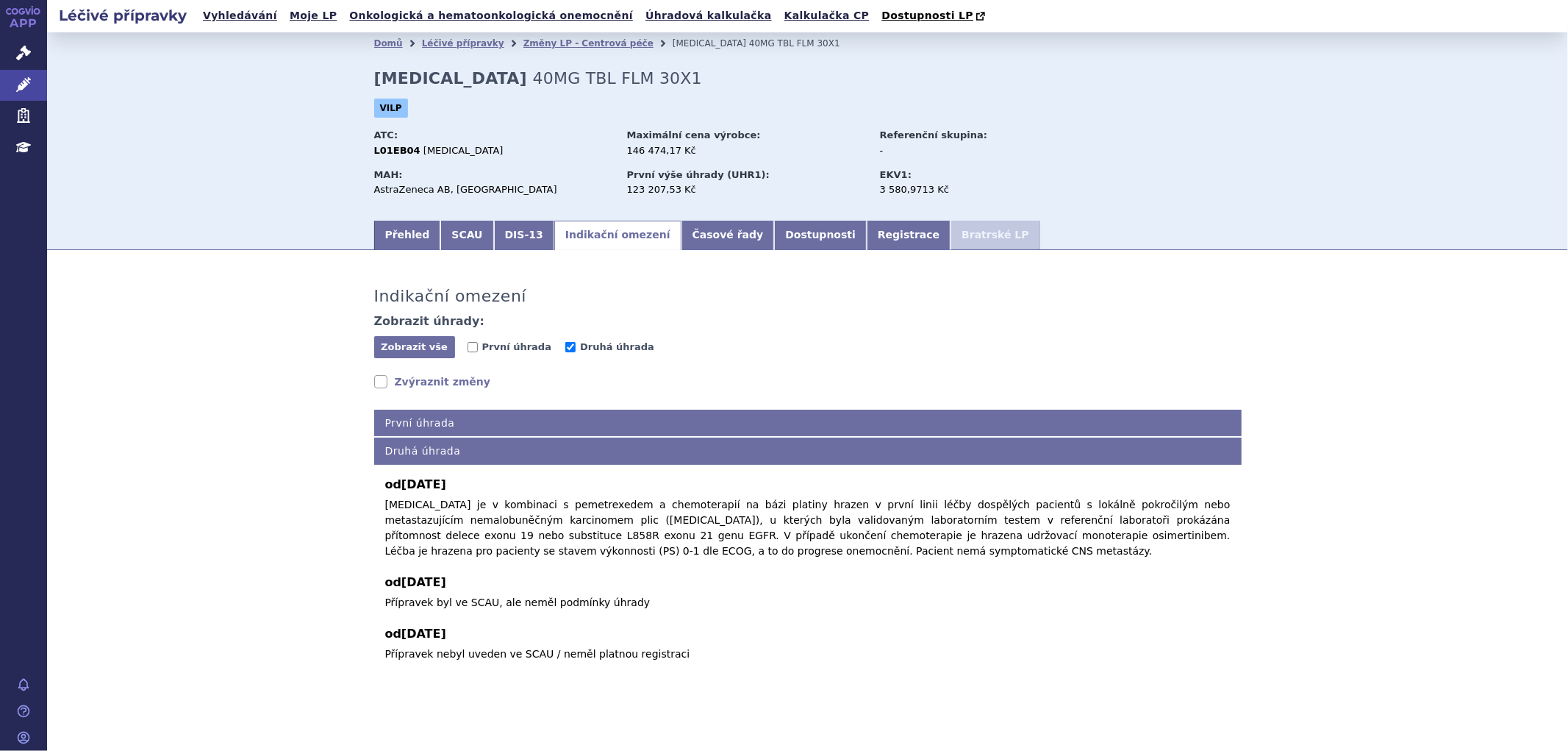
click at [1297, 256] on section "Domů Léčivé přípravky Změny LP - Centrová péče TAGRISSO 40MG TBL FLM 30X1 TAGRI…" at bounding box center [808, 398] width 1522 height 733
click at [483, 347] on span "První úhrada" at bounding box center [517, 347] width 69 height 11
click at [478, 347] on input "První úhrada" at bounding box center [473, 348] width 10 height 10
checkbox input "true"
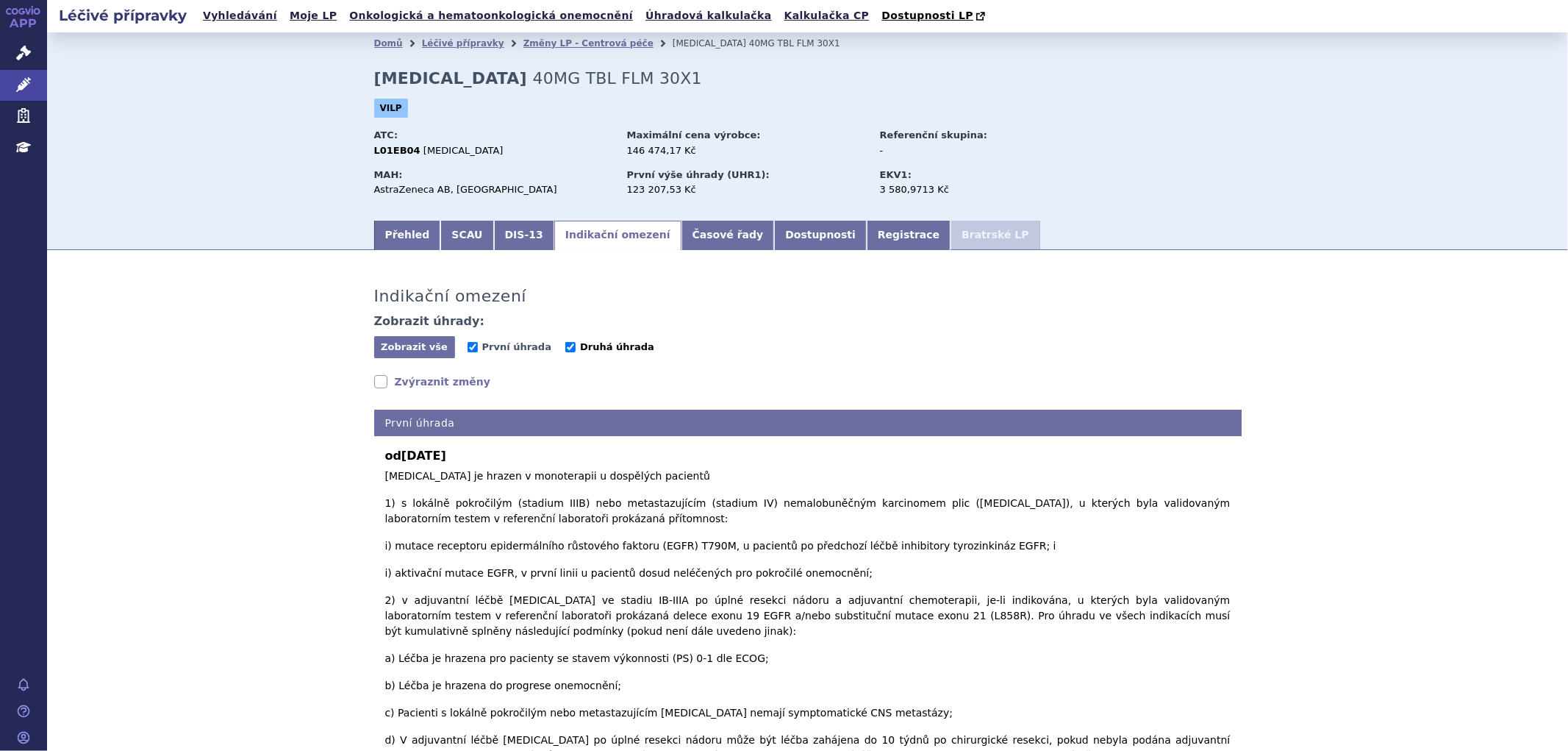
click at [580, 344] on span "Druhá úhrada" at bounding box center [617, 347] width 74 height 11
click at [565, 344] on input "Druhá úhrada" at bounding box center [570, 348] width 10 height 10
checkbox input "false"
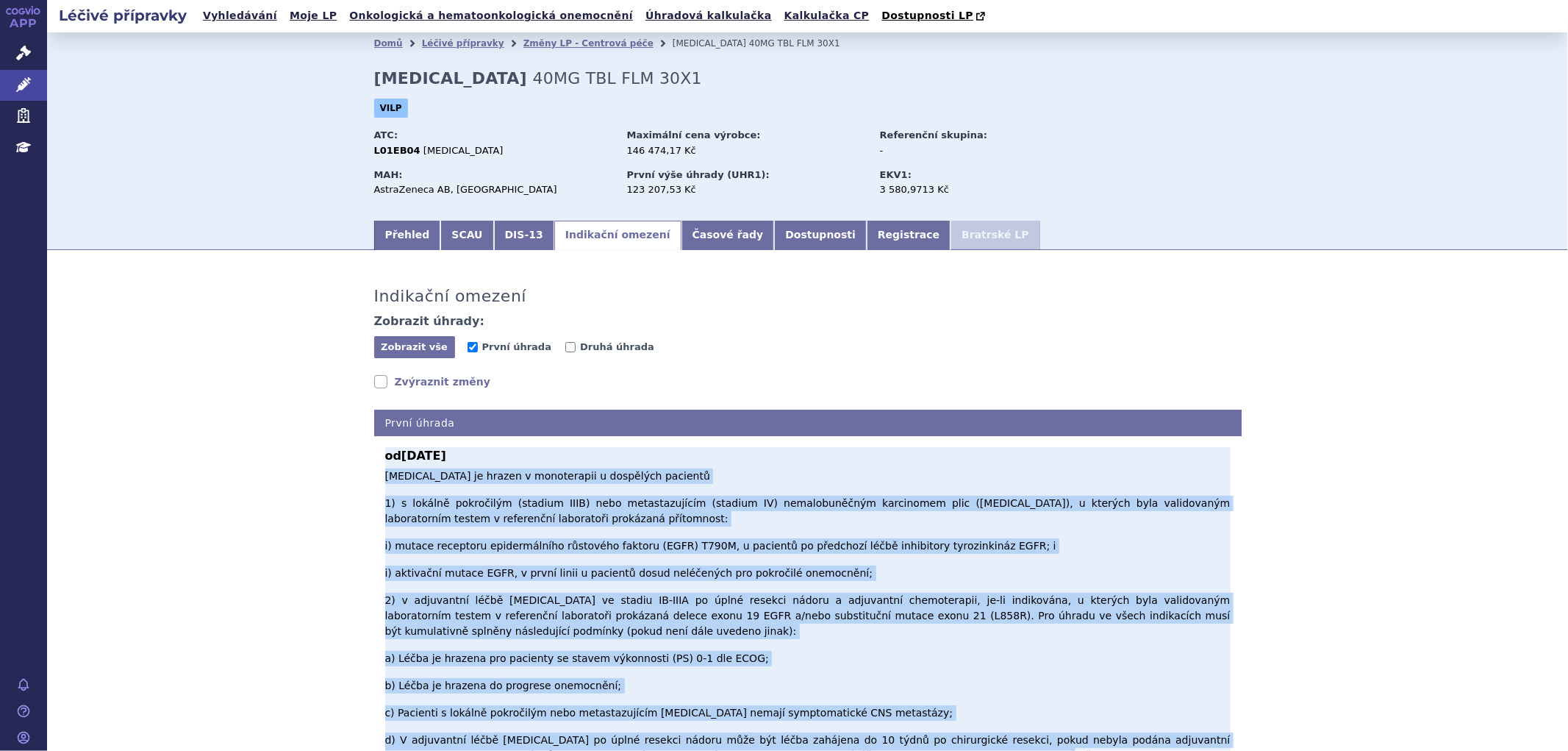
drag, startPoint x: 379, startPoint y: 479, endPoint x: 885, endPoint y: 663, distance: 538.4
click at [885, 663] on p "Osimertinib je hrazen v monoterapii u dospělých pacientů 1) s lokálně pokročilý…" at bounding box center [808, 616] width 845 height 295
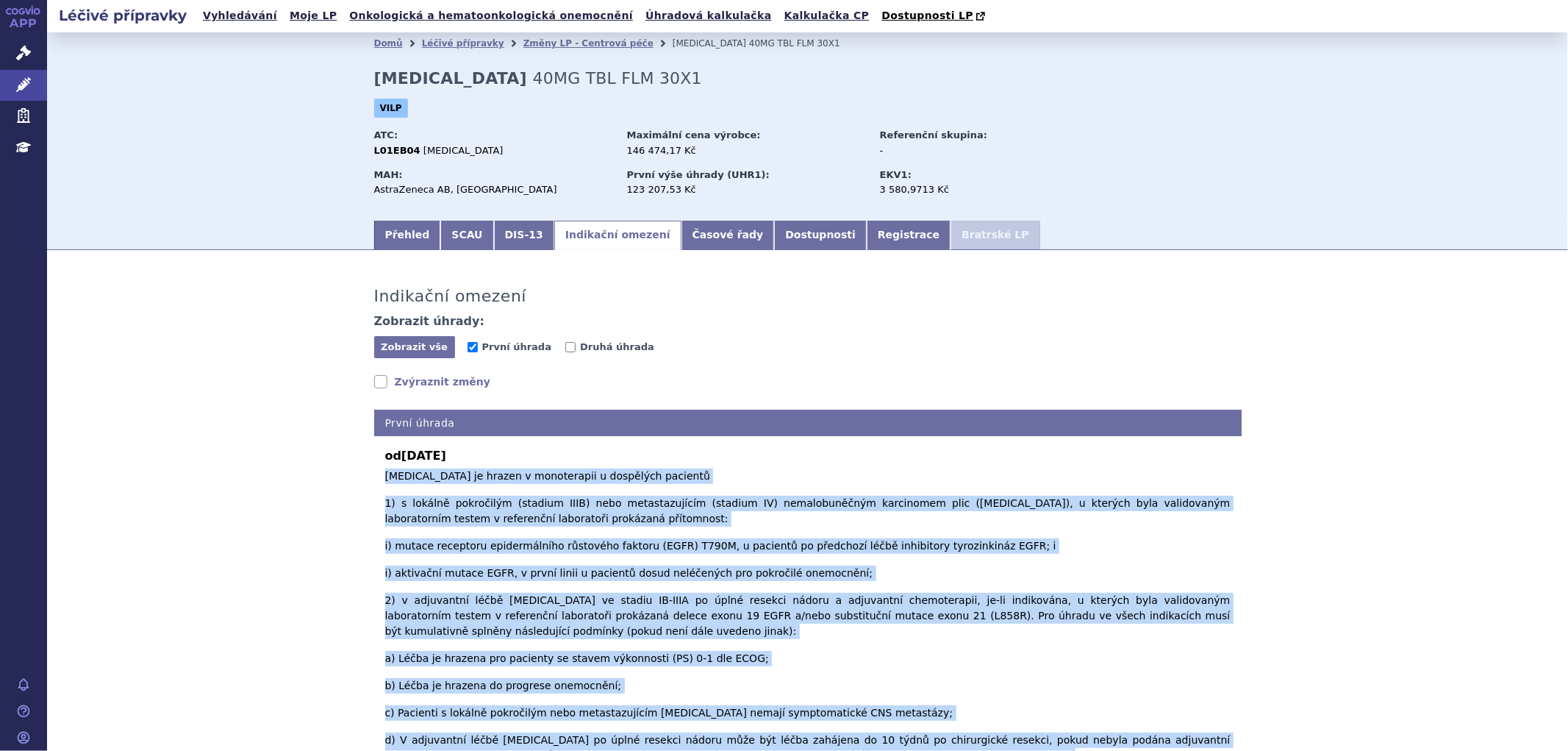
copy p "Osimertinib je hrazen v monoterapii u dospělých pacientů 1) s lokálně pokročilý…"
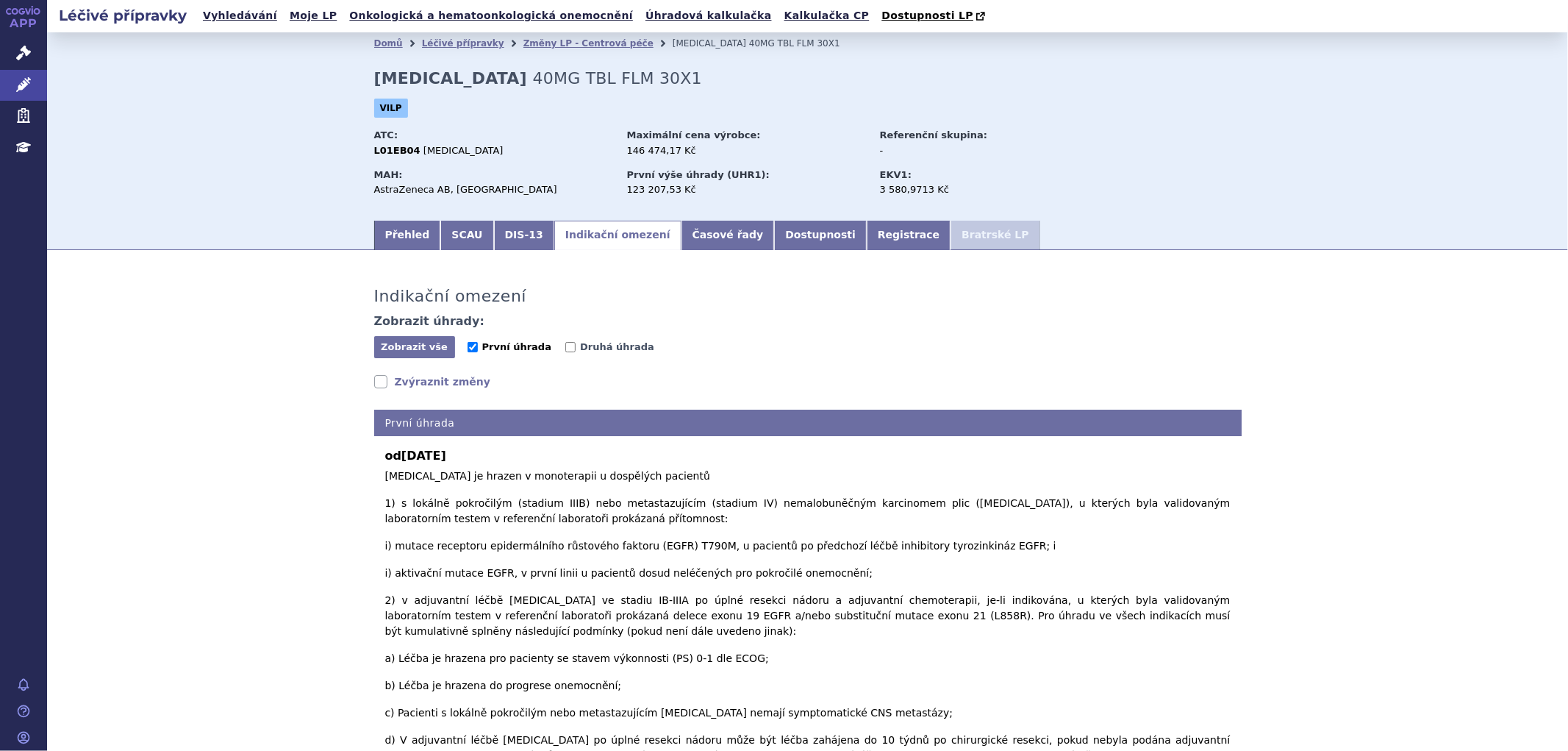
click at [495, 348] on span "První úhrada" at bounding box center [517, 347] width 69 height 11
click at [478, 348] on input "První úhrada" at bounding box center [473, 348] width 10 height 10
checkbox input "false"
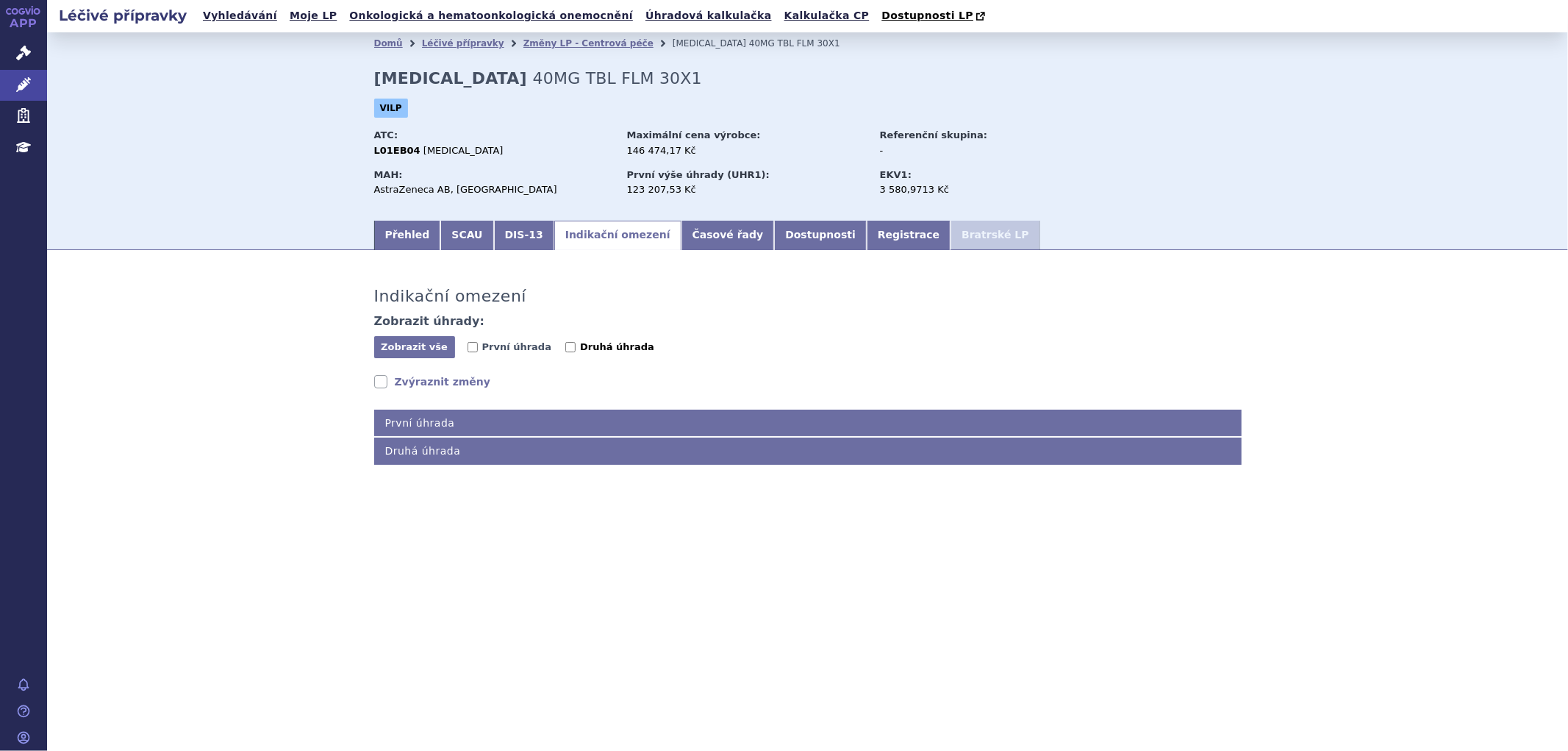
click at [565, 344] on input "Druhá úhrada" at bounding box center [570, 348] width 10 height 10
checkbox input "true"
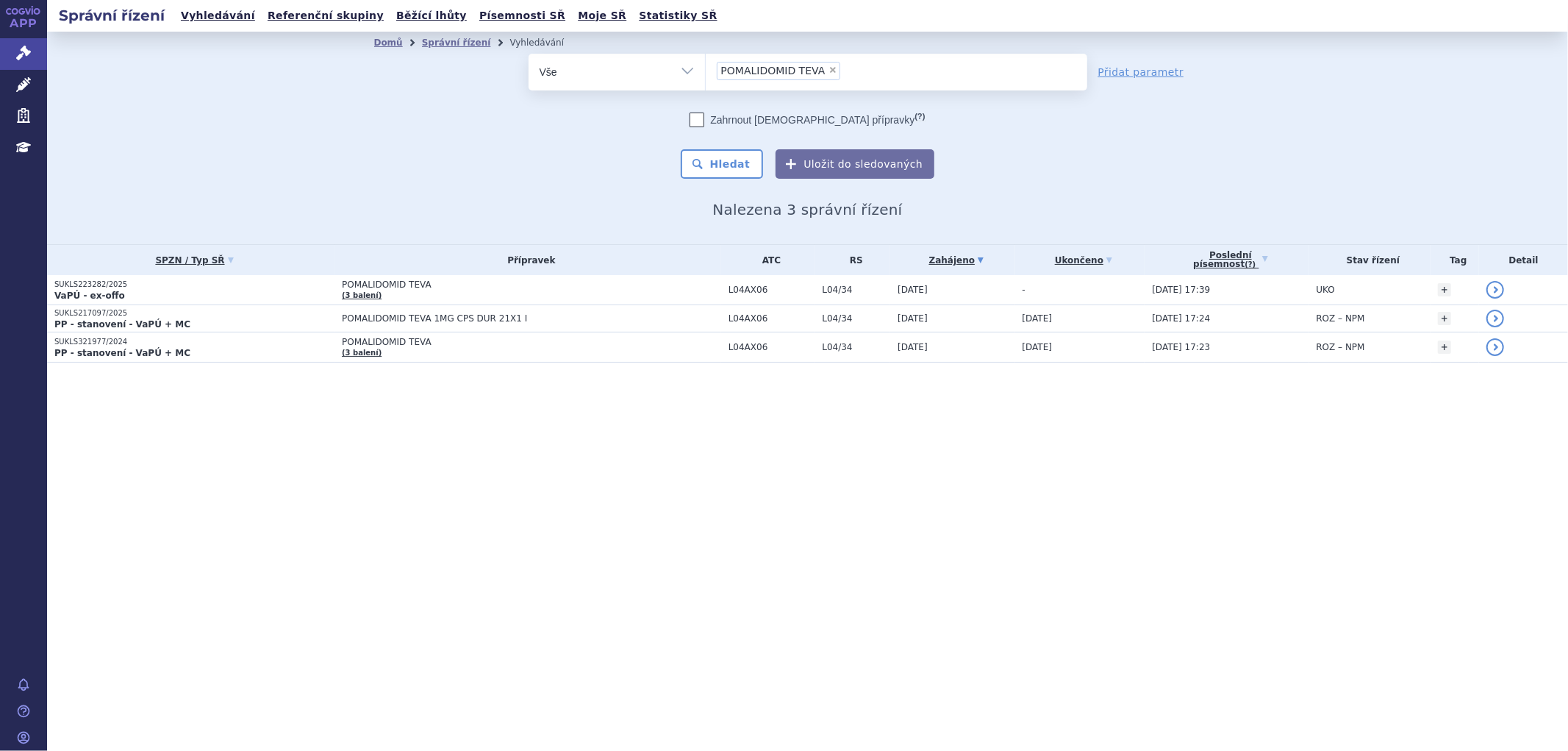
click at [829, 71] on span "×" at bounding box center [833, 70] width 9 height 9
click at [706, 71] on select "POMALIDOMID TEVA" at bounding box center [705, 71] width 1 height 37
select select
type input "[MEDICAL_DATA]"
select select "[MEDICAL_DATA]"
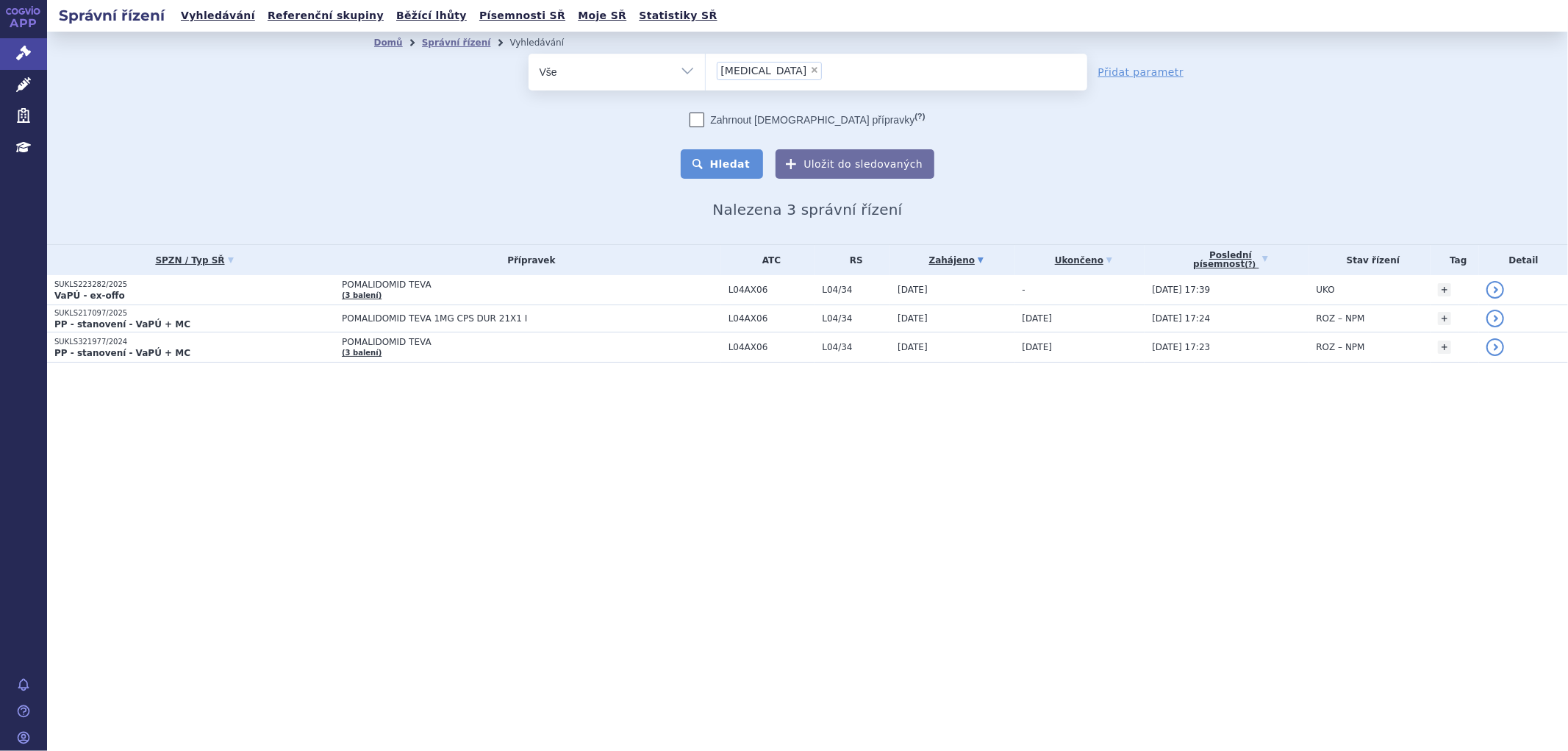
click at [744, 164] on button "Hledat" at bounding box center [722, 164] width 83 height 29
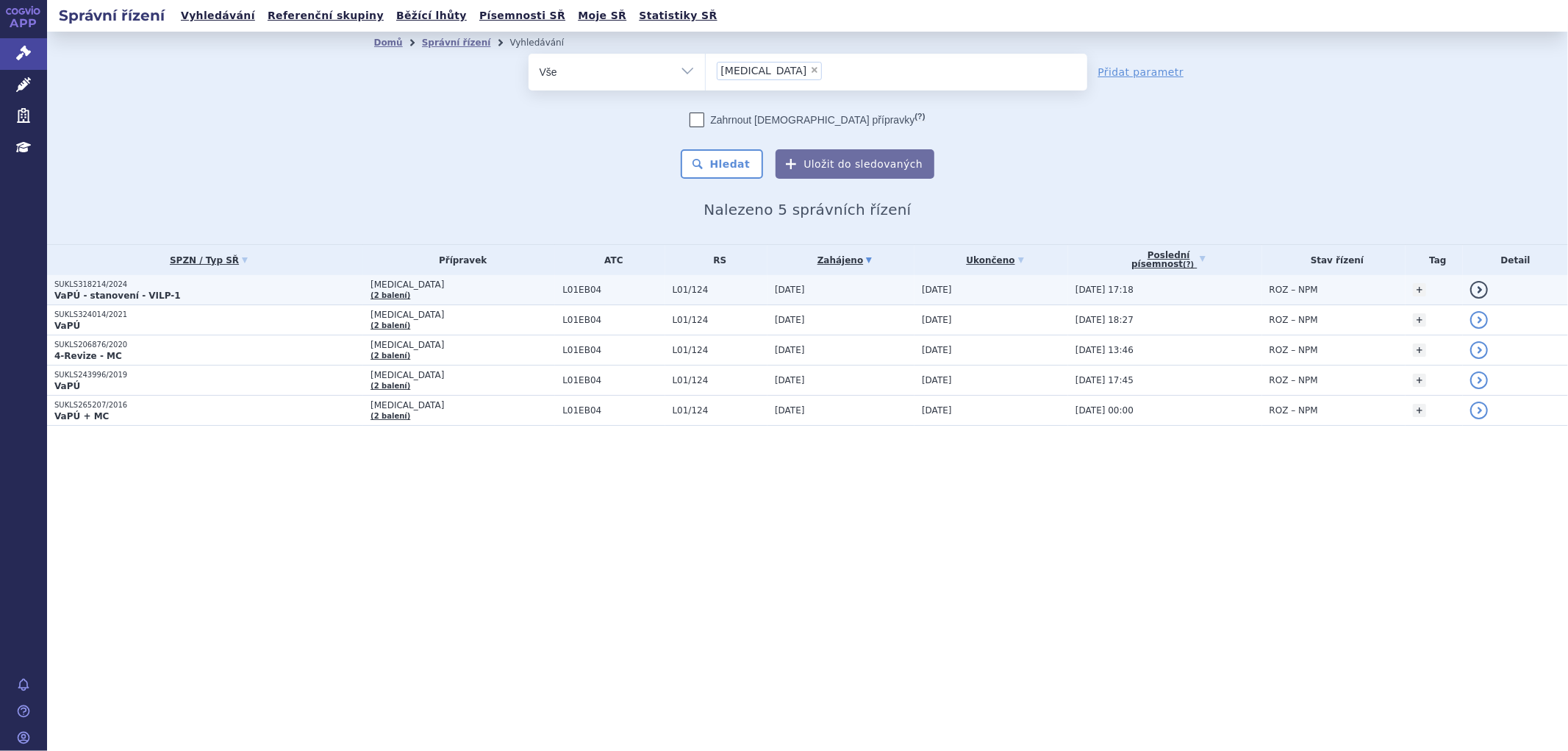
click at [320, 293] on p "VaPÚ - stanovení - VILP-1" at bounding box center [209, 296] width 309 height 12
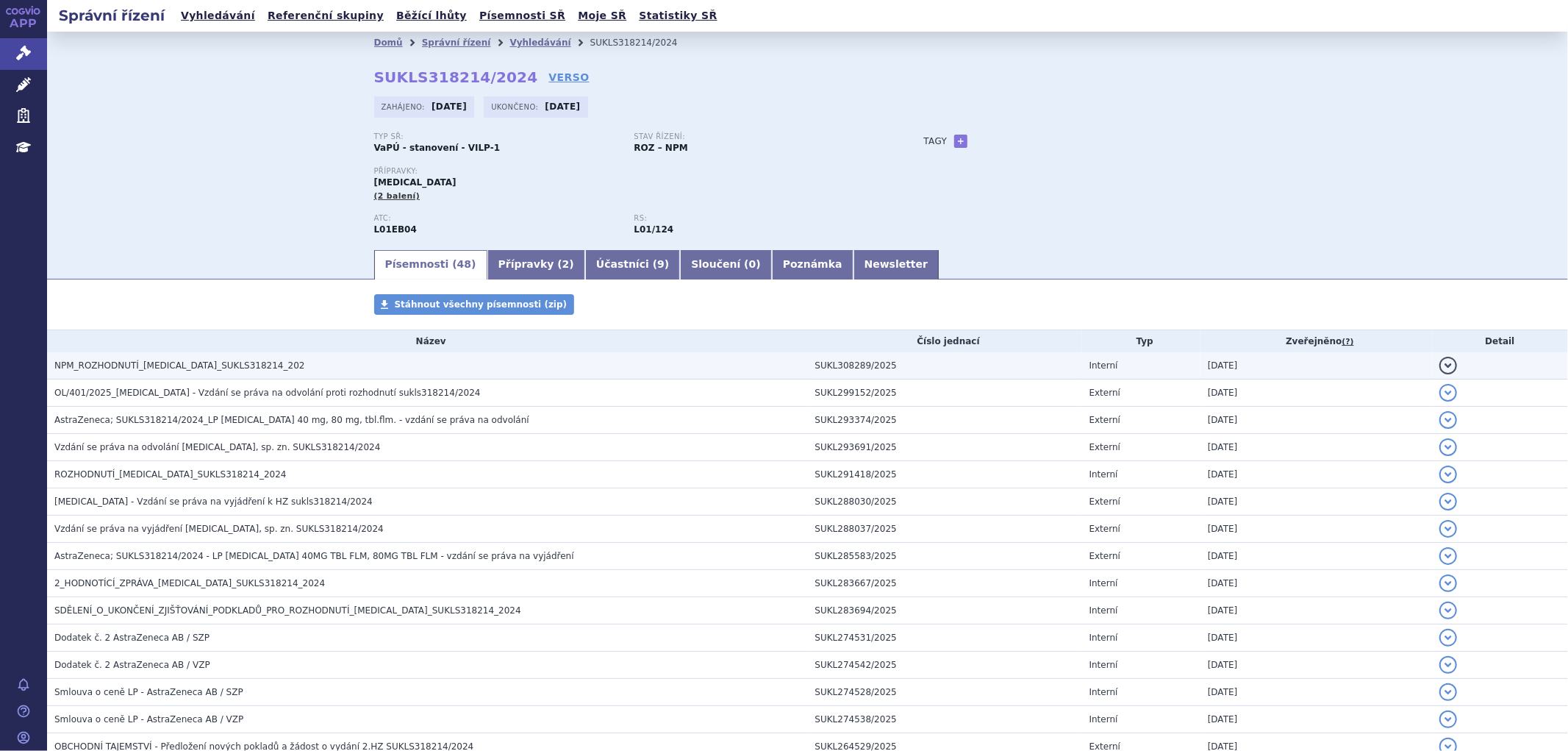
click at [219, 373] on h3 "NPM_ROZHODNUTÍ_TAGRISSO_SUKLS318214_202" at bounding box center [431, 366] width 753 height 15
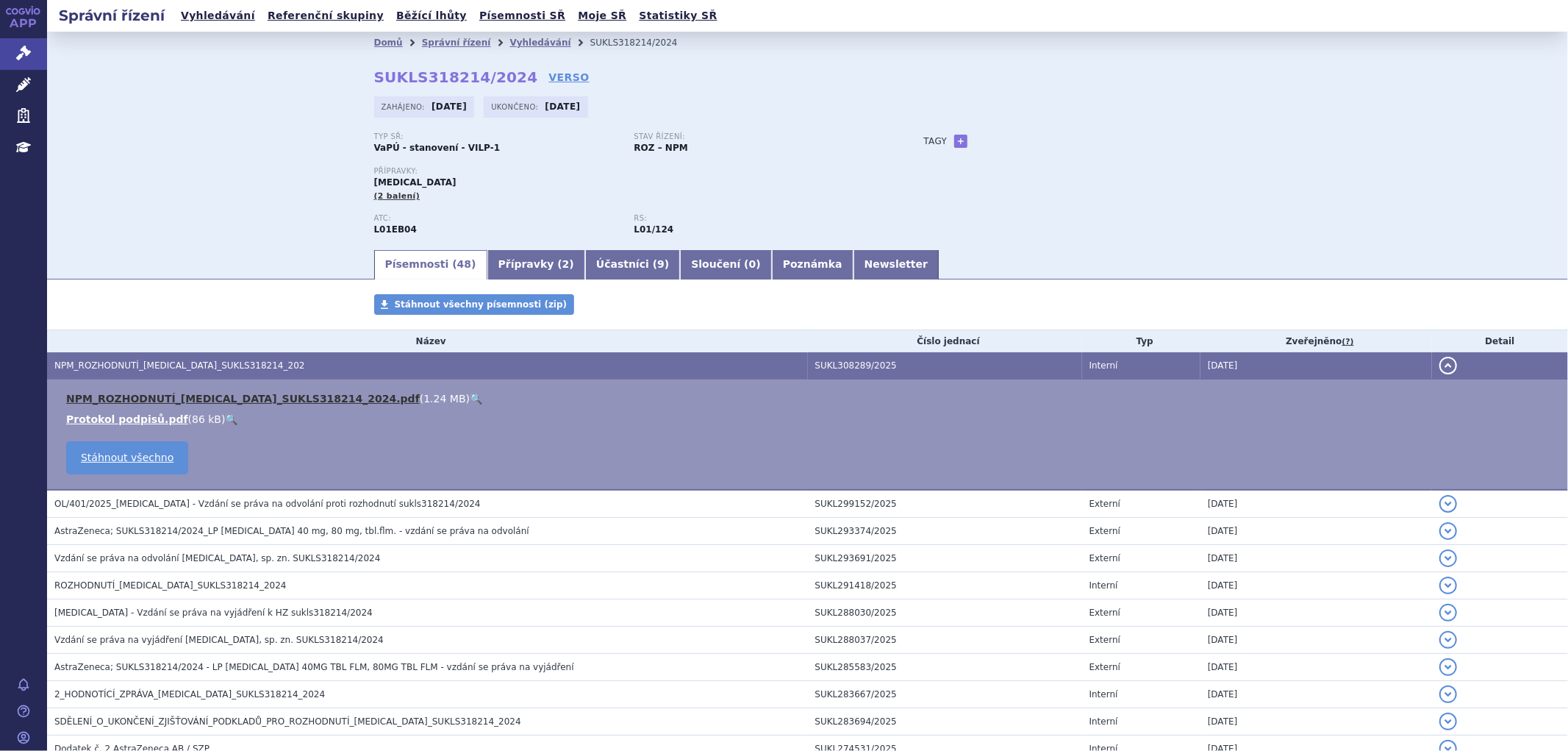
click at [217, 401] on link "NPM_ROZHODNUTÍ_TAGRISSO_SUKLS318214_2024.pdf" at bounding box center [243, 399] width 354 height 12
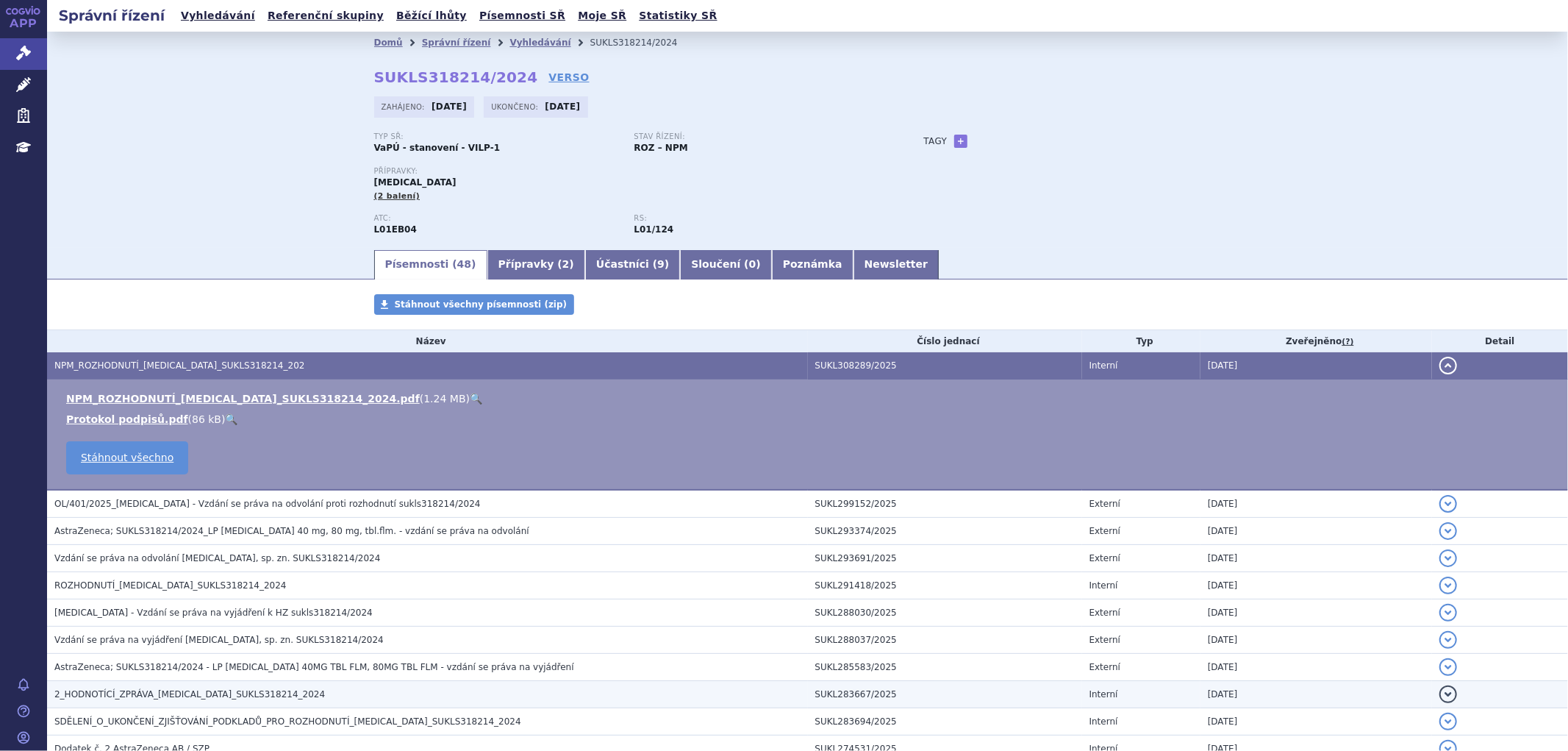
click at [143, 694] on span "2_HODNOTÍCÍ_ZPRÁVA_TAGRISSO_SUKLS318214_2024" at bounding box center [190, 694] width 271 height 10
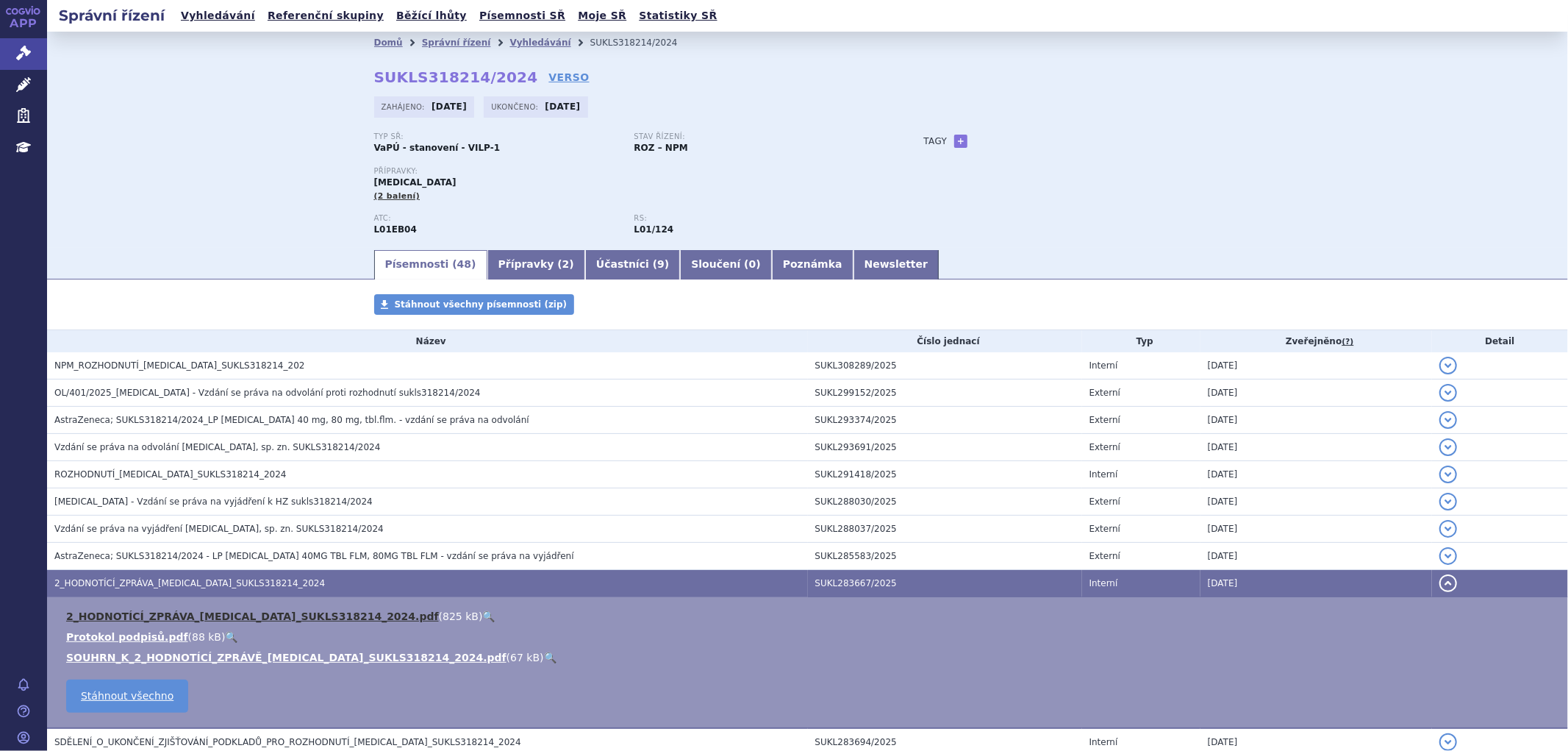
click at [170, 616] on link "2_HODNOTÍCÍ_ZPRÁVA_TAGRISSO_SUKLS318214_2024.pdf" at bounding box center [252, 616] width 373 height 12
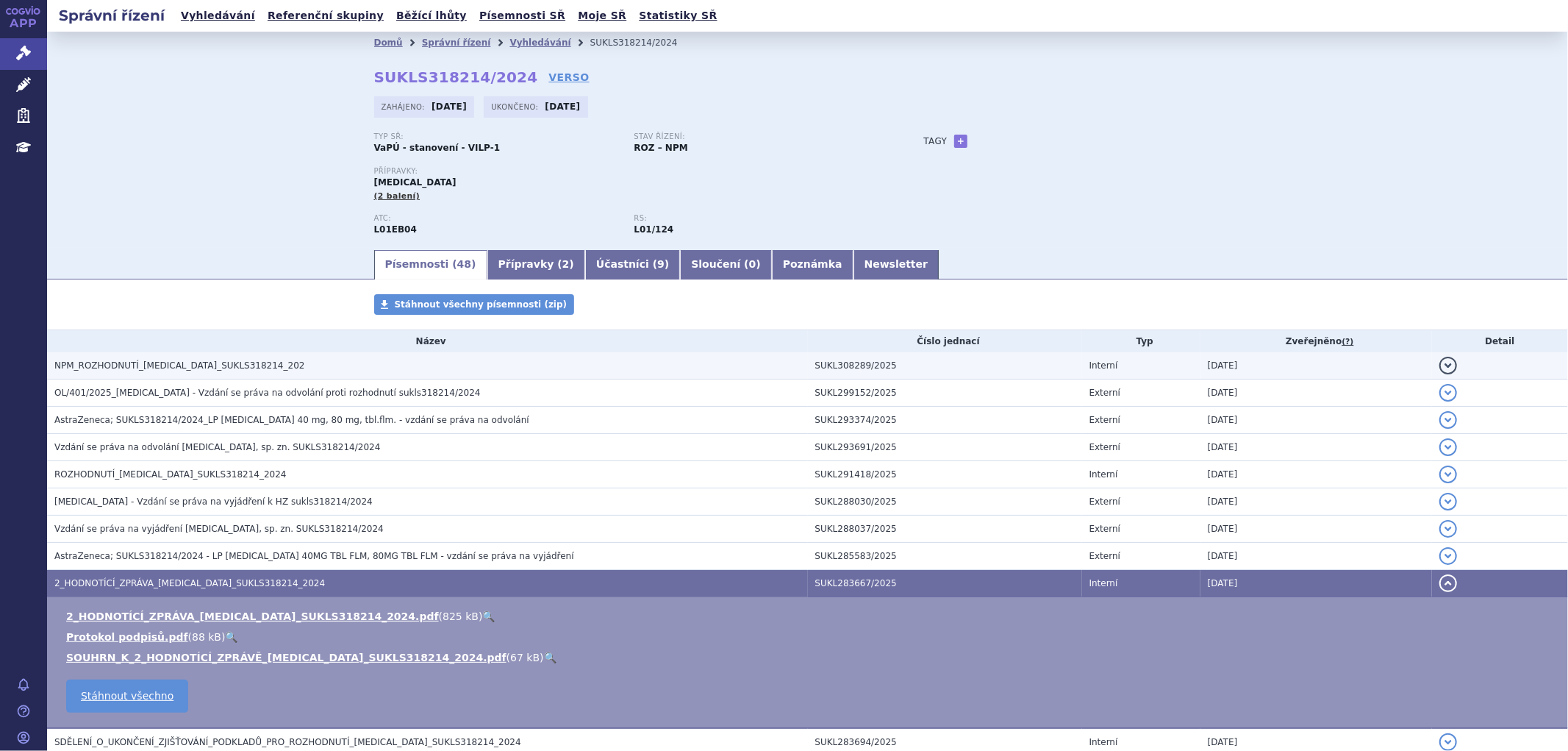
click at [158, 373] on h3 "NPM_ROZHODNUTÍ_TAGRISSO_SUKLS318214_202" at bounding box center [431, 366] width 753 height 15
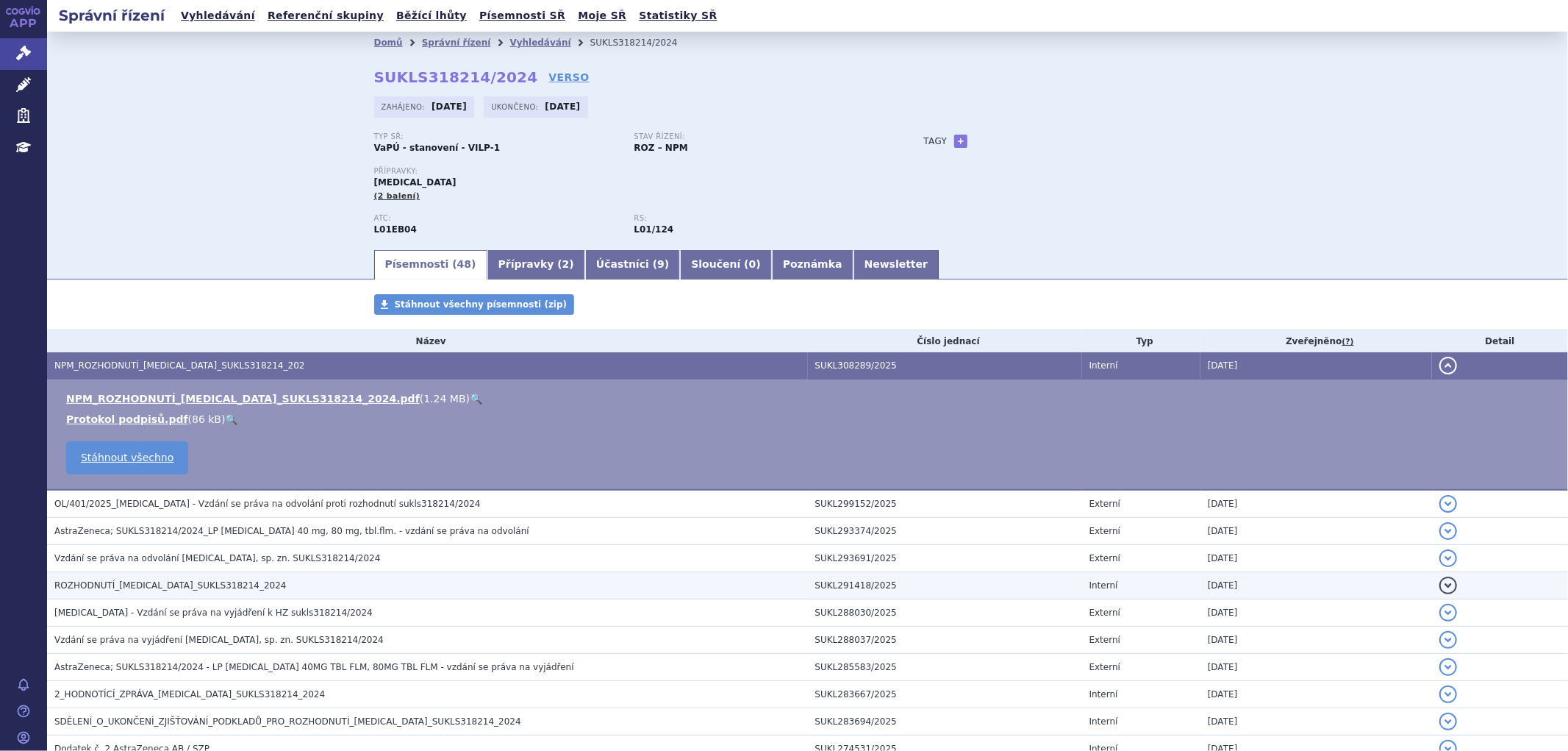
click at [160, 582] on span "ROZHODNUTÍ_TAGRISSO_SUKLS318214_2024" at bounding box center [171, 585] width 233 height 10
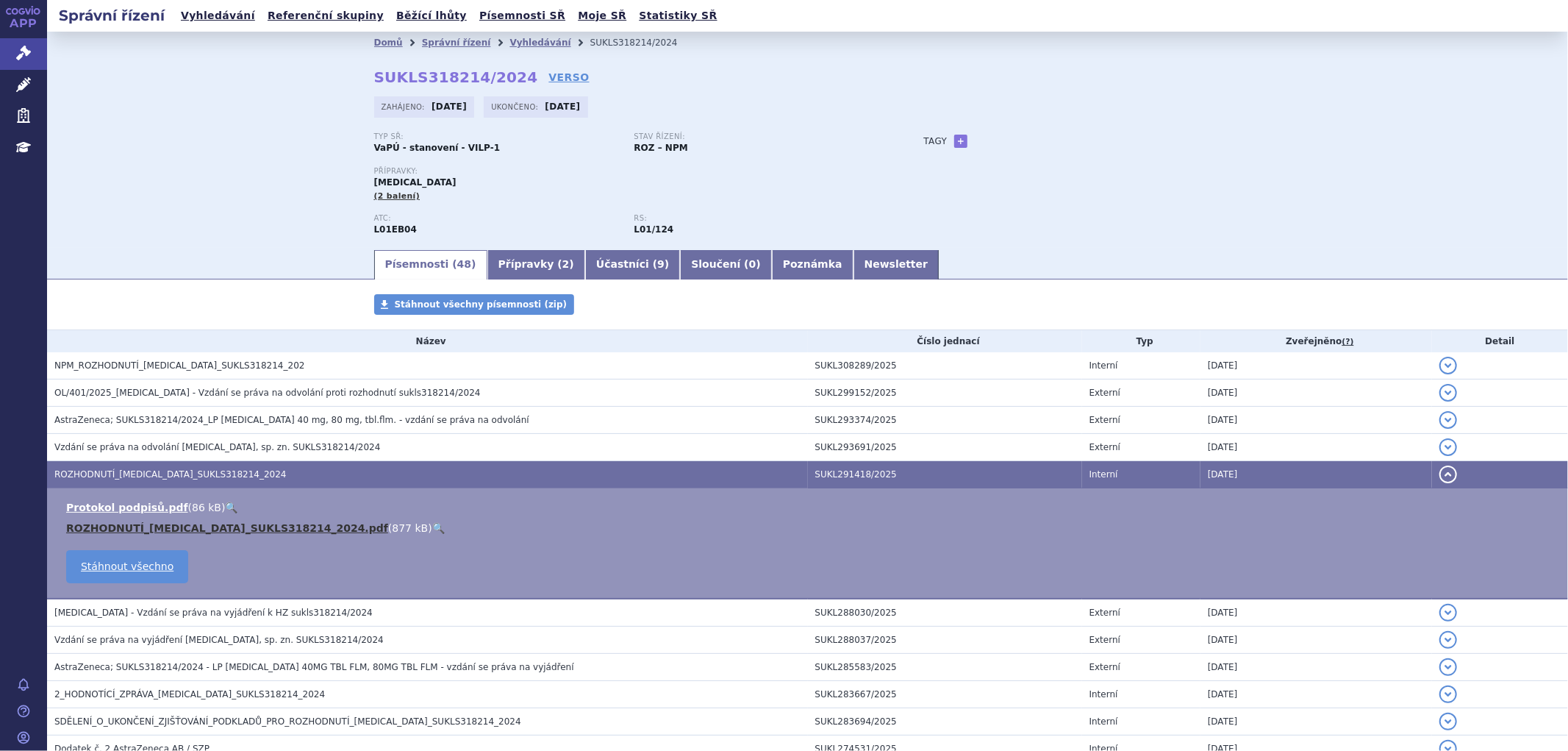
click at [199, 528] on link "ROZHODNUTÍ_TAGRISSO_SUKLS318214_2024.pdf" at bounding box center [227, 528] width 322 height 12
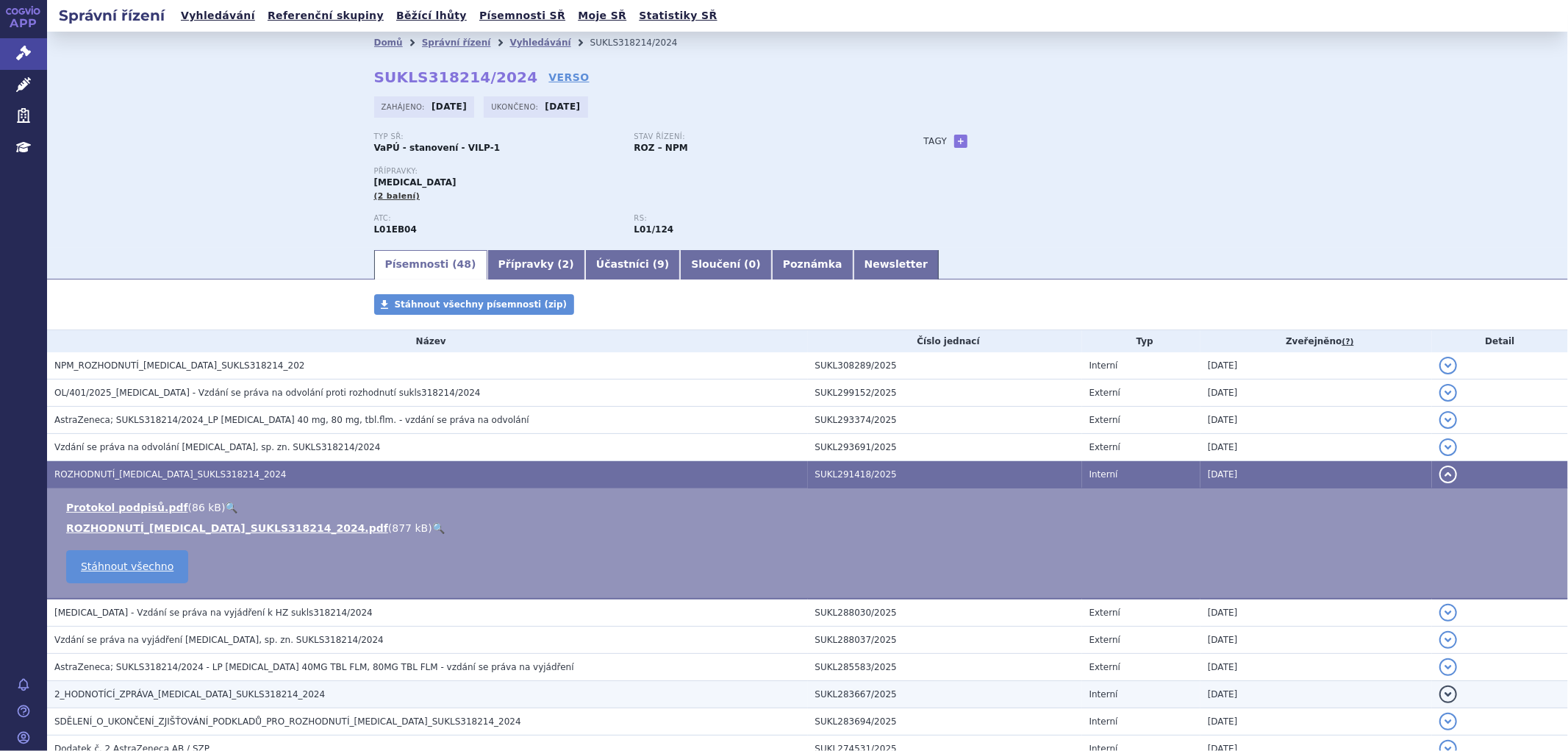
click at [130, 696] on span "2_HODNOTÍCÍ_ZPRÁVA_TAGRISSO_SUKLS318214_2024" at bounding box center [190, 694] width 271 height 10
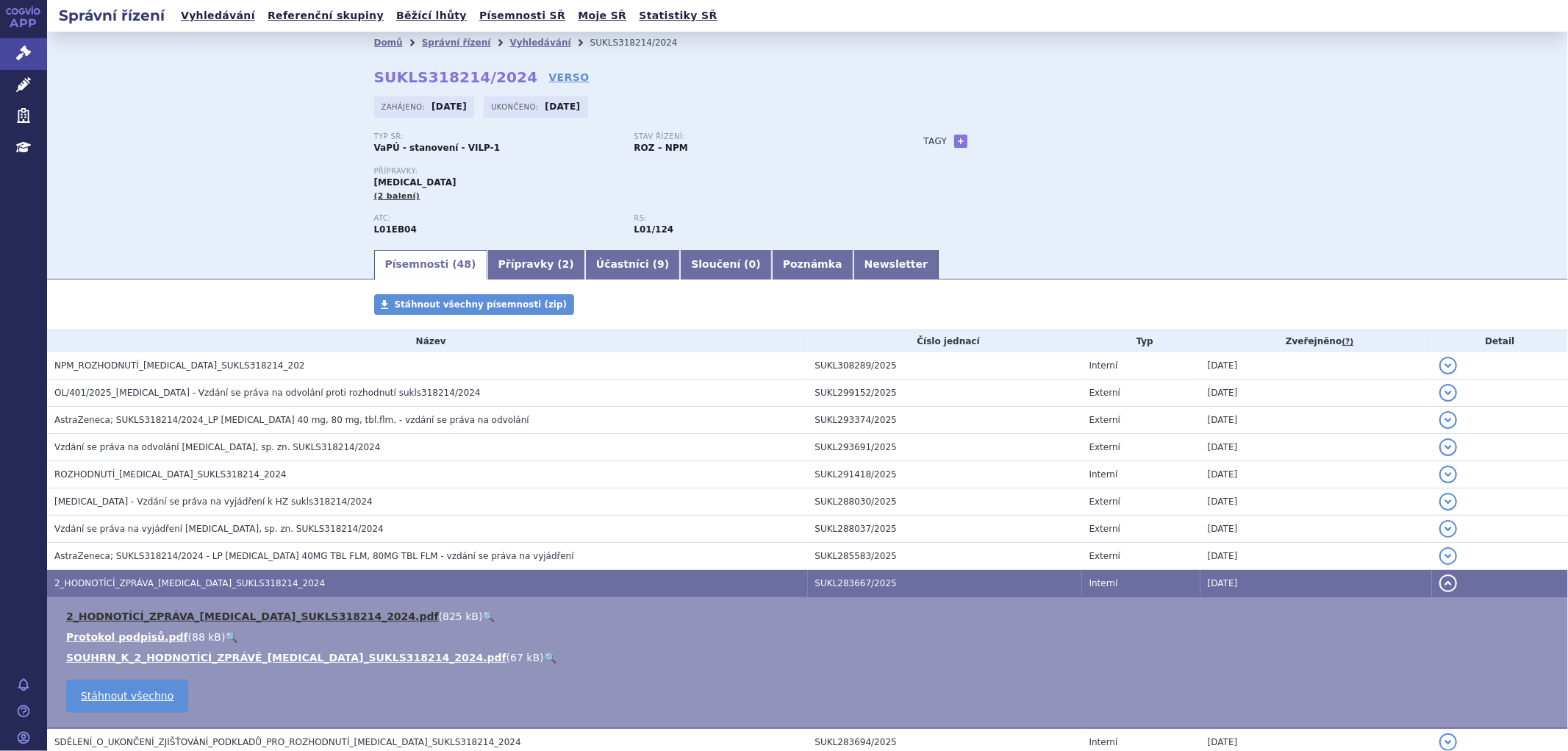
click at [178, 616] on link "2_HODNOTÍCÍ_ZPRÁVA_TAGRISSO_SUKLS318214_2024.pdf" at bounding box center [252, 616] width 373 height 12
click at [510, 39] on link "Vyhledávání" at bounding box center [540, 43] width 61 height 10
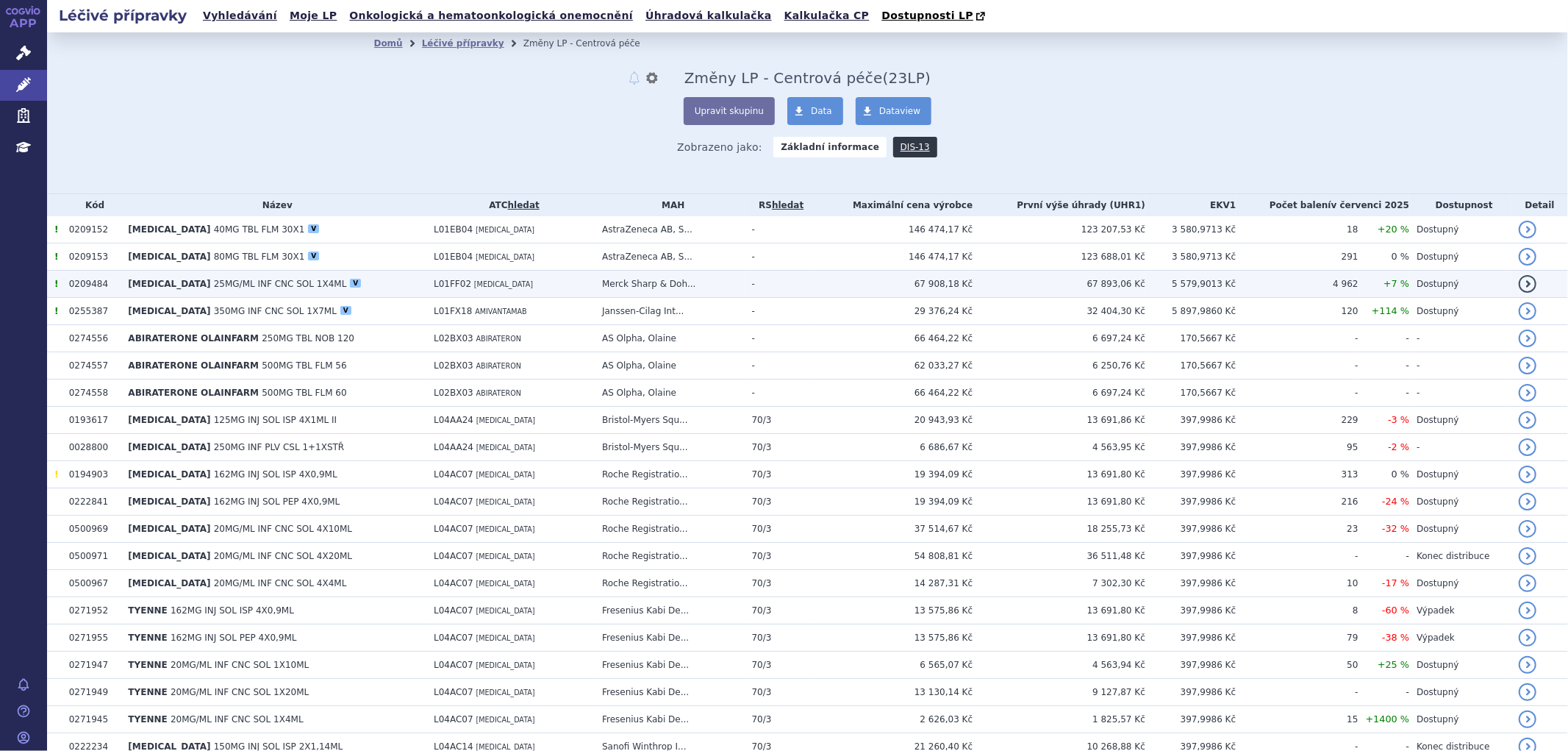
click at [86, 287] on td "0209484" at bounding box center [91, 284] width 60 height 27
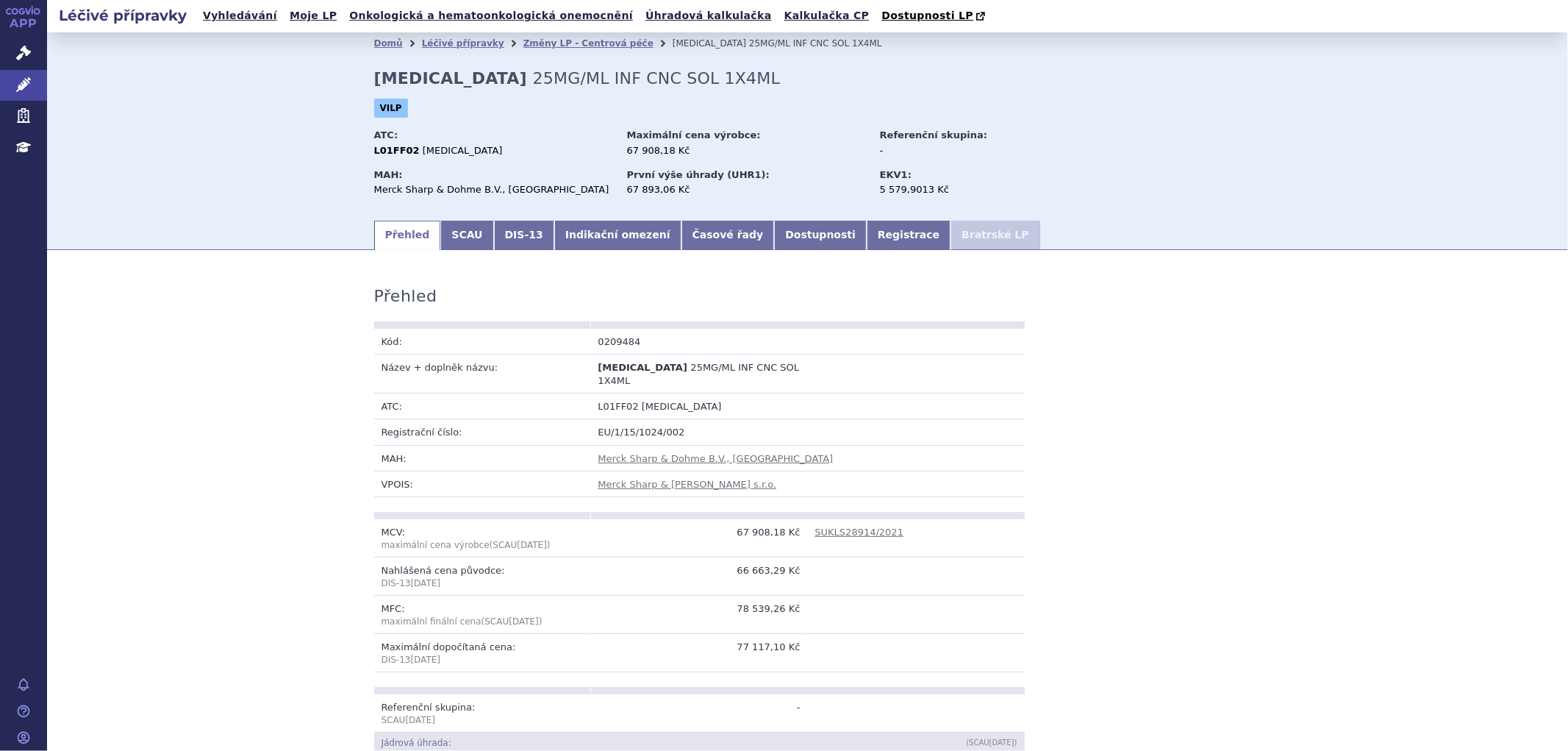
click at [375, 79] on strong "[MEDICAL_DATA]" at bounding box center [451, 78] width 153 height 18
drag, startPoint x: 369, startPoint y: 81, endPoint x: 451, endPoint y: 79, distance: 82.0
click at [451, 79] on strong "KEYTRUDA" at bounding box center [451, 78] width 153 height 18
copy strong "KEYTRUDA"
drag, startPoint x: 427, startPoint y: 158, endPoint x: 416, endPoint y: 153, distance: 12.1
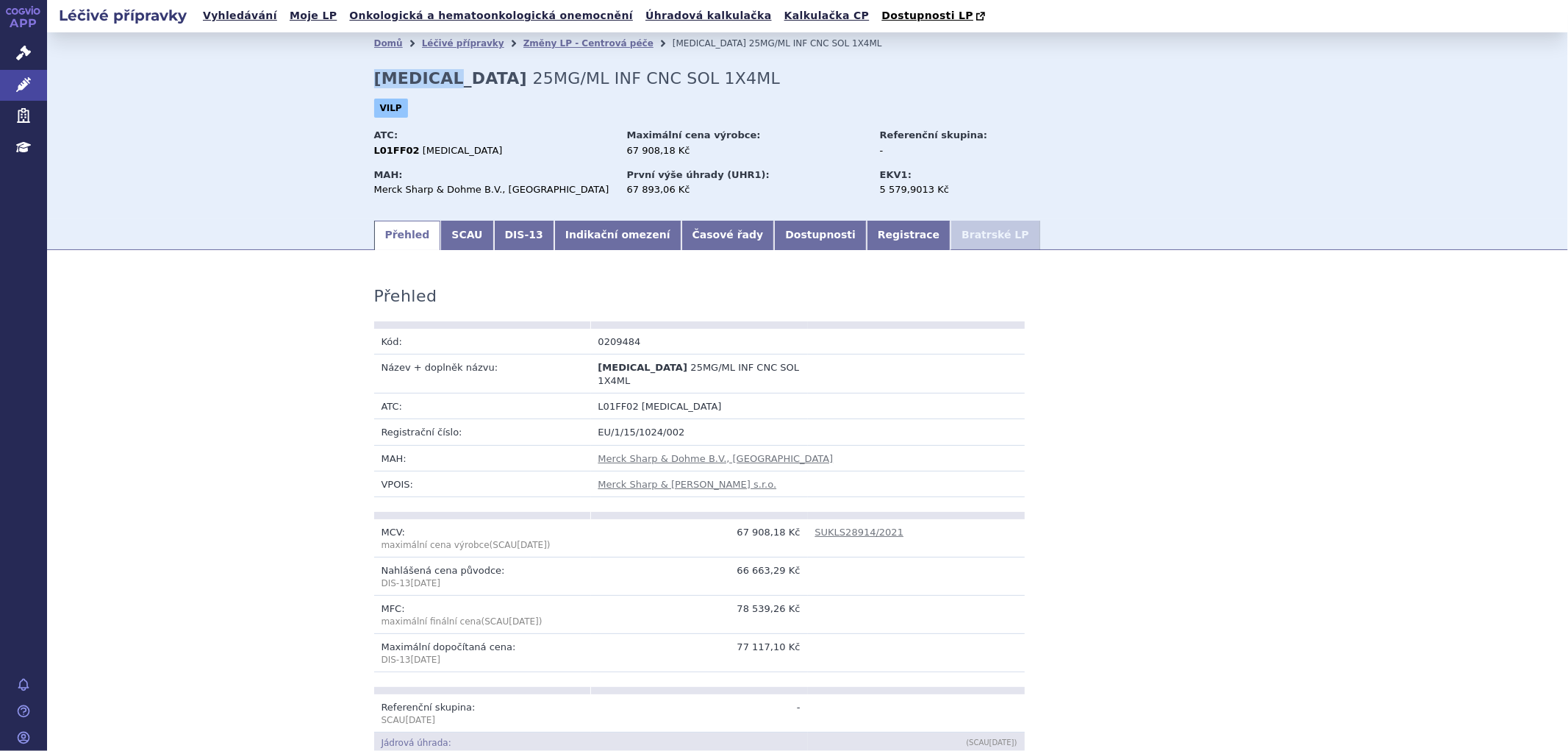
click at [423, 155] on span "PEMBROLIZUMAB" at bounding box center [463, 150] width 80 height 11
drag, startPoint x: 409, startPoint y: 150, endPoint x: 486, endPoint y: 149, distance: 77.0
click at [486, 149] on div "L01FF02 PEMBROLIZUMAB" at bounding box center [494, 151] width 239 height 13
copy span "PEMBROLIZUMAB"
click at [597, 241] on link "Indikační omezení" at bounding box center [617, 236] width 127 height 29
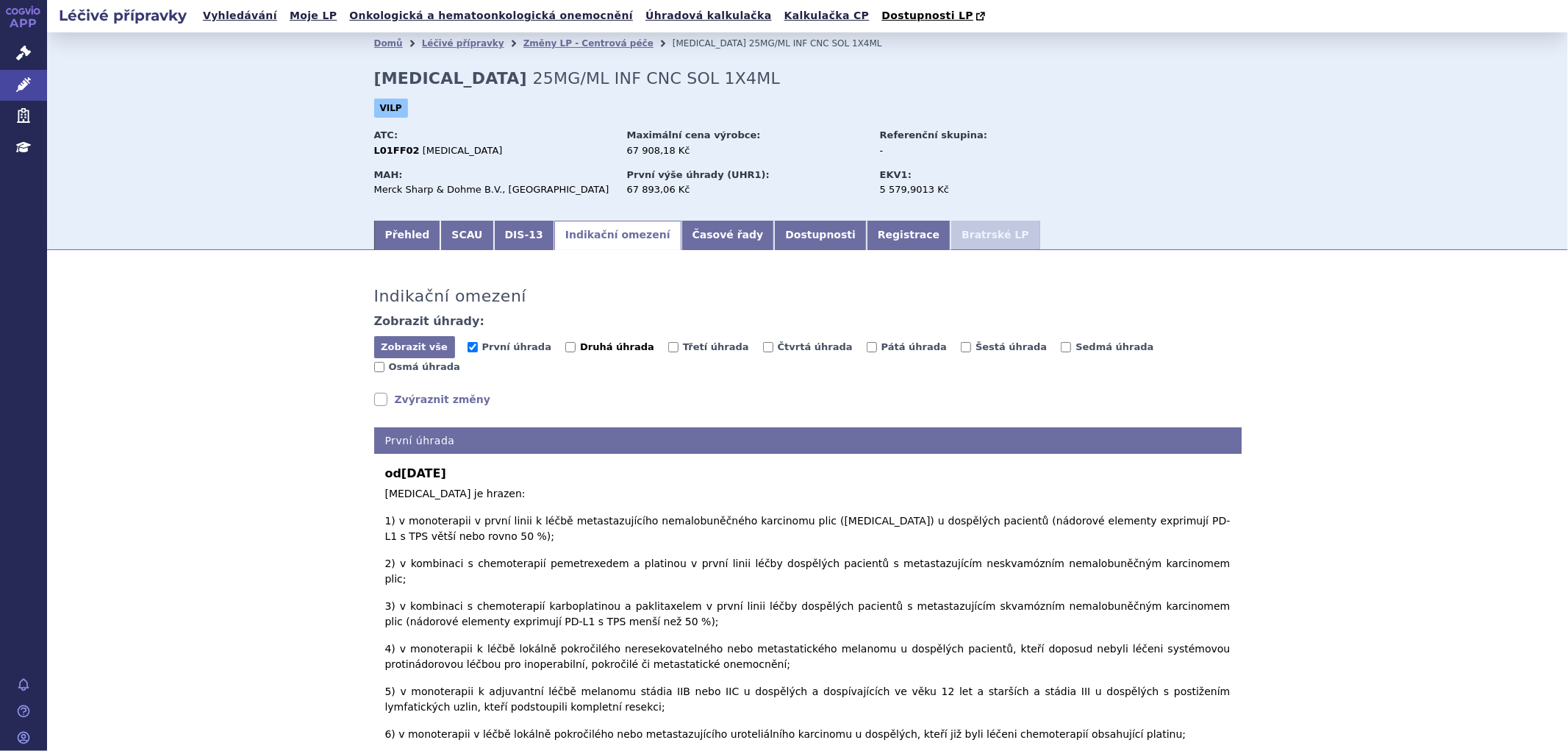
click at [586, 353] on span "Druhá úhrada" at bounding box center [617, 347] width 74 height 11
click at [575, 353] on input "Druhá úhrada" at bounding box center [570, 348] width 10 height 10
checkbox input "true"
click at [683, 348] on span "Třetí úhrada" at bounding box center [716, 347] width 66 height 11
click at [670, 348] on input "Třetí úhrada" at bounding box center [673, 348] width 10 height 10
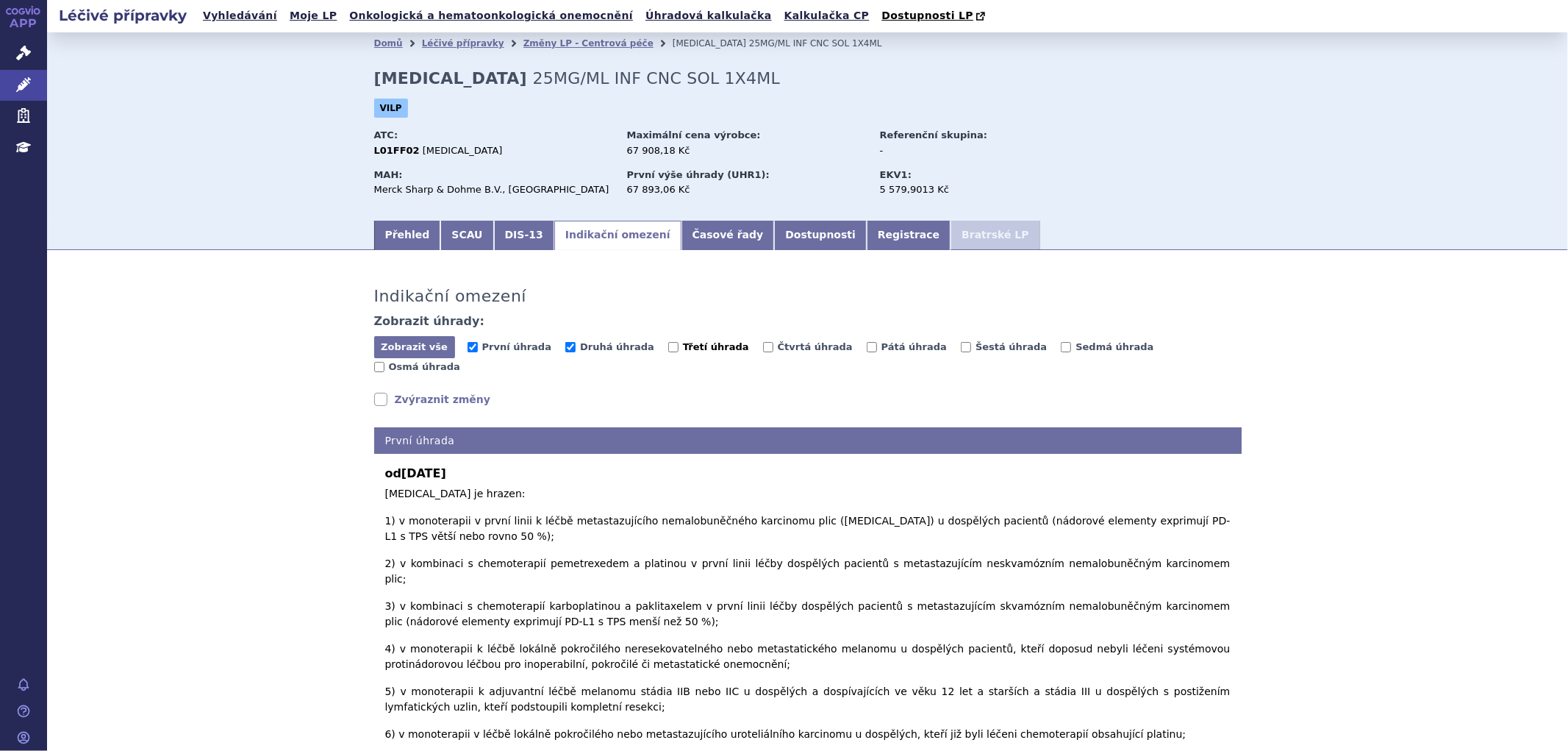
checkbox input "true"
click at [778, 342] on span "Čtvrtá úhrada" at bounding box center [815, 347] width 75 height 11
click at [763, 342] on input "Čtvrtá úhrada" at bounding box center [768, 348] width 10 height 10
checkbox input "true"
click at [881, 350] on span "Pátá úhrada" at bounding box center [914, 347] width 65 height 11
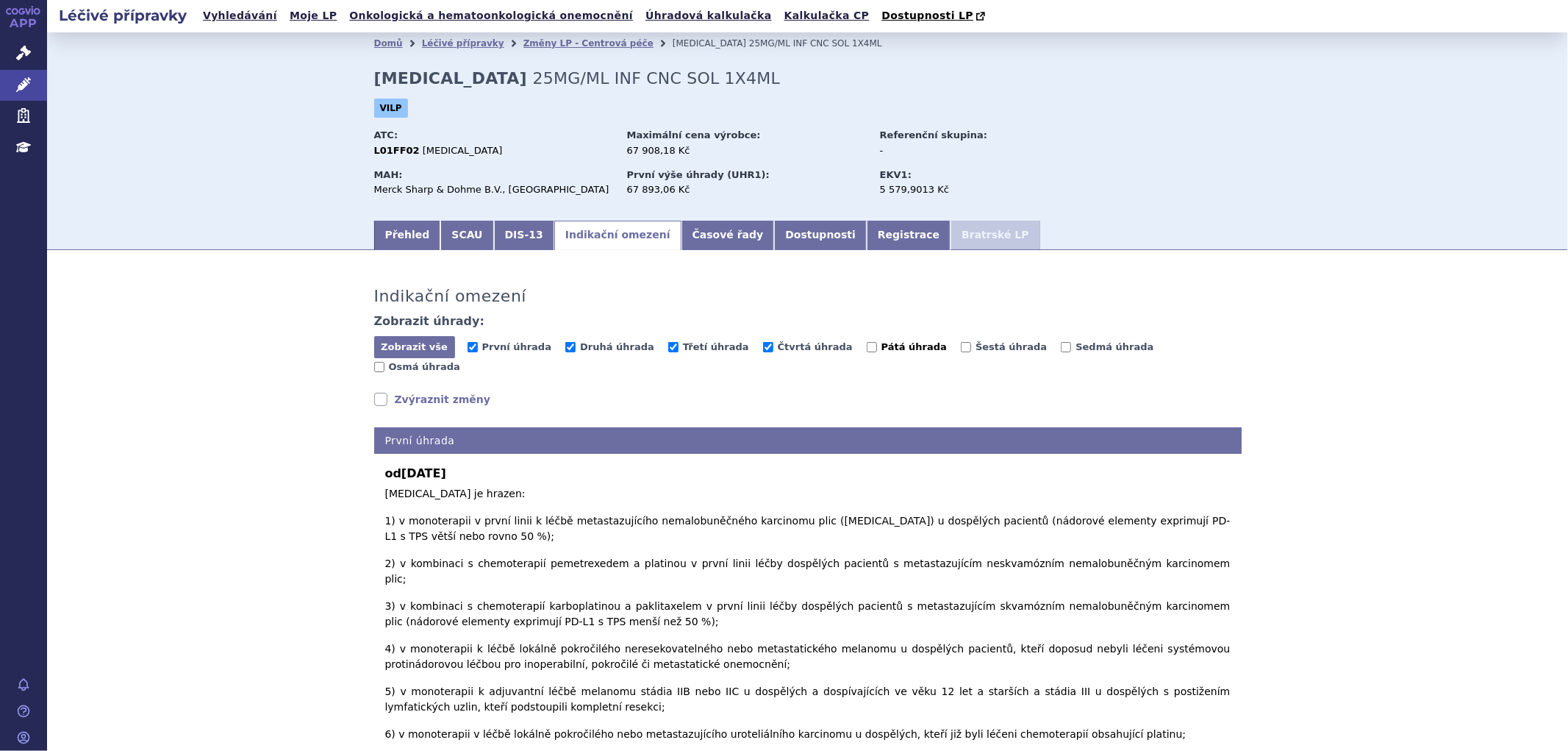
click at [867, 350] on input "Pátá úhrada" at bounding box center [872, 348] width 10 height 10
checkbox input "true"
click at [976, 350] on span "Šestá úhrada" at bounding box center [1011, 347] width 71 height 11
click at [961, 350] on input "Šestá úhrada" at bounding box center [966, 348] width 10 height 10
checkbox input "true"
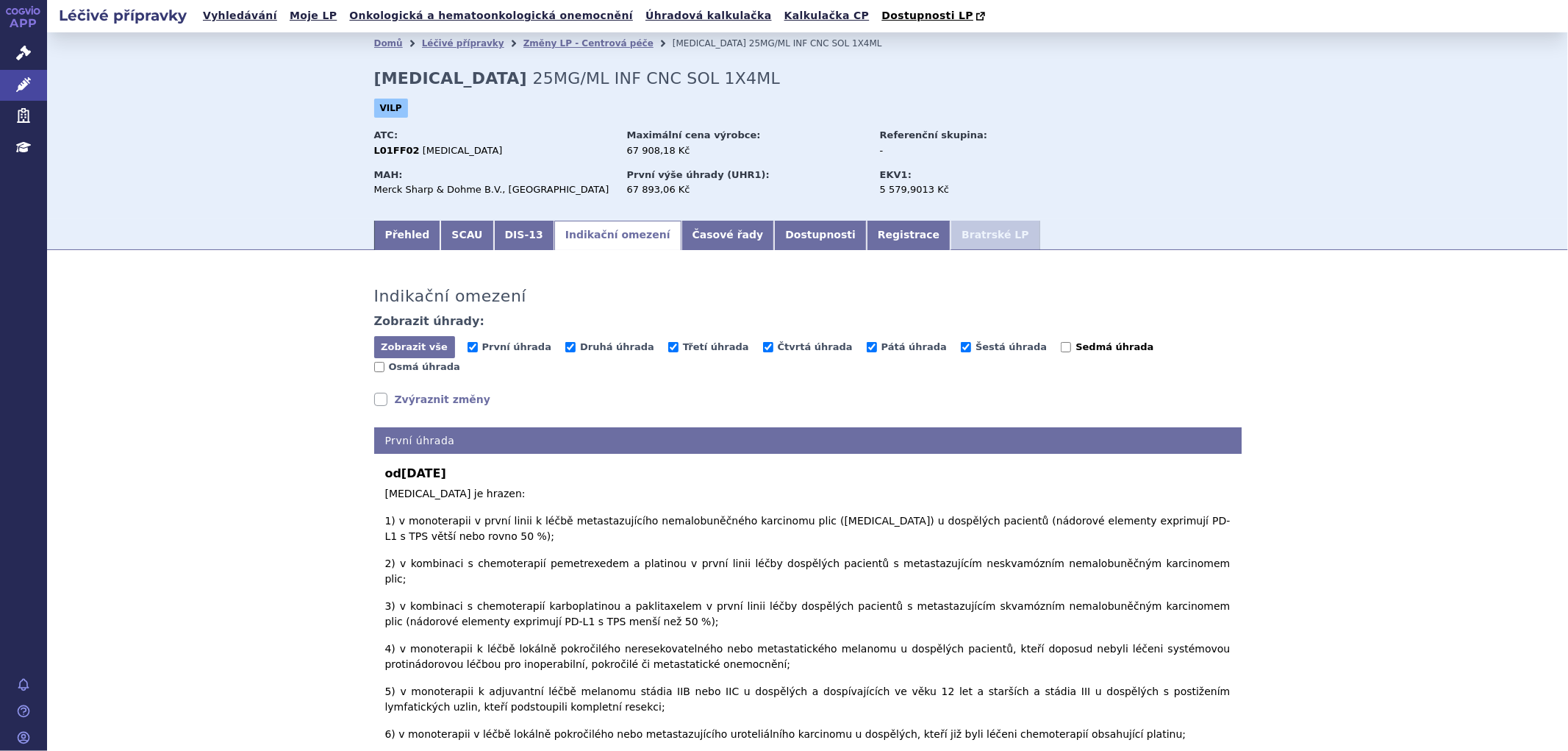
click at [1076, 350] on span "Sedmá úhrada" at bounding box center [1115, 347] width 78 height 11
click at [1061, 350] on input "Sedmá úhrada" at bounding box center [1066, 348] width 10 height 10
checkbox input "true"
click at [461, 362] on span "Osmá úhrada" at bounding box center [425, 367] width 71 height 11
click at [385, 362] on input "Osmá úhrada" at bounding box center [380, 367] width 10 height 10
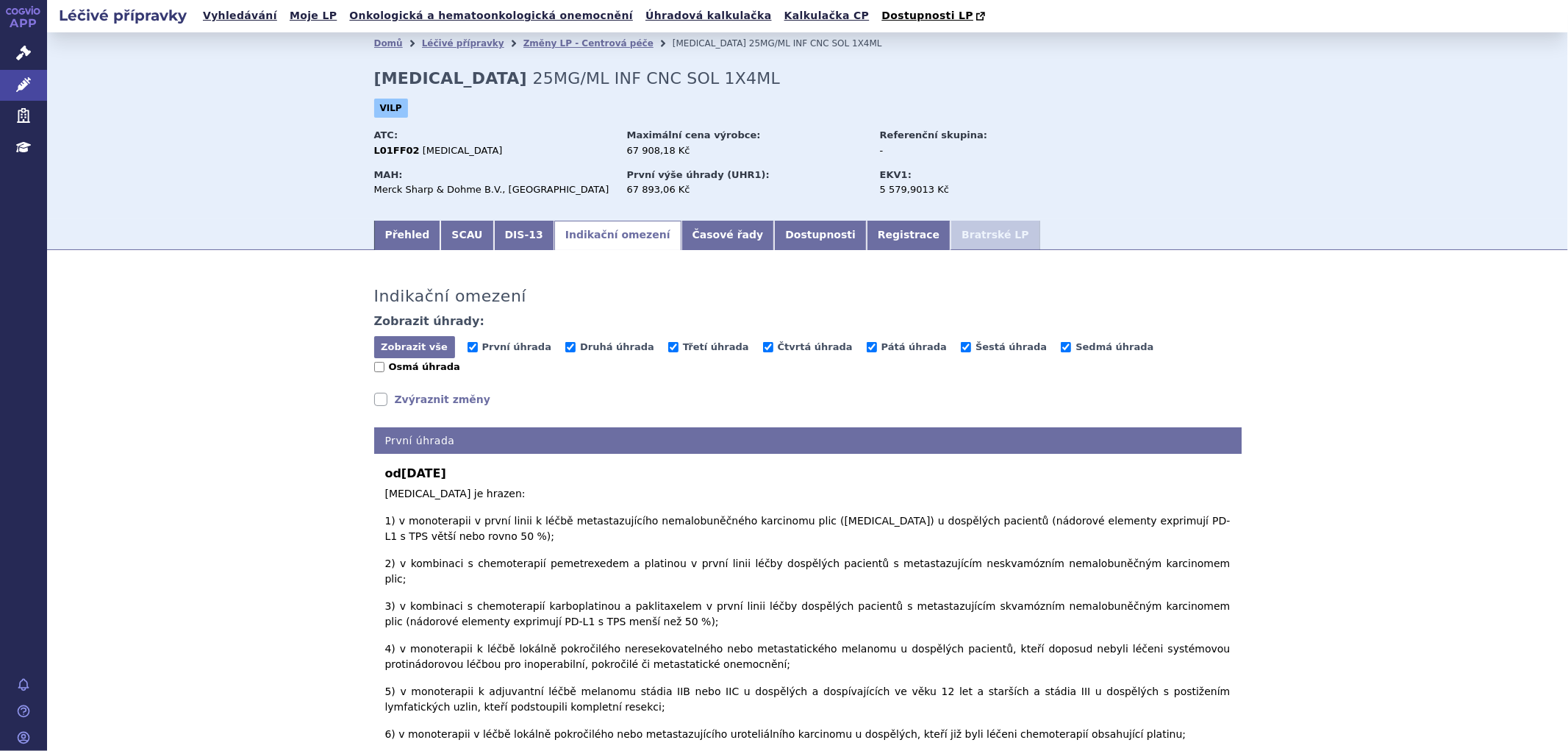
checkbox input "true"
click at [416, 392] on link "Zvýraznit změny" at bounding box center [433, 400] width 117 height 15
click at [453, 392] on link "Zvýraznit změny" at bounding box center [433, 400] width 117 height 15
click at [447, 392] on link "Zvýraznit změny" at bounding box center [433, 400] width 117 height 15
click at [592, 348] on span "Druhá úhrada" at bounding box center [617, 347] width 74 height 11
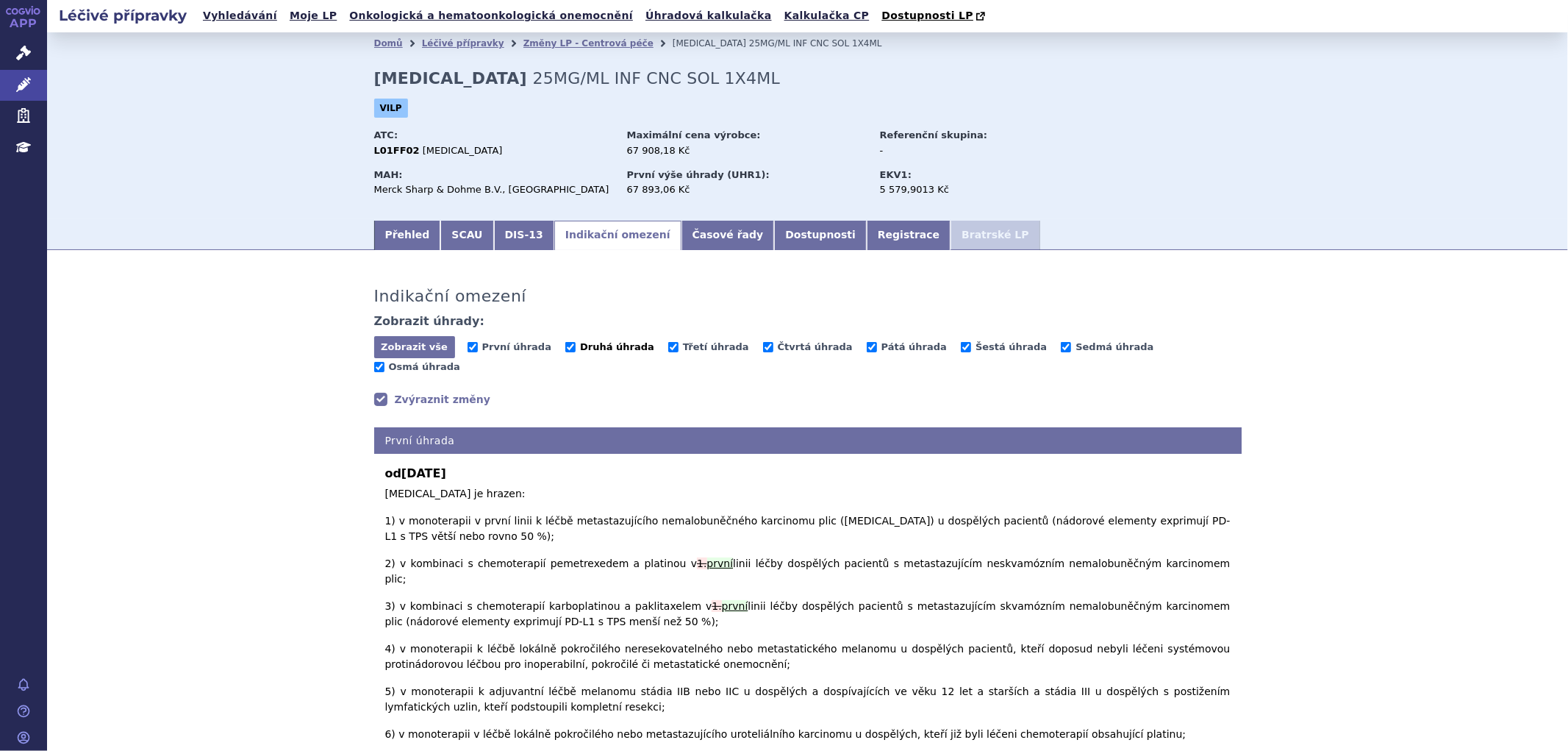
click at [575, 348] on input "Druhá úhrada" at bounding box center [570, 348] width 10 height 10
checkbox input "false"
click at [489, 349] on span "První úhrada" at bounding box center [517, 347] width 69 height 11
click at [478, 349] on input "První úhrada" at bounding box center [473, 348] width 10 height 10
checkbox input "false"
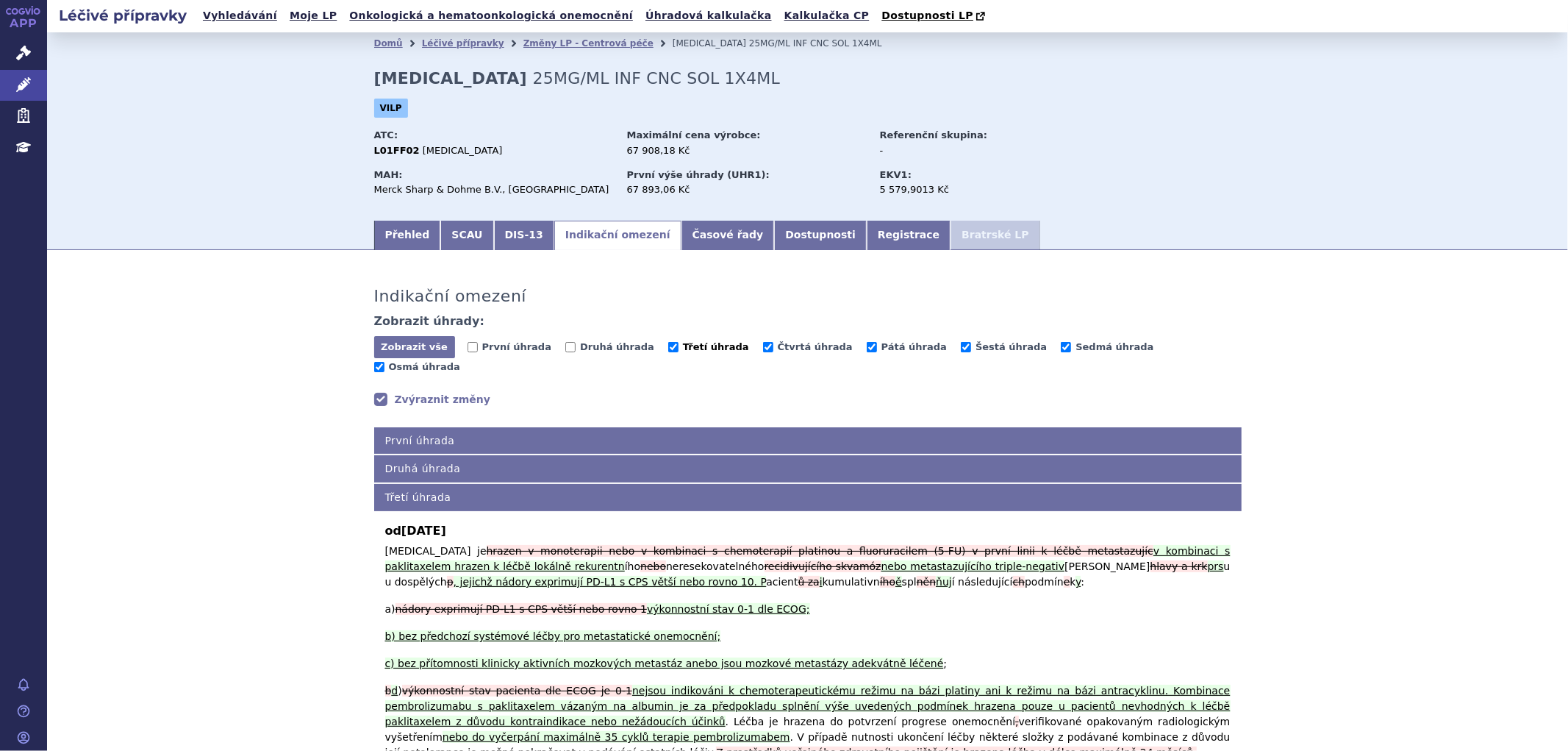
click at [668, 352] on input "Třetí úhrada" at bounding box center [673, 348] width 10 height 10
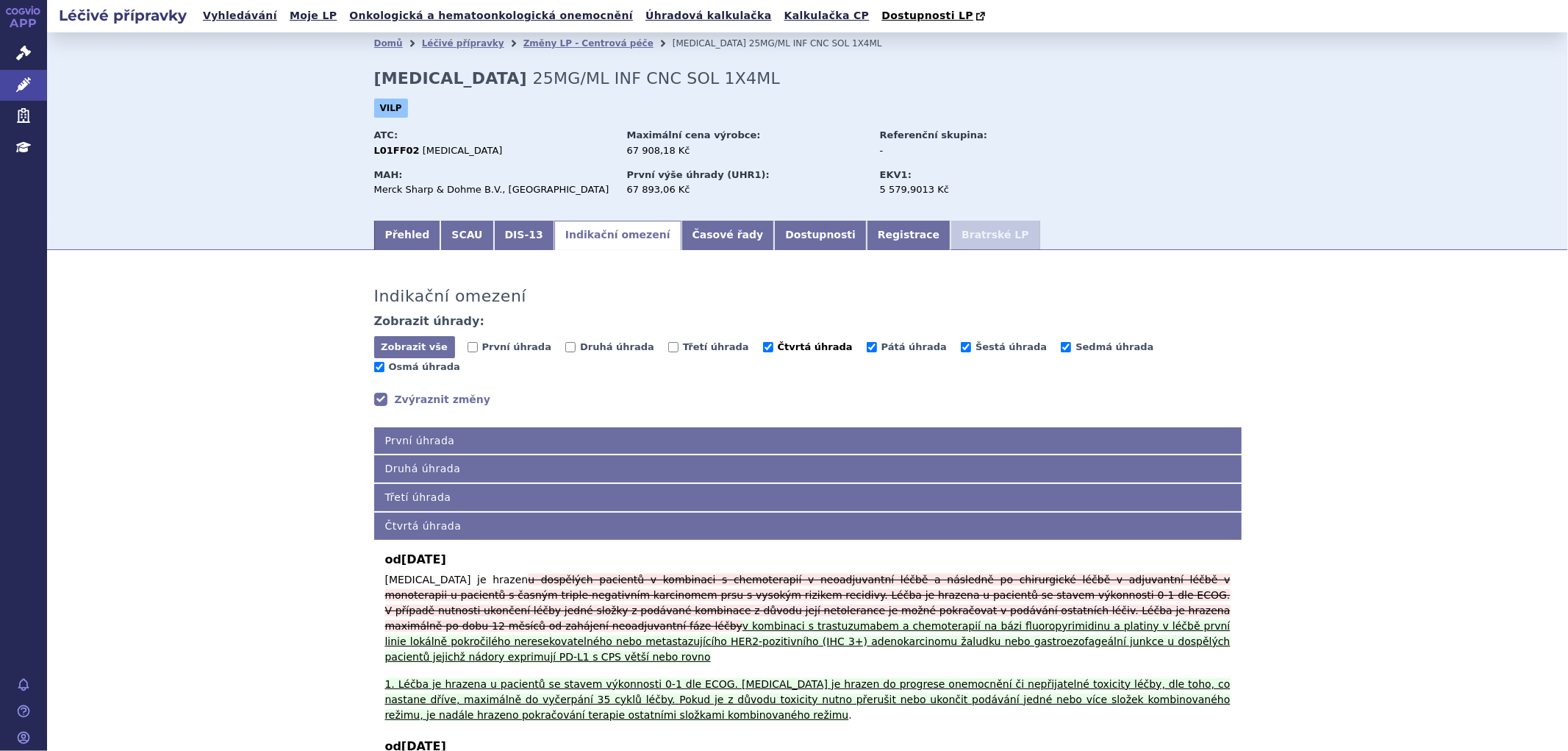
drag, startPoint x: 700, startPoint y: 348, endPoint x: 732, endPoint y: 347, distance: 32.0
click at [703, 348] on span "Třetí úhrada" at bounding box center [716, 347] width 66 height 11
click at [678, 348] on input "Třetí úhrada" at bounding box center [673, 348] width 10 height 10
checkbox input "true"
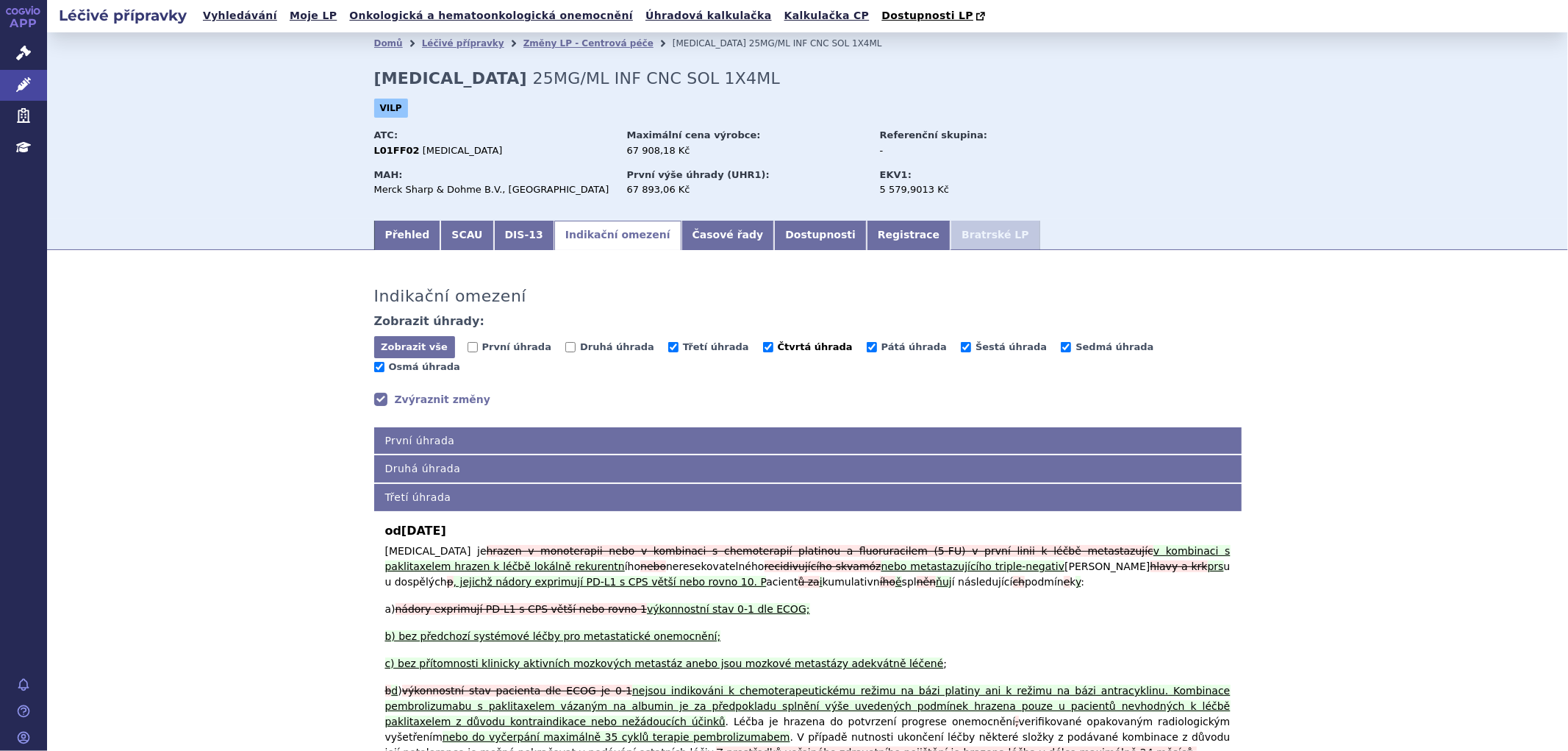
click at [778, 347] on span "Čtvrtá úhrada" at bounding box center [815, 347] width 75 height 11
click at [763, 347] on input "Čtvrtá úhrada" at bounding box center [768, 348] width 10 height 10
checkbox input "false"
click at [886, 345] on span "Pátá úhrada" at bounding box center [914, 348] width 94 height 14
drag, startPoint x: 818, startPoint y: 353, endPoint x: 850, endPoint y: 352, distance: 32.0
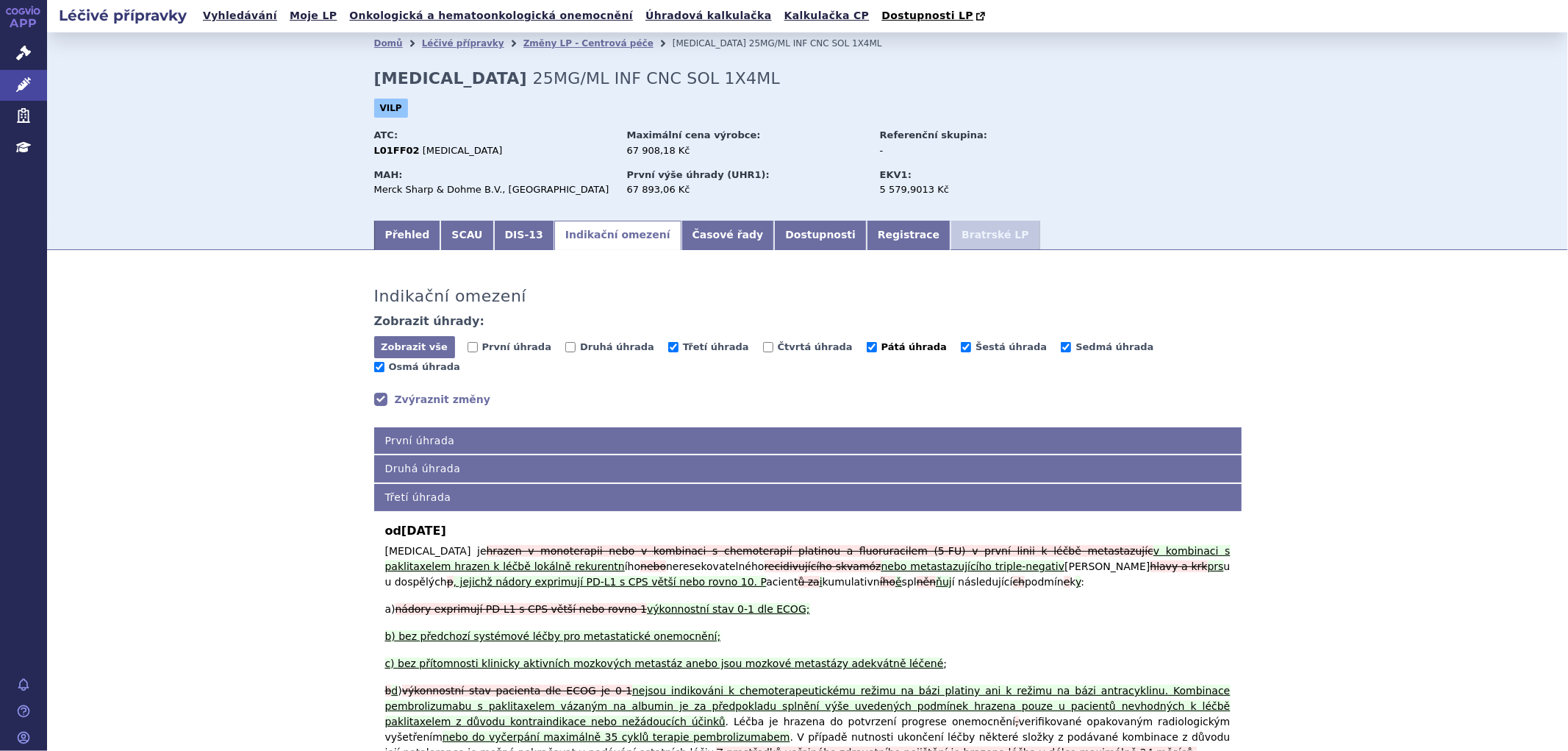
click at [867, 354] on label "Pátá úhrada" at bounding box center [907, 348] width 80 height 15
click at [867, 353] on input "Pátá úhrada" at bounding box center [872, 348] width 10 height 10
checkbox input "false"
drag, startPoint x: 901, startPoint y: 349, endPoint x: 1016, endPoint y: 348, distance: 115.0
click at [961, 349] on label "Šestá úhrada" at bounding box center [1004, 348] width 86 height 15
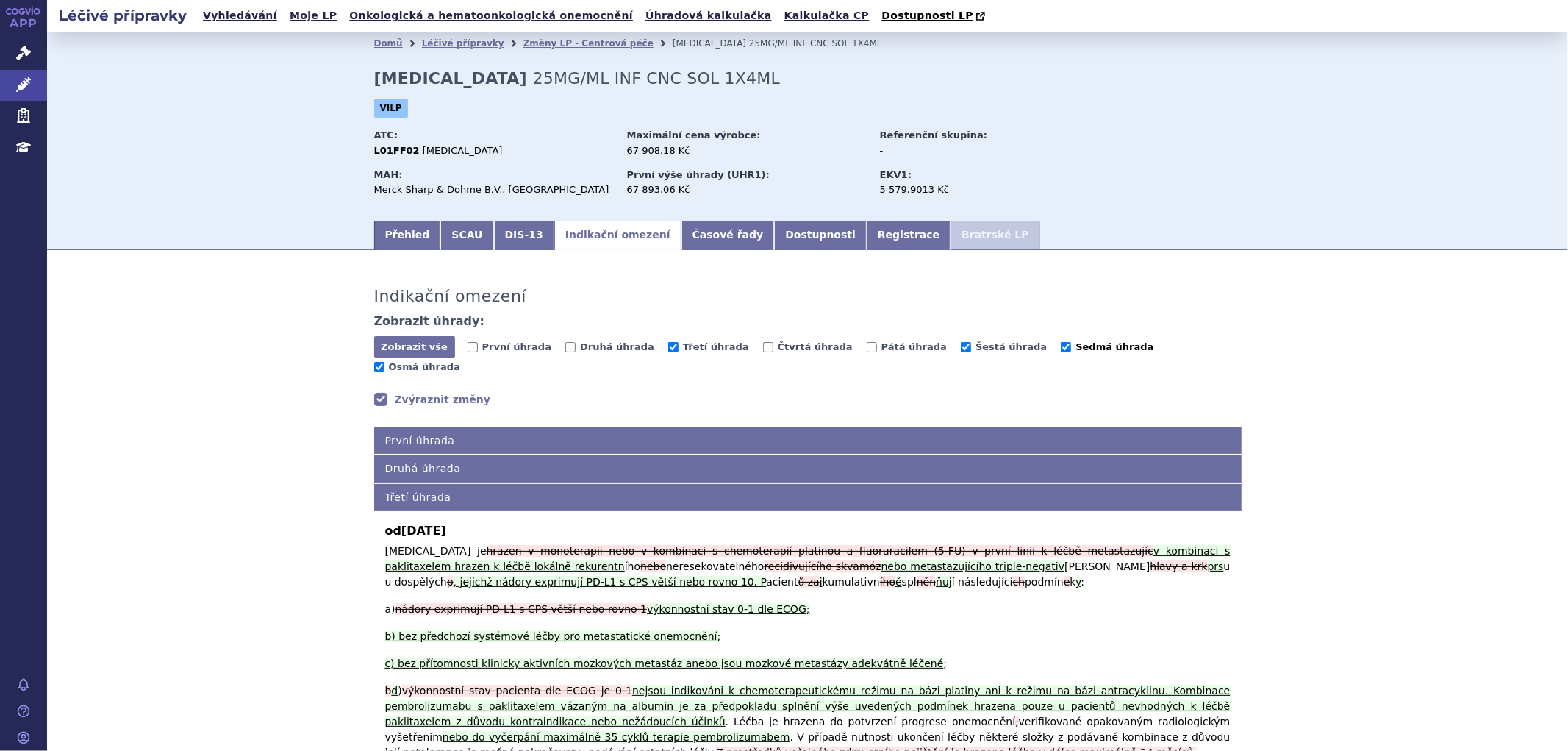
click at [961, 349] on input "Šestá úhrada" at bounding box center [966, 348] width 10 height 10
checkbox input "false"
click at [1076, 348] on span "Sedmá úhrada" at bounding box center [1115, 347] width 78 height 11
click at [1061, 348] on input "Sedmá úhrada" at bounding box center [1066, 348] width 10 height 10
checkbox input "false"
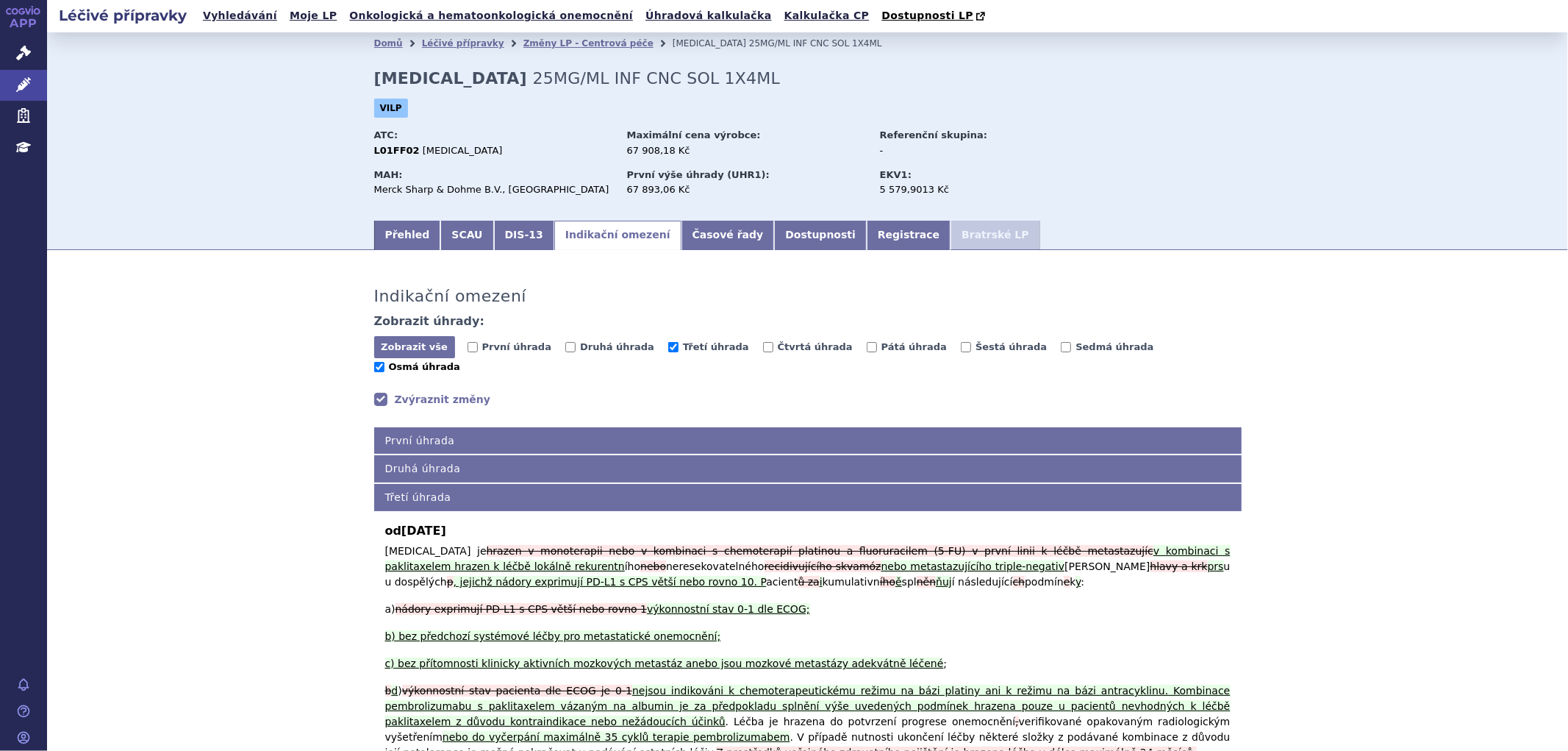
click at [461, 362] on span "Osmá úhrada" at bounding box center [425, 367] width 71 height 11
click at [385, 362] on input "Osmá úhrada" at bounding box center [380, 367] width 10 height 10
checkbox input "false"
click at [683, 350] on span "Třetí úhrada" at bounding box center [716, 347] width 66 height 11
click at [668, 350] on input "Třetí úhrada" at bounding box center [673, 348] width 10 height 10
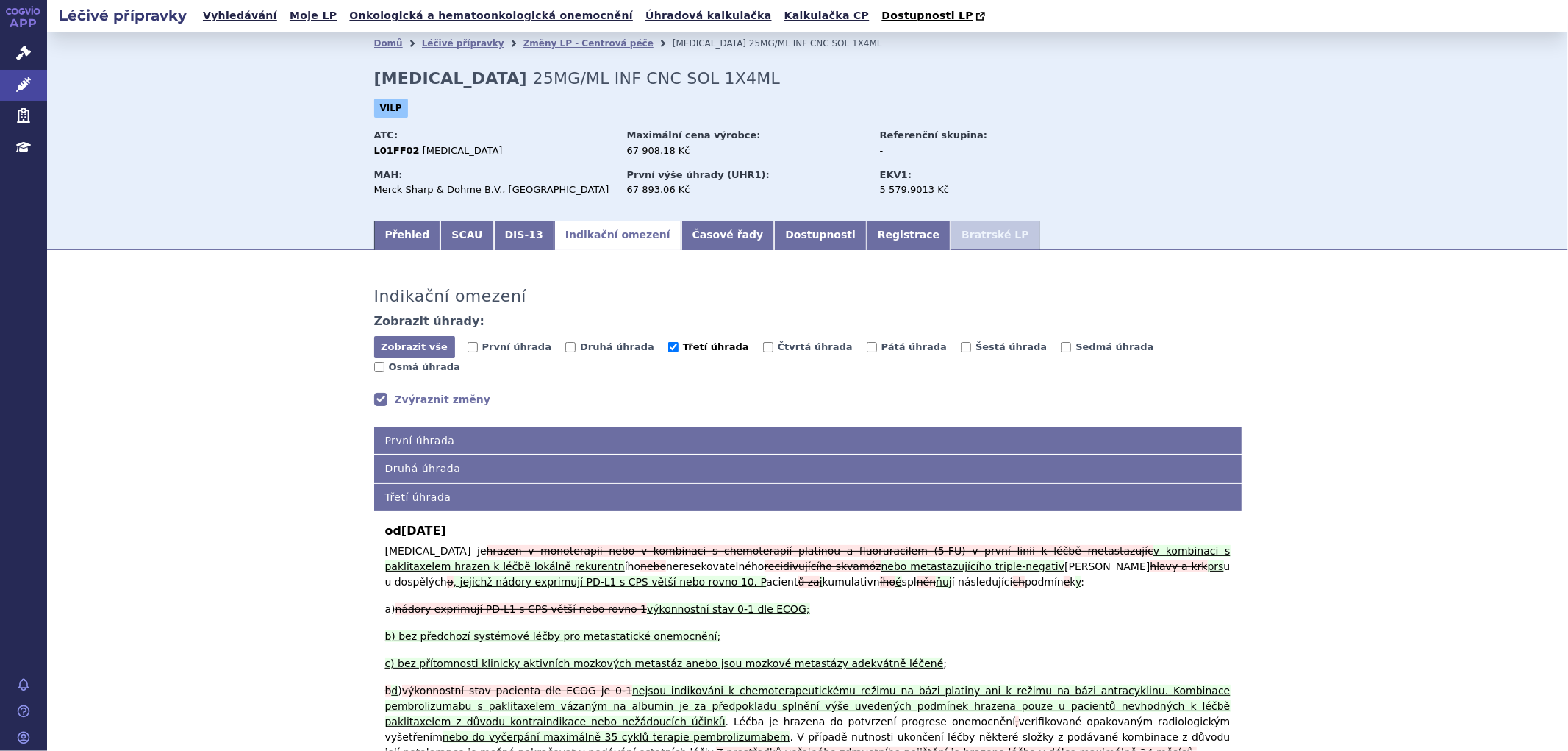
checkbox input "false"
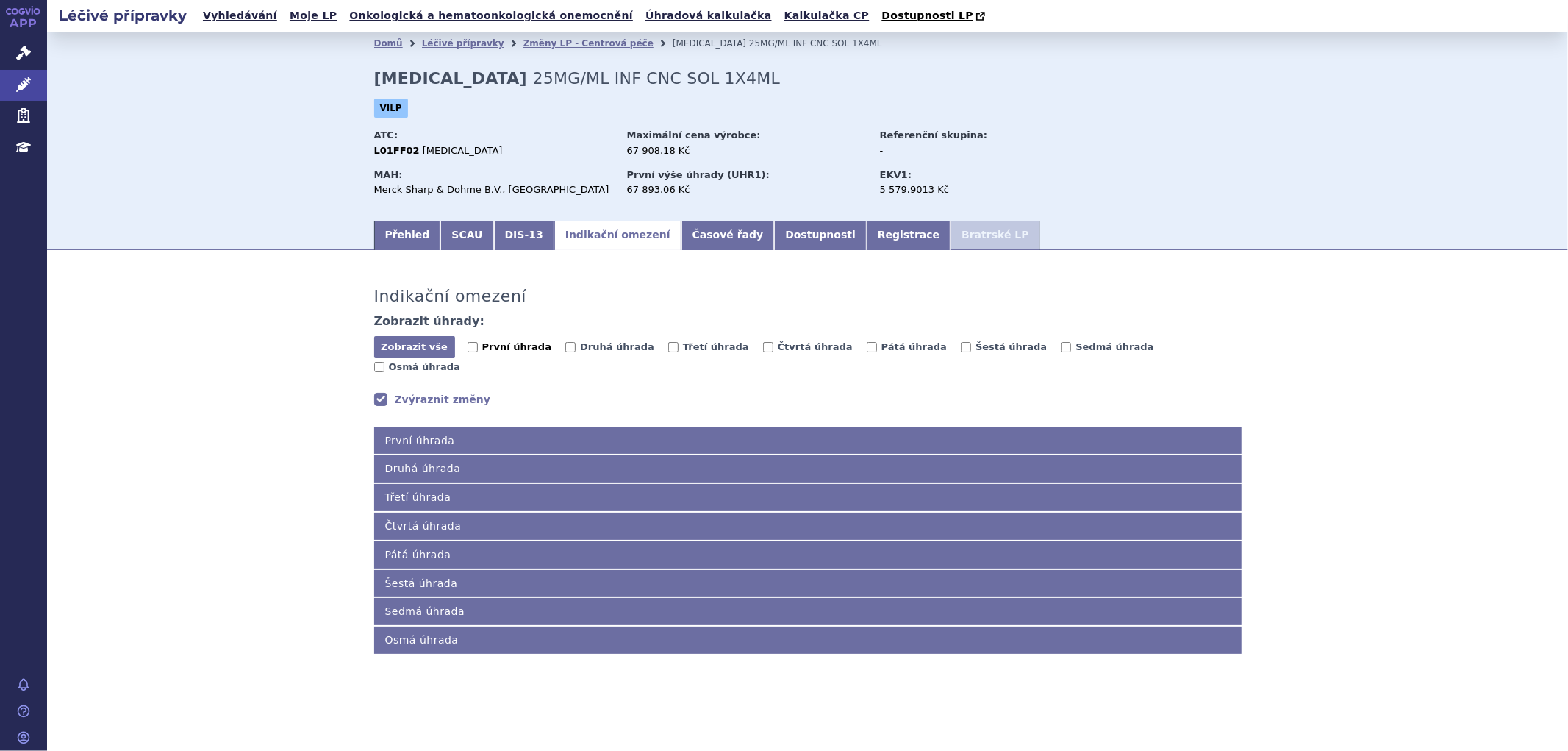
click at [490, 350] on span "První úhrada" at bounding box center [517, 347] width 69 height 11
click at [478, 350] on input "První úhrada" at bounding box center [473, 348] width 10 height 10
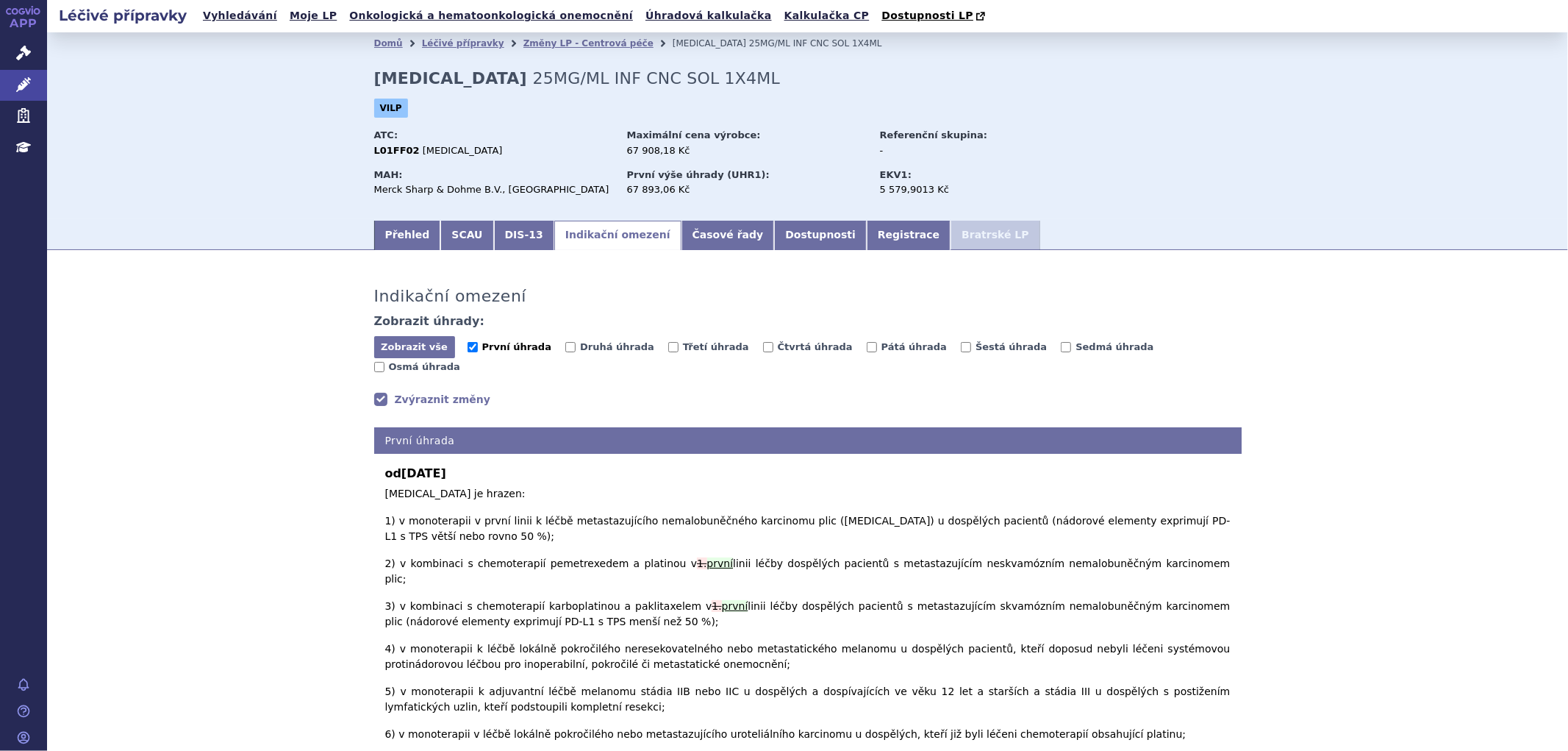
click at [503, 350] on span "První úhrada" at bounding box center [517, 347] width 69 height 11
click at [478, 350] on input "První úhrada" at bounding box center [473, 348] width 10 height 10
checkbox input "false"
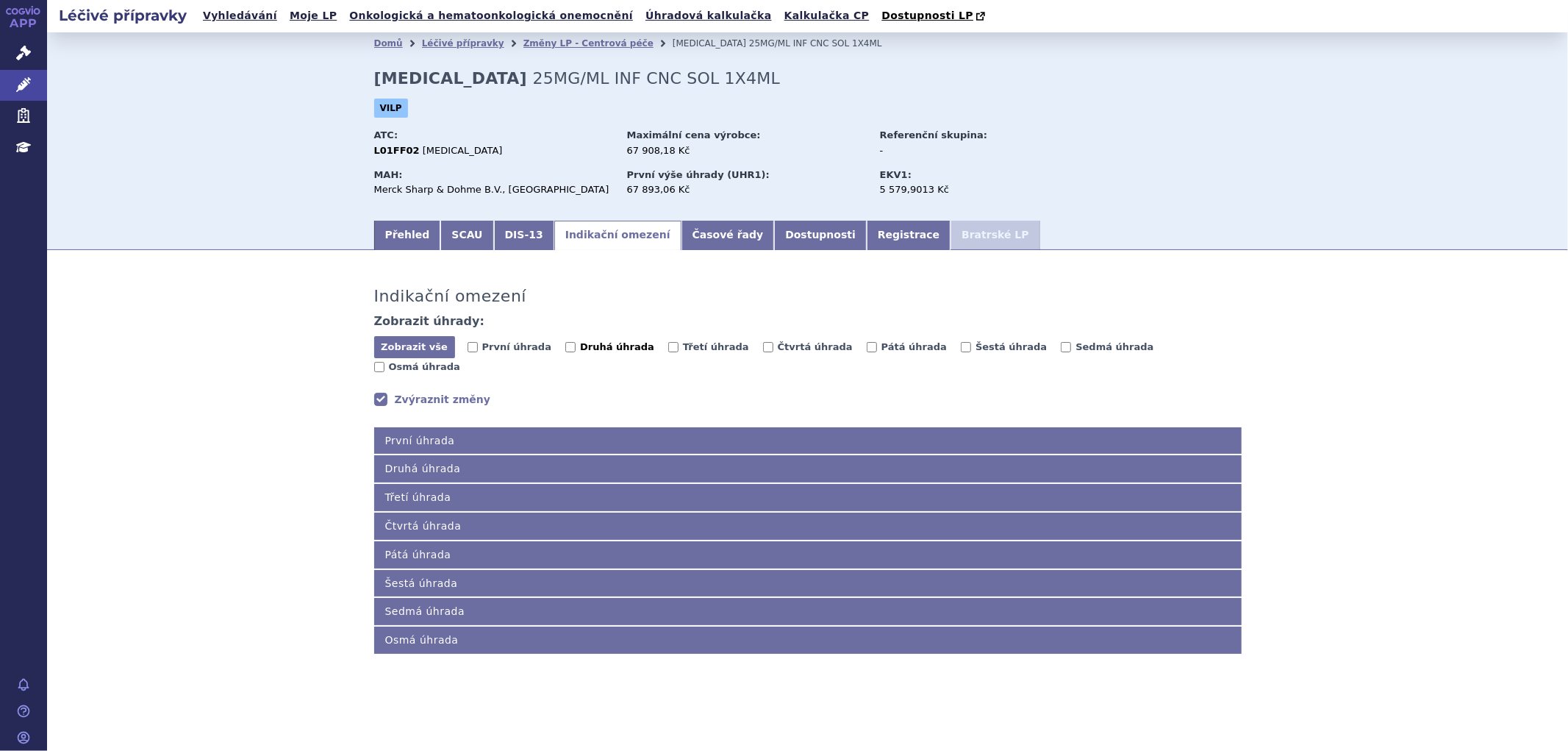
click at [565, 348] on label "Druhá úhrada" at bounding box center [609, 348] width 89 height 15
click at [565, 348] on input "Druhá úhrada" at bounding box center [570, 348] width 10 height 10
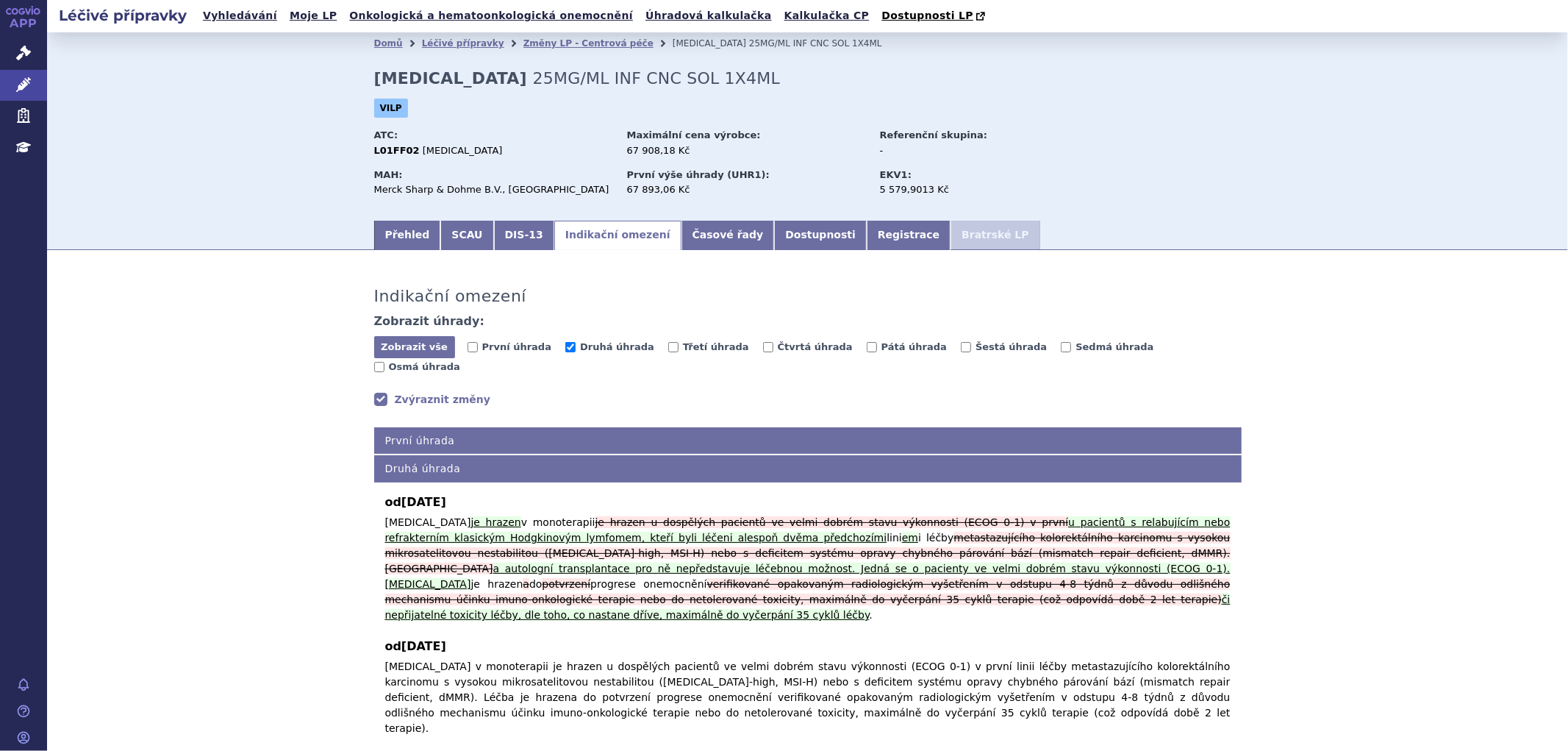
click at [595, 358] on div "Zobrazit vše Skrýt vše První úhrada Druhá úhrada Třetí úhrada Čtvrtá úhrada Pát…" at bounding box center [808, 357] width 868 height 41
click at [611, 345] on span "Druhá úhrada" at bounding box center [617, 347] width 74 height 11
click at [575, 345] on input "Druhá úhrada" at bounding box center [570, 348] width 10 height 10
checkbox input "false"
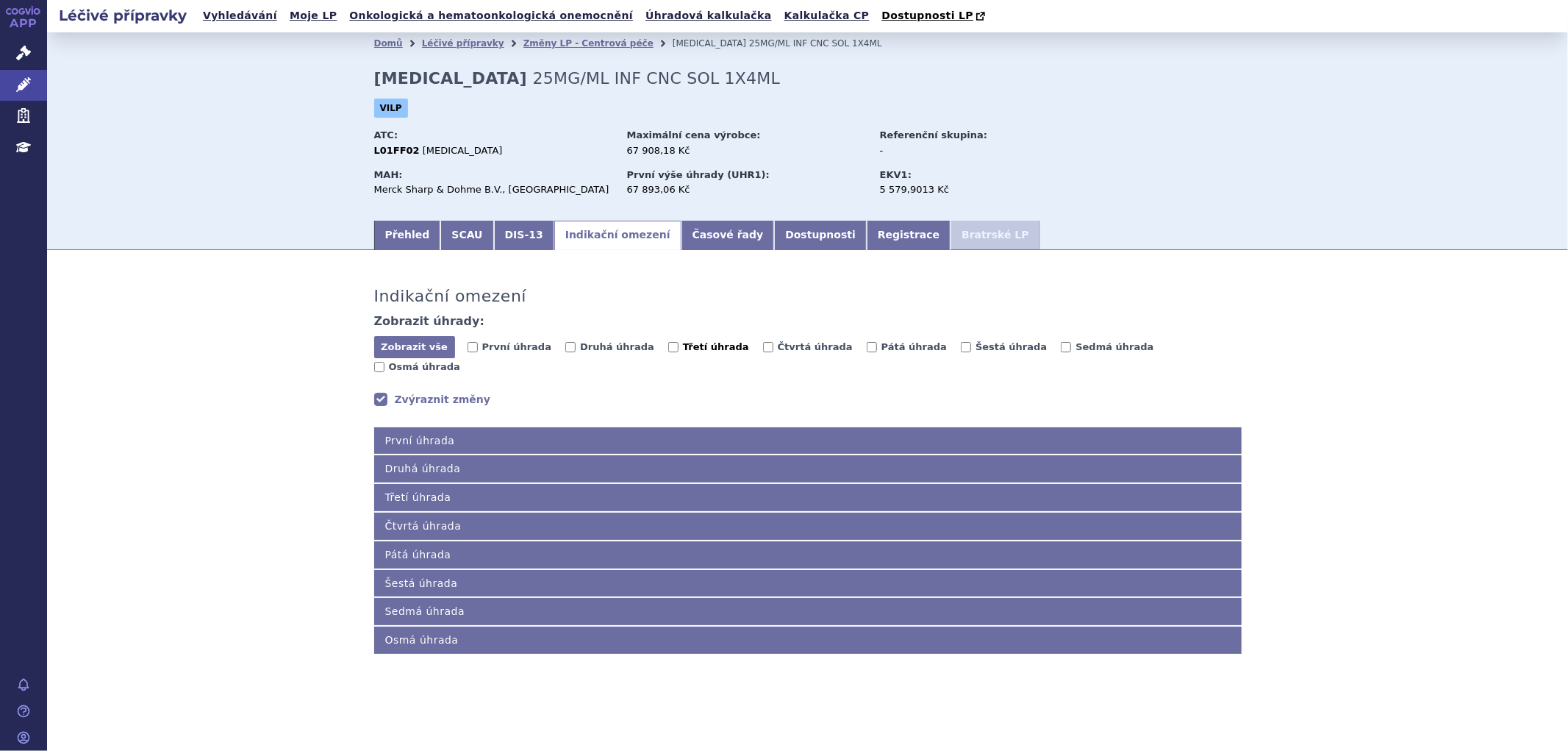
click at [683, 346] on span "Třetí úhrada" at bounding box center [716, 347] width 66 height 11
click at [670, 346] on input "Třetí úhrada" at bounding box center [673, 348] width 10 height 10
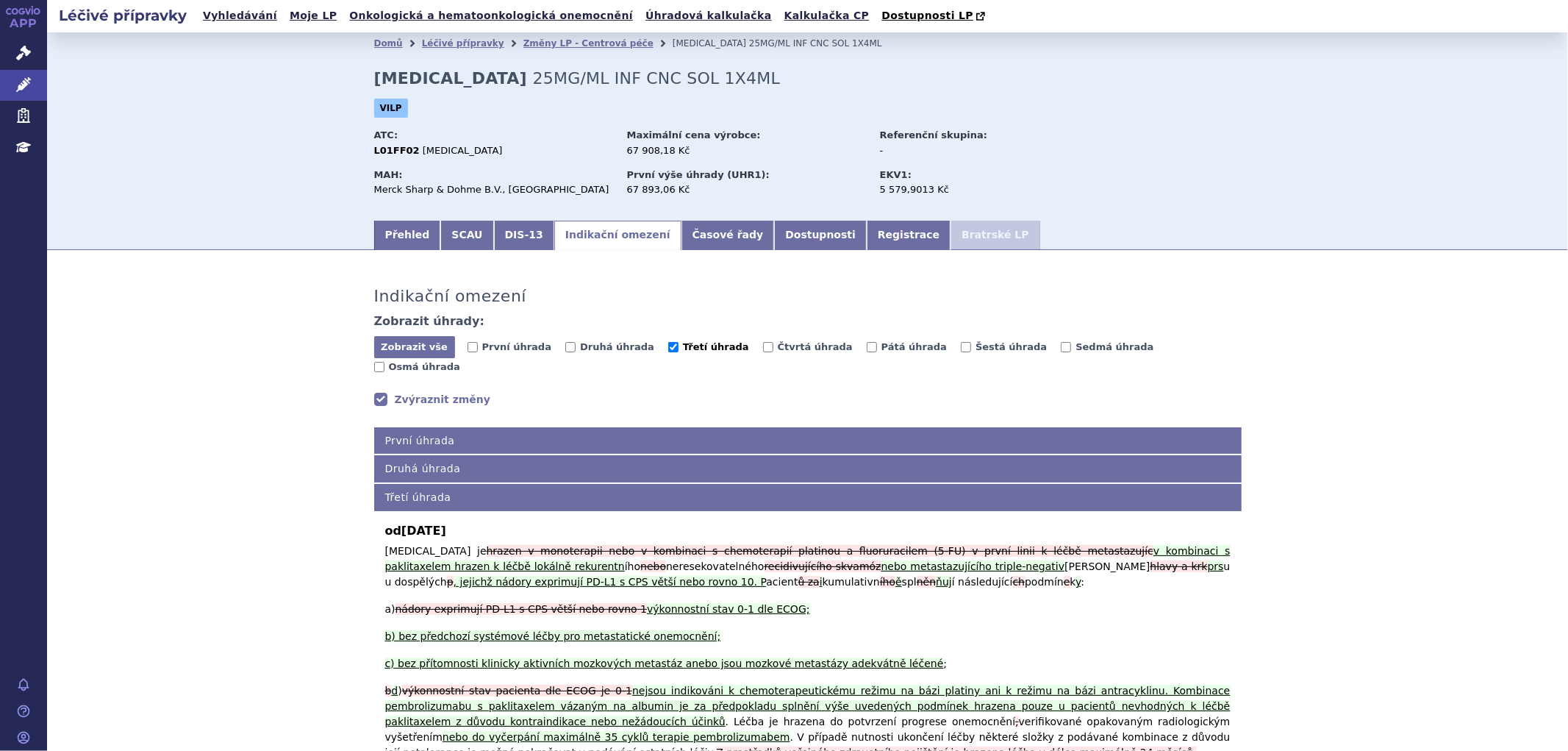
click at [683, 344] on span "Třetí úhrada" at bounding box center [716, 347] width 66 height 11
click at [668, 344] on input "Třetí úhrada" at bounding box center [673, 348] width 10 height 10
checkbox input "false"
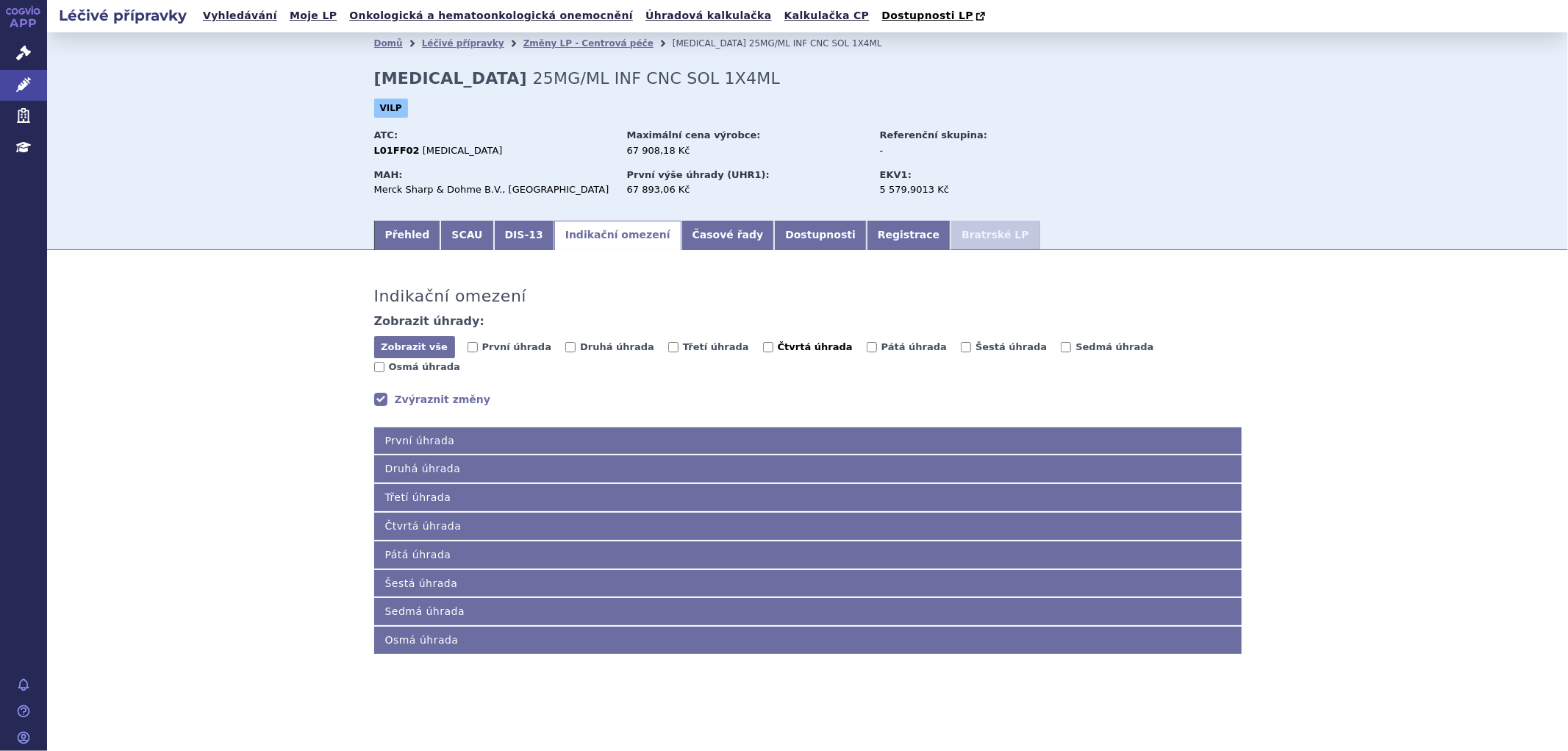
click at [778, 353] on span "Čtvrtá úhrada" at bounding box center [815, 347] width 75 height 11
click at [773, 353] on input "Čtvrtá úhrada" at bounding box center [768, 348] width 10 height 10
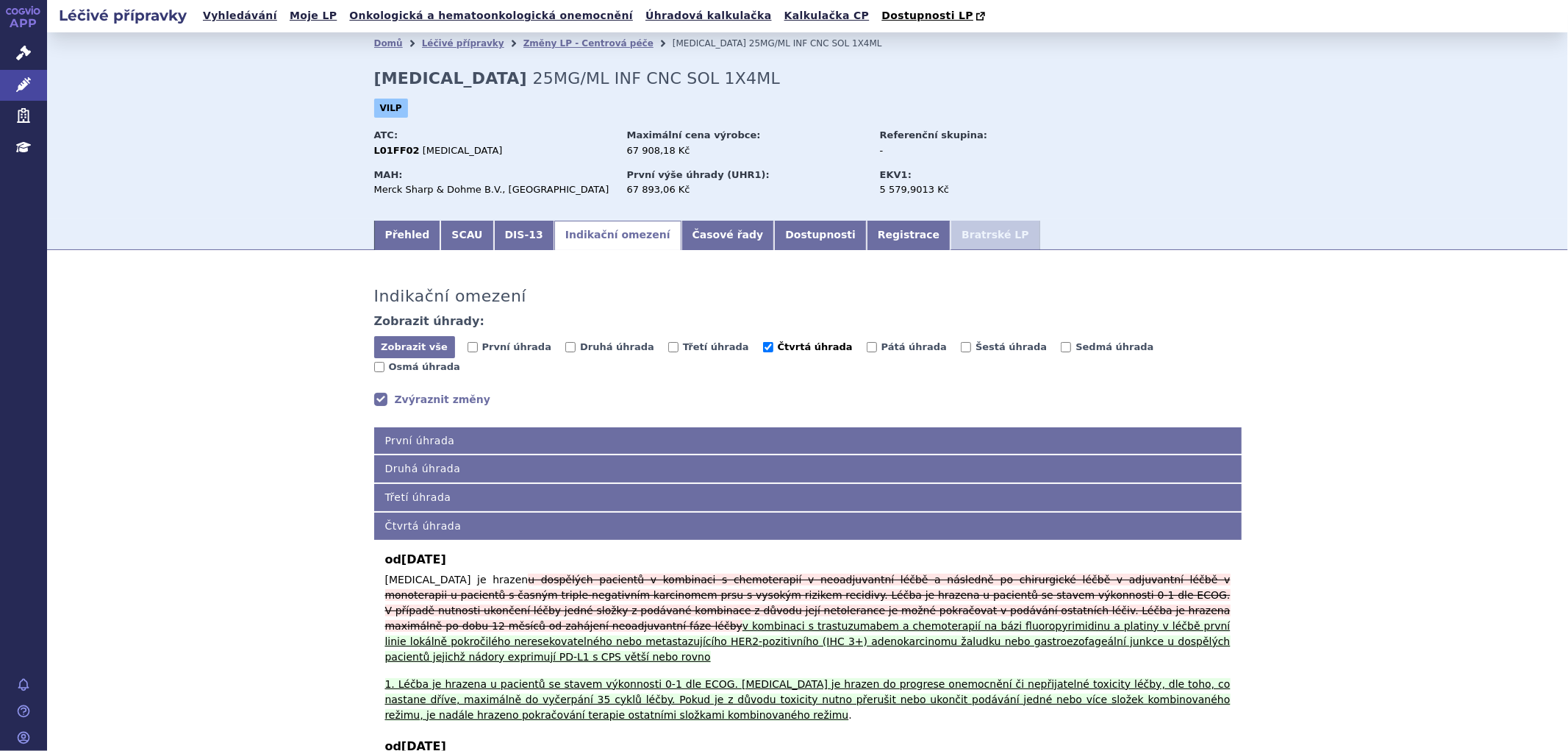
click at [778, 347] on span "Čtvrtá úhrada" at bounding box center [815, 347] width 75 height 11
click at [763, 347] on input "Čtvrtá úhrada" at bounding box center [768, 348] width 10 height 10
checkbox input "false"
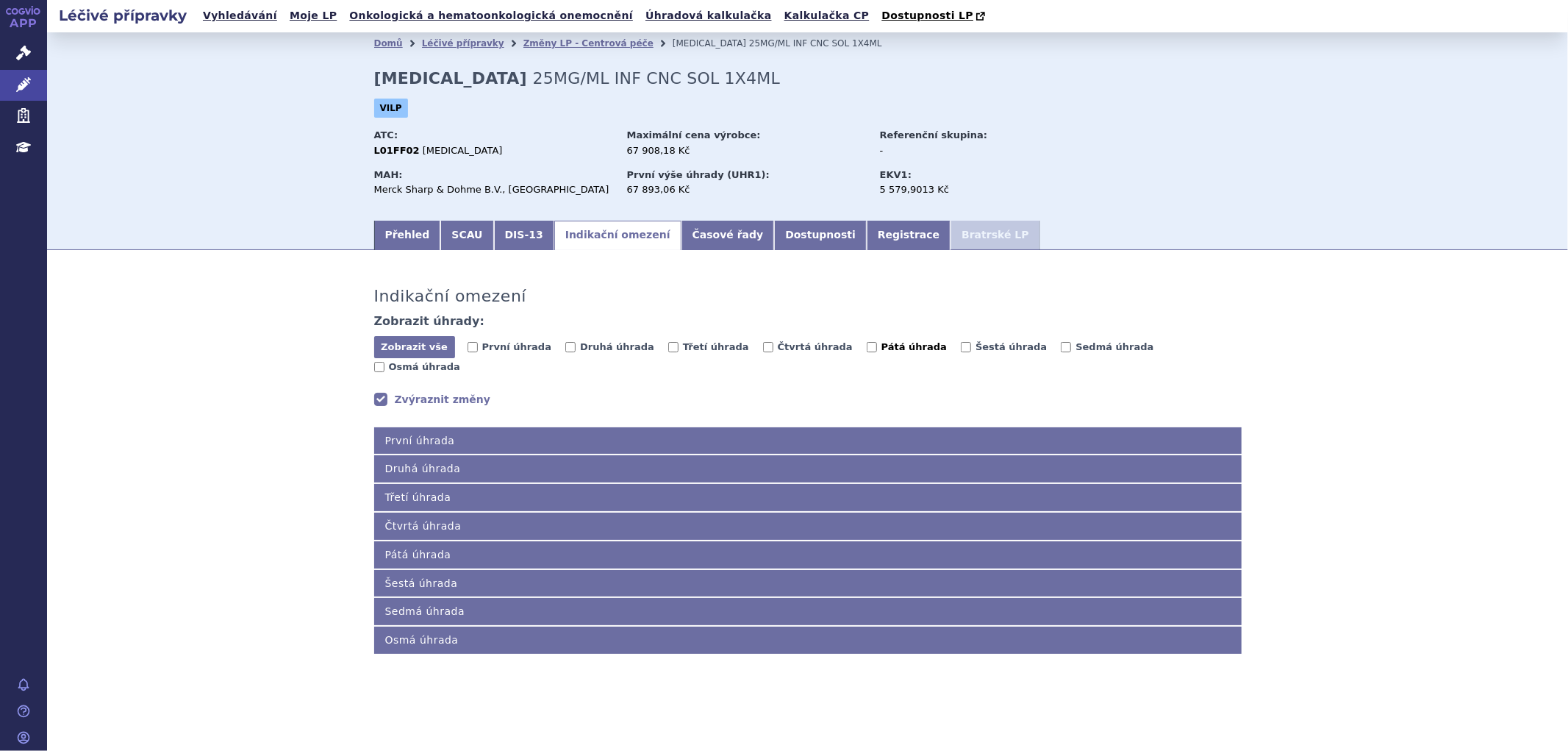
click at [881, 346] on span "Pátá úhrada" at bounding box center [914, 347] width 65 height 11
click at [867, 346] on input "Pátá úhrada" at bounding box center [872, 348] width 10 height 10
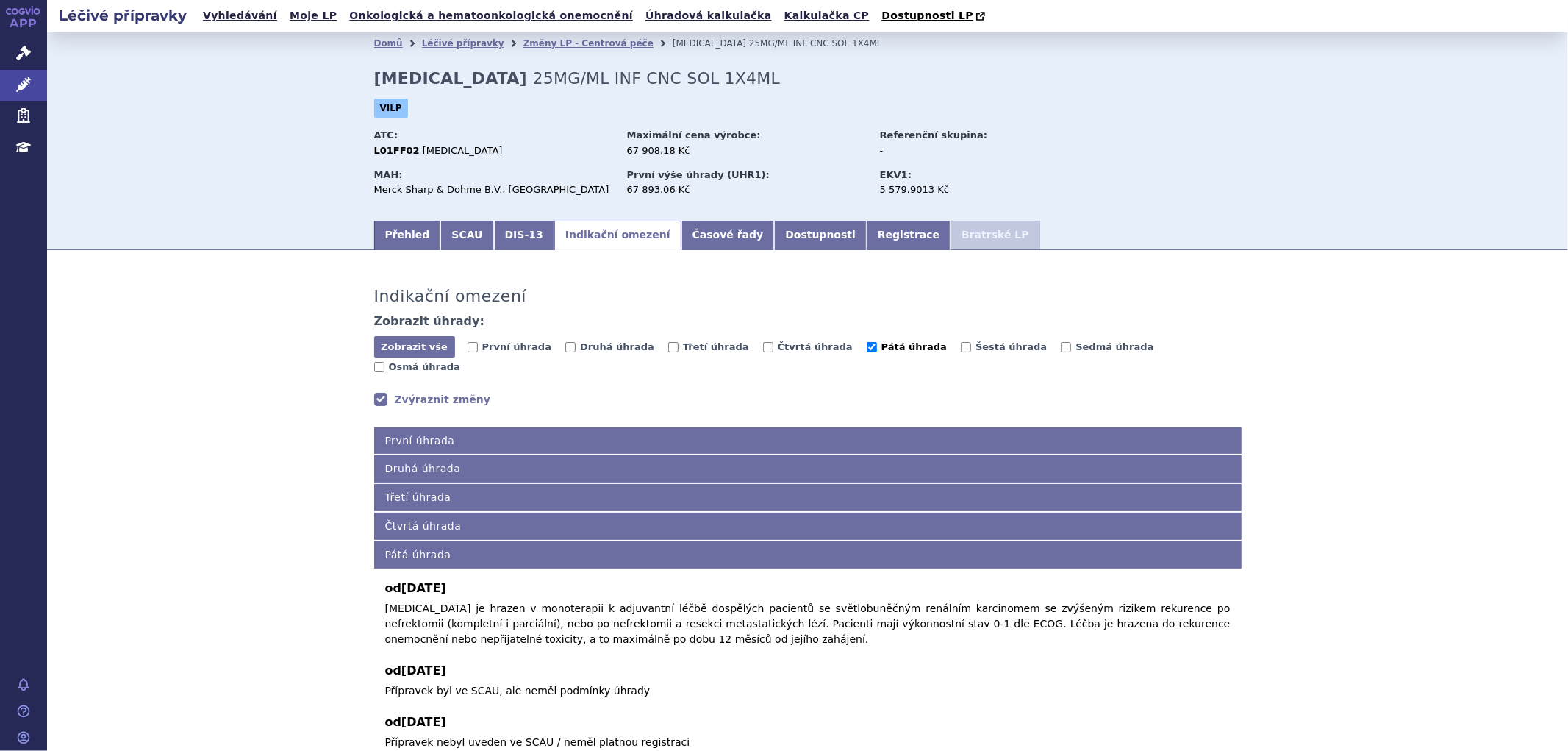
click at [881, 347] on span "Pátá úhrada" at bounding box center [914, 347] width 65 height 11
click at [867, 347] on input "Pátá úhrada" at bounding box center [872, 348] width 10 height 10
checkbox input "false"
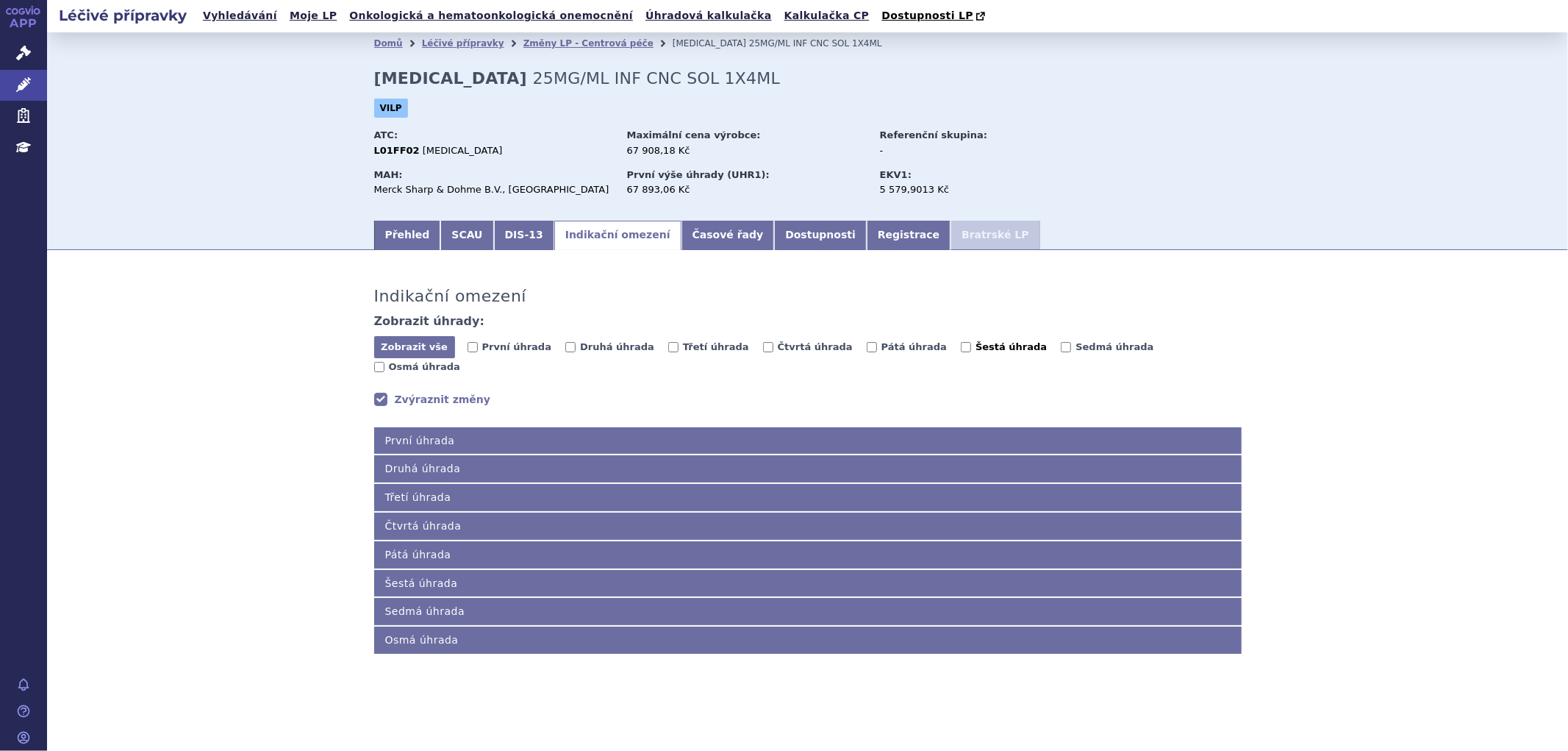
click at [976, 349] on span "Šestá úhrada" at bounding box center [1011, 347] width 71 height 11
click at [961, 349] on input "Šestá úhrada" at bounding box center [966, 348] width 10 height 10
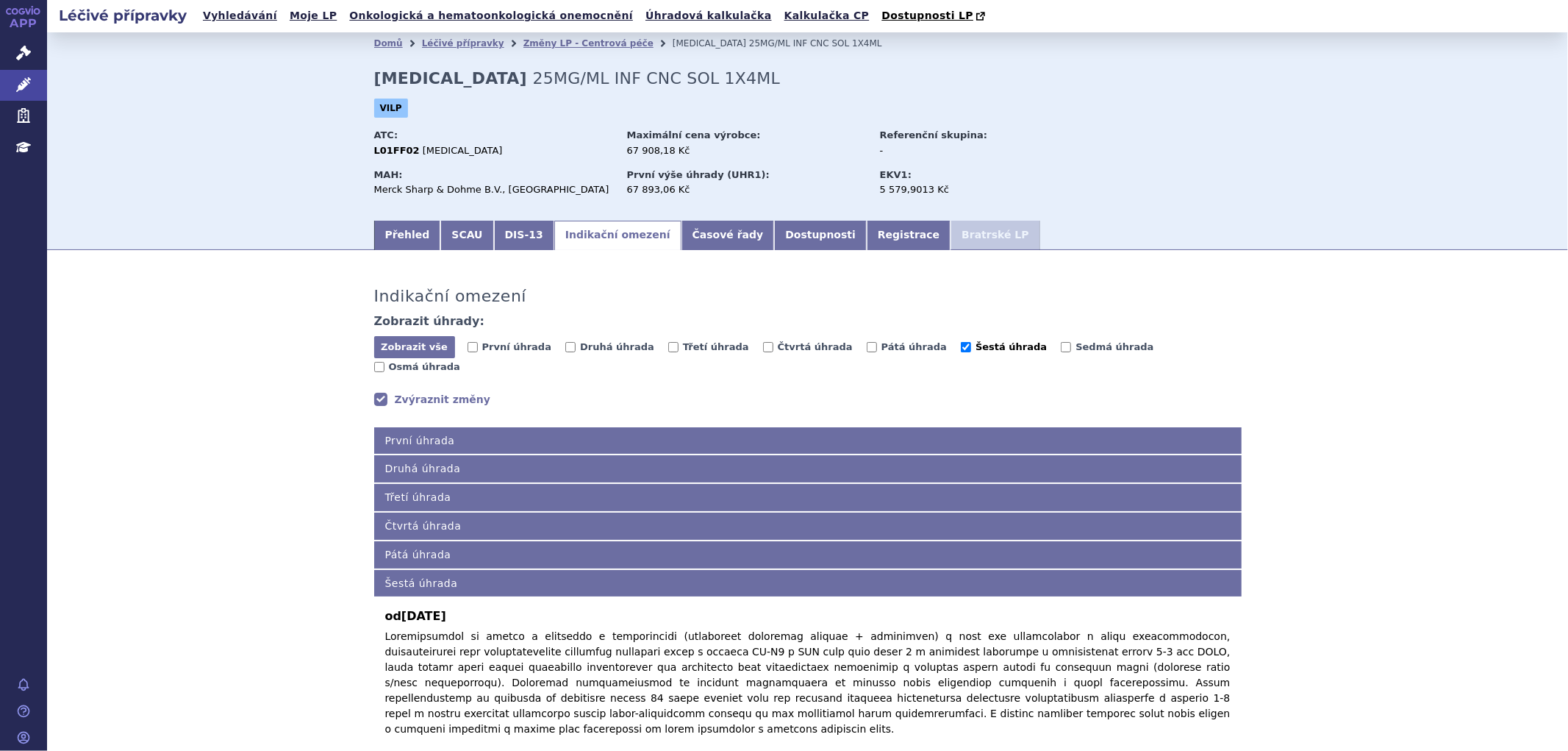
click at [976, 349] on span "Šestá úhrada" at bounding box center [1011, 347] width 71 height 11
click at [961, 349] on input "Šestá úhrada" at bounding box center [966, 348] width 10 height 10
checkbox input "false"
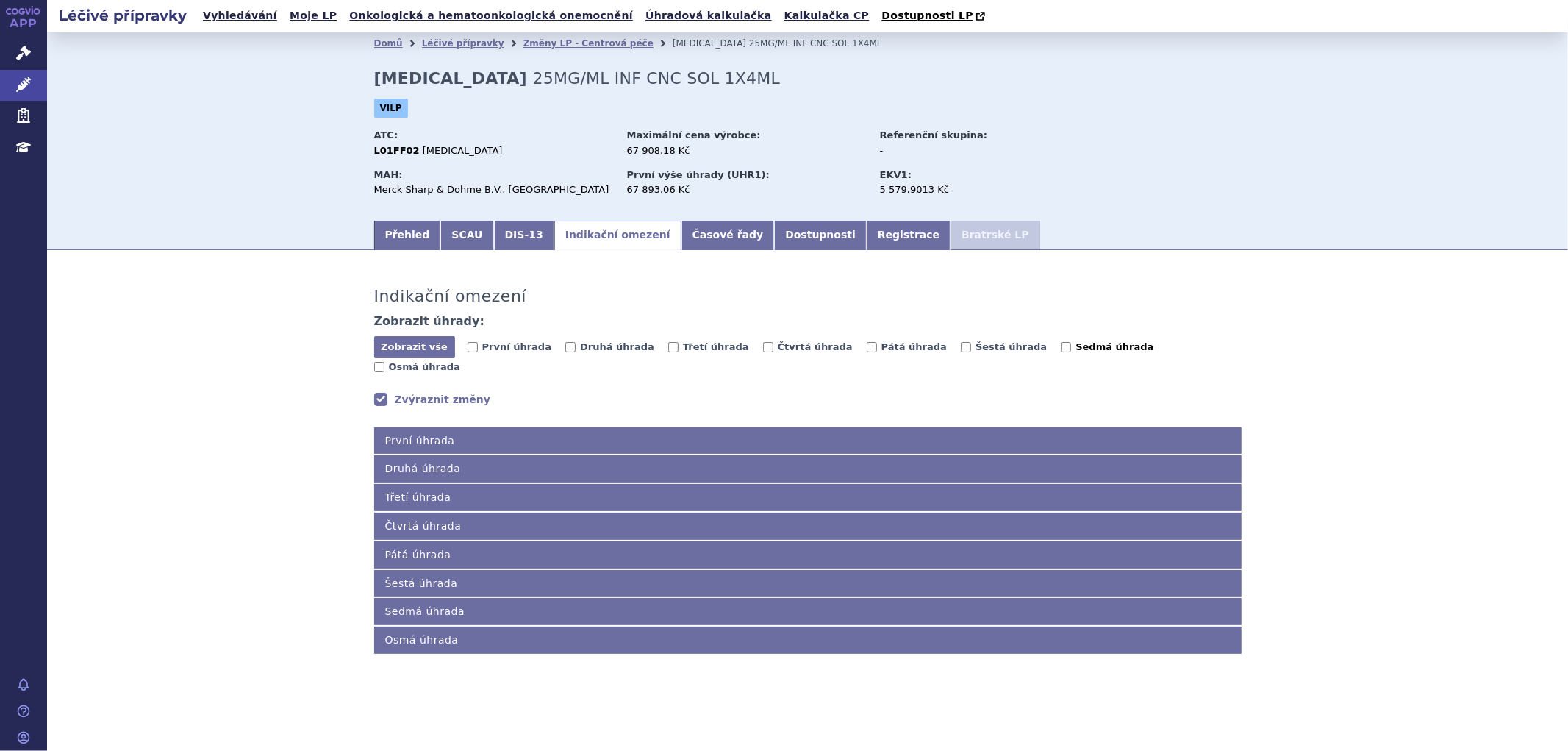
click at [1076, 348] on span "Sedmá úhrada" at bounding box center [1115, 347] width 78 height 11
click at [1061, 348] on input "Sedmá úhrada" at bounding box center [1066, 348] width 10 height 10
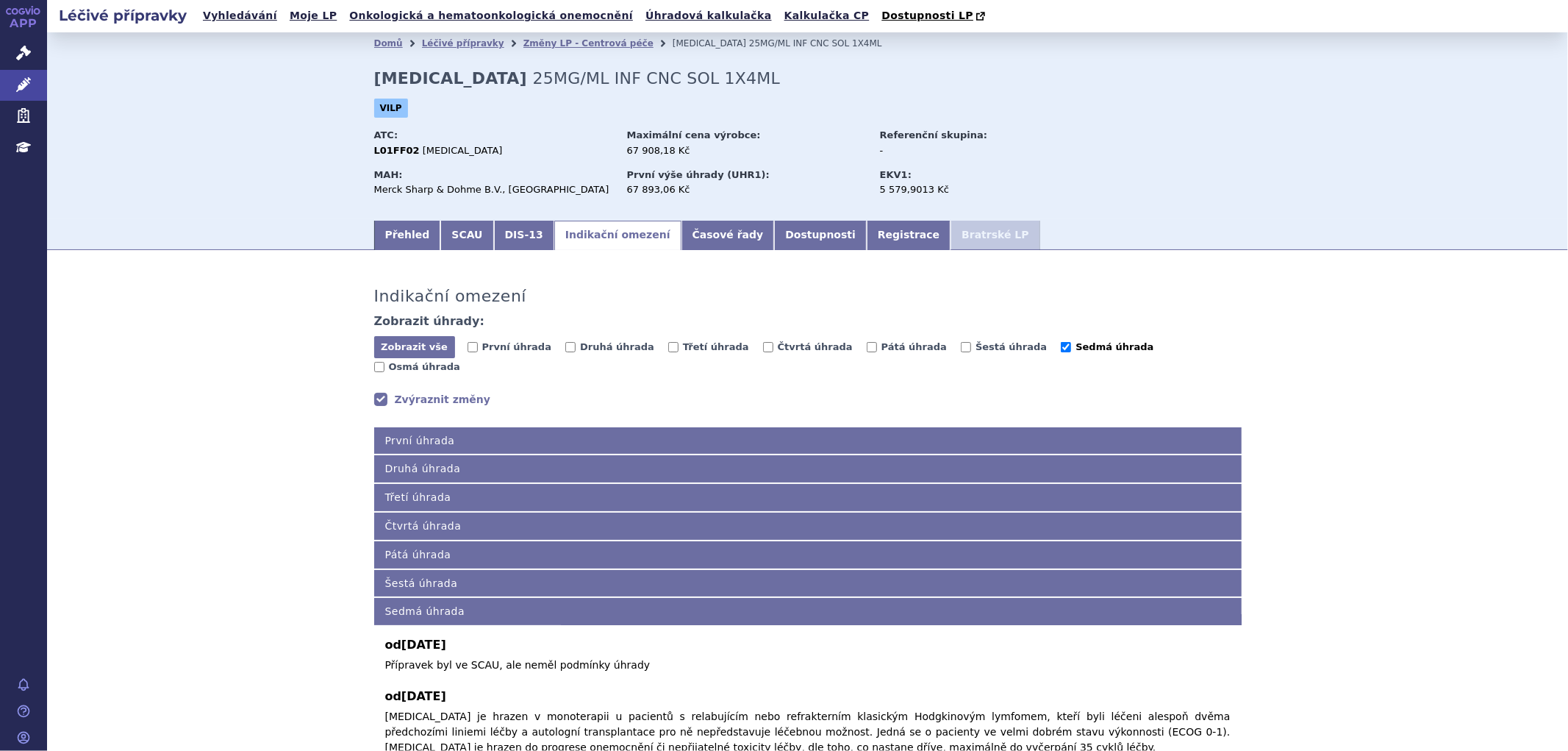
click at [1076, 348] on span "Sedmá úhrada" at bounding box center [1115, 347] width 78 height 11
click at [1061, 348] on input "Sedmá úhrada" at bounding box center [1066, 348] width 10 height 10
checkbox input "false"
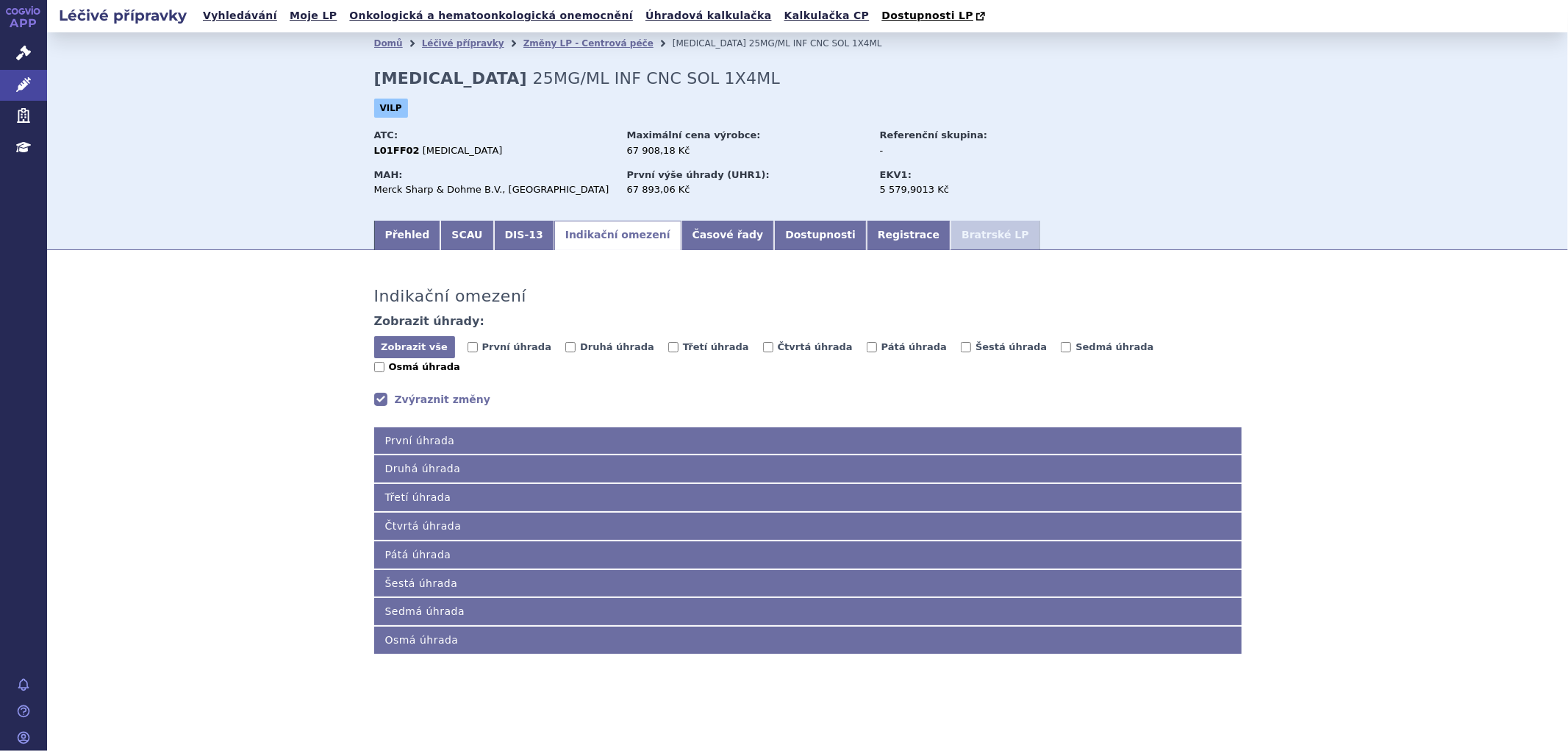
click at [461, 360] on label "Osmá úhrada" at bounding box center [417, 367] width 86 height 15
click at [385, 362] on input "Osmá úhrada" at bounding box center [380, 367] width 10 height 10
checkbox input "true"
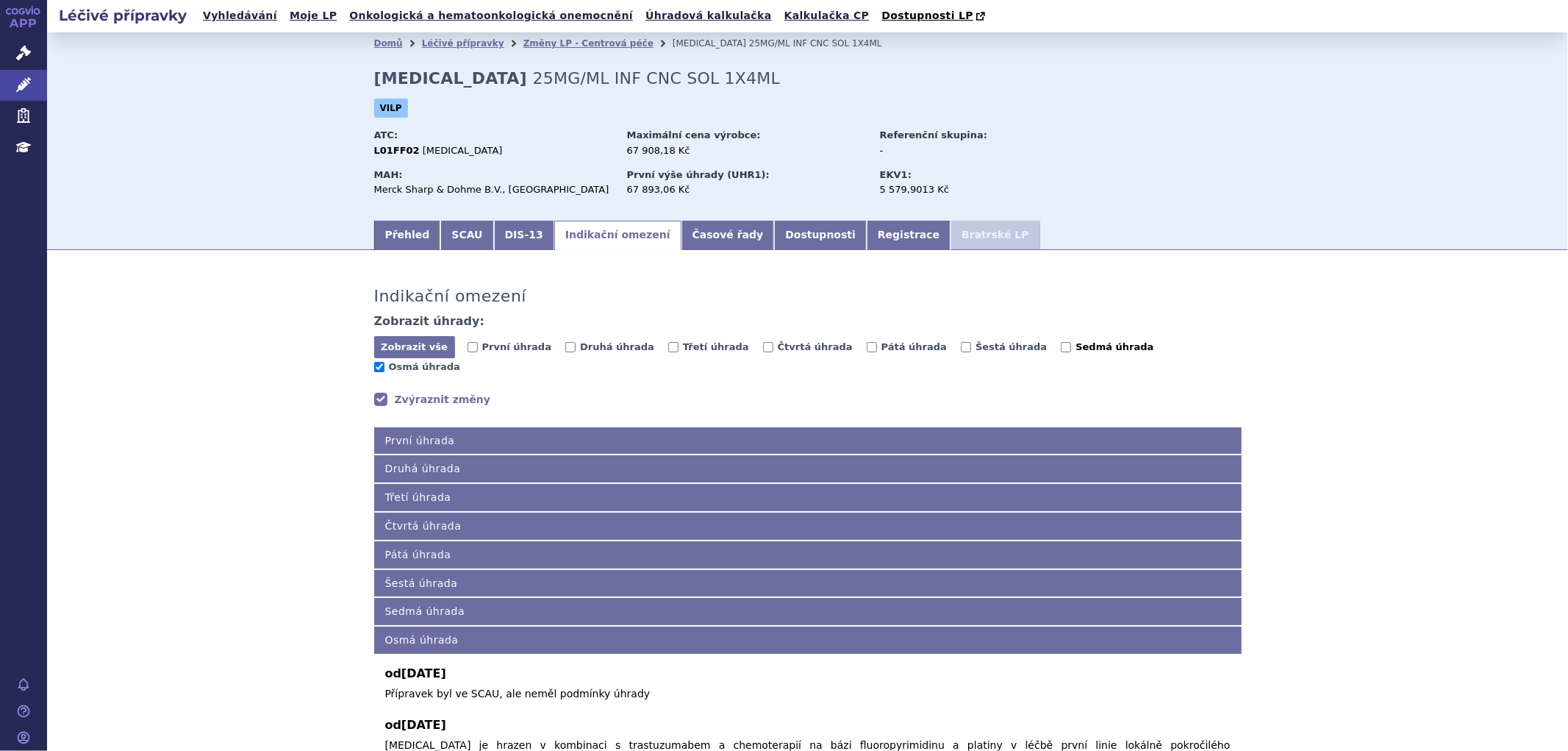
click at [1076, 348] on span "Sedmá úhrada" at bounding box center [1115, 347] width 78 height 11
click at [1061, 348] on input "Sedmá úhrada" at bounding box center [1066, 348] width 10 height 10
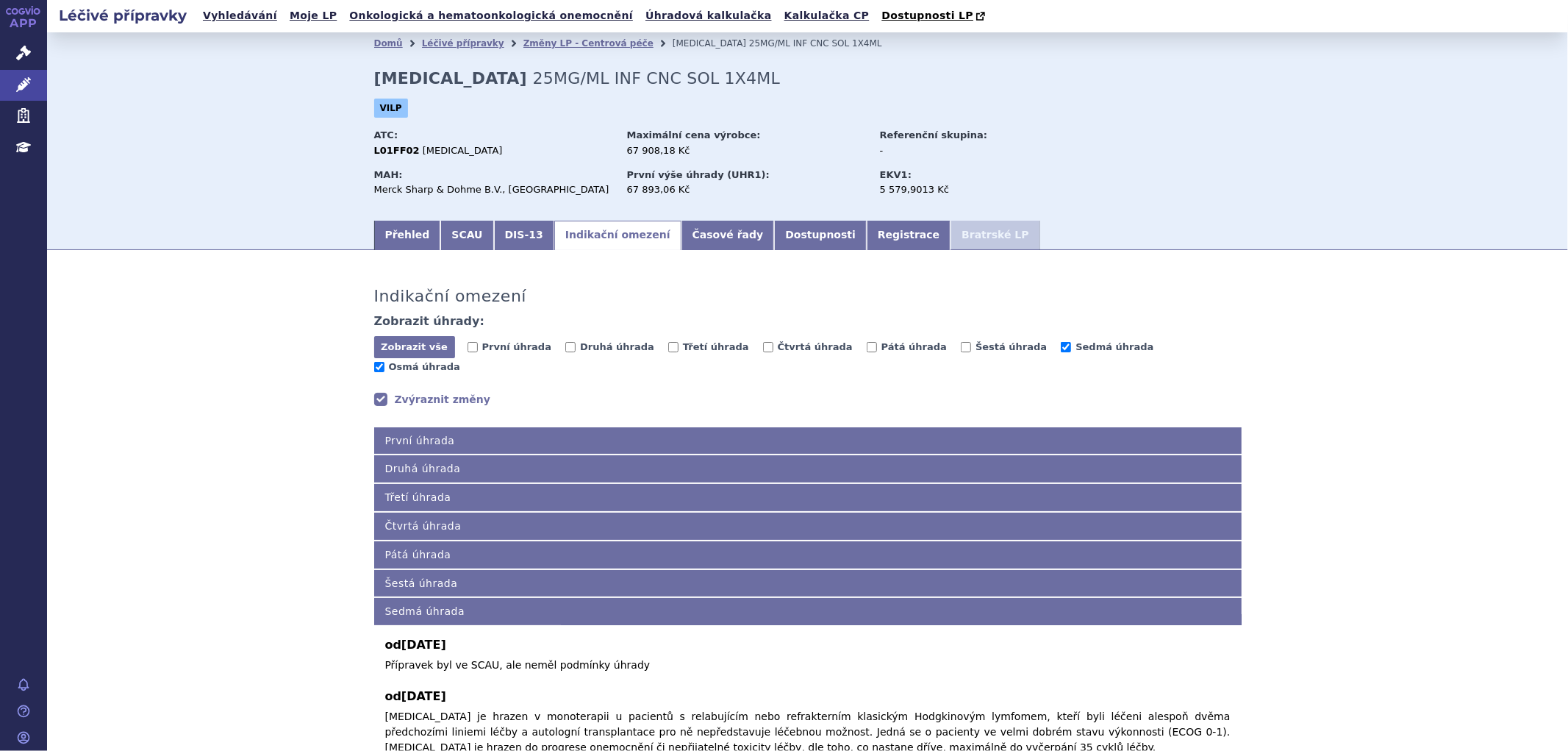
click at [1066, 348] on span "Sedmá úhrada" at bounding box center [1113, 348] width 103 height 14
drag, startPoint x: 1107, startPoint y: 347, endPoint x: 1077, endPoint y: 349, distance: 30.1
click at [461, 362] on span "Osmá úhrada" at bounding box center [425, 367] width 71 height 11
click at [1076, 350] on span "Sedmá úhrada" at bounding box center [1115, 347] width 78 height 11
click at [1061, 350] on input "Sedmá úhrada" at bounding box center [1066, 348] width 10 height 10
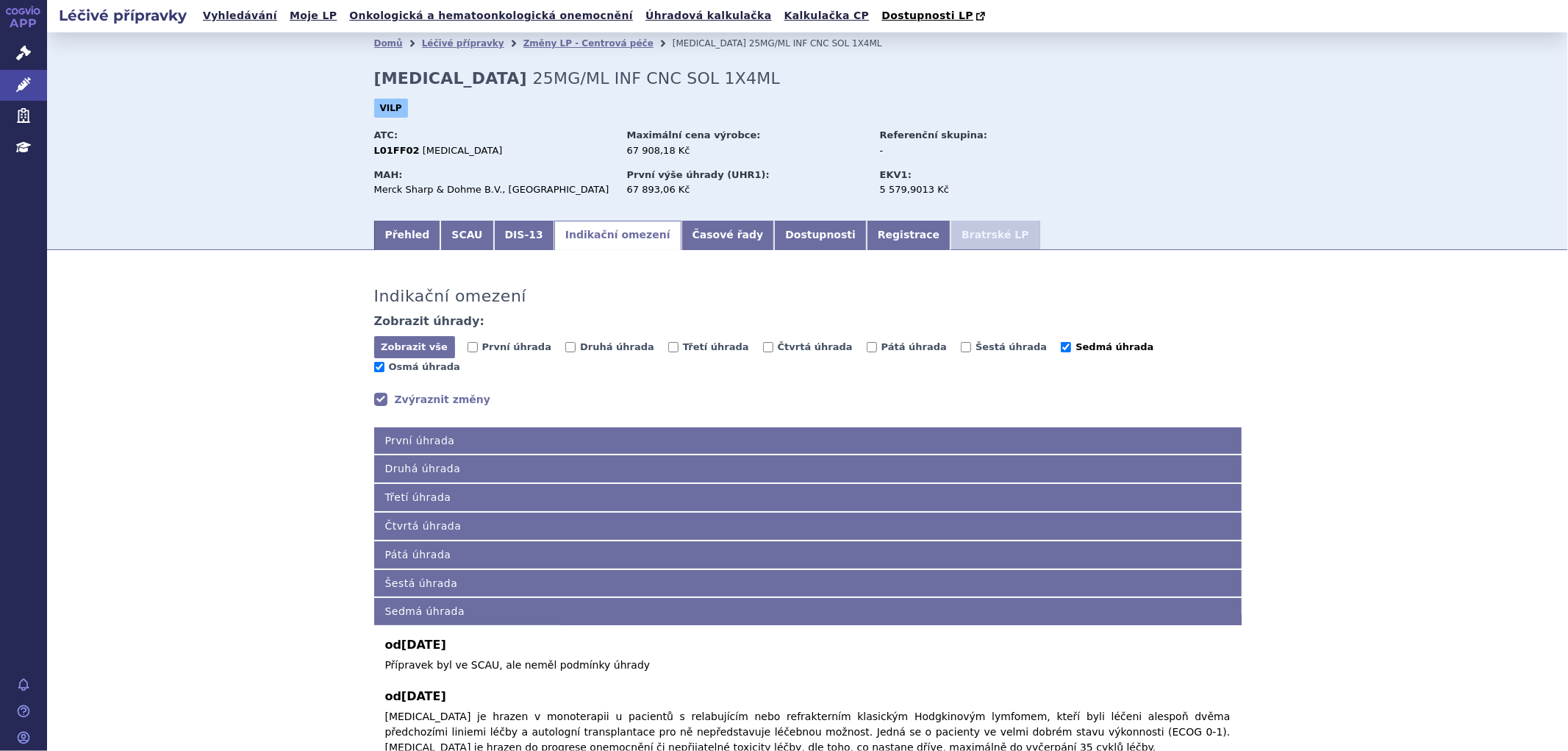
checkbox input "false"
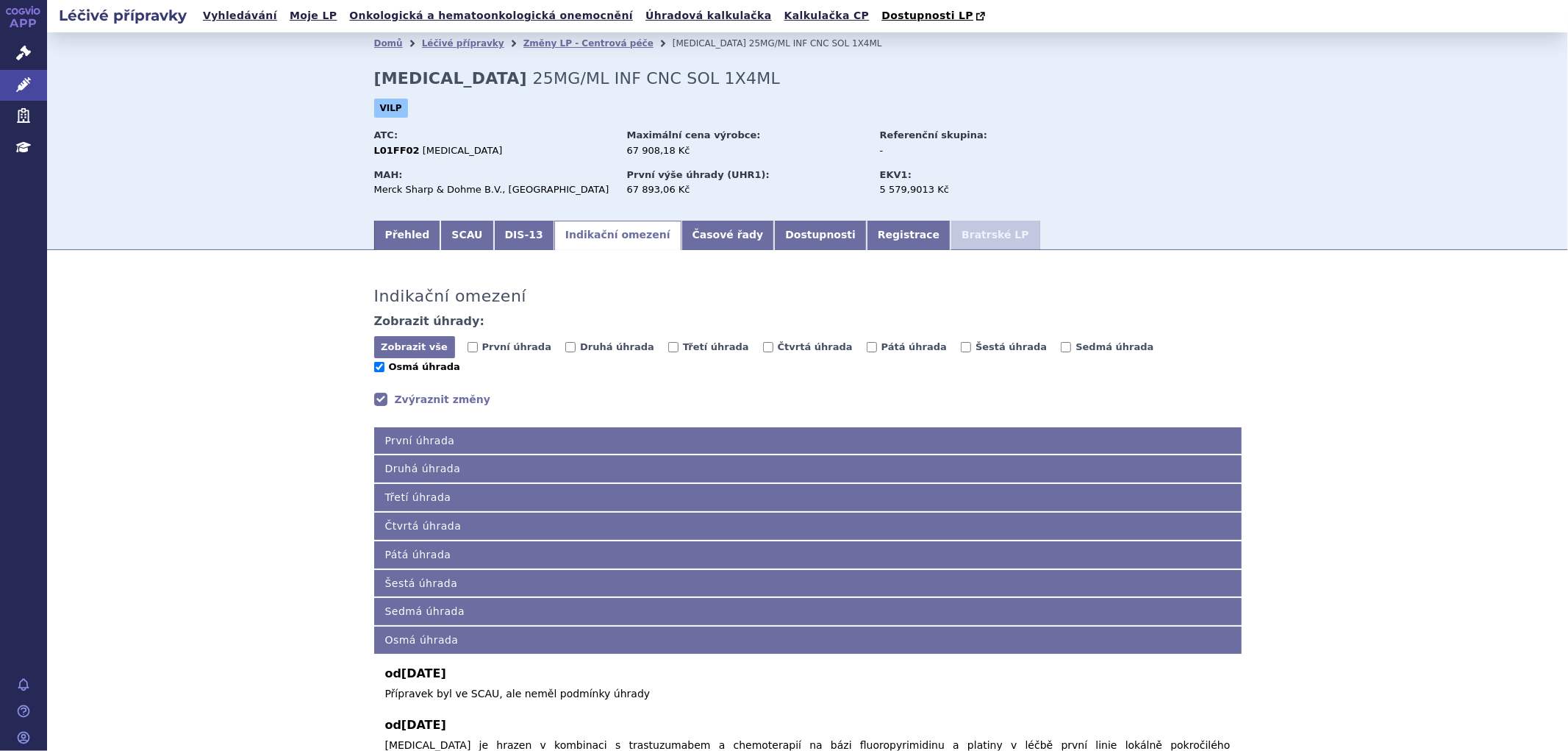
click at [385, 362] on input "Osmá úhrada" at bounding box center [380, 367] width 10 height 10
checkbox input "false"
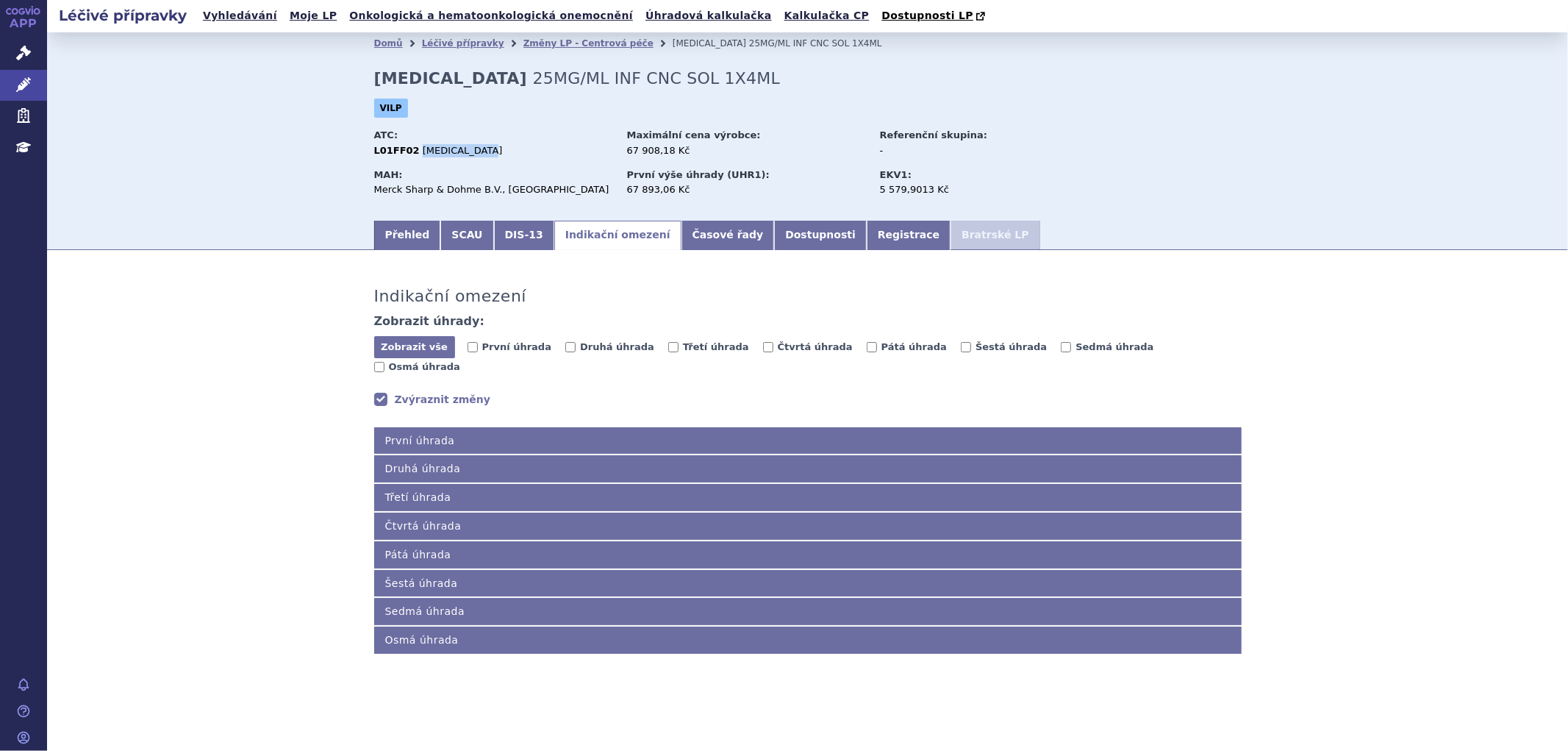
drag, startPoint x: 490, startPoint y: 149, endPoint x: 414, endPoint y: 149, distance: 76.0
click at [414, 149] on div "L01FF02 PEMBROLIZUMAB" at bounding box center [494, 151] width 239 height 13
copy span "PEMBROLIZUMAB"
drag, startPoint x: 422, startPoint y: 331, endPoint x: 425, endPoint y: 315, distance: 16.3
click at [425, 325] on div "Zobrazit úhrady: Zobrazit vše Skrýt vše První úhrada Druhá úhrada Třetí úhrada …" at bounding box center [808, 346] width 868 height 63
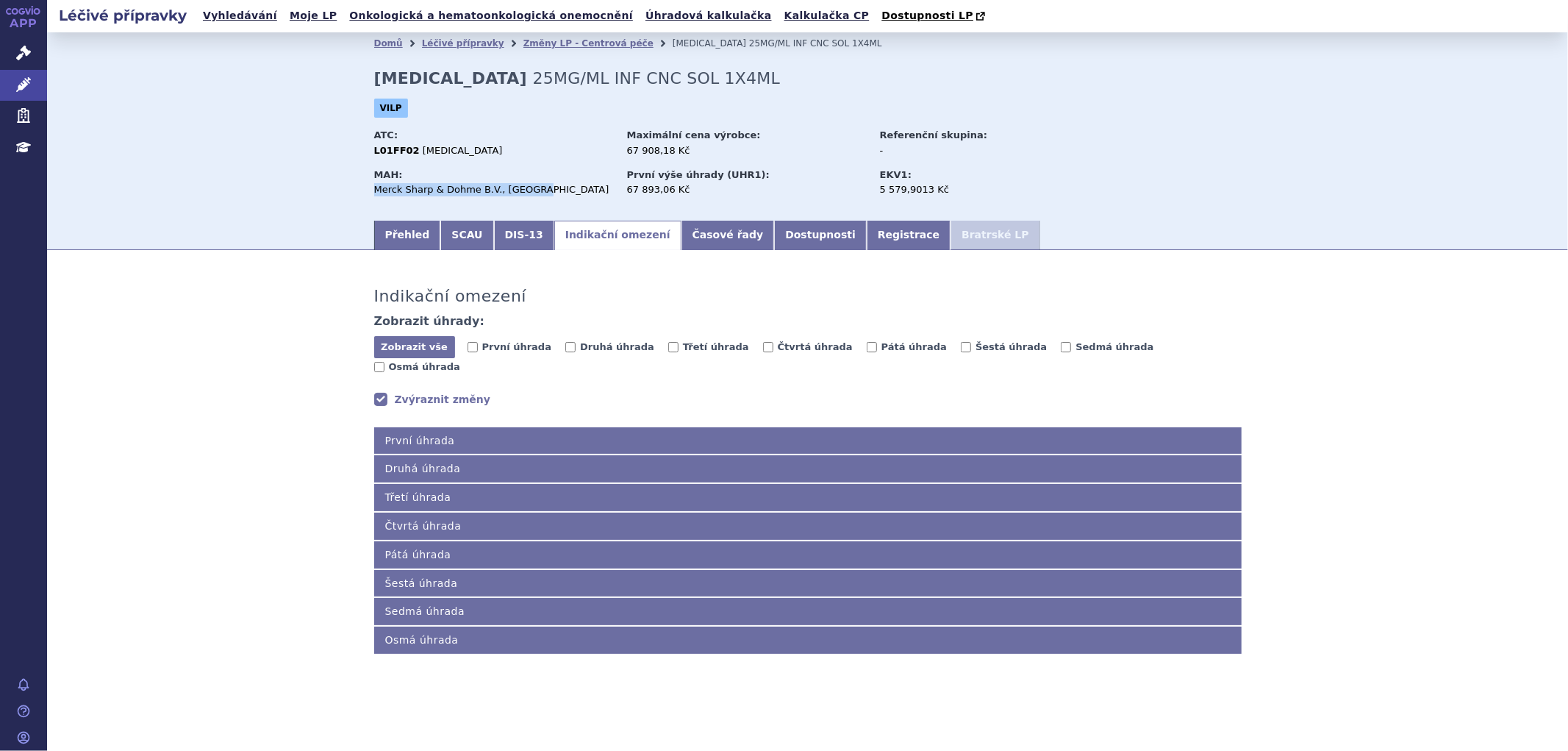
drag, startPoint x: 532, startPoint y: 188, endPoint x: 374, endPoint y: 194, distance: 158.1
click at [375, 194] on div "Merck Sharp & Dohme B.V., Haarlem" at bounding box center [494, 190] width 239 height 13
copy div "Merck Sharp & Dohme B.V., Haarlem"
click at [450, 85] on strong "KEYTRUDA" at bounding box center [451, 78] width 153 height 18
drag, startPoint x: 410, startPoint y: 149, endPoint x: 363, endPoint y: 149, distance: 47.0
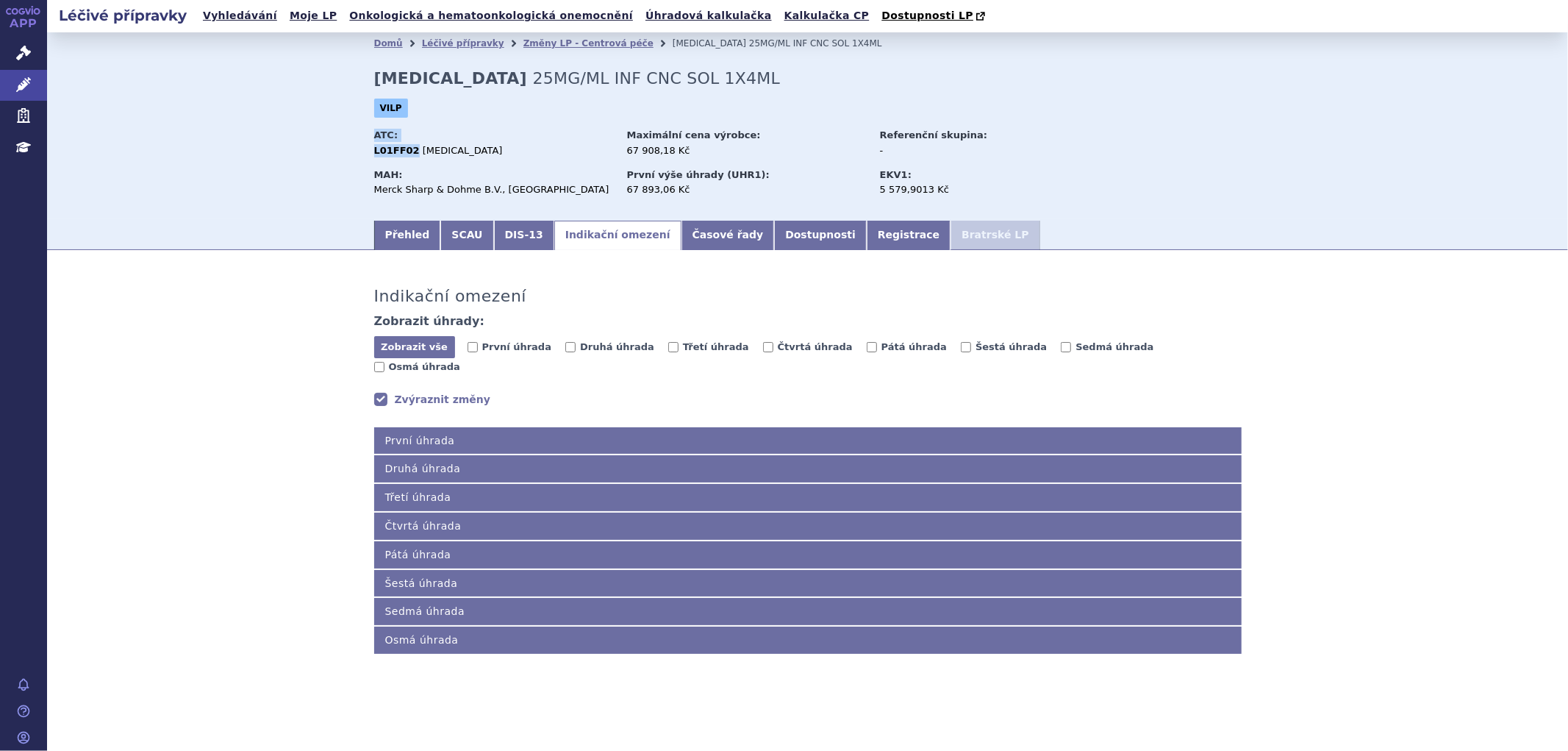
click at [363, 149] on div "Domů Léčivé přípravky Změny LP - Centrová péče KEYTRUDA 25MG/ML INF CNC SOL 1X4…" at bounding box center [808, 136] width 926 height 164
click at [388, 149] on strong "L01FF02" at bounding box center [397, 150] width 46 height 11
drag, startPoint x: 407, startPoint y: 155, endPoint x: 364, endPoint y: 156, distance: 43.0
click at [364, 156] on div "Domů Léčivé přípravky Změny LP - Centrová péče KEYTRUDA 25MG/ML INF CNC SOL 1X4…" at bounding box center [808, 136] width 926 height 164
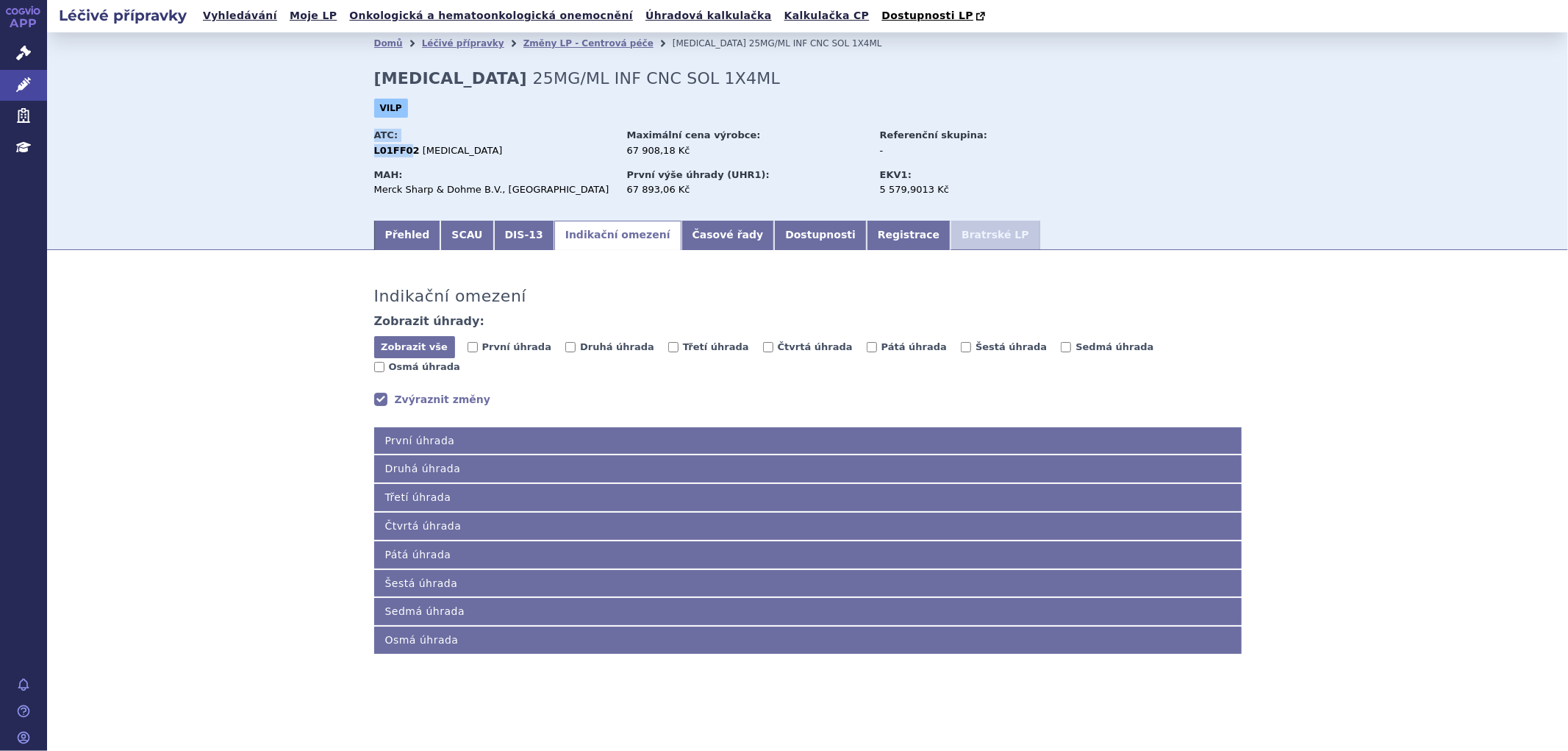
click at [396, 151] on strong "L01FF02" at bounding box center [397, 150] width 46 height 11
drag, startPoint x: 411, startPoint y: 150, endPoint x: 374, endPoint y: 152, distance: 37.1
click at [375, 152] on div "L01FF02 PEMBROLIZUMAB" at bounding box center [494, 151] width 239 height 13
copy strong "L01FF02"
click at [486, 353] on span "První úhrada" at bounding box center [517, 347] width 69 height 11
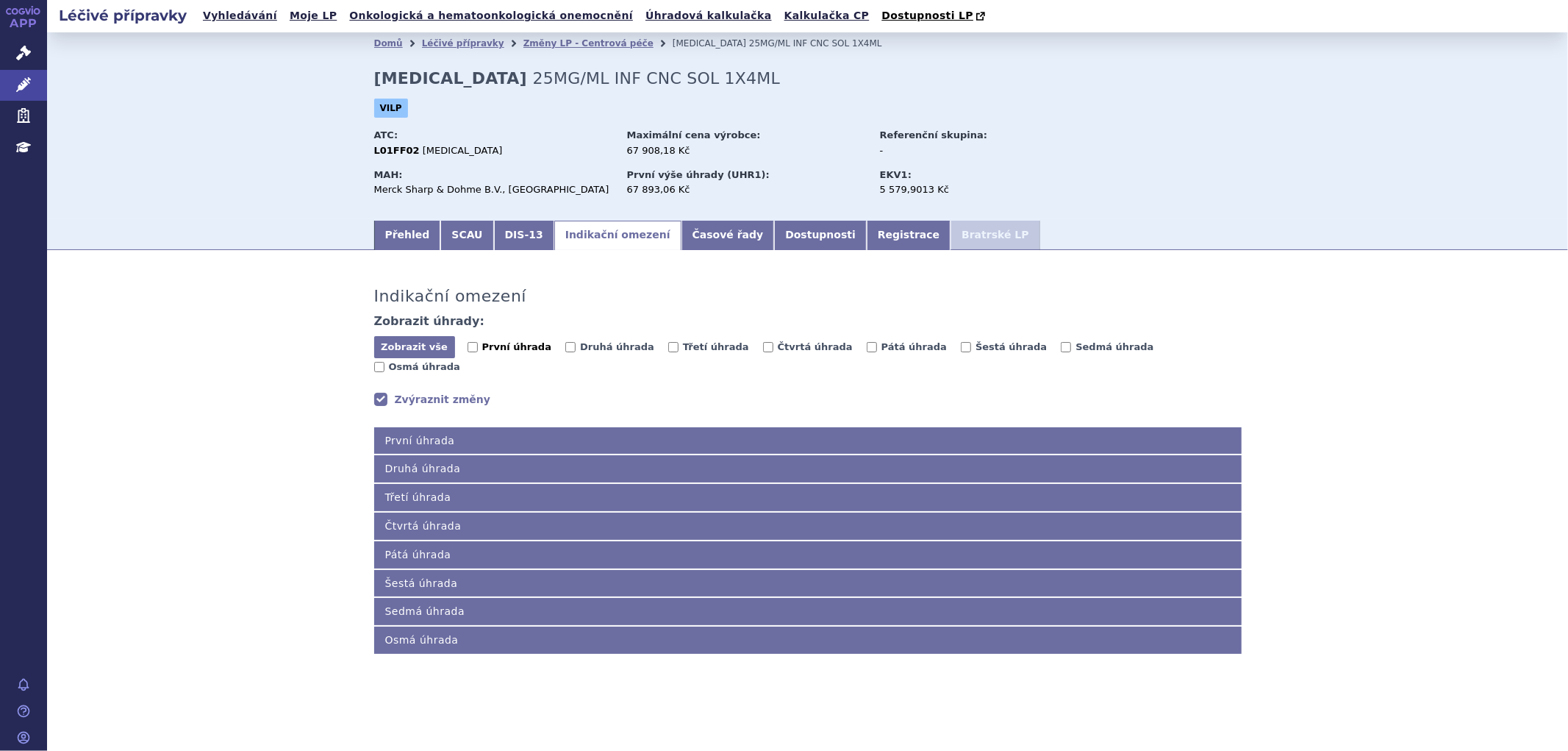
click at [478, 353] on input "První úhrada" at bounding box center [473, 348] width 10 height 10
checkbox input "true"
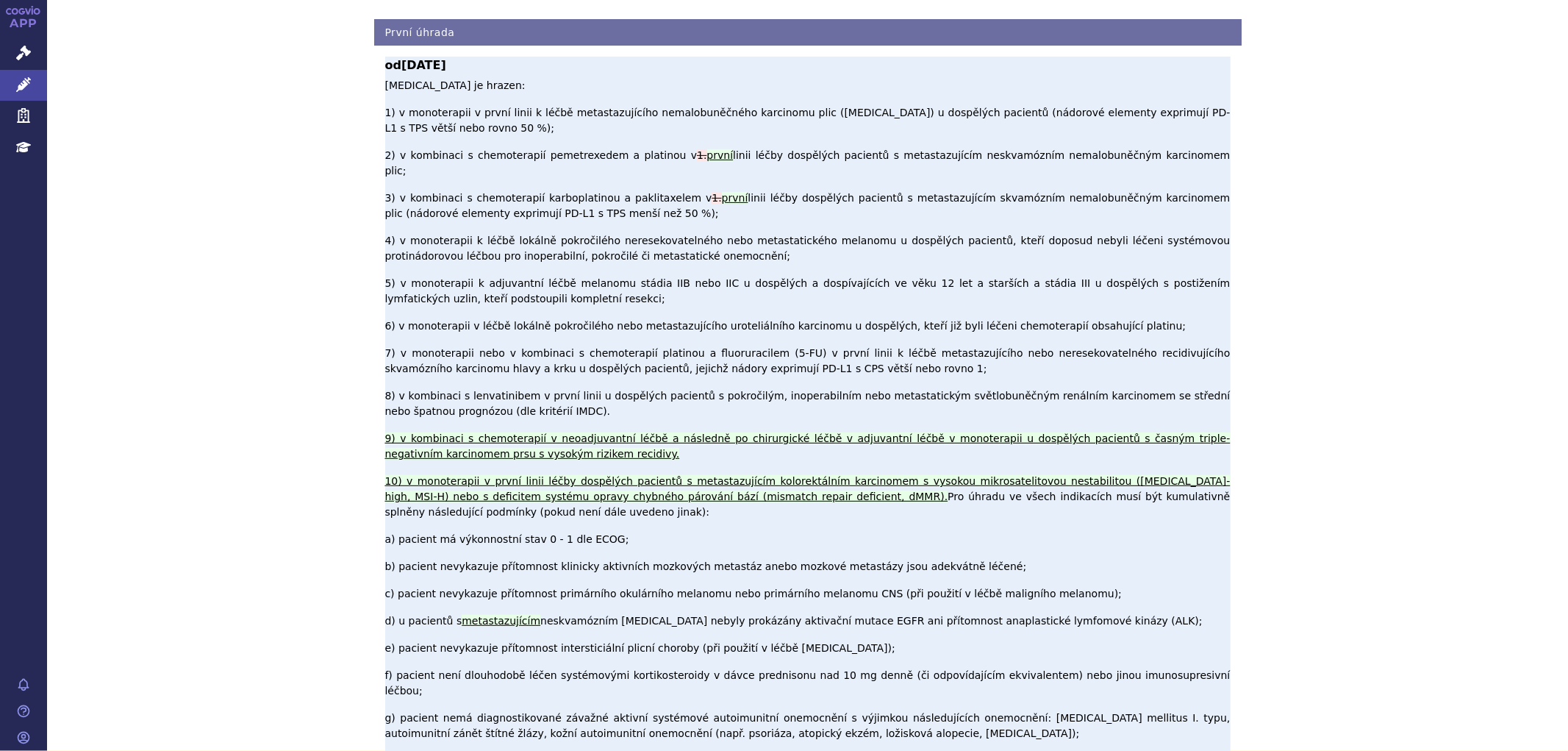
scroll to position [327, 0]
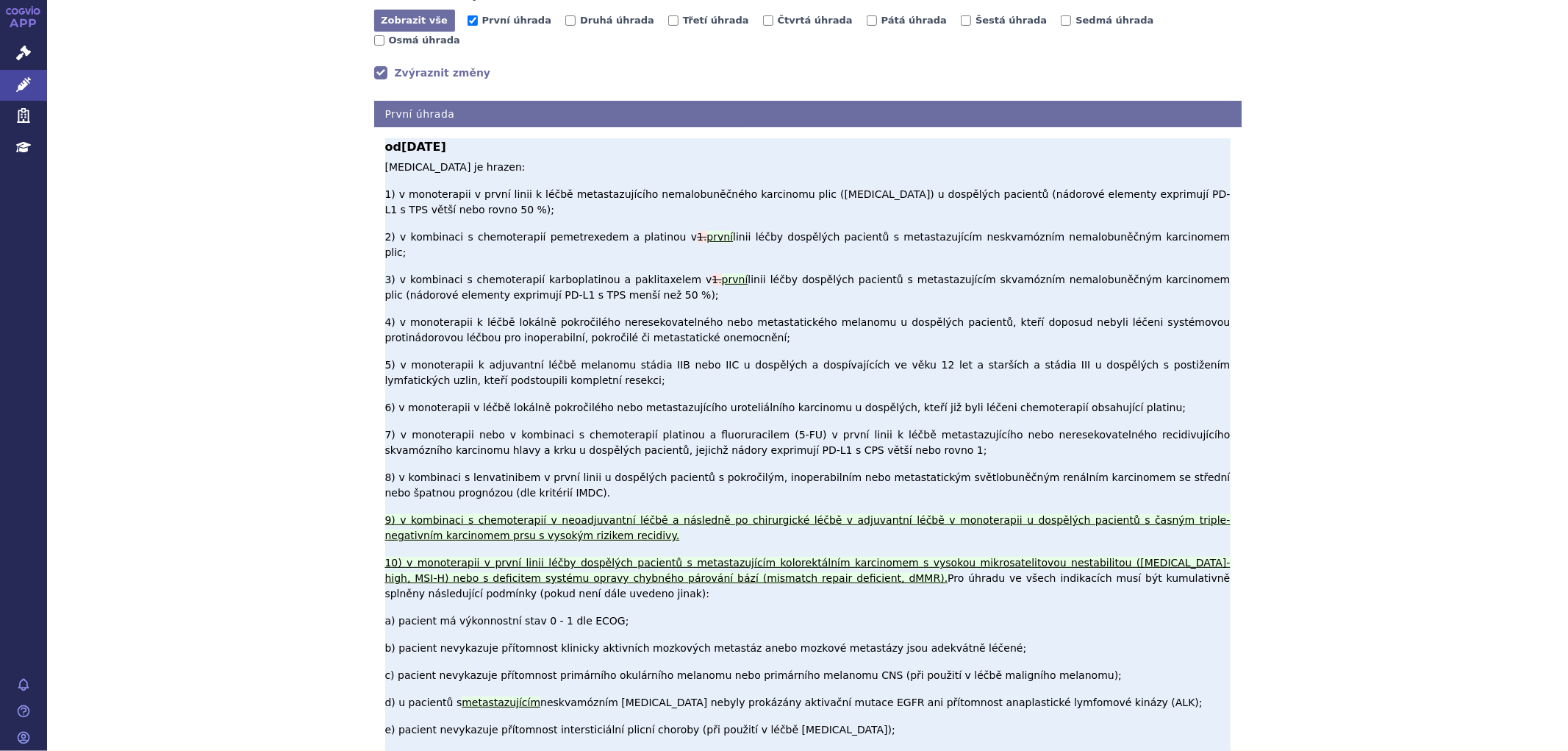
drag, startPoint x: 379, startPoint y: 155, endPoint x: 846, endPoint y: 717, distance: 730.7
click at [846, 717] on p "Pembrolizumab je hrazen: 1) v monoterapii v první linii k léčbě metastazujícího…" at bounding box center [808, 598] width 845 height 876
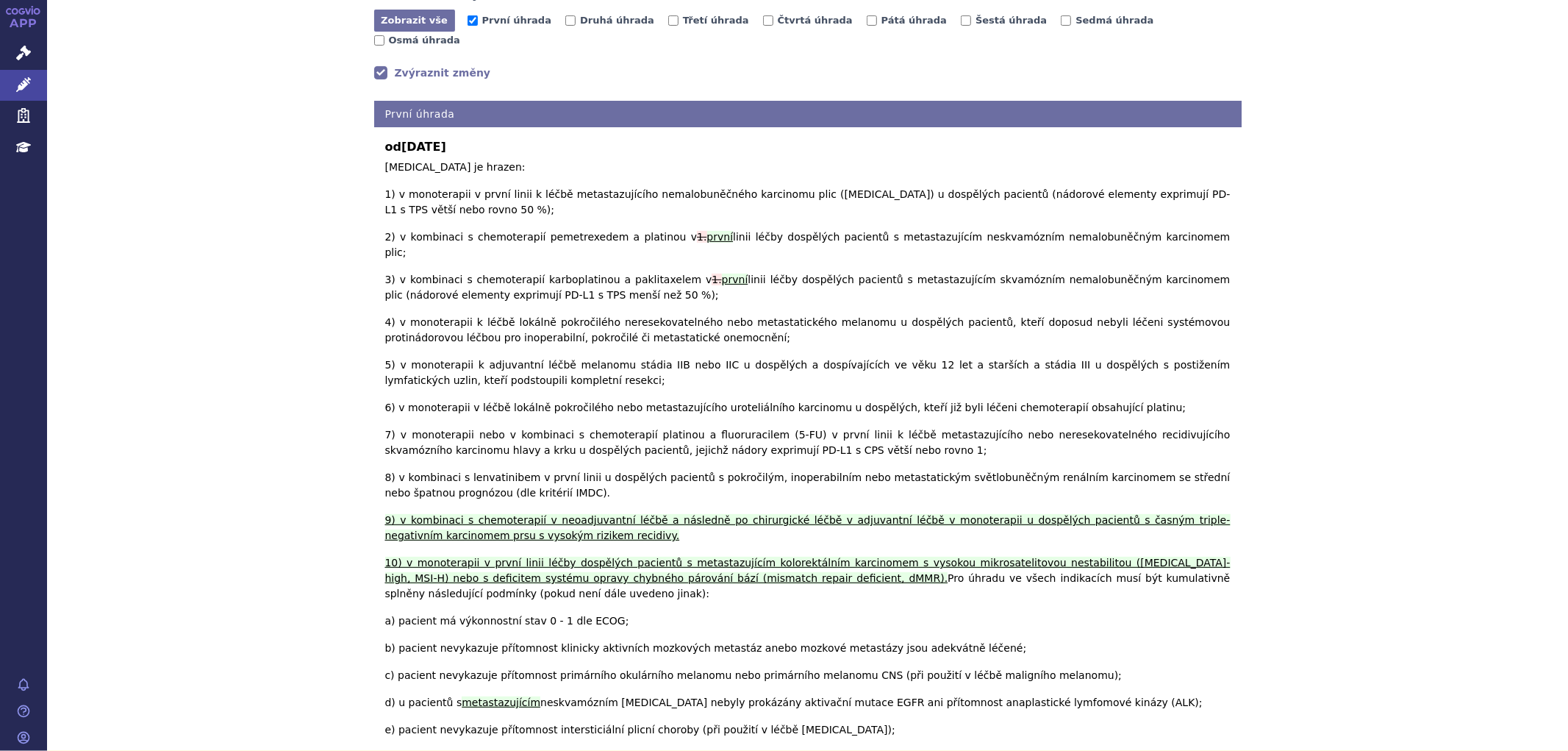
copy p "Pembrolizumab je hrazen: 1) v monoterapii v první linii k léčbě metastazujícího…"
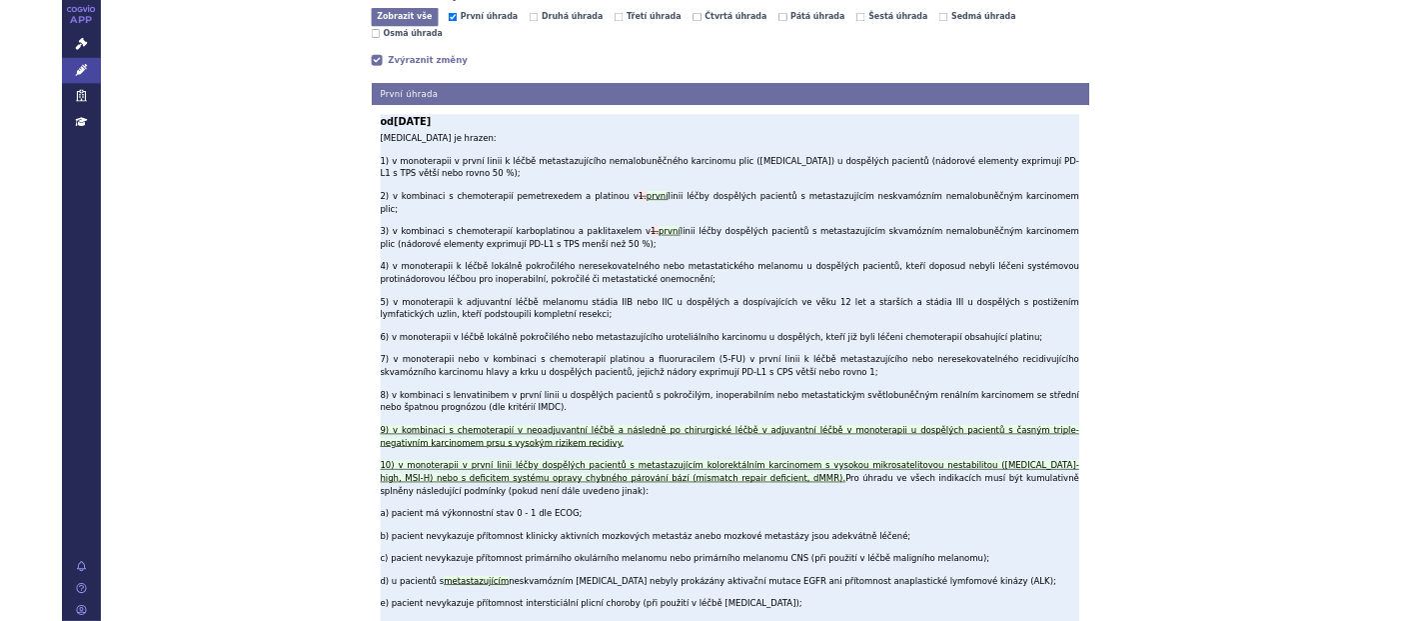
scroll to position [776, 0]
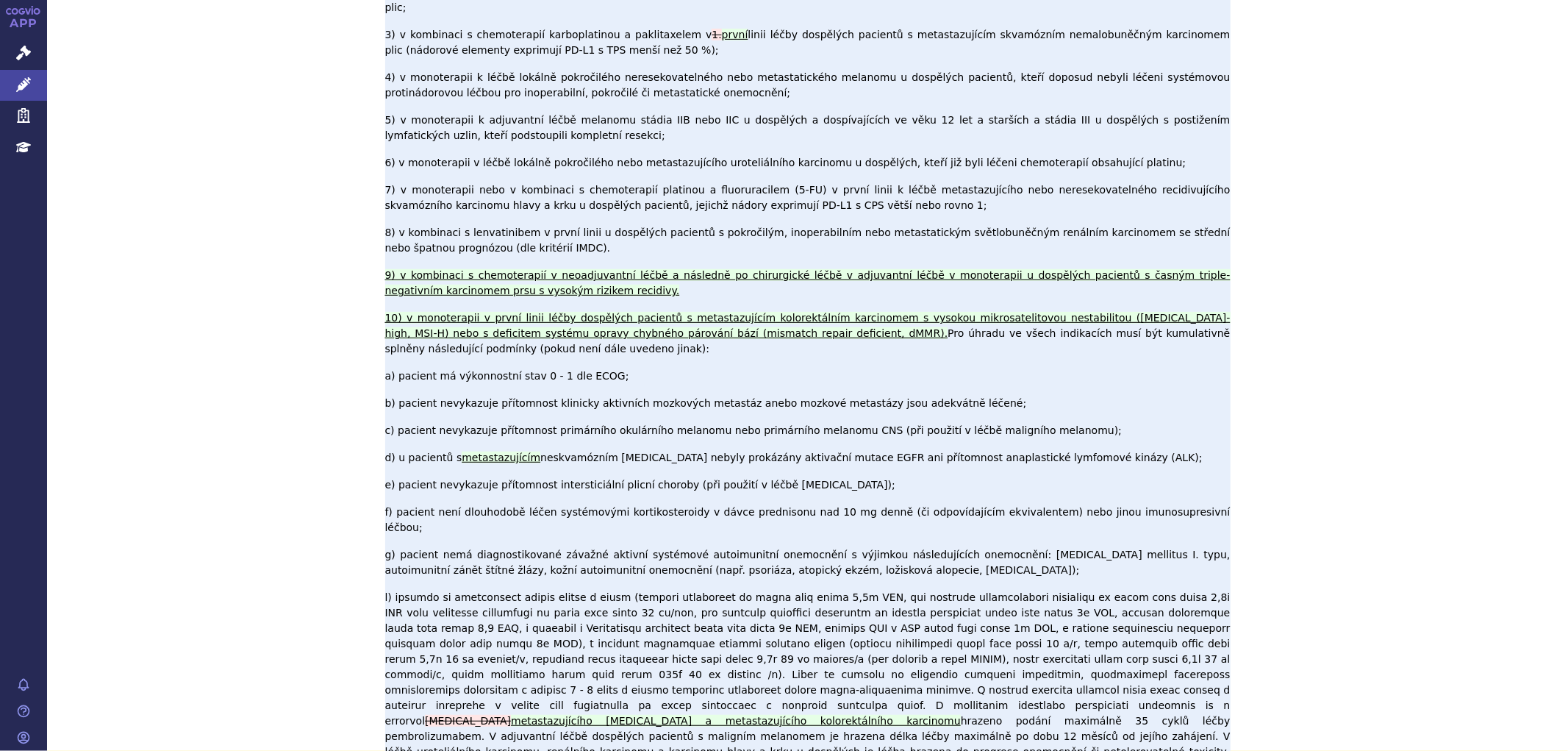
drag, startPoint x: 806, startPoint y: 479, endPoint x: 1077, endPoint y: 384, distance: 287.2
click at [1077, 384] on p "Pembrolizumab je hrazen: 1) v monoterapii v první linii k léčbě metastazujícího…" at bounding box center [808, 353] width 845 height 876
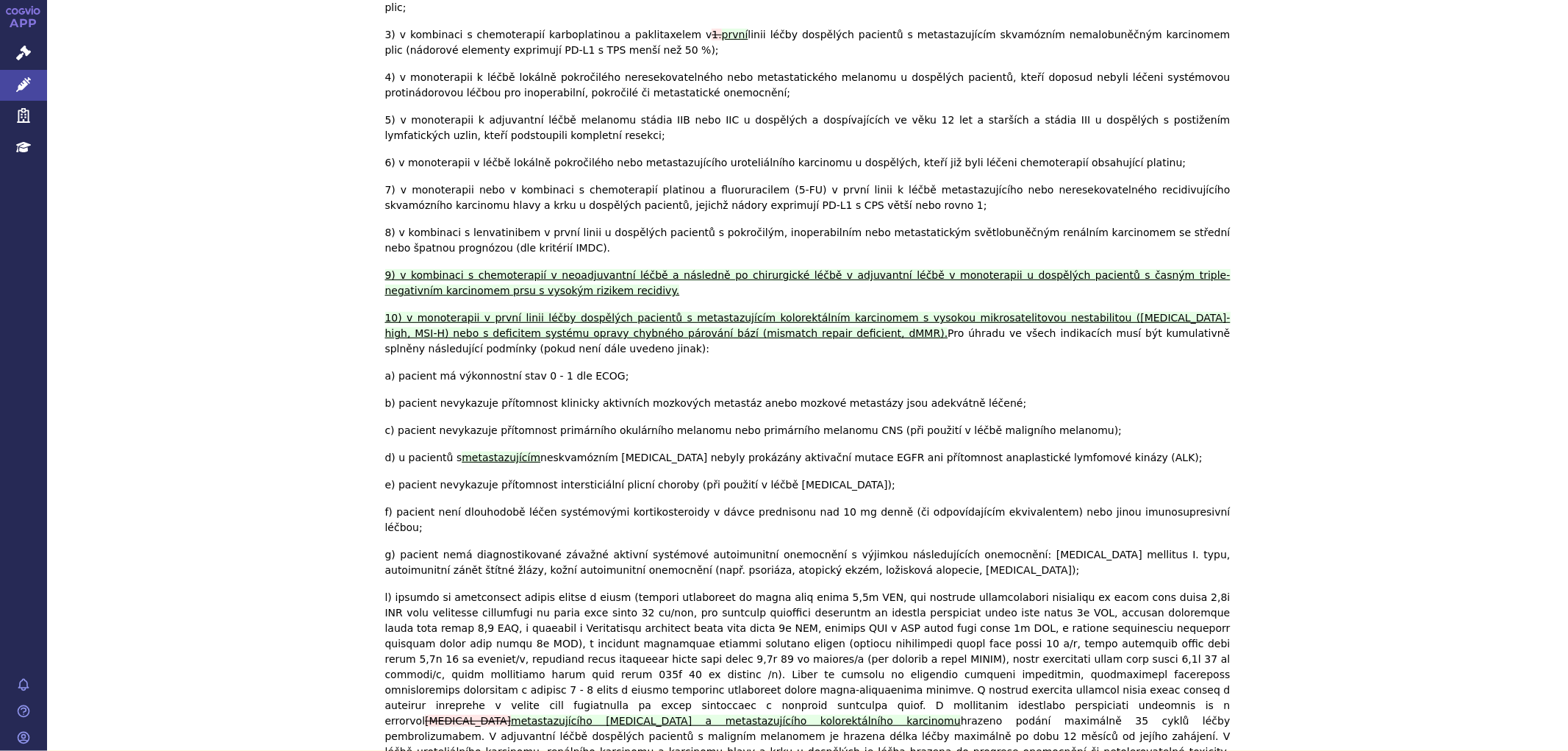
copy p "devátou /l). Léčba je hrazena do potvrzení progrese onemocnění, verifikované op…"
drag, startPoint x: 1331, startPoint y: 342, endPoint x: 1309, endPoint y: 347, distance: 22.6
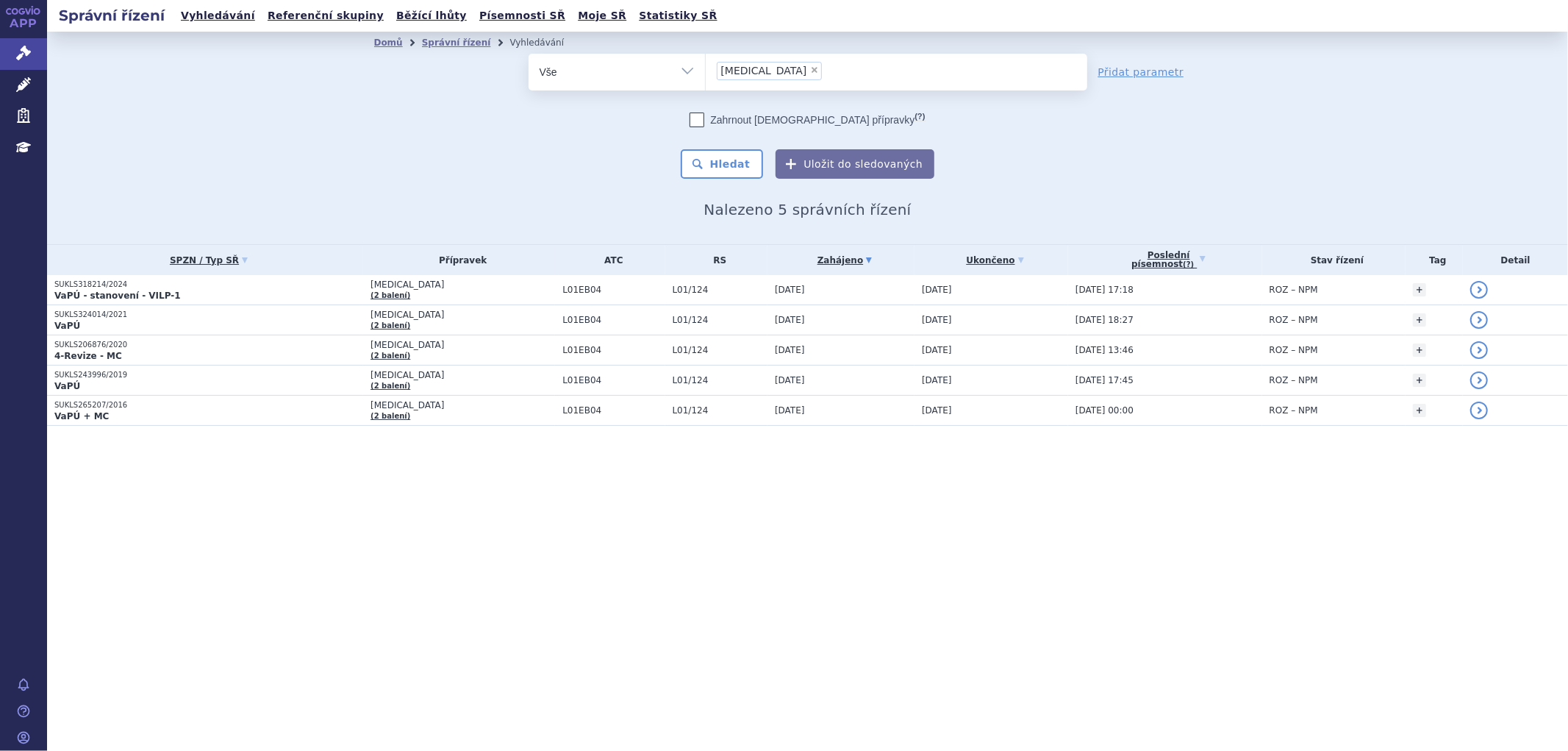
click at [810, 70] on span "×" at bounding box center [815, 70] width 9 height 9
click at [706, 70] on select "[MEDICAL_DATA]" at bounding box center [705, 71] width 1 height 37
select select
type input "ke"
type input "key"
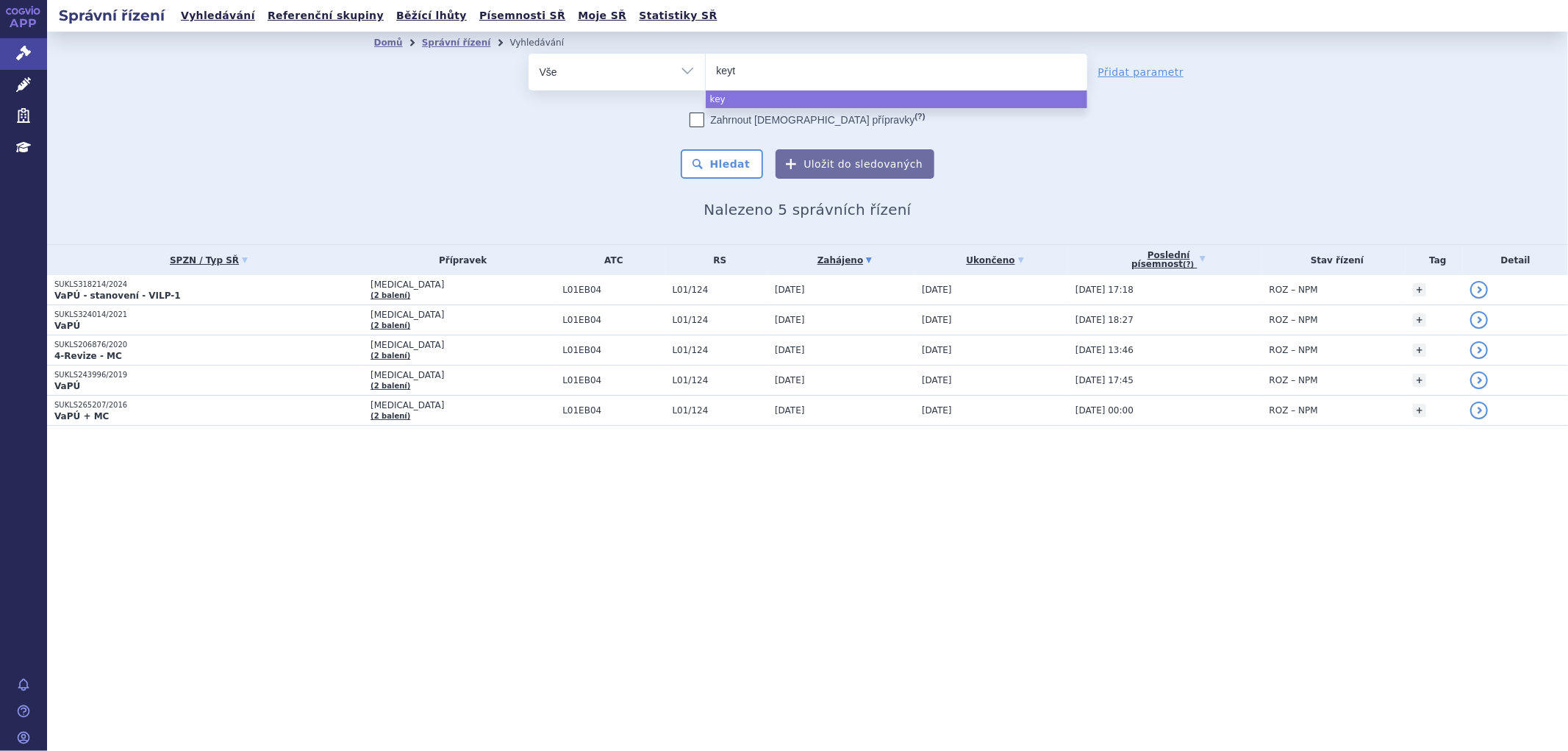
type input "keytr"
type input "keytrud"
type input "[MEDICAL_DATA]"
select select "[MEDICAL_DATA]"
click at [731, 158] on button "Hledat" at bounding box center [722, 164] width 83 height 29
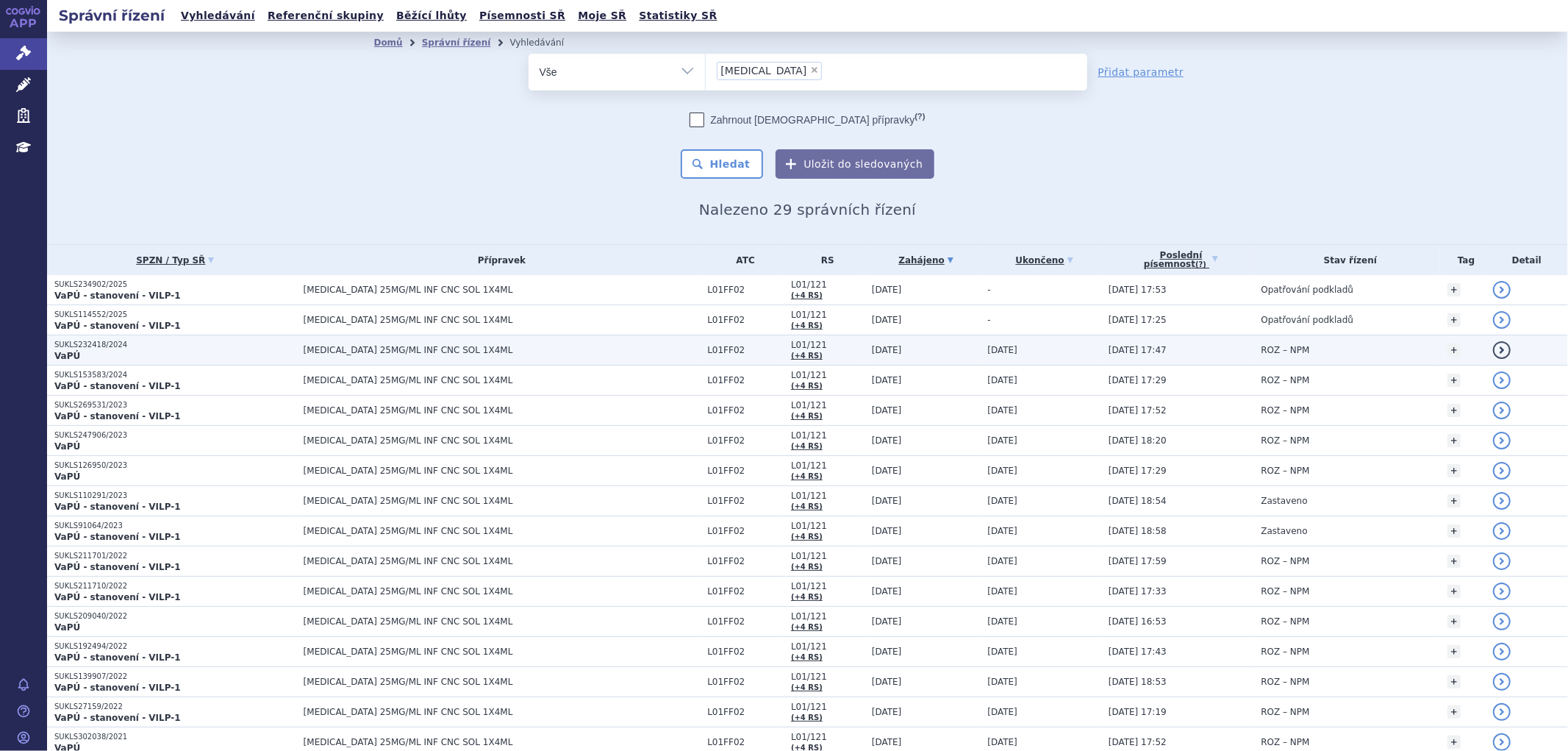
click at [517, 358] on td "[MEDICAL_DATA] 25MG/ML INF CNC SOL 1X4ML" at bounding box center [499, 350] width 405 height 30
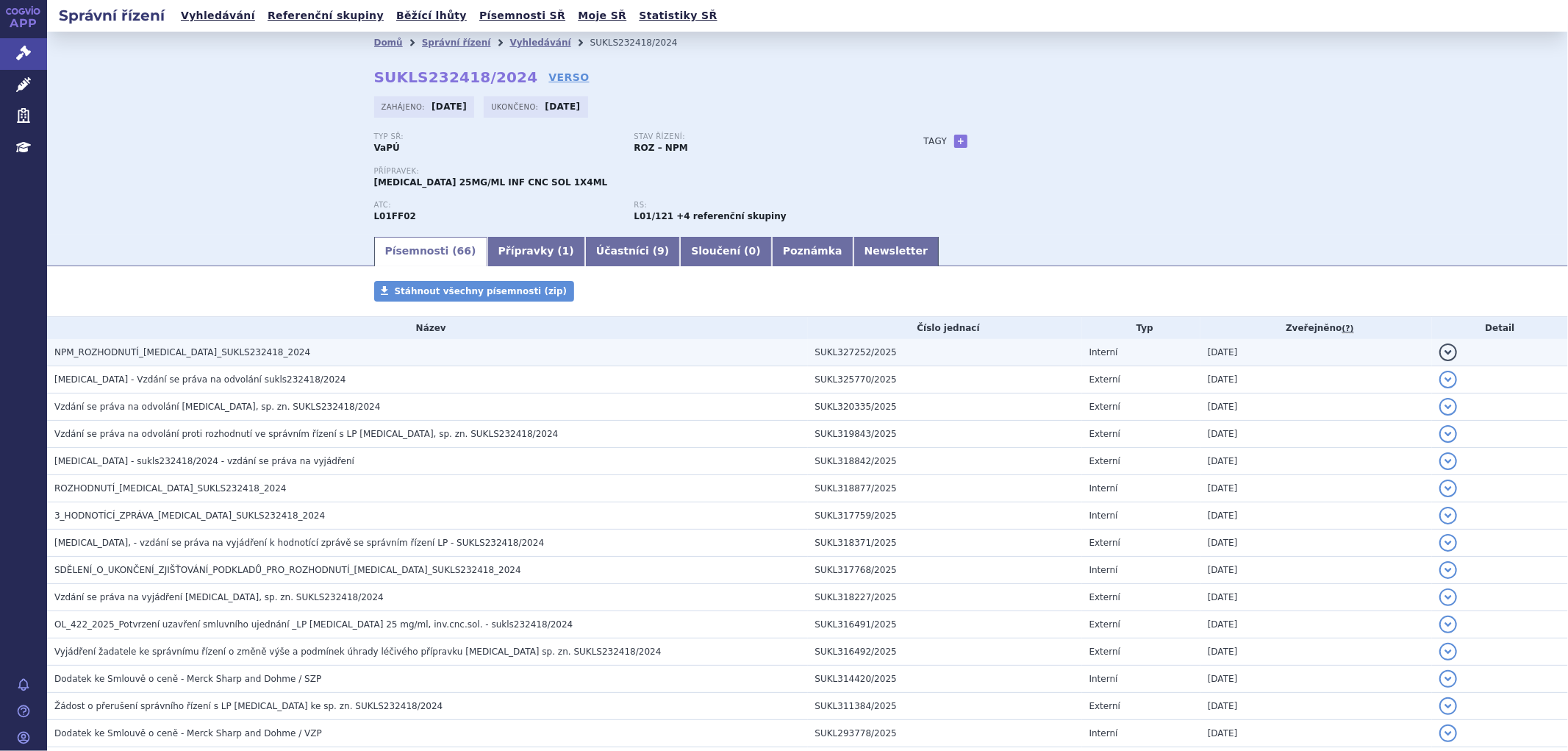
click at [160, 355] on span "NPM_ROZHODNUTÍ_[MEDICAL_DATA]_SUKLS232418_2024" at bounding box center [182, 353] width 256 height 10
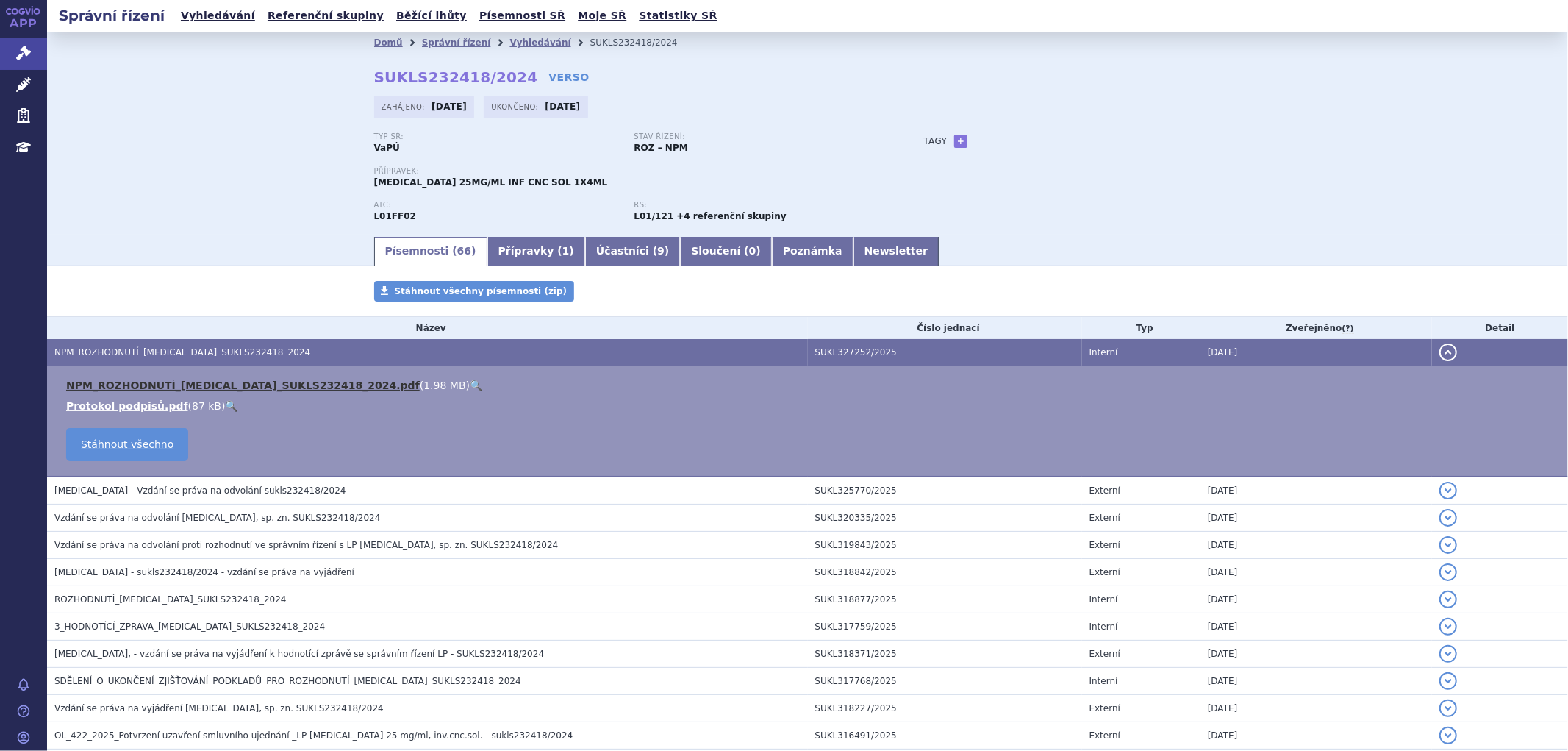
click at [174, 381] on link "NPM_ROZHODNUTÍ_[MEDICAL_DATA]_SUKLS232418_2024.pdf" at bounding box center [243, 386] width 354 height 12
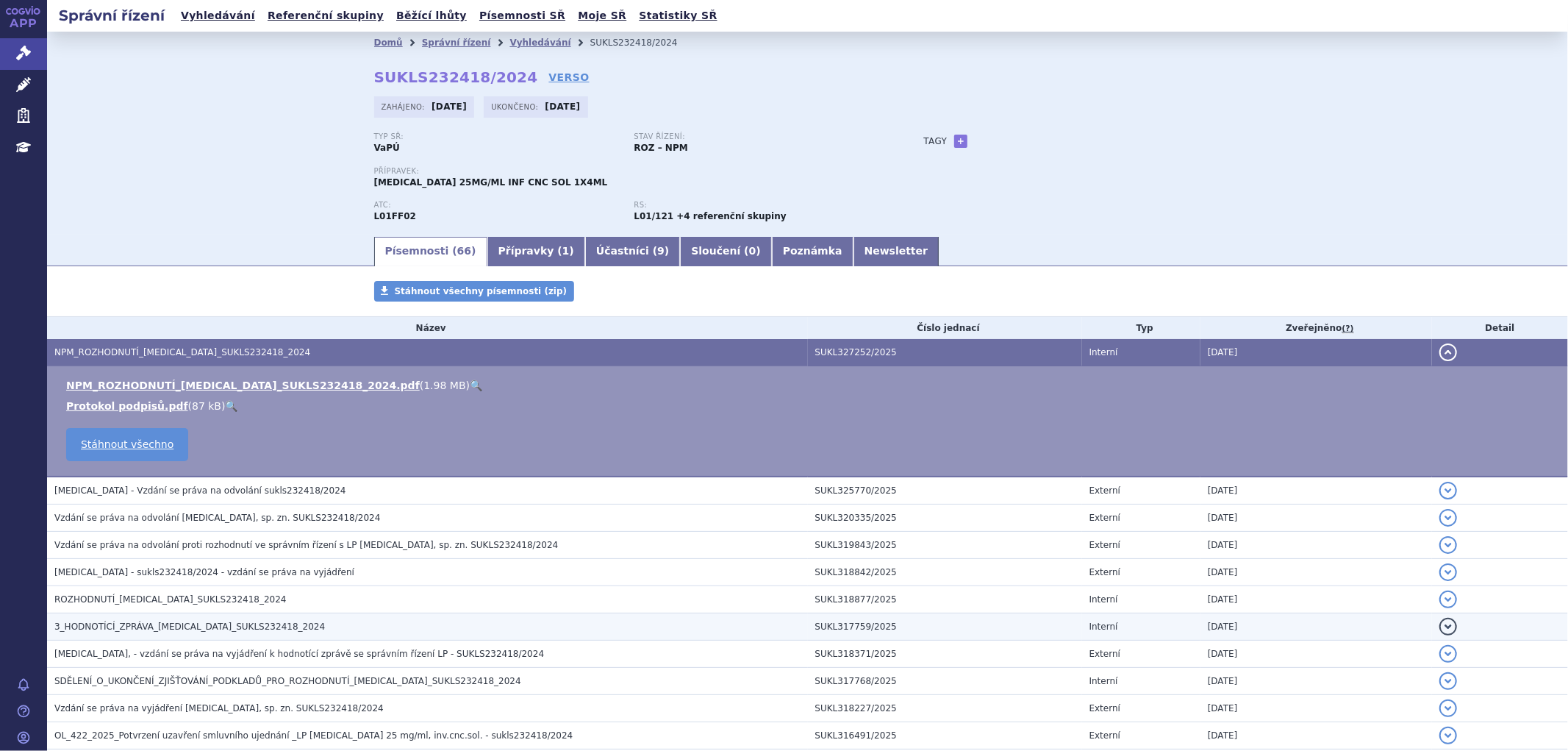
click at [116, 624] on span "3_HODNOTÍCÍ_ZPRÁVA_[MEDICAL_DATA]_SUKLS232418_2024" at bounding box center [190, 627] width 271 height 10
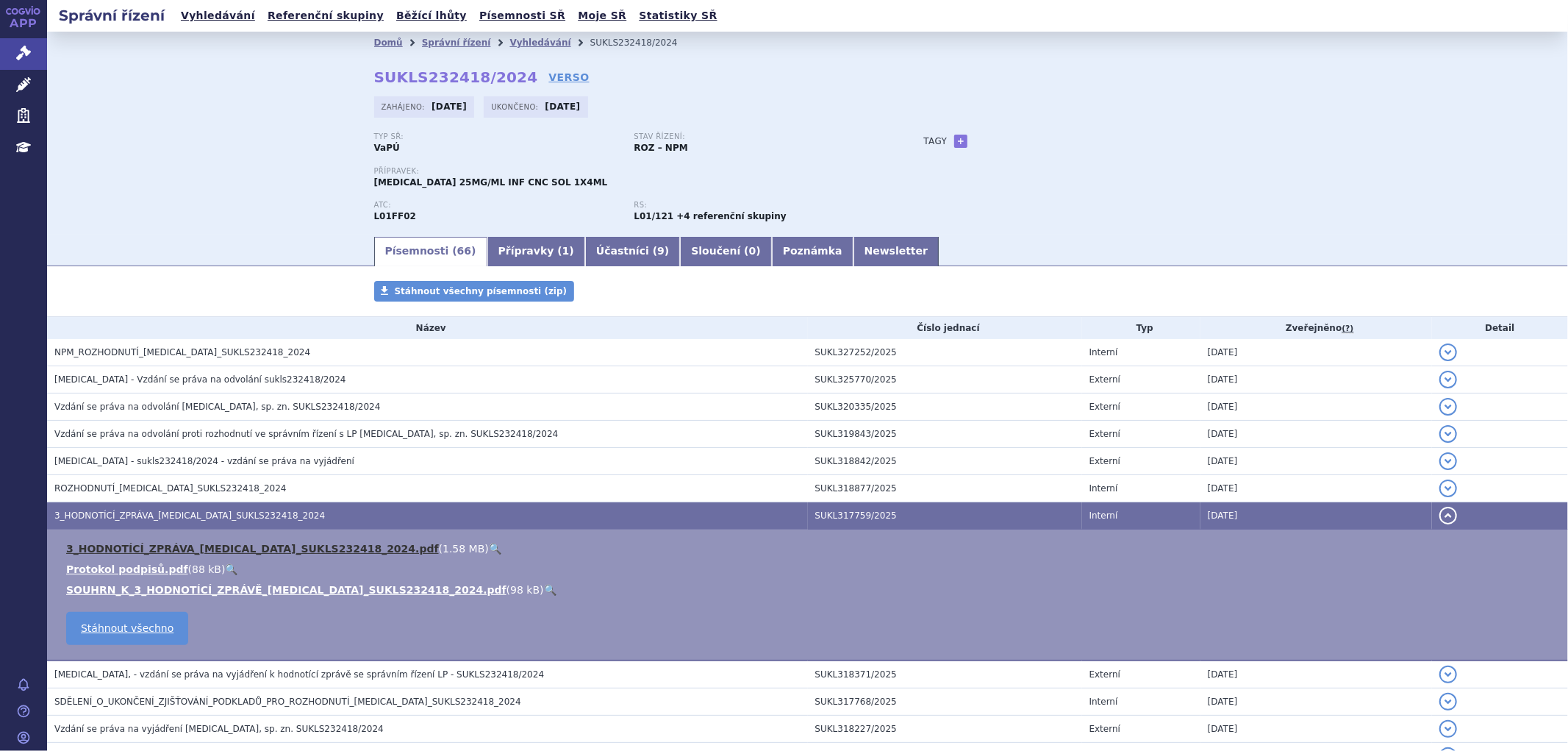
click at [138, 552] on link "3_HODNOTÍCÍ_ZPRÁVA_[MEDICAL_DATA]_SUKLS232418_2024.pdf" at bounding box center [252, 549] width 373 height 12
